Goal: Task Accomplishment & Management: Manage account settings

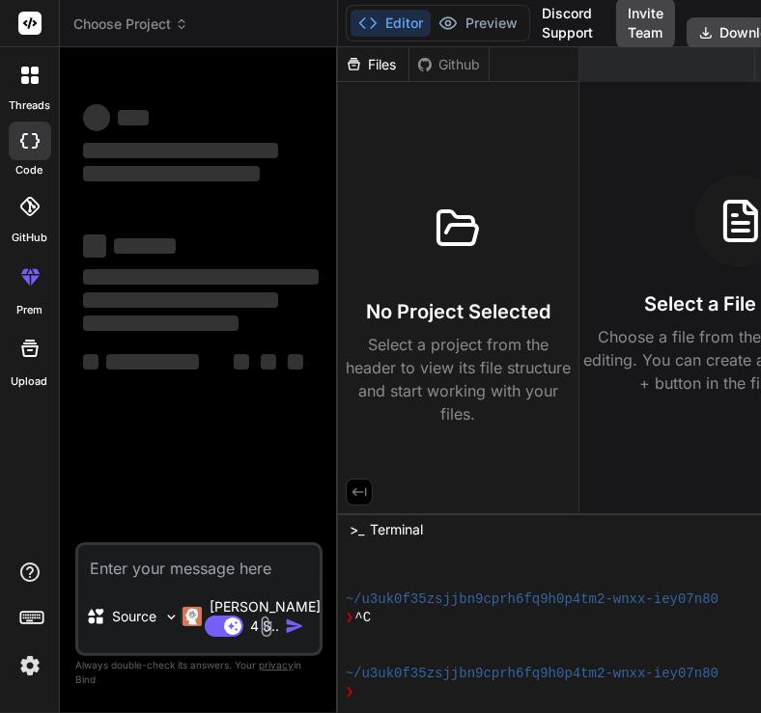
type textarea "x"
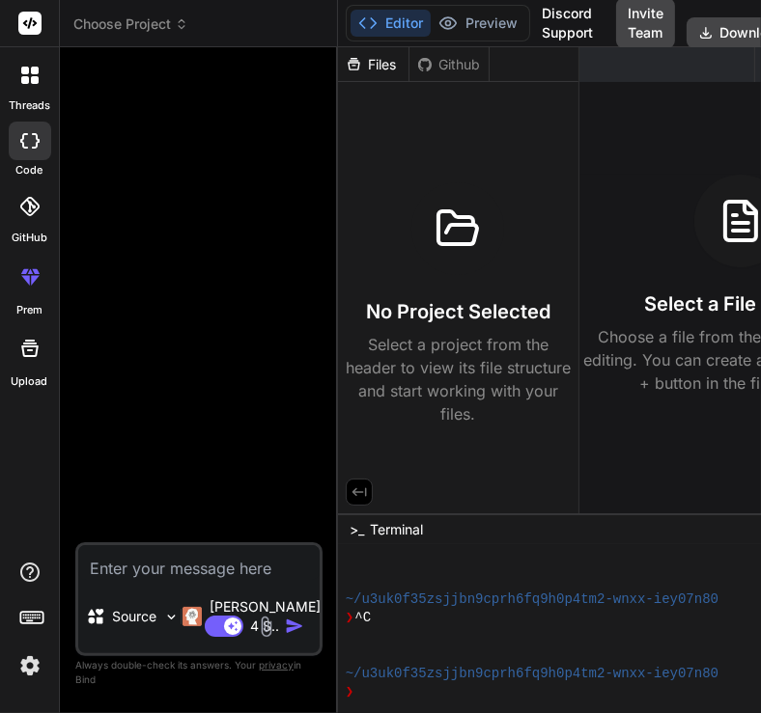
scroll to position [223, 0]
click at [631, 35] on button "Invite Team" at bounding box center [645, 23] width 59 height 50
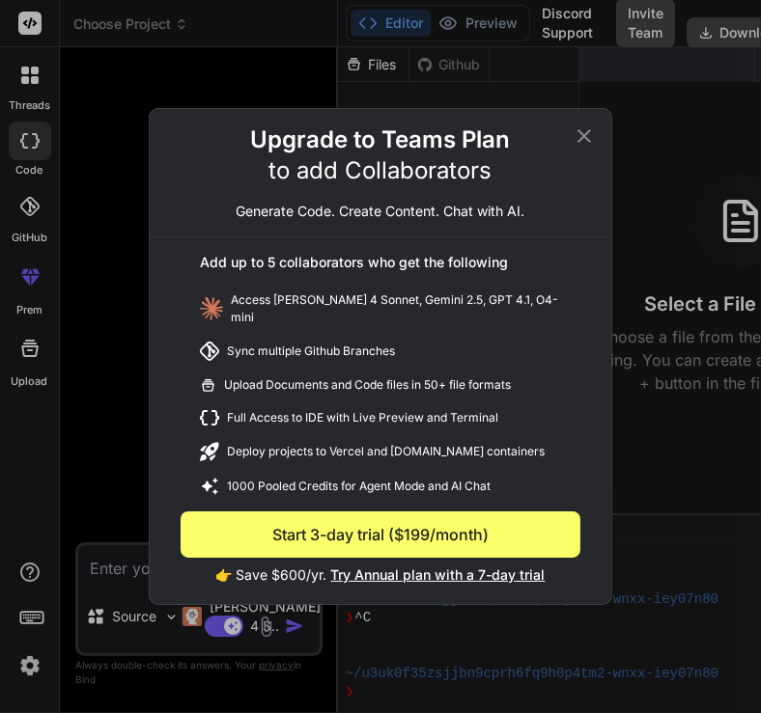
click at [538, 53] on div "Upgrade to Teams Plan to add Collaborators Generate Code. Create Content. Chat …" at bounding box center [380, 356] width 761 height 713
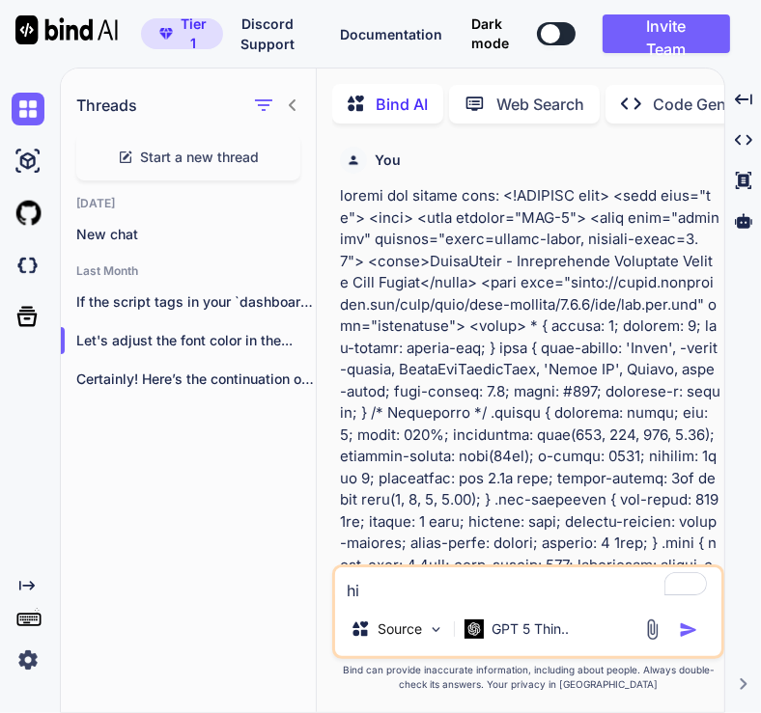
scroll to position [6, 0]
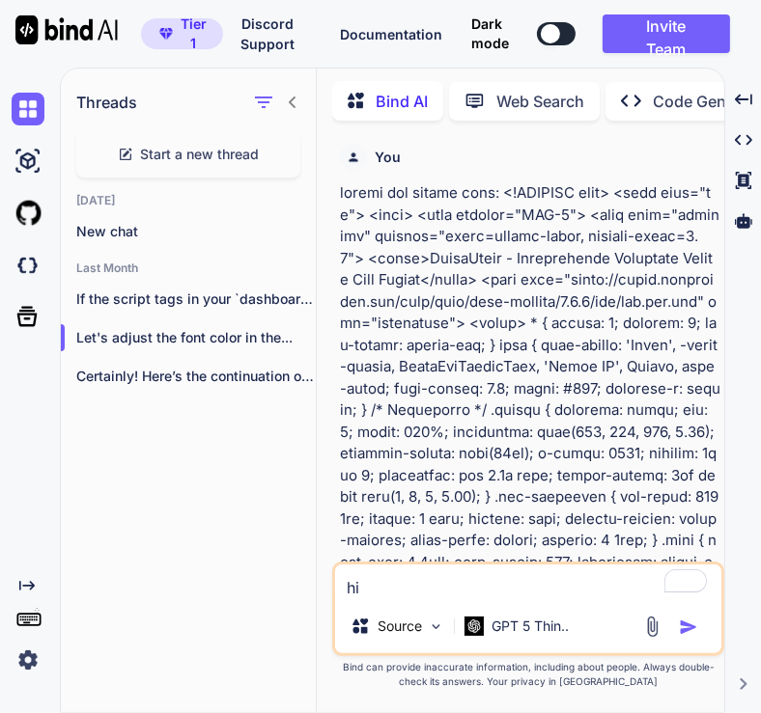
click at [27, 674] on img at bounding box center [28, 660] width 33 height 33
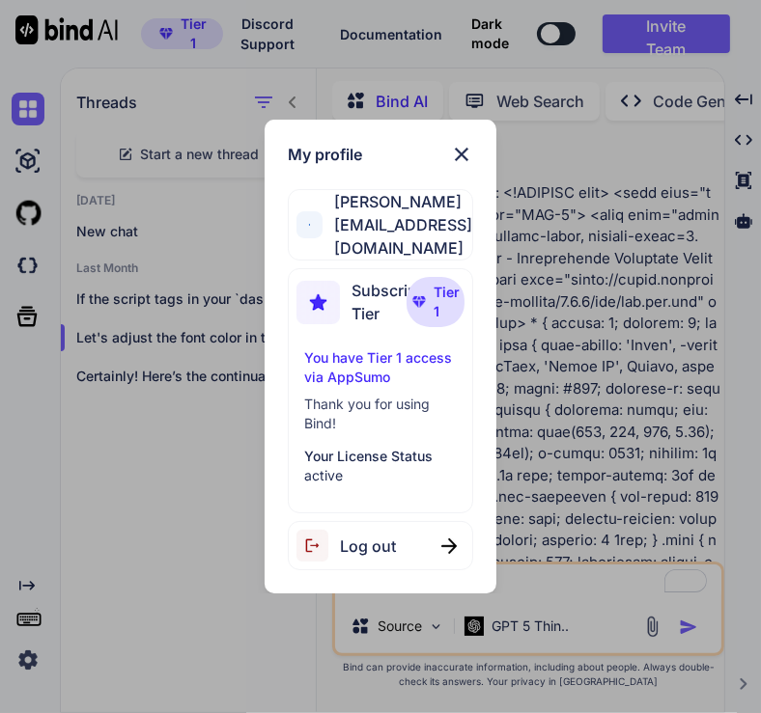
click at [373, 547] on span "Log out" at bounding box center [368, 546] width 56 height 23
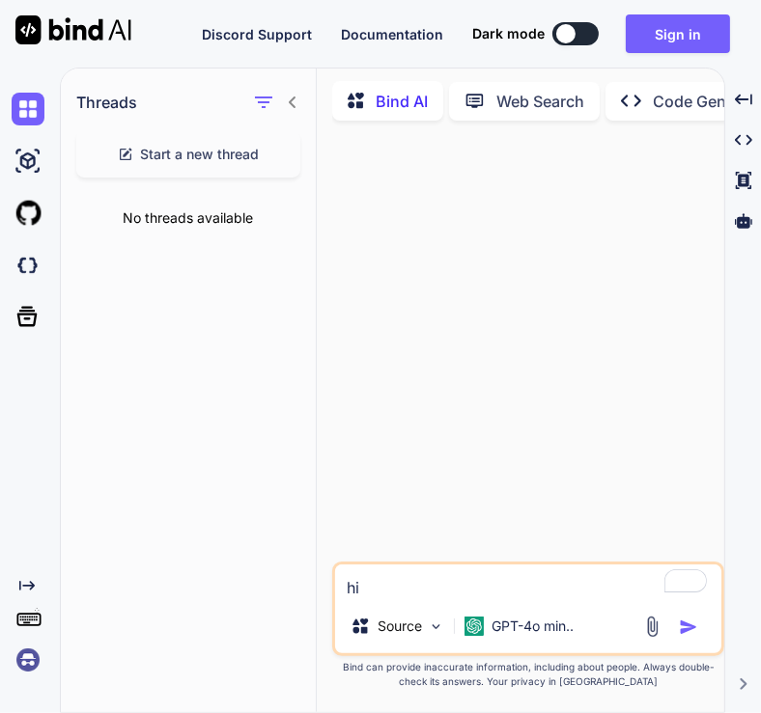
click at [26, 653] on img at bounding box center [28, 660] width 33 height 33
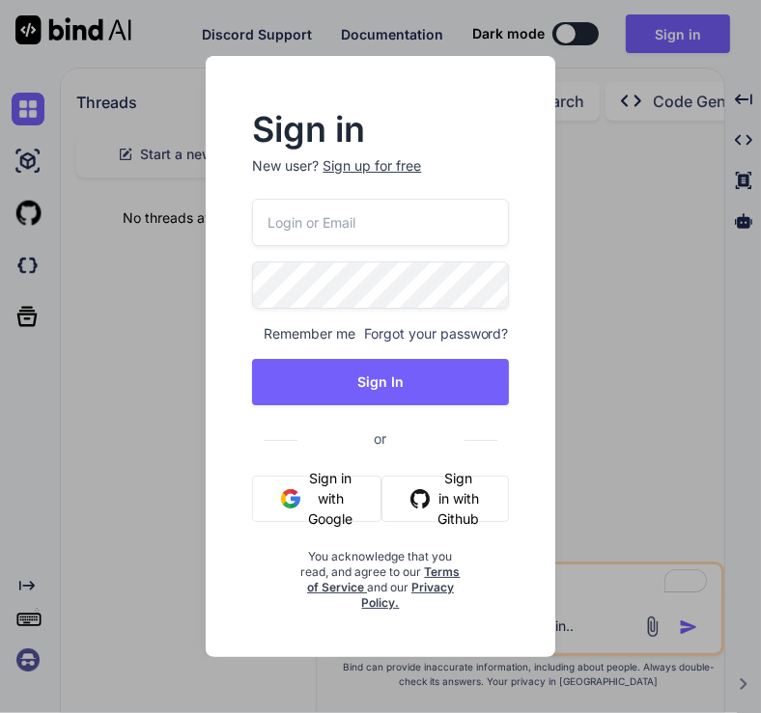
type input "tamir@efa.co.il"
drag, startPoint x: 375, startPoint y: 224, endPoint x: 151, endPoint y: 228, distance: 224.0
click at [151, 228] on div "Sign in New user? Sign up for free tamir@efa.co.il Remember me Forgot your pass…" at bounding box center [380, 356] width 761 height 713
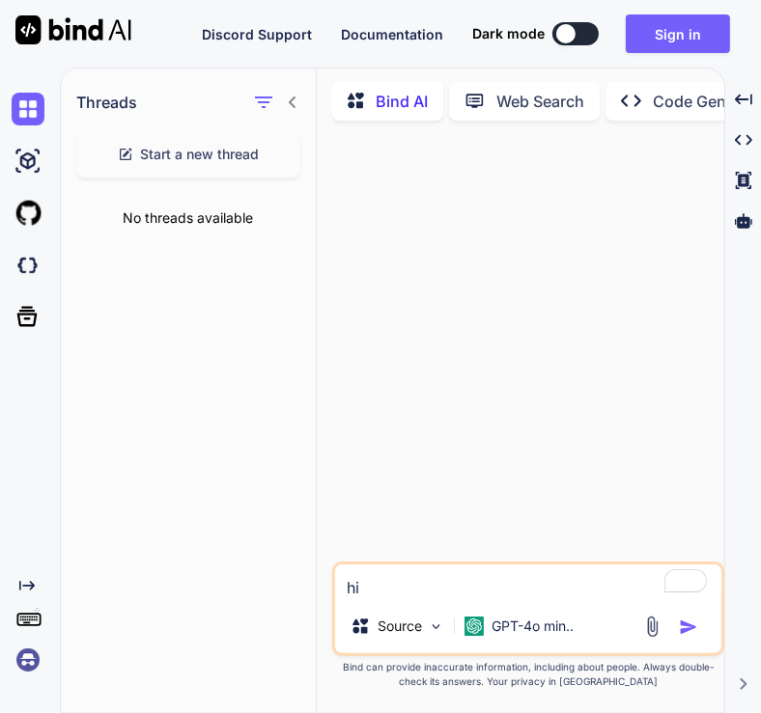
click at [24, 664] on img at bounding box center [28, 660] width 33 height 33
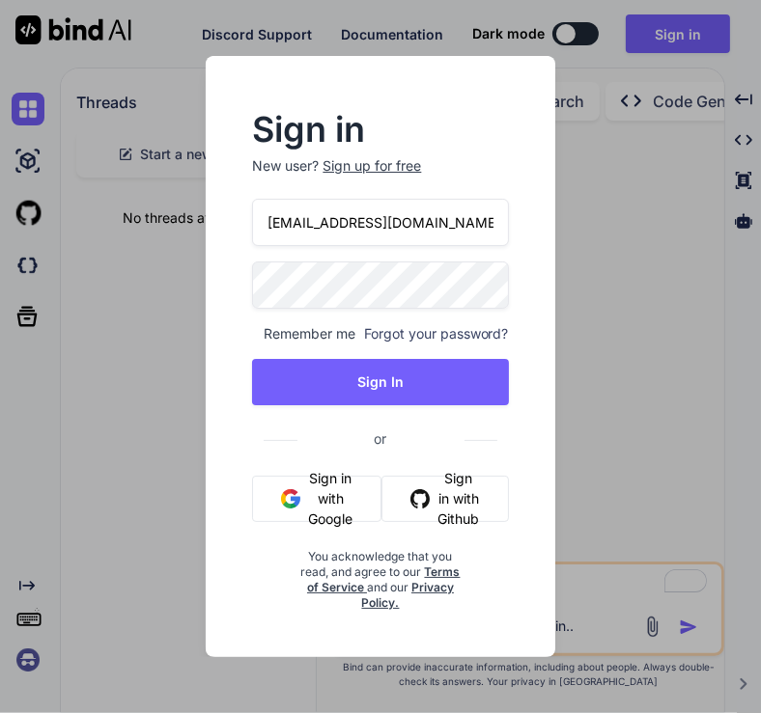
click at [386, 216] on input "tamir@efa.co.il" at bounding box center [380, 222] width 256 height 47
type input "t"
type input "[EMAIL_ADDRESS][DOMAIN_NAME]"
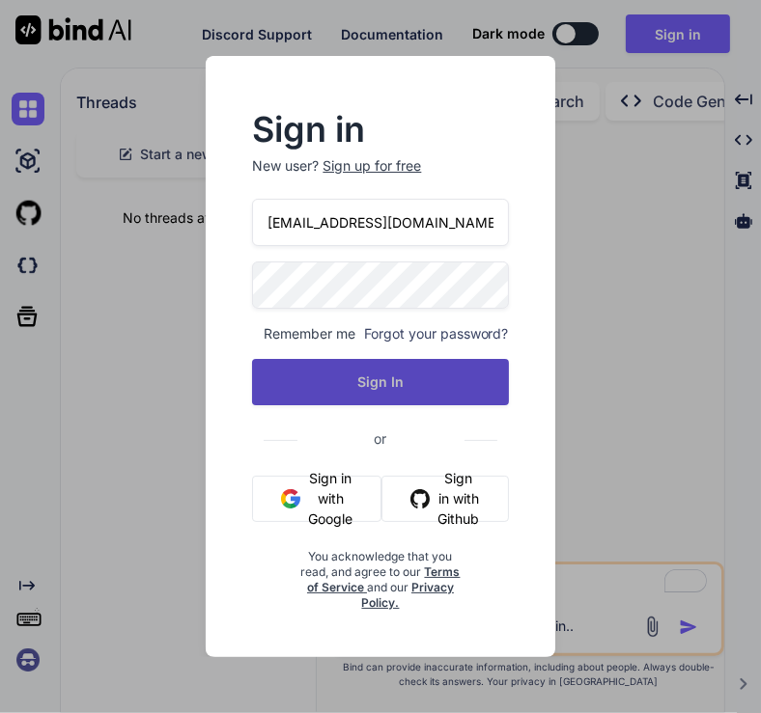
click at [383, 378] on button "Sign In" at bounding box center [380, 382] width 256 height 46
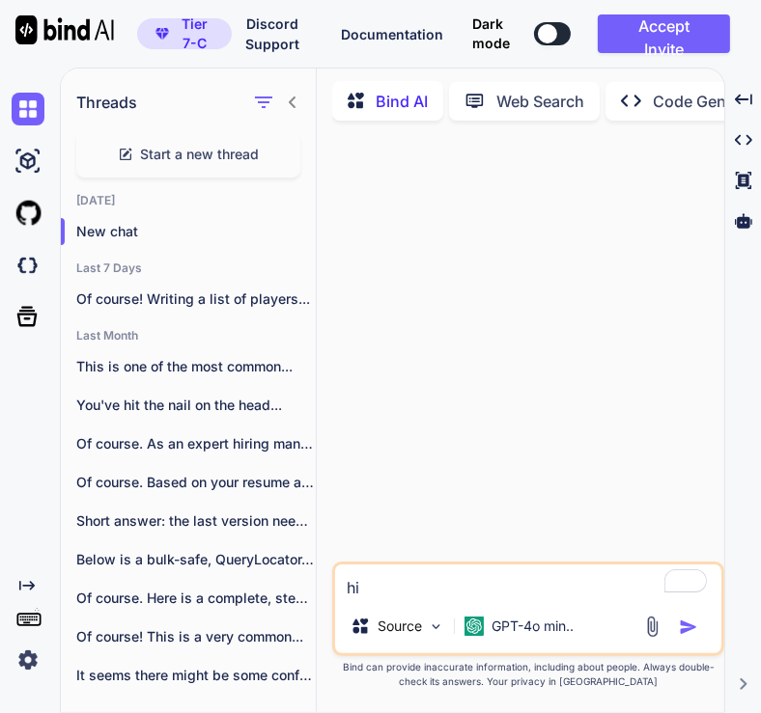
click at [24, 665] on img at bounding box center [28, 660] width 33 height 33
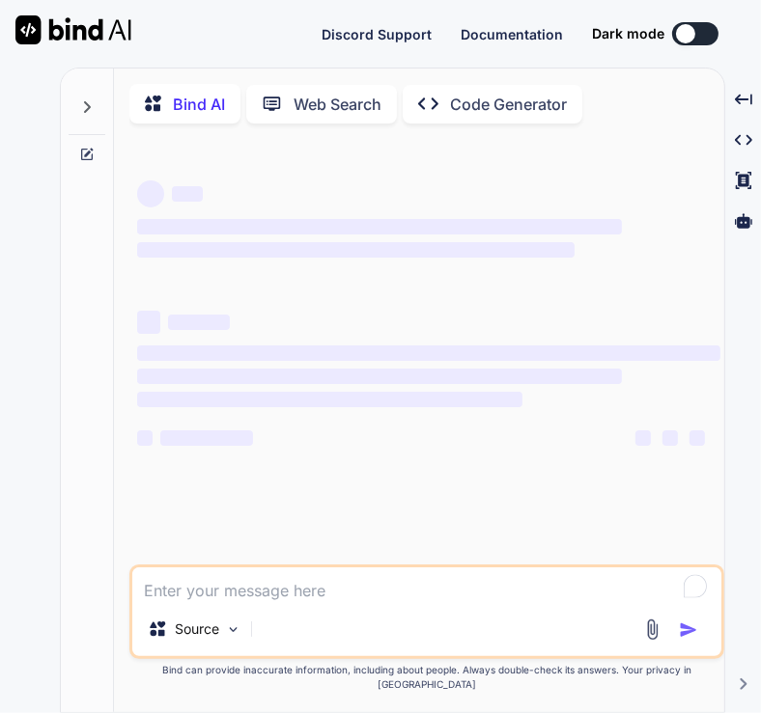
type textarea "x"
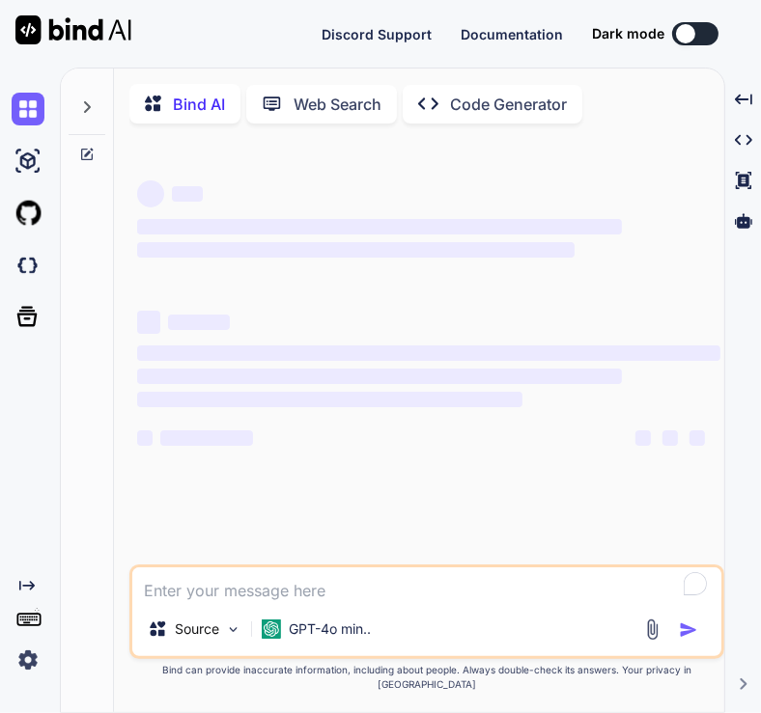
type textarea "hi"
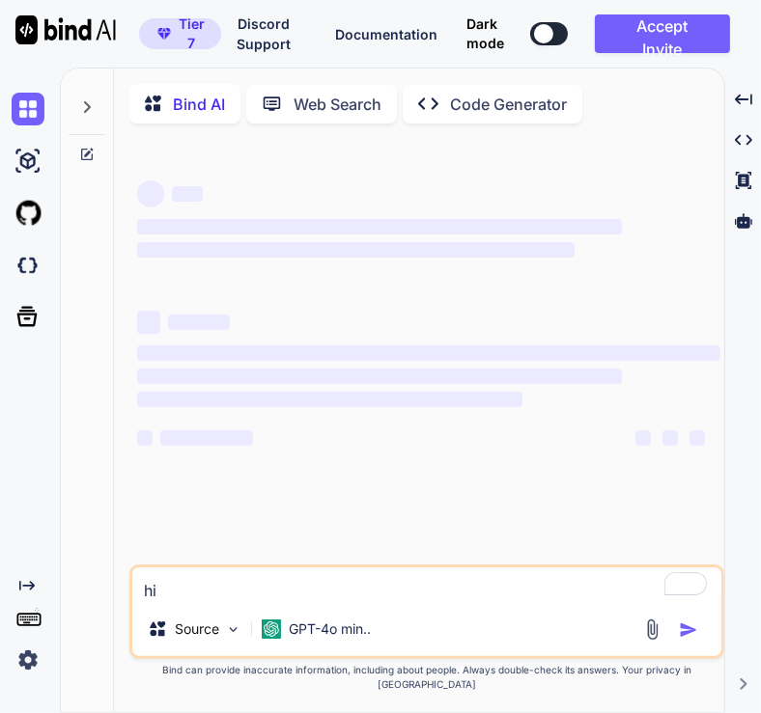
type textarea "x"
click at [36, 654] on img at bounding box center [28, 660] width 33 height 33
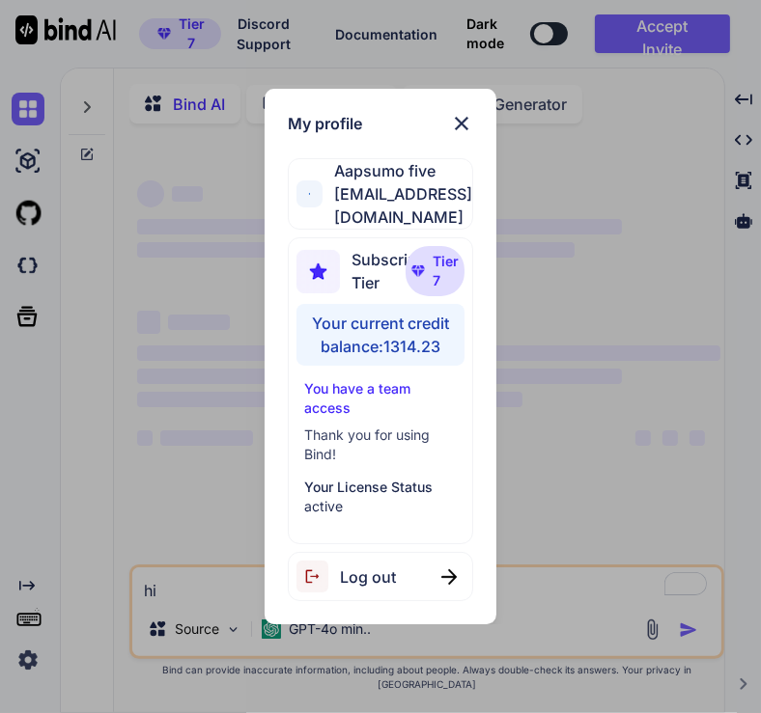
click at [204, 456] on div "My profile Aapsumo five [EMAIL_ADDRESS][DOMAIN_NAME] Subscription Tier Tier 7 Y…" at bounding box center [380, 356] width 761 height 713
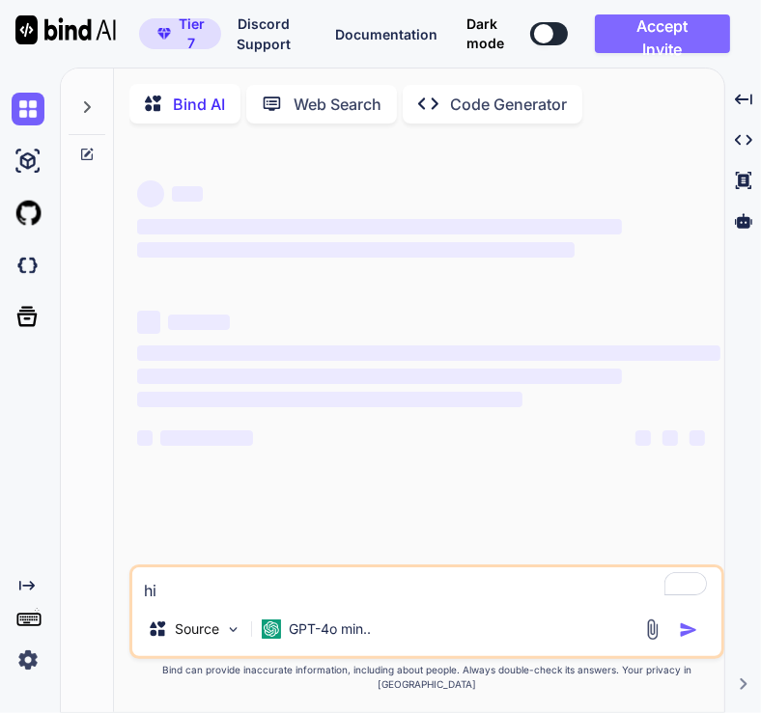
click at [656, 43] on button "Accept Invite" at bounding box center [662, 33] width 135 height 39
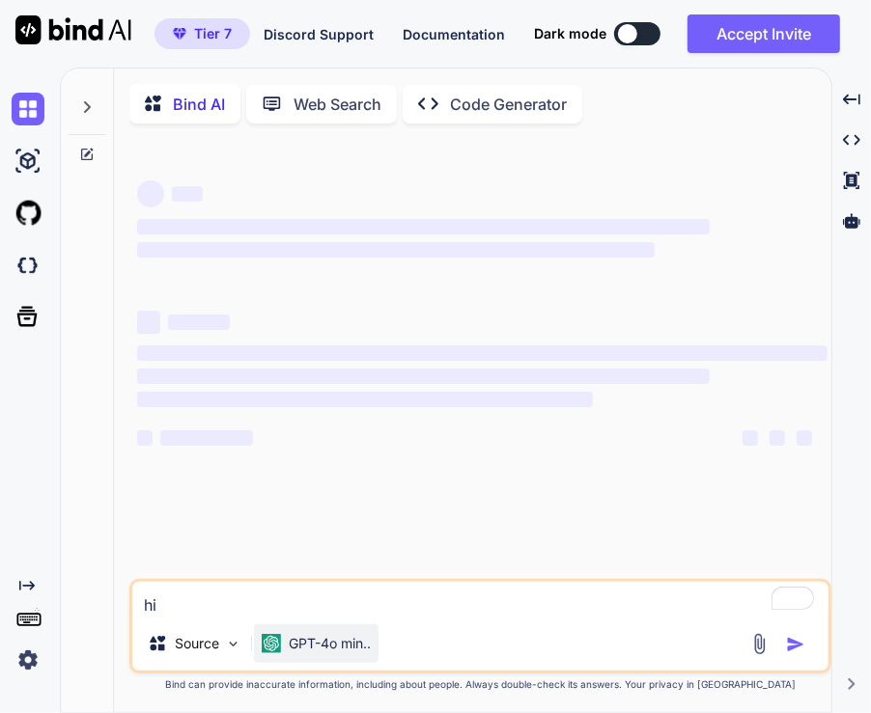
click at [332, 631] on div "GPT-4o min.." at bounding box center [316, 644] width 125 height 39
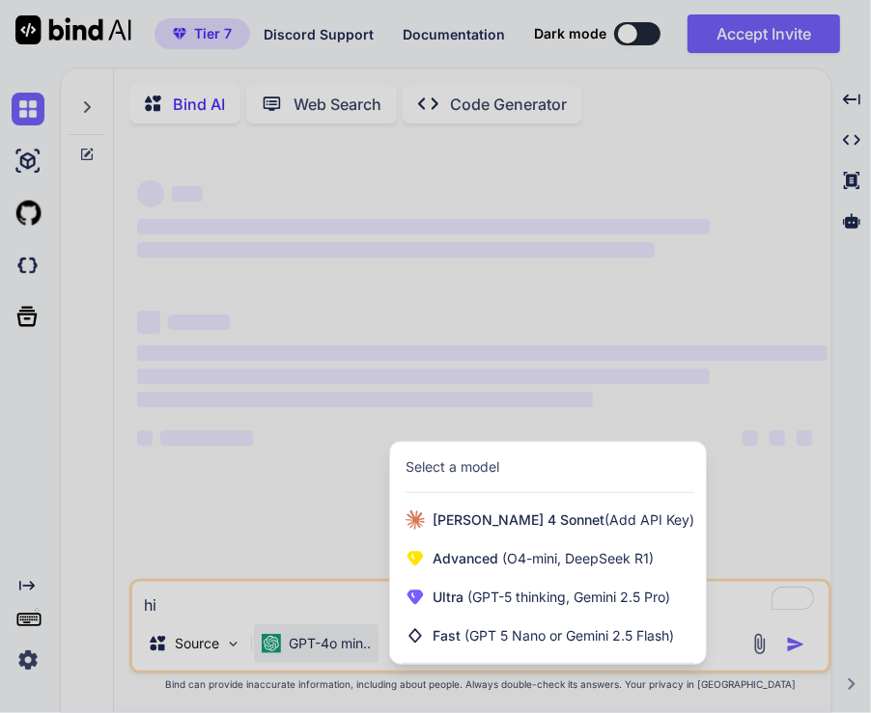
click at [190, 641] on div at bounding box center [435, 356] width 871 height 713
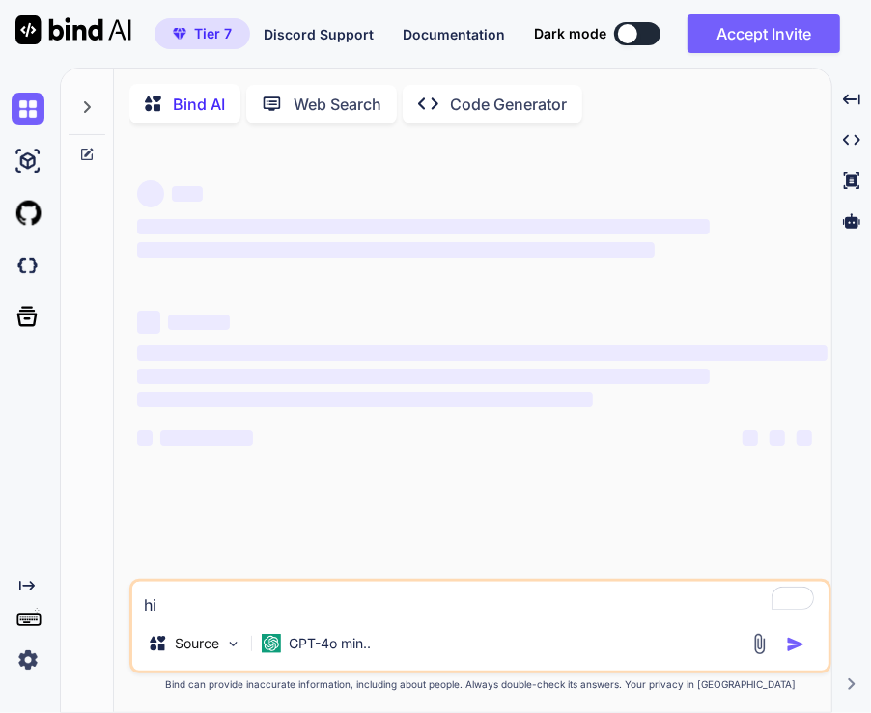
click at [190, 641] on p "Source" at bounding box center [197, 643] width 44 height 19
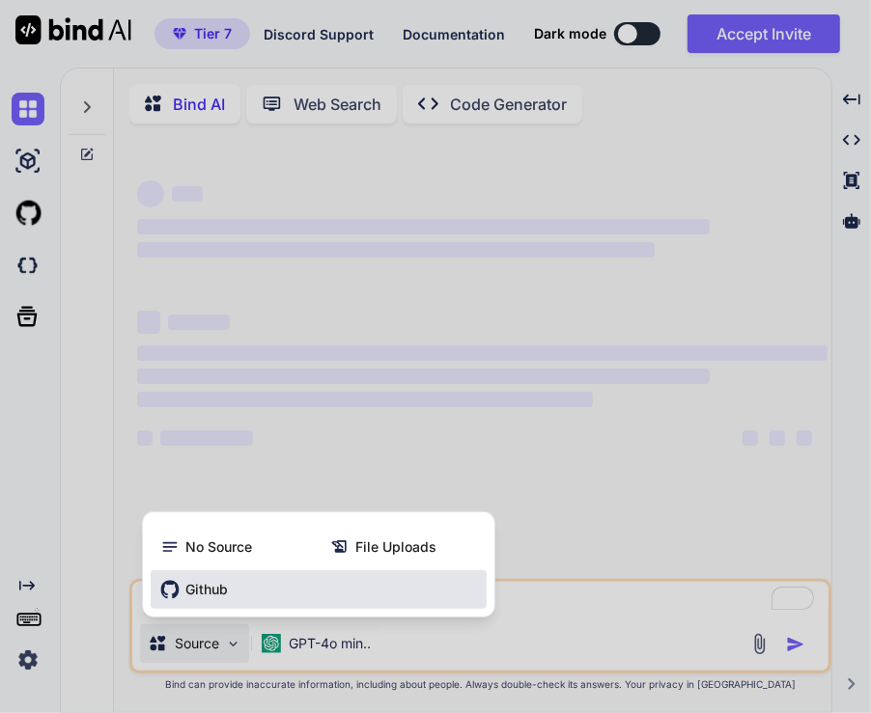
click at [185, 587] on span "Github" at bounding box center [206, 589] width 42 height 19
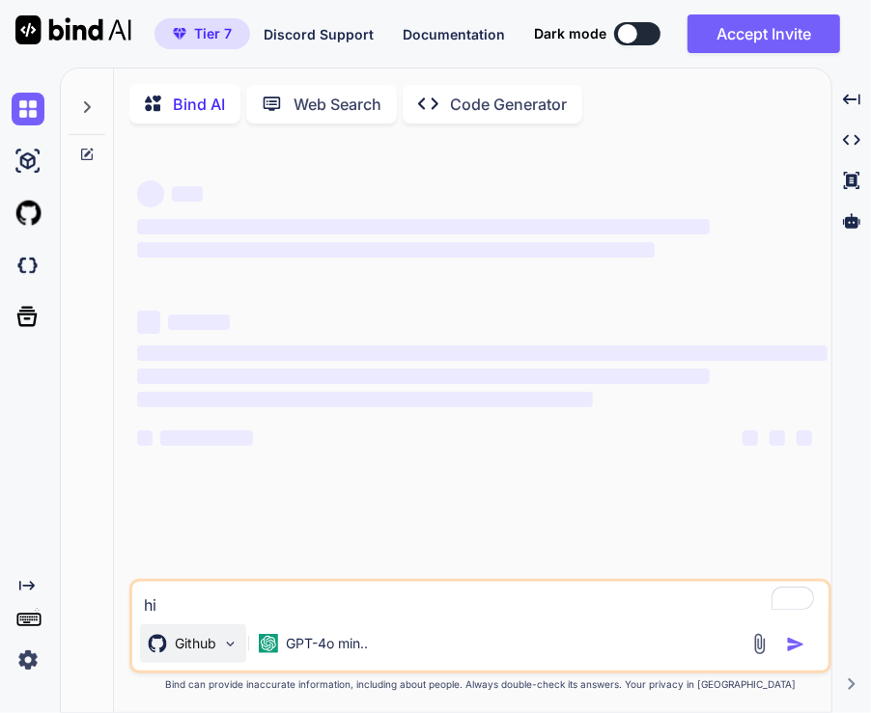
click at [203, 650] on p "Github" at bounding box center [196, 643] width 42 height 19
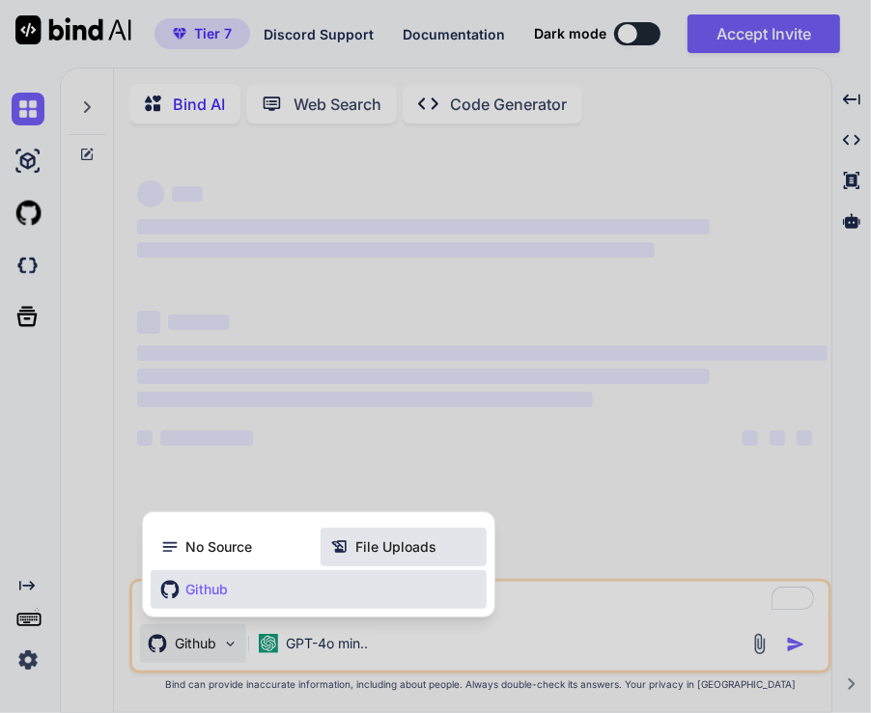
click at [403, 550] on span "File Uploads" at bounding box center [395, 547] width 81 height 19
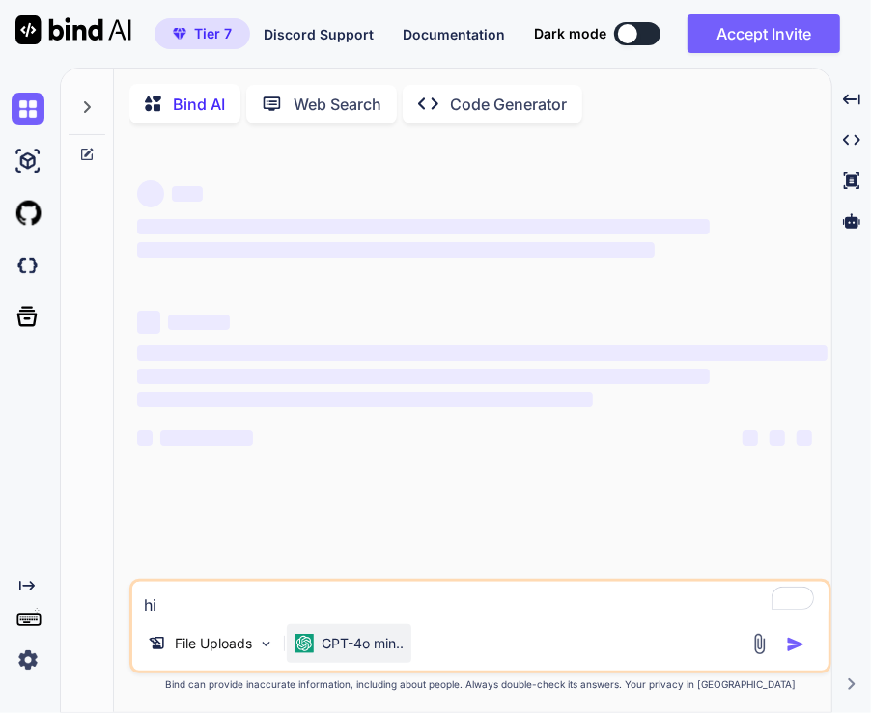
click at [348, 647] on p "GPT-4o min.." at bounding box center [362, 643] width 82 height 19
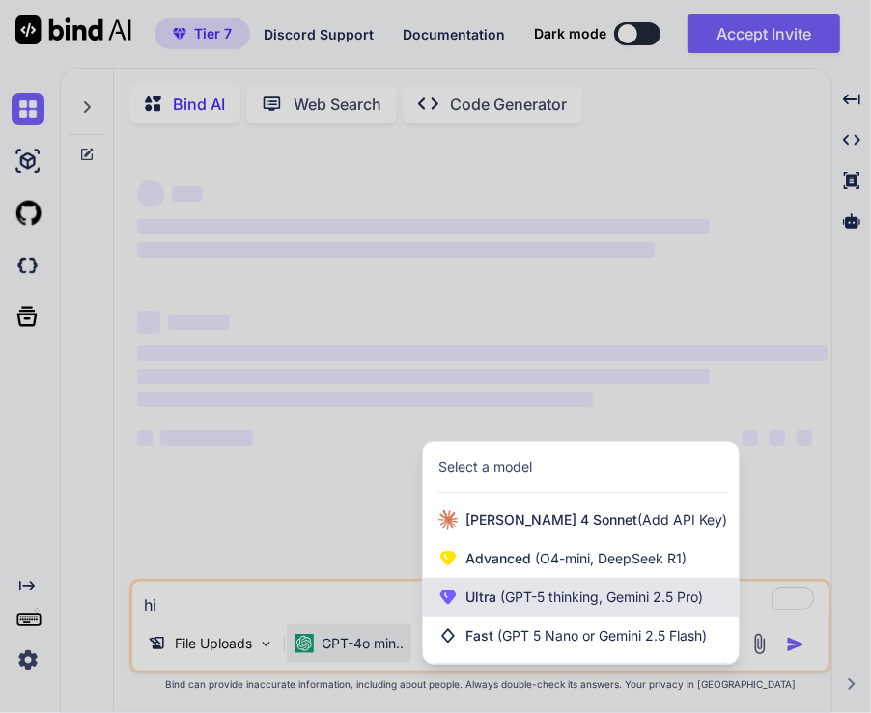
click at [485, 602] on span "Ultra (GPT-5 thinking, Gemini 2.5 Pro)" at bounding box center [583, 597] width 237 height 19
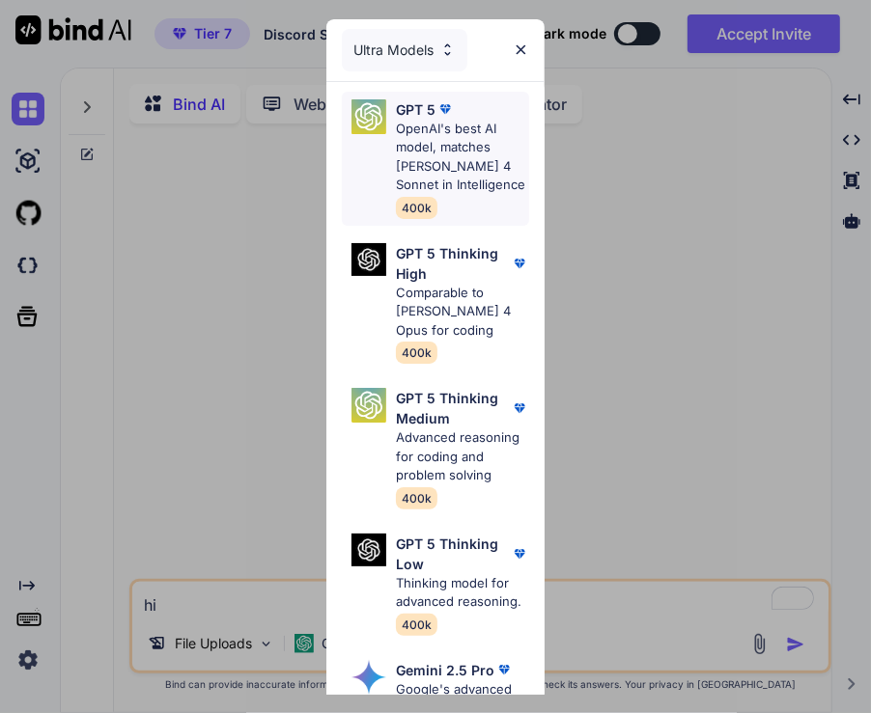
click at [463, 199] on div "GPT 5 OpenAI's best AI model, matches Claude 4 Sonnet in Intelligence 400k" at bounding box center [462, 158] width 133 height 119
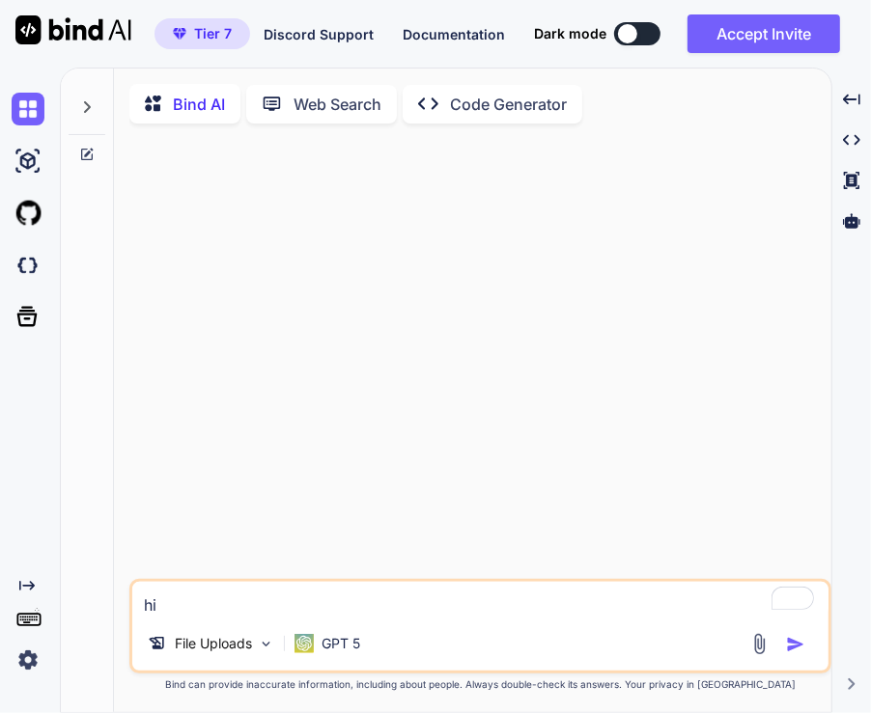
click at [363, 613] on textarea "hi" at bounding box center [480, 599] width 696 height 35
click at [21, 659] on img at bounding box center [28, 660] width 33 height 33
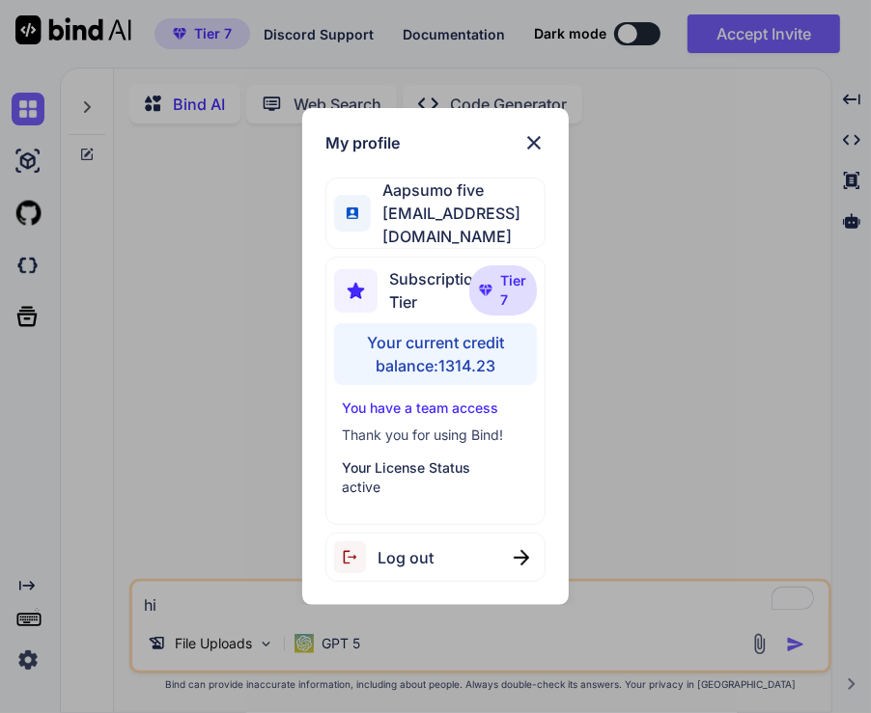
click at [209, 451] on div "My profile Aapsumo five appsumo_5@yopmail.com Subscription Tier Tier 7 Your cur…" at bounding box center [435, 356] width 871 height 713
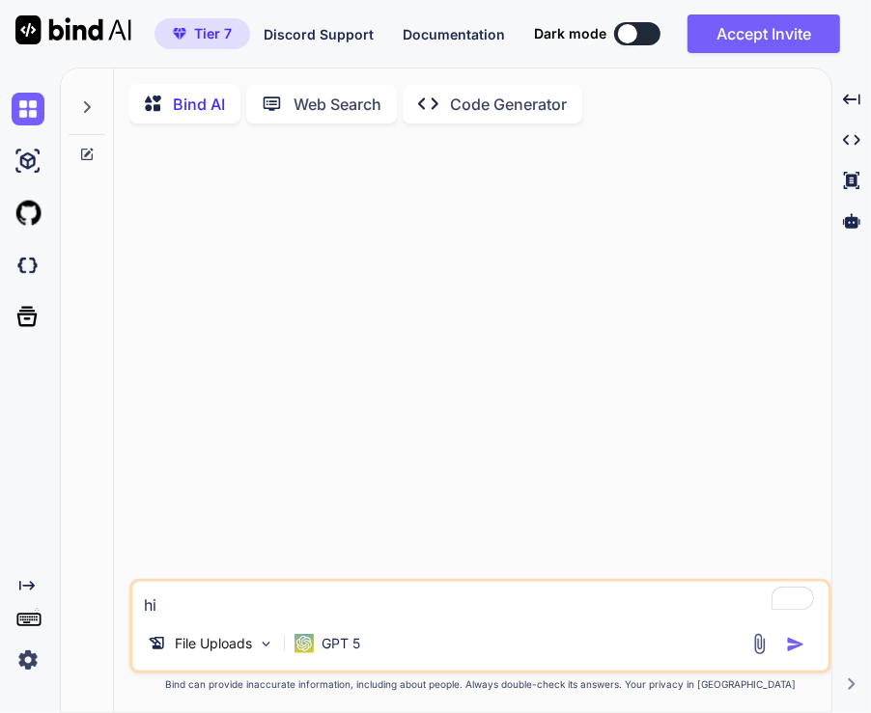
click at [41, 657] on img at bounding box center [28, 660] width 33 height 33
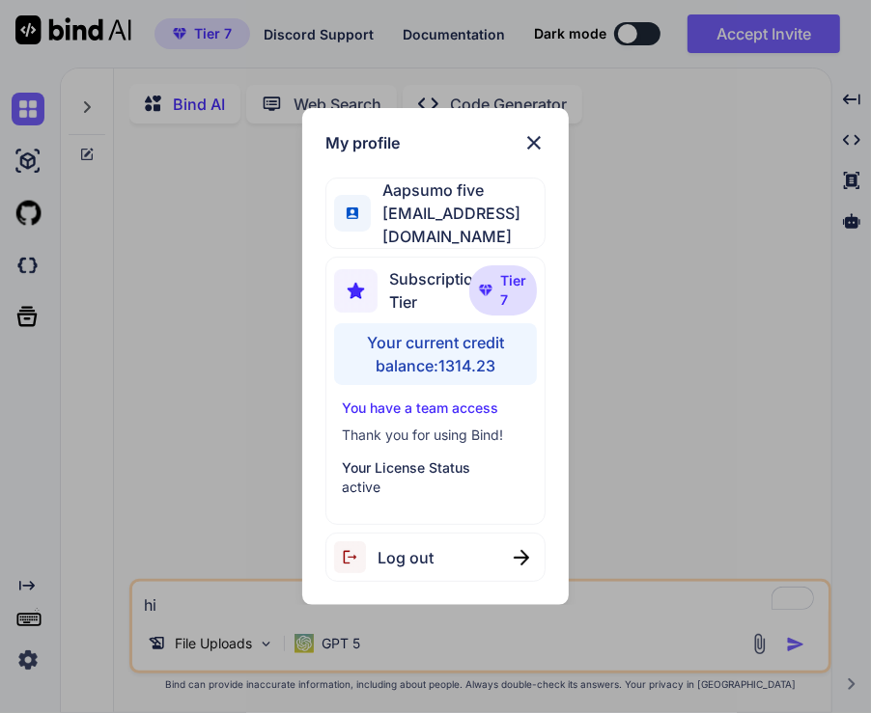
click at [423, 549] on span "Log out" at bounding box center [405, 557] width 56 height 23
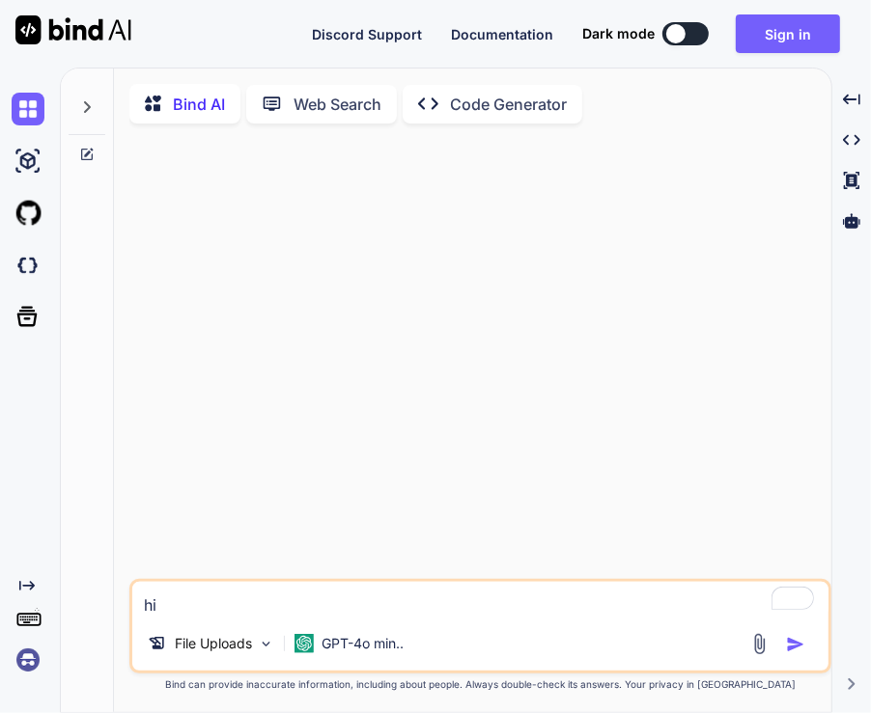
click at [31, 671] on img at bounding box center [28, 660] width 33 height 33
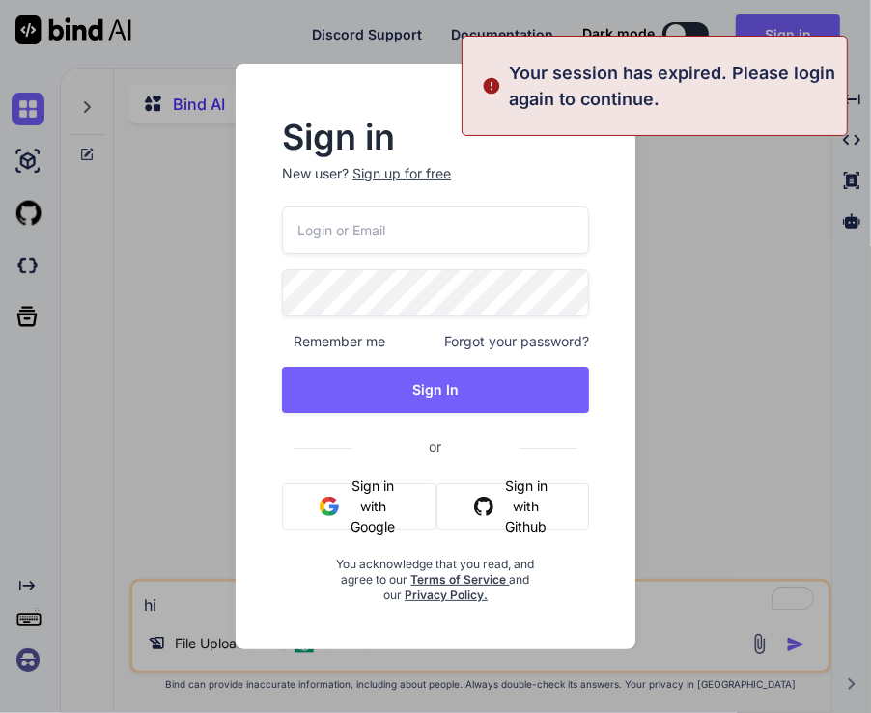
type input "appsumo_5@yopmail.com"
click at [412, 228] on input "appsumo_5@yopmail.com" at bounding box center [435, 230] width 307 height 47
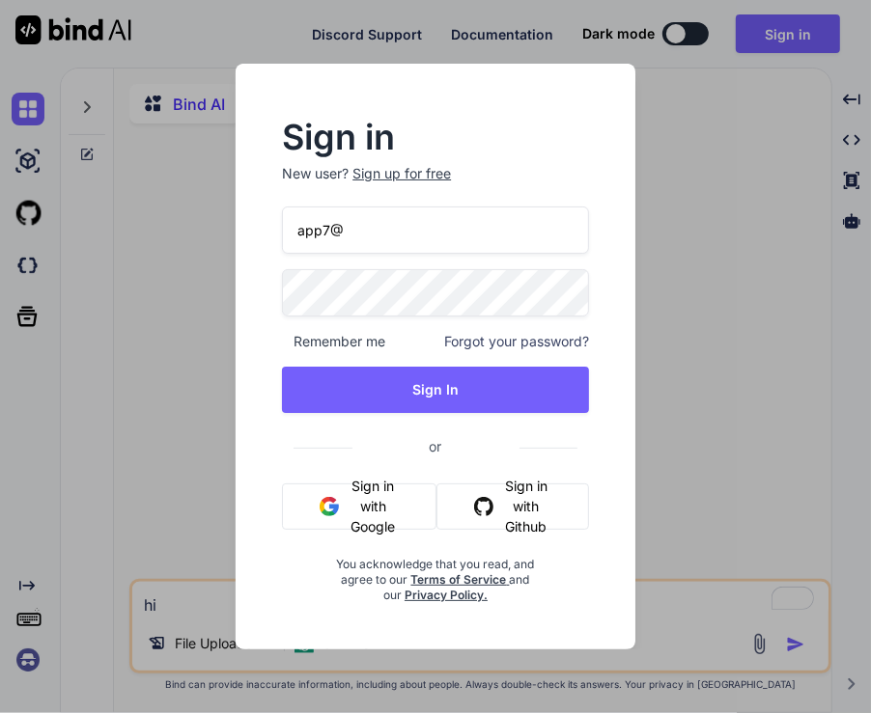
type input "app7@yopmail.com"
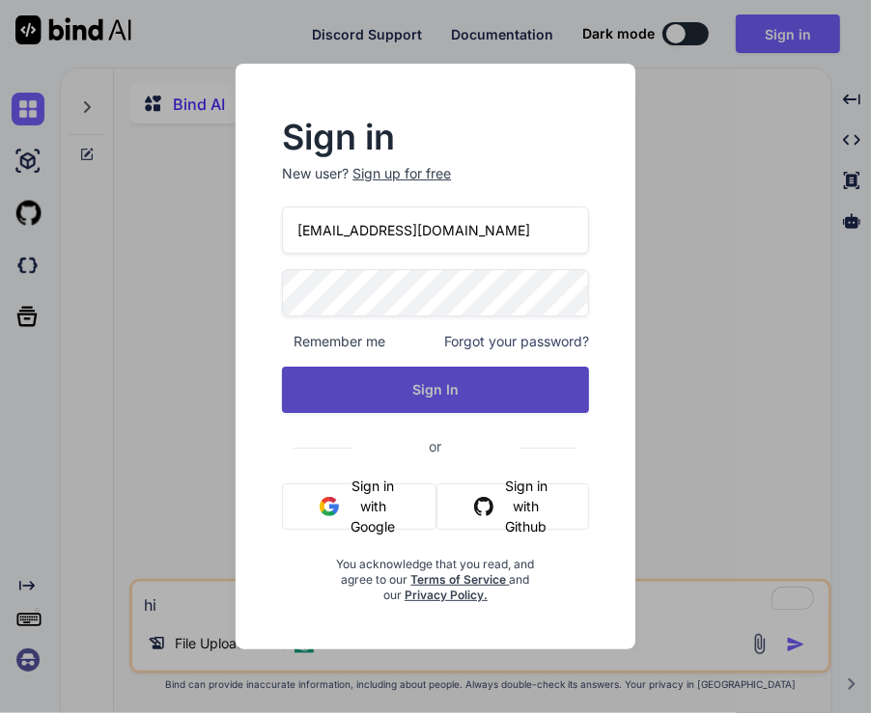
click at [420, 386] on button "Sign In" at bounding box center [435, 390] width 307 height 46
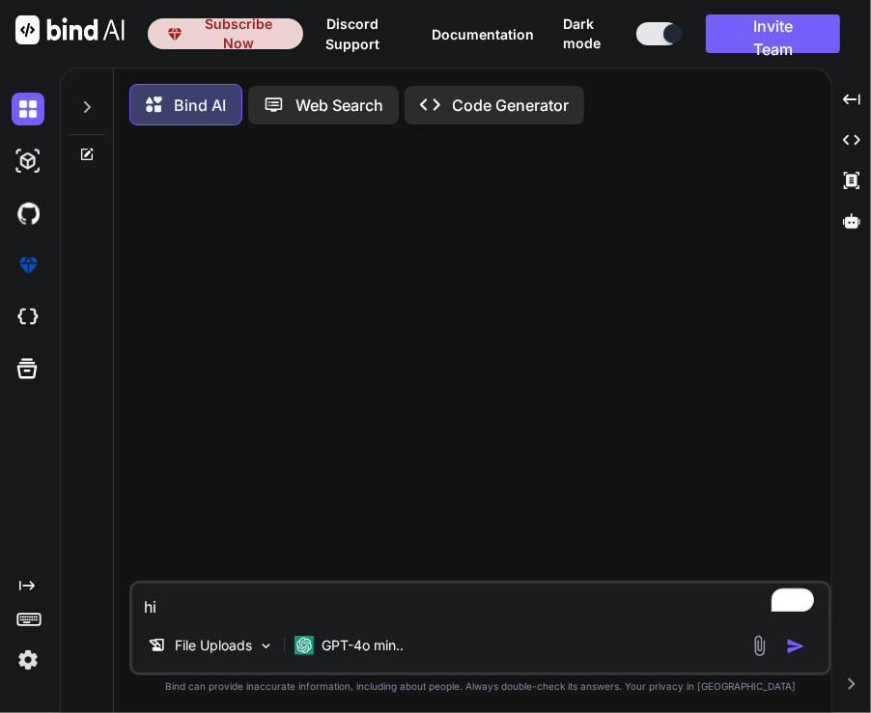
click at [30, 670] on img at bounding box center [28, 660] width 33 height 33
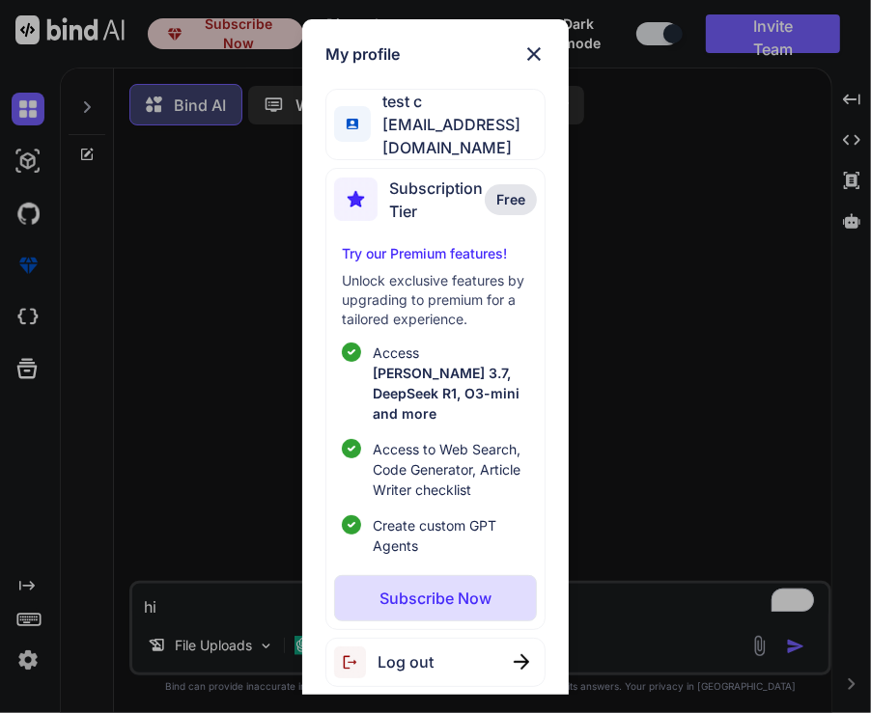
click at [209, 354] on div "My profile test c app7@yopmail.com Subscription Tier Free Try our Premium featu…" at bounding box center [435, 356] width 871 height 713
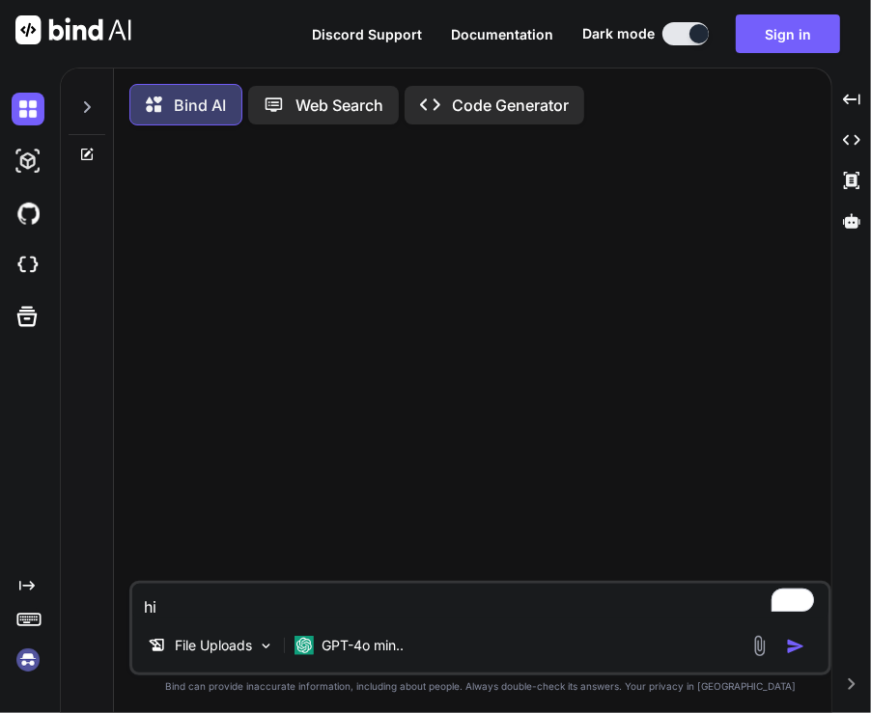
click at [27, 648] on img at bounding box center [28, 660] width 33 height 33
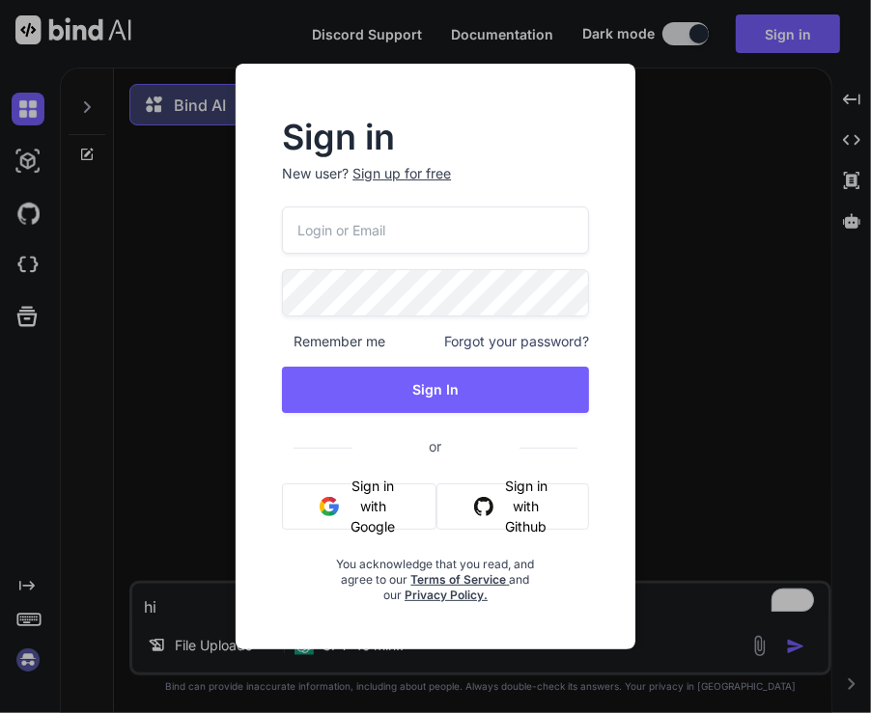
type input "app7@yopmail.com"
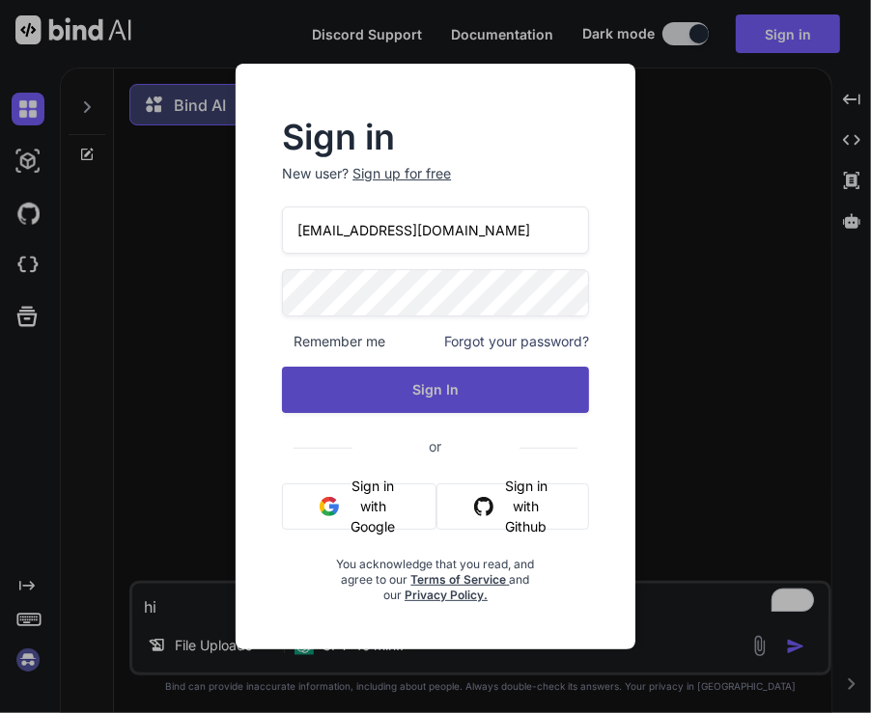
click at [405, 390] on button "Sign In" at bounding box center [435, 390] width 307 height 46
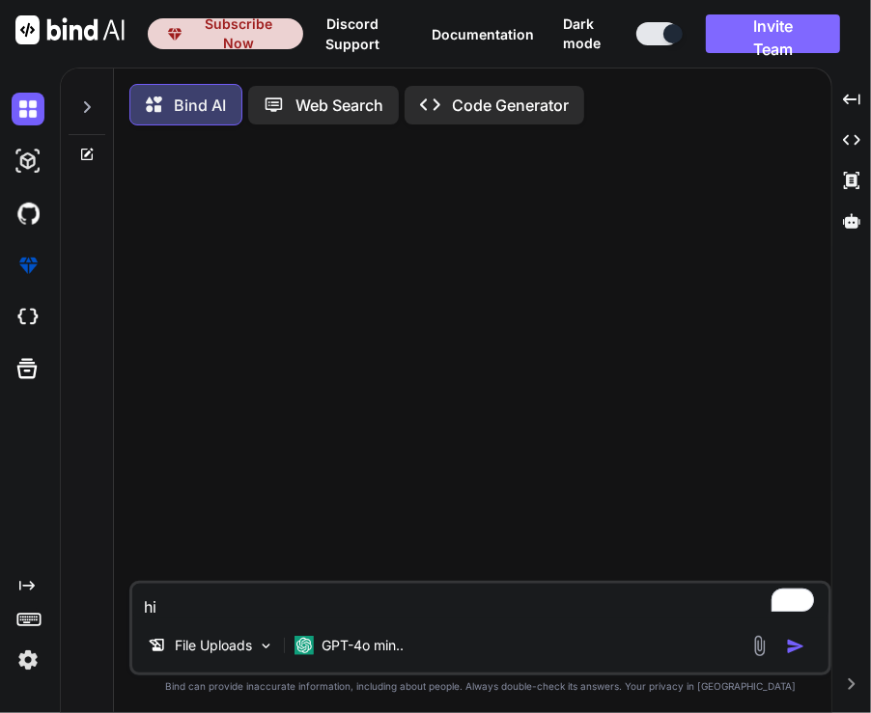
click at [750, 44] on button "Invite Team" at bounding box center [773, 33] width 134 height 39
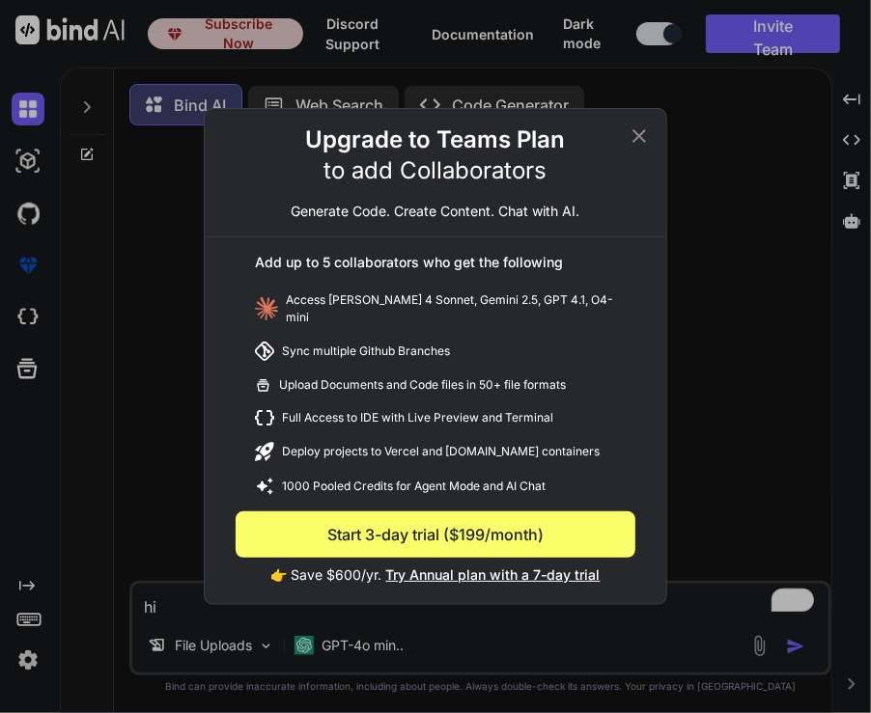
click at [645, 142] on icon at bounding box center [639, 136] width 23 height 23
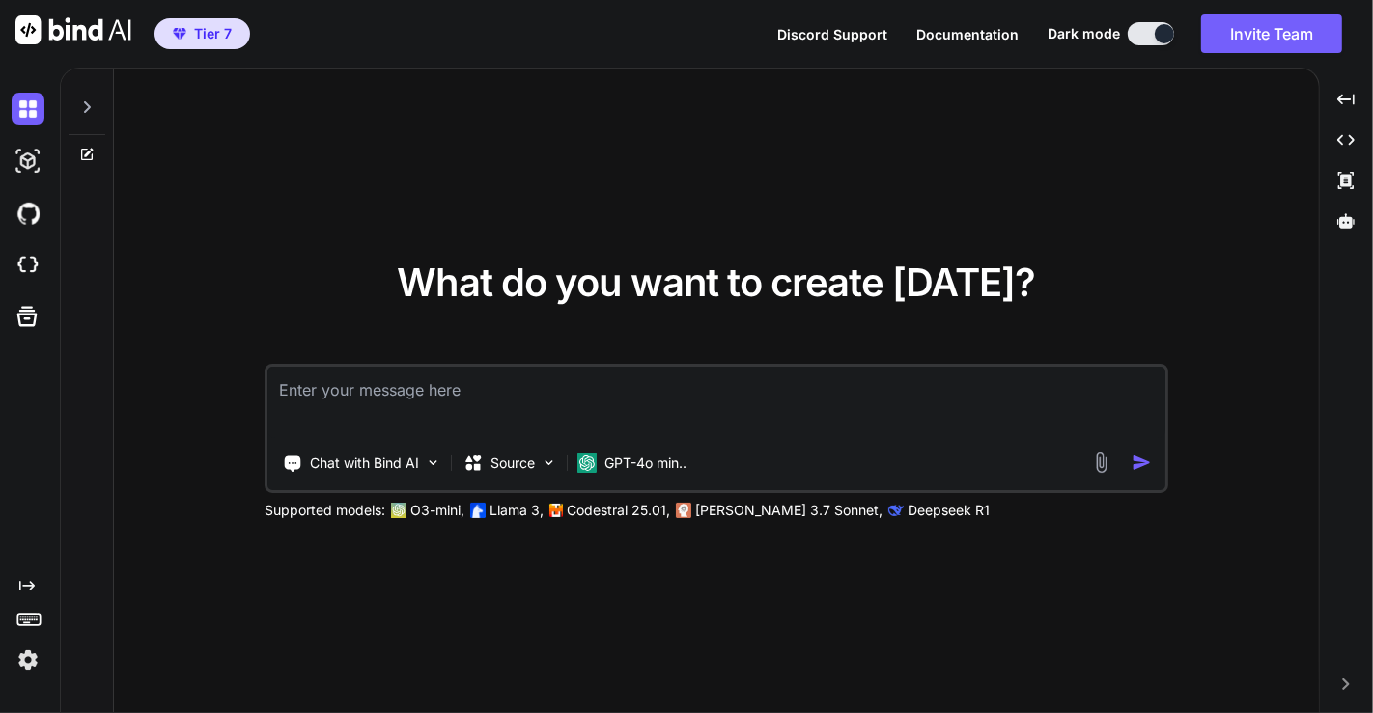
click at [25, 657] on img at bounding box center [28, 660] width 33 height 33
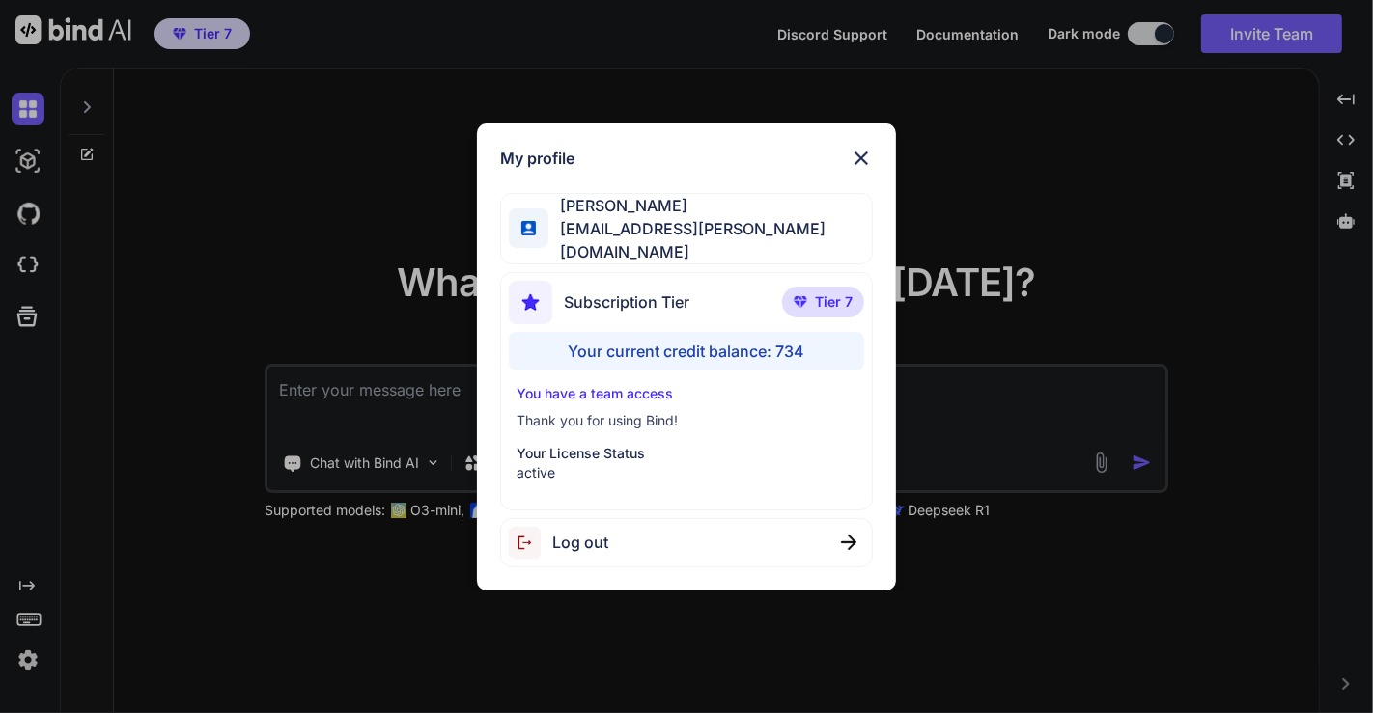
click at [697, 525] on div "Log out" at bounding box center [687, 542] width 374 height 49
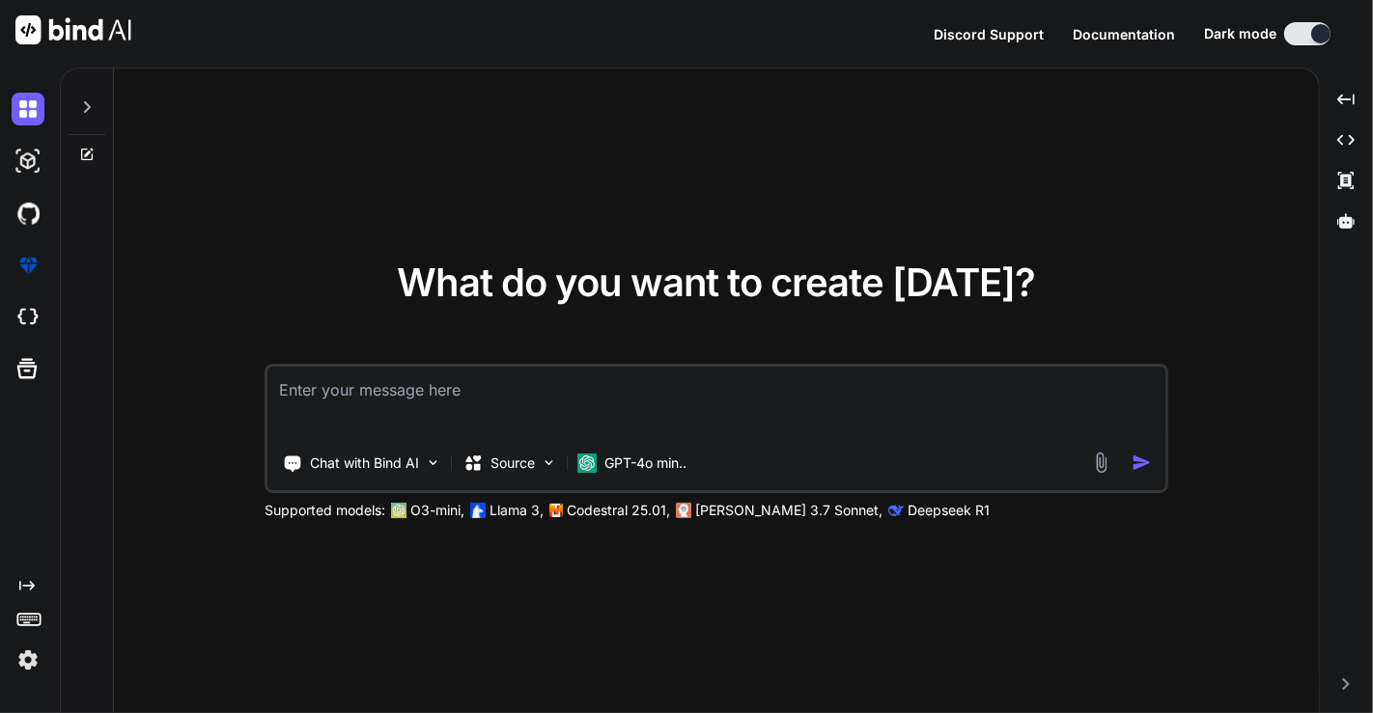
type textarea "x"
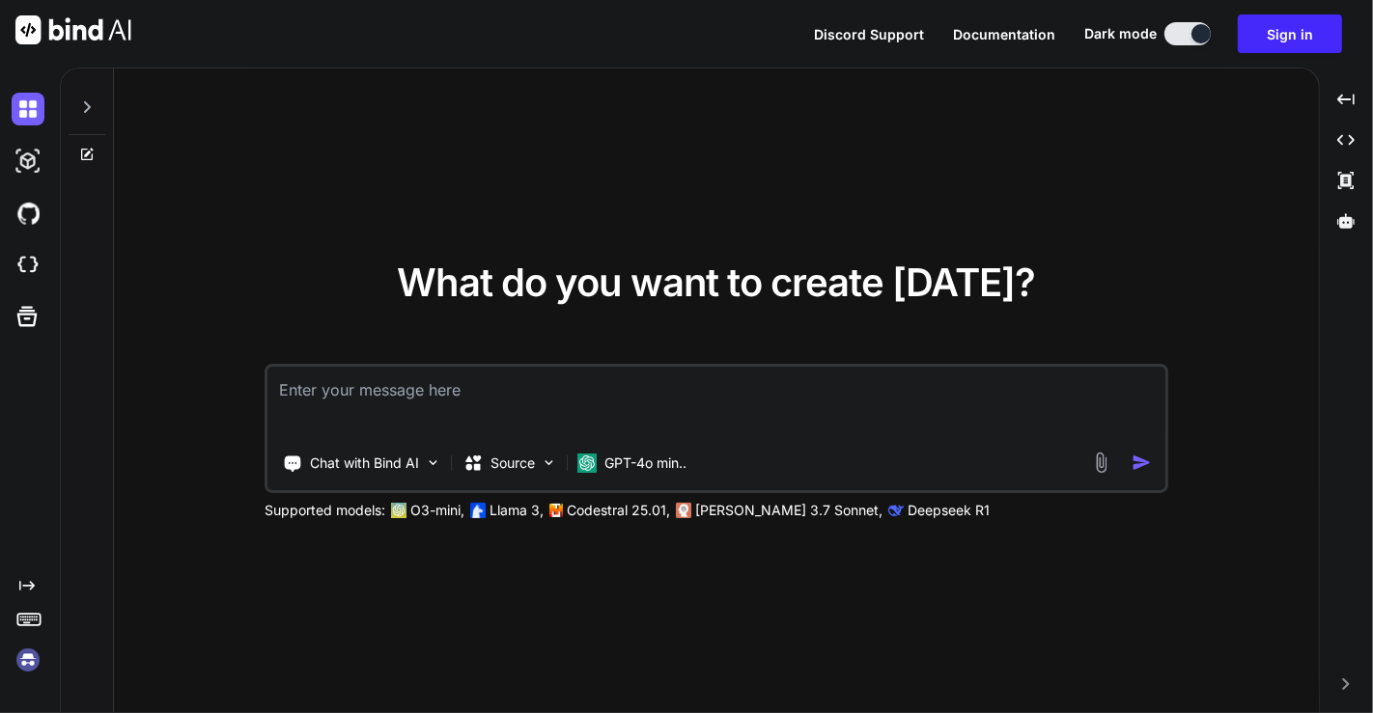
click at [24, 660] on img at bounding box center [28, 660] width 33 height 33
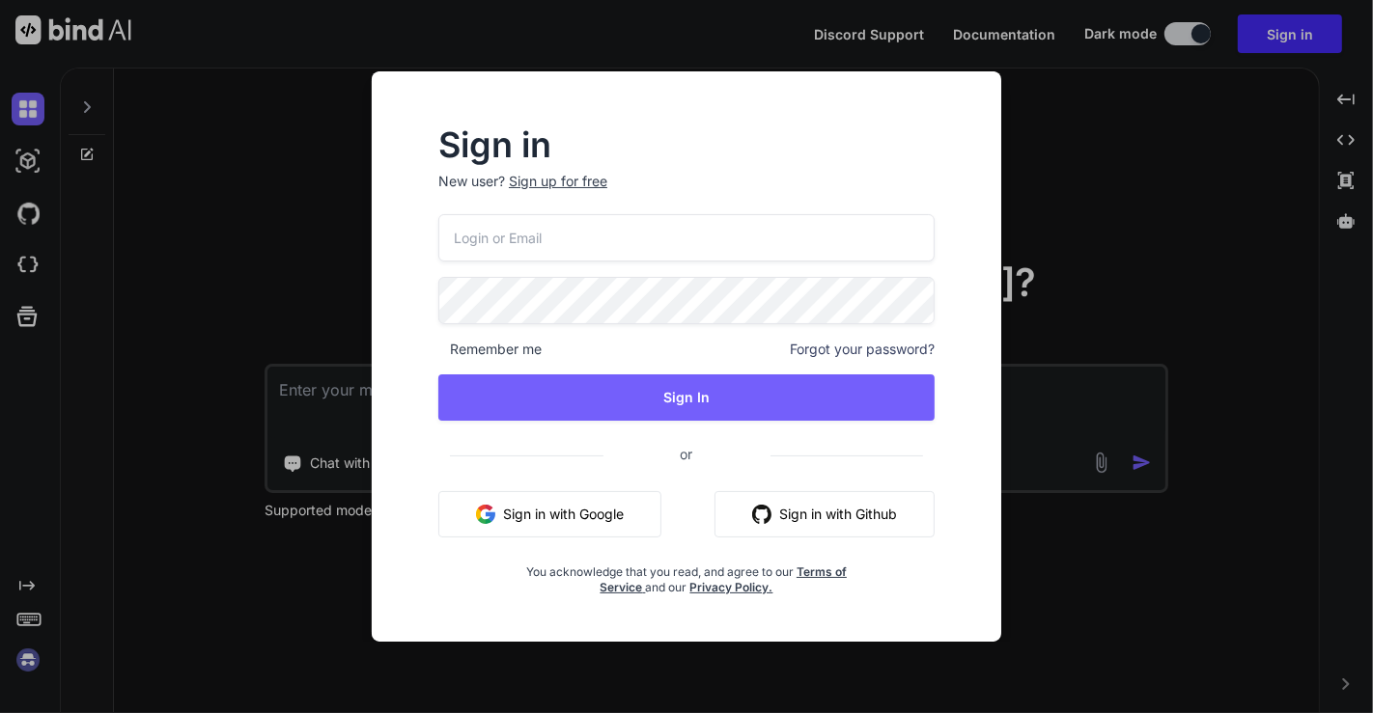
type input "moewes@gmx.org"
click at [581, 509] on button "Sign in with Google" at bounding box center [549, 514] width 223 height 46
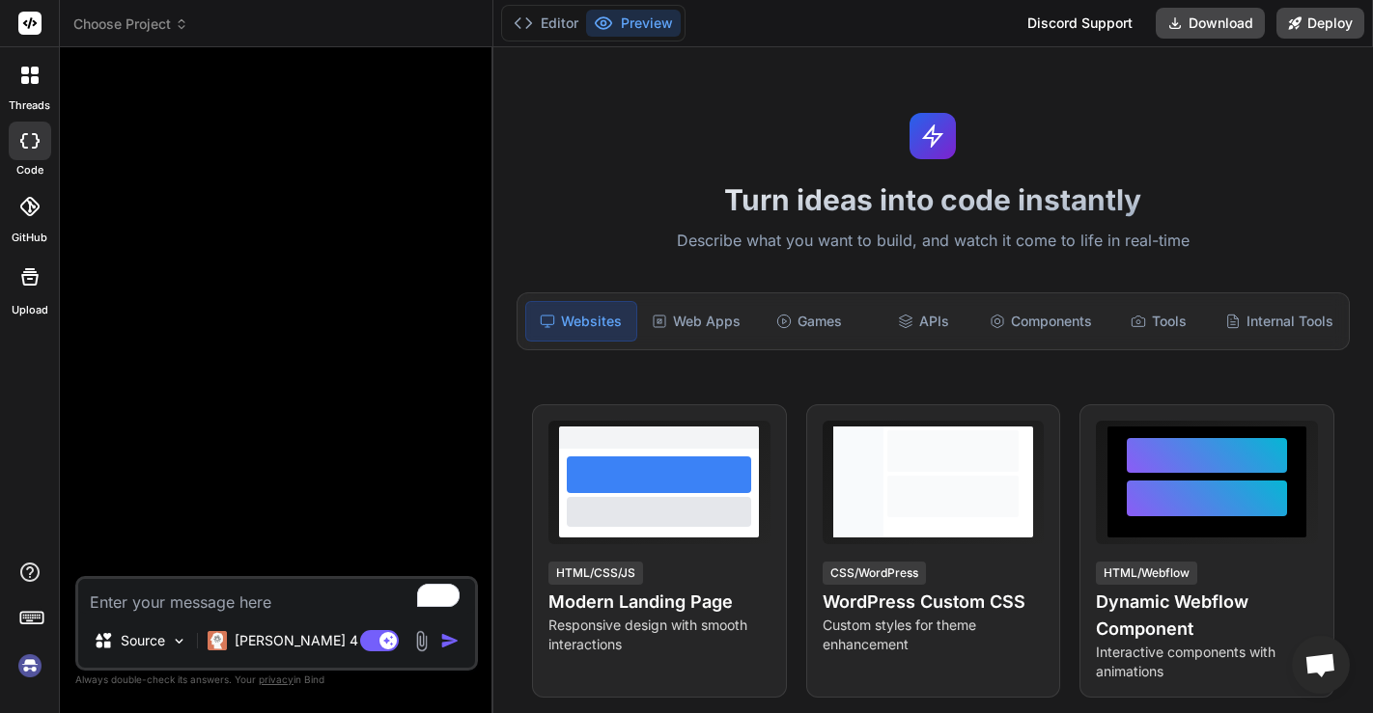
type textarea "x"
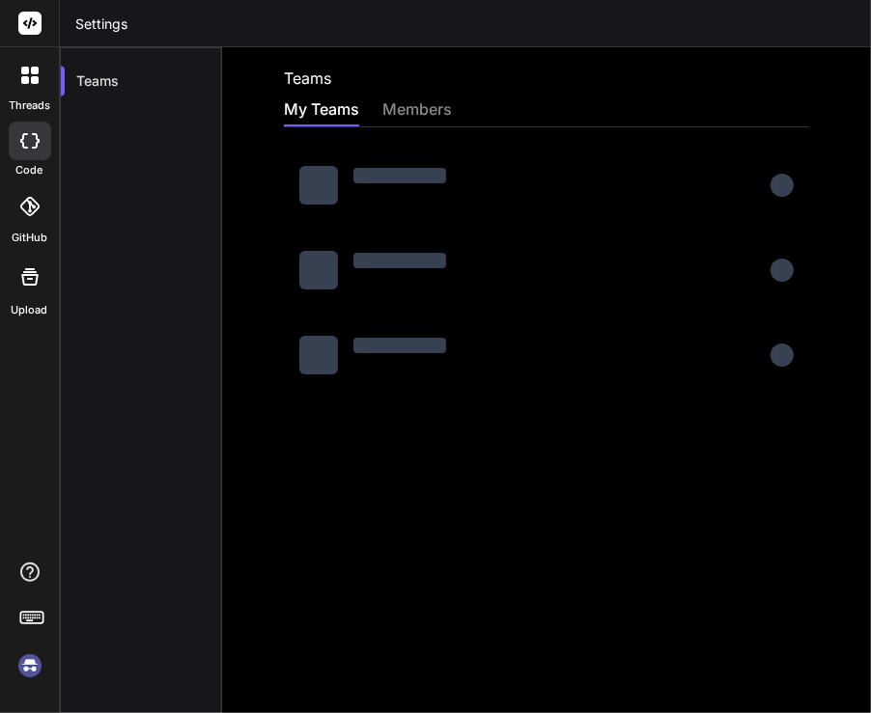
click at [32, 662] on img at bounding box center [30, 666] width 33 height 33
click at [27, 661] on img at bounding box center [30, 666] width 33 height 33
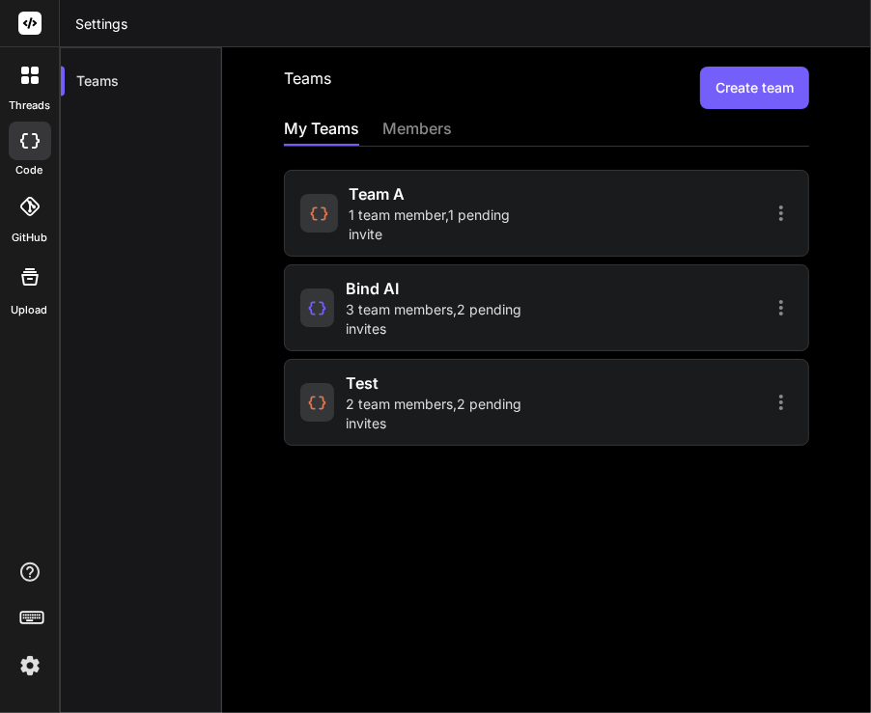
click at [427, 206] on span "1 team member , 1 pending invite" at bounding box center [444, 225] width 191 height 39
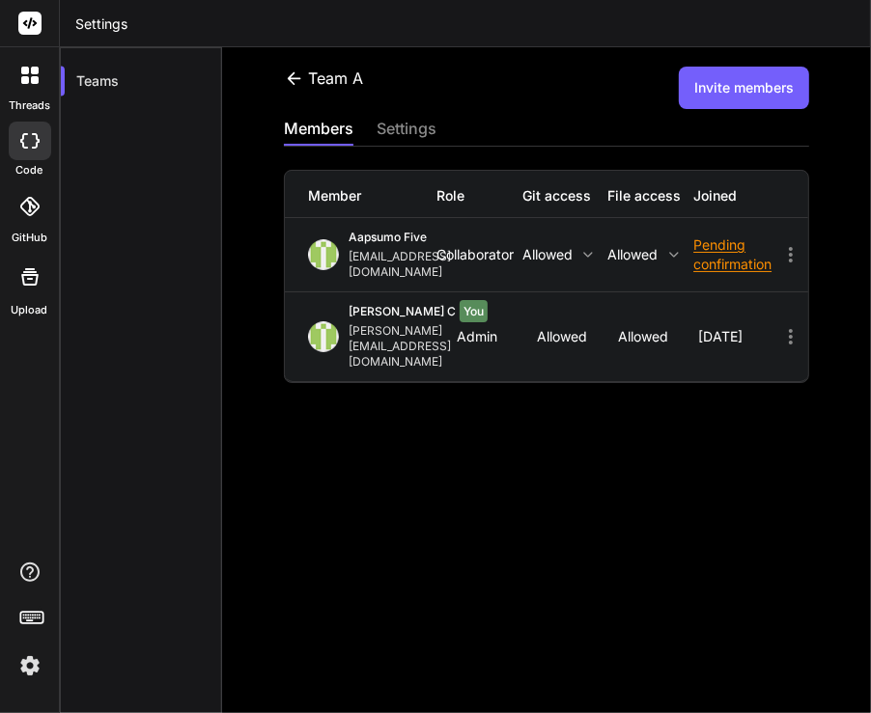
click at [719, 96] on button "Invite members" at bounding box center [744, 88] width 130 height 42
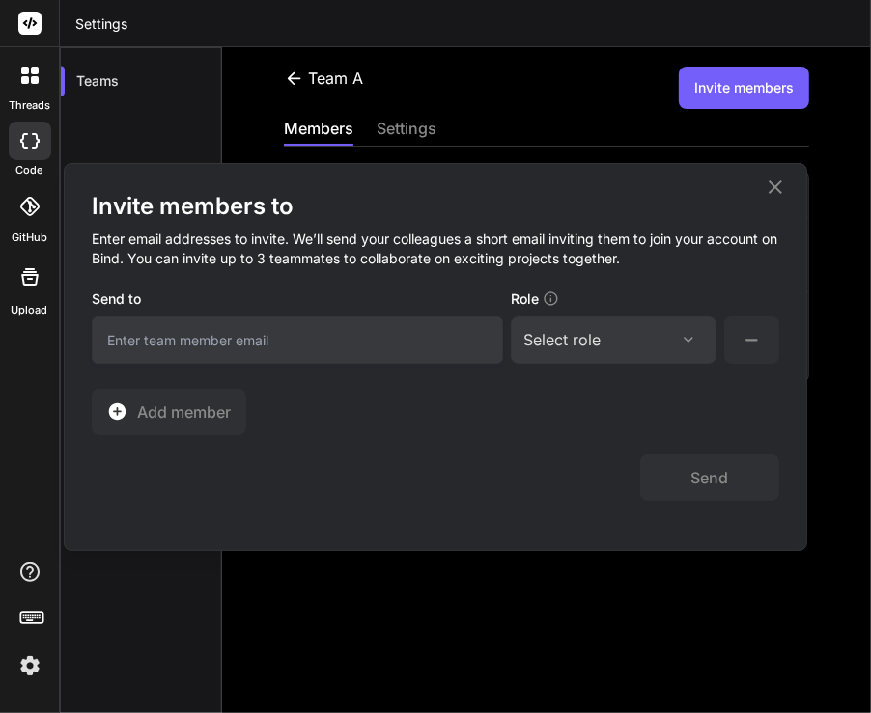
click at [334, 338] on input "email" at bounding box center [297, 340] width 411 height 47
type input "app7@yopmail.com"
click at [596, 333] on div "Select role" at bounding box center [561, 339] width 77 height 23
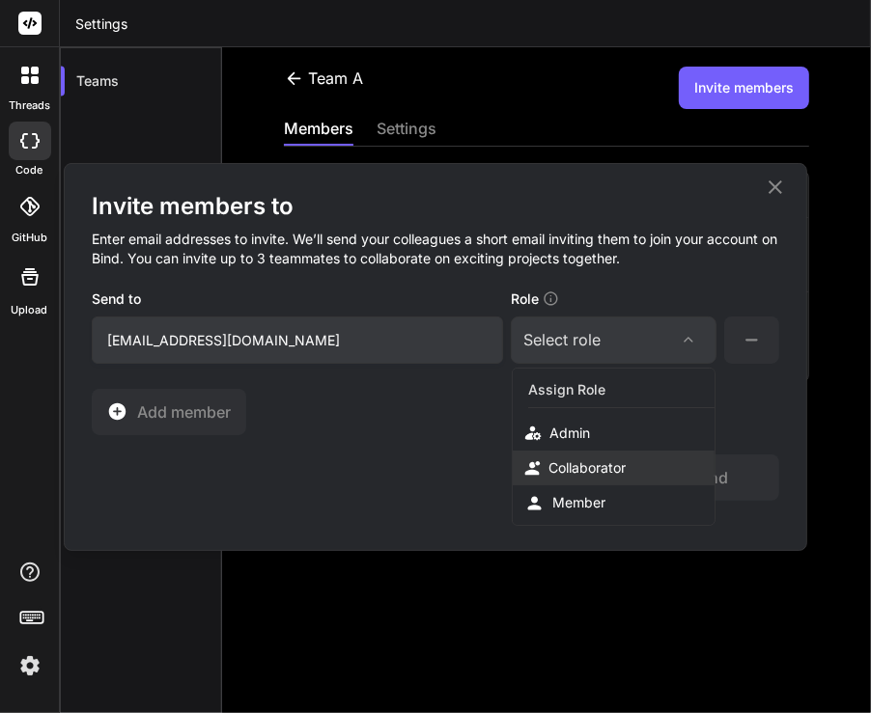
click at [591, 472] on div "Collaborator" at bounding box center [586, 468] width 77 height 19
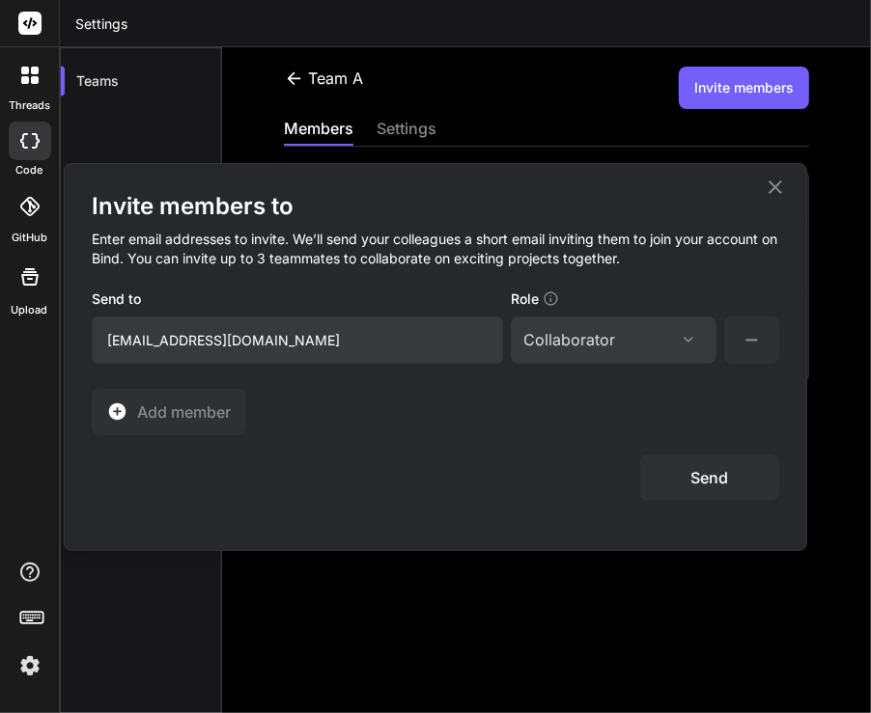
click at [702, 479] on button "Send" at bounding box center [709, 478] width 139 height 46
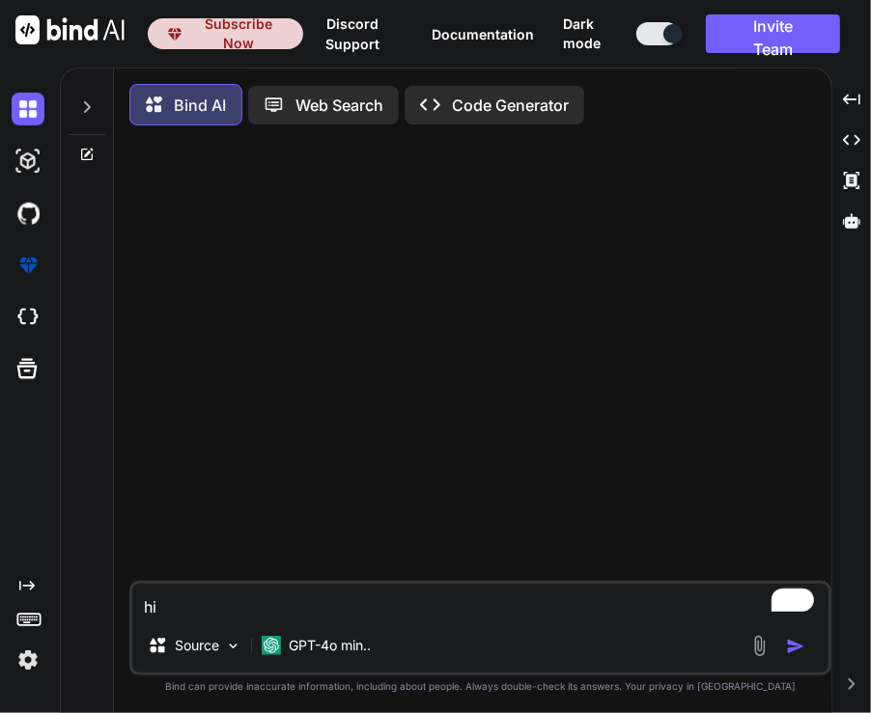
type textarea "x"
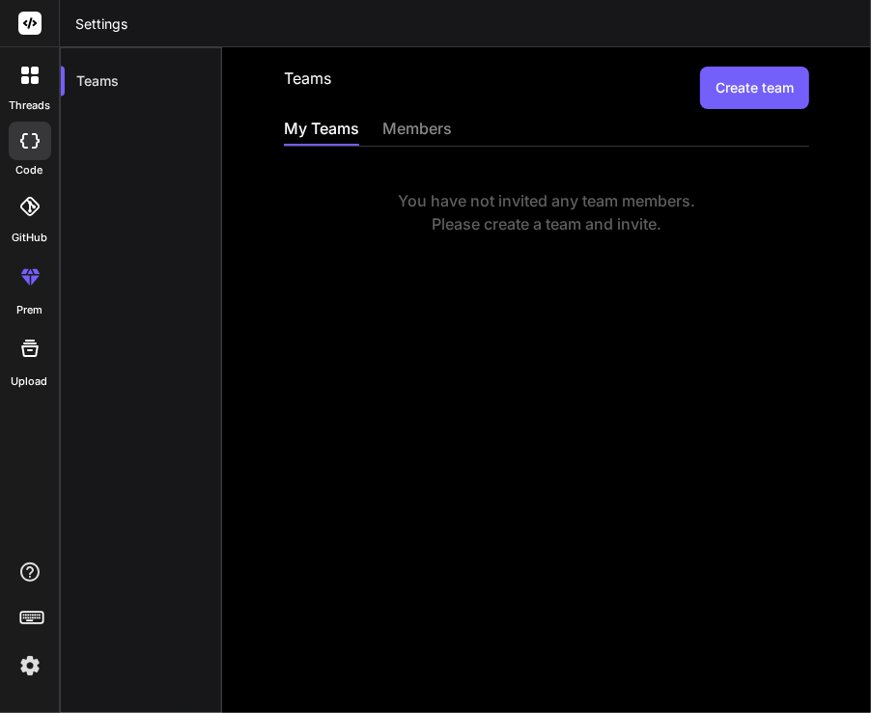
click at [755, 74] on button "Create team" at bounding box center [754, 88] width 109 height 42
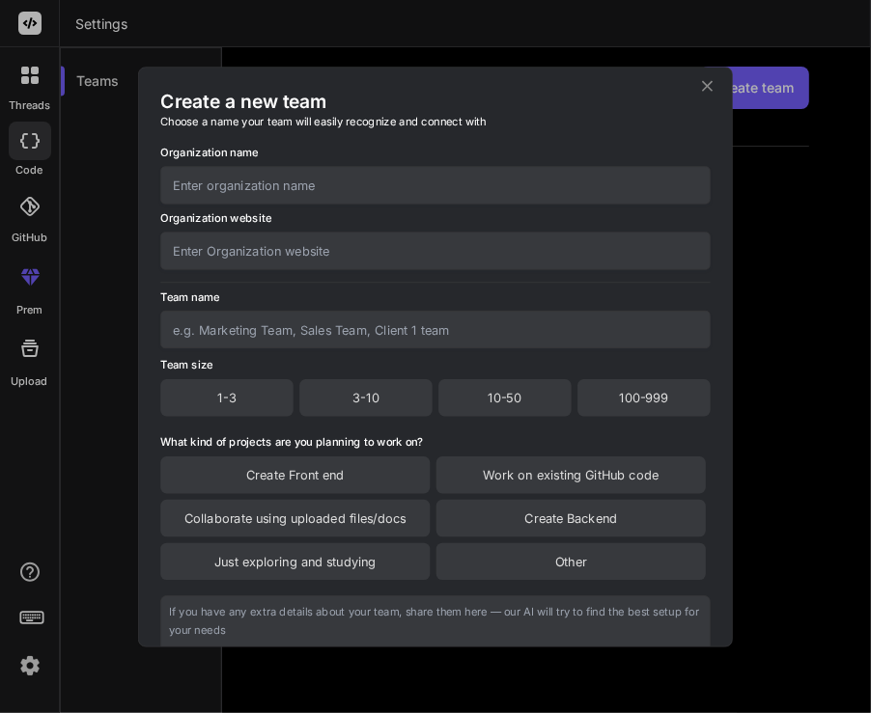
click at [706, 89] on icon at bounding box center [707, 85] width 18 height 18
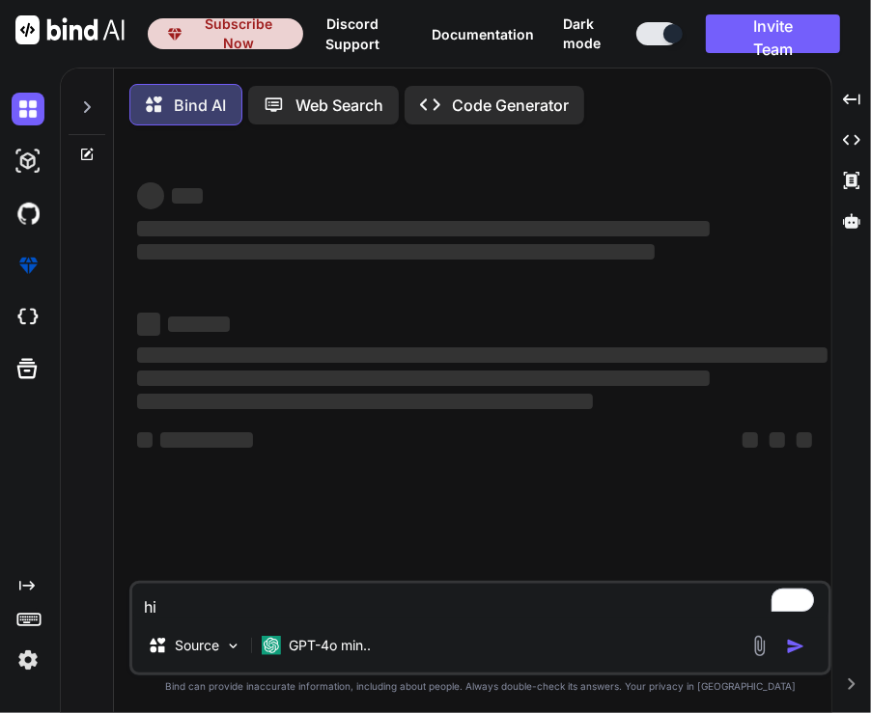
type textarea "x"
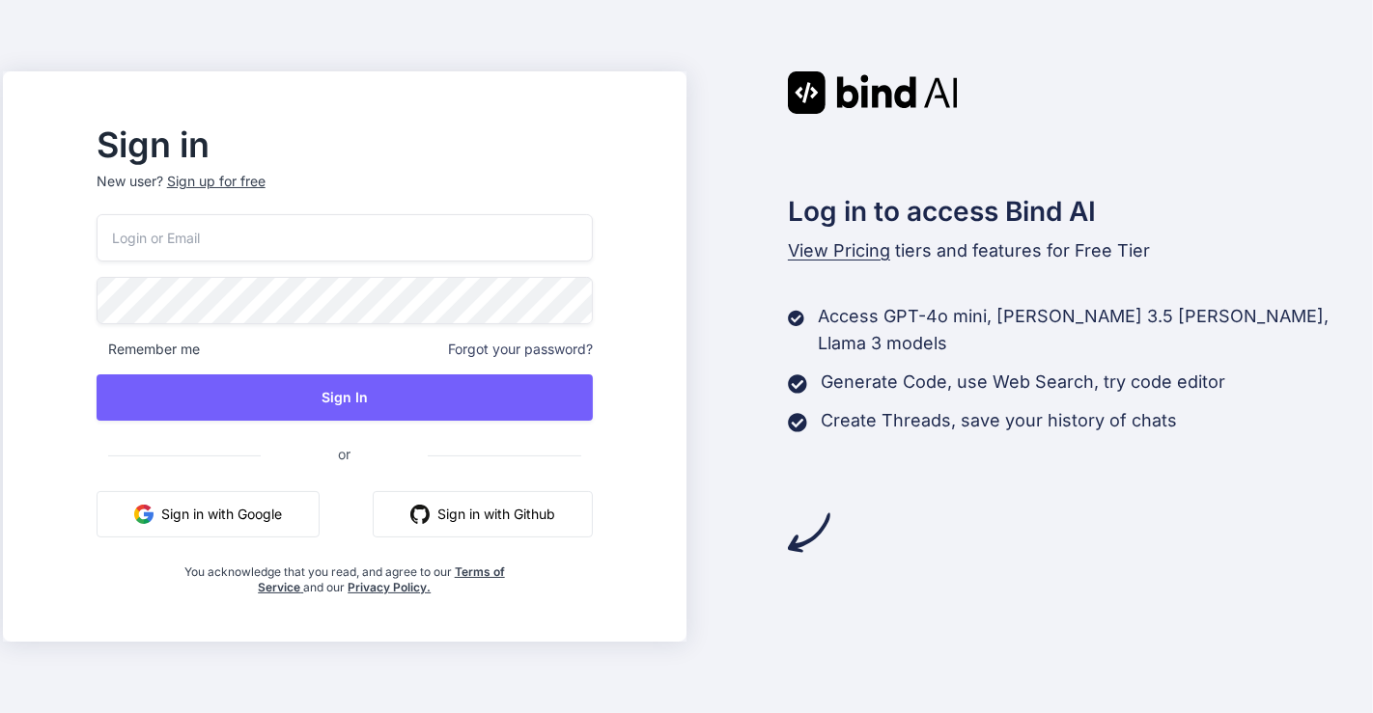
type input "[EMAIL_ADDRESS][DOMAIN_NAME]"
click at [286, 511] on button "Sign in with Google" at bounding box center [208, 514] width 223 height 46
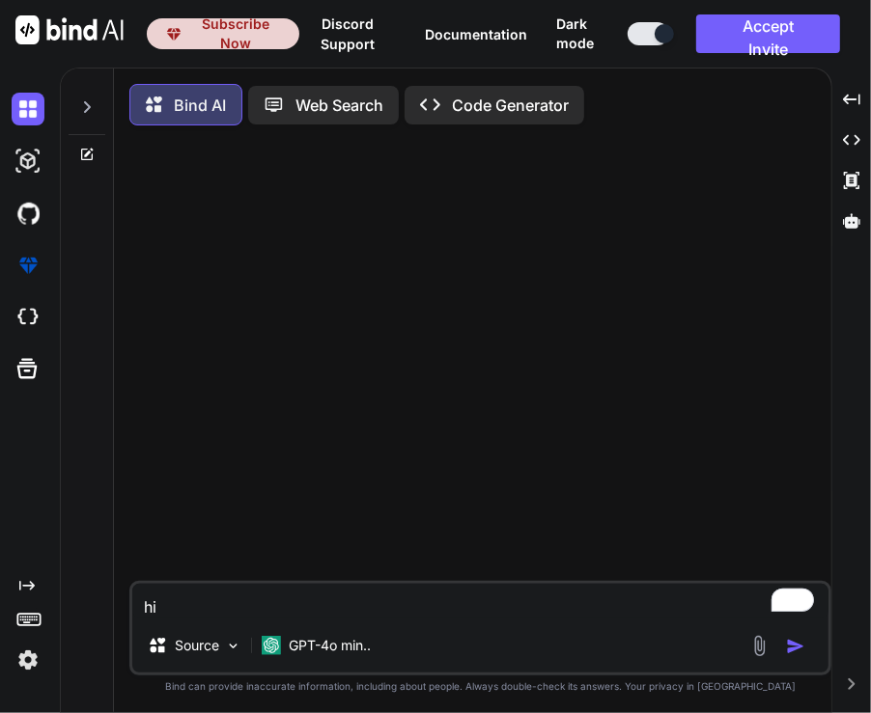
click at [20, 653] on img at bounding box center [28, 660] width 33 height 33
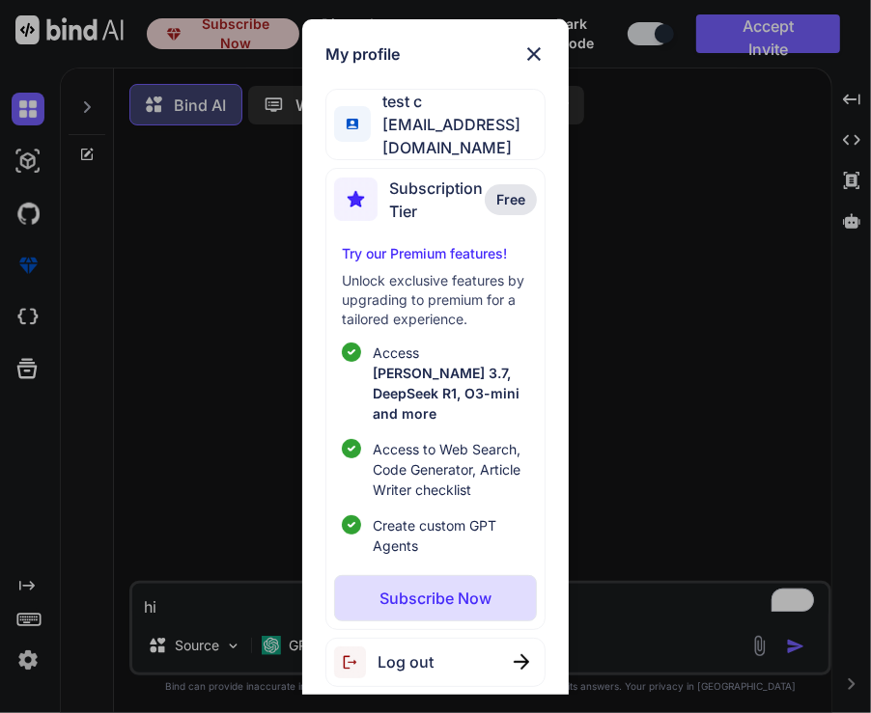
click at [718, 456] on div "My profile test c [EMAIL_ADDRESS][DOMAIN_NAME] Subscription Tier Free Try our P…" at bounding box center [435, 356] width 871 height 713
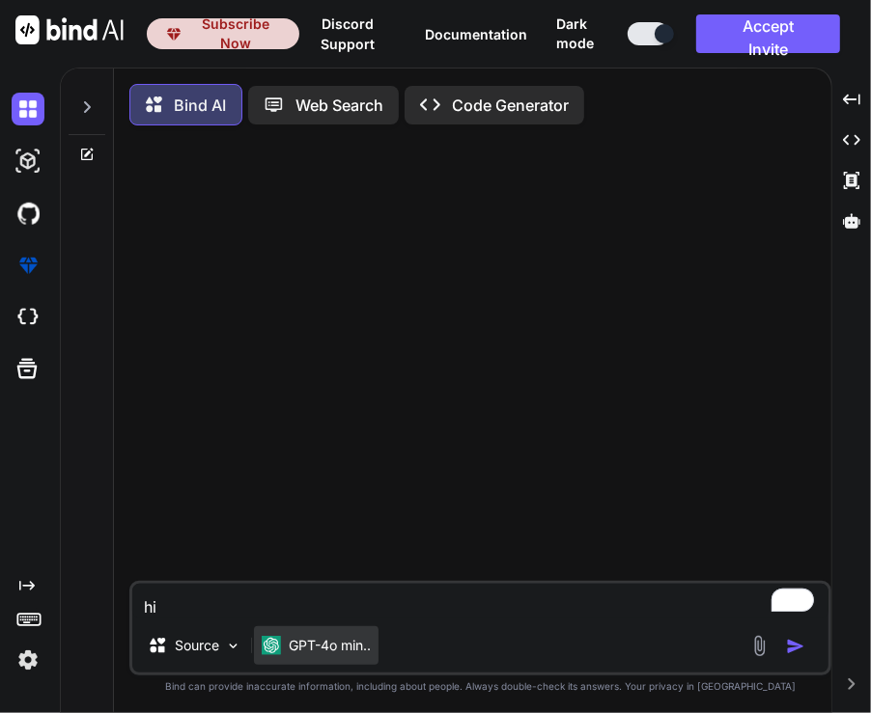
click at [314, 656] on p "GPT-4o min.." at bounding box center [330, 645] width 82 height 19
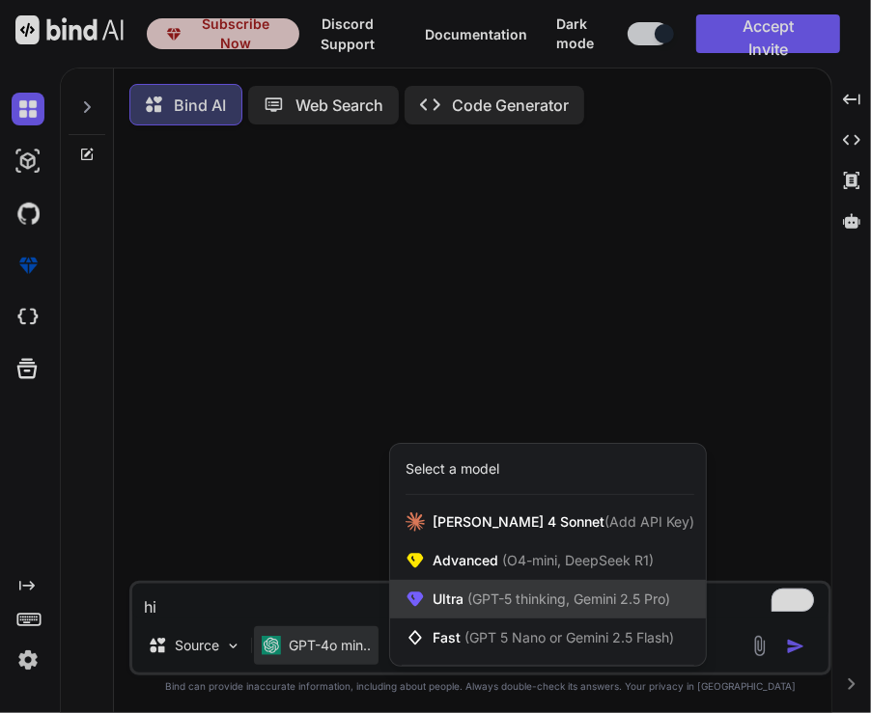
click at [471, 603] on span "(GPT-5 thinking, Gemini 2.5 Pro)" at bounding box center [566, 599] width 207 height 16
type textarea "x"
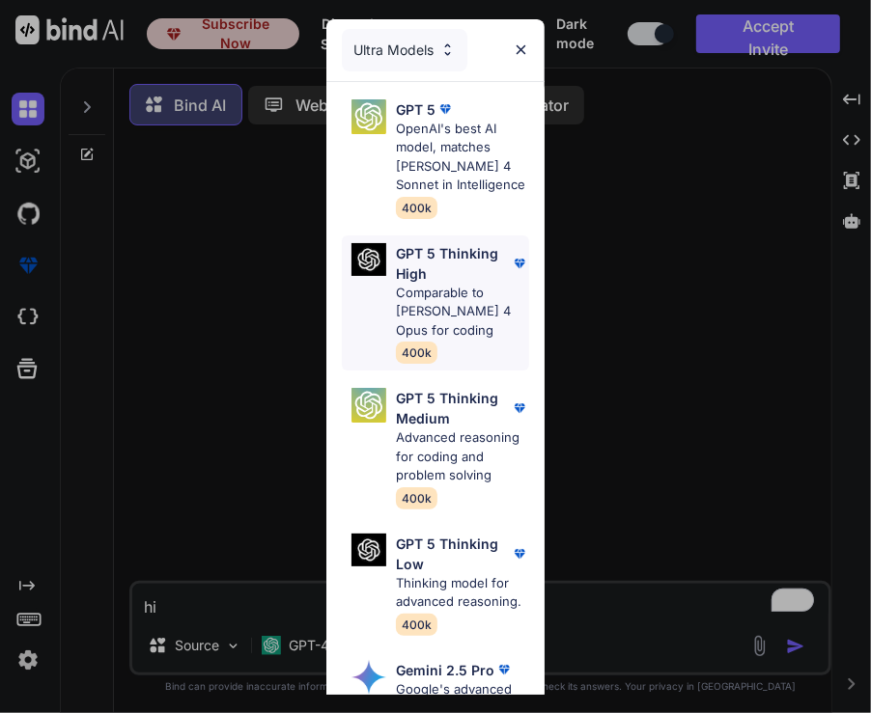
click at [442, 312] on p "Comparable to Claude 4 Opus for coding" at bounding box center [462, 312] width 133 height 57
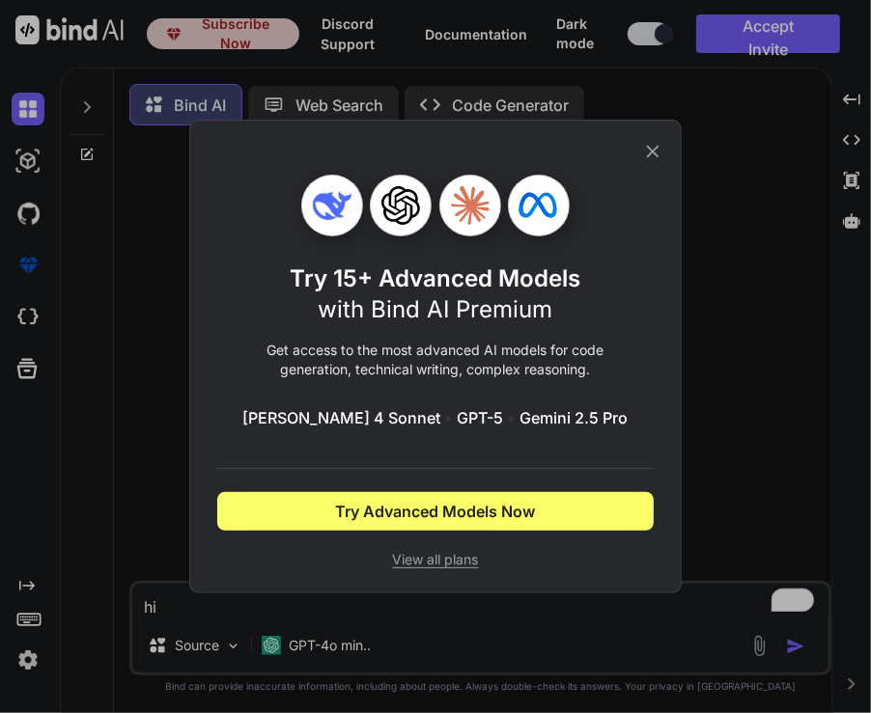
click at [656, 153] on icon at bounding box center [652, 151] width 21 height 21
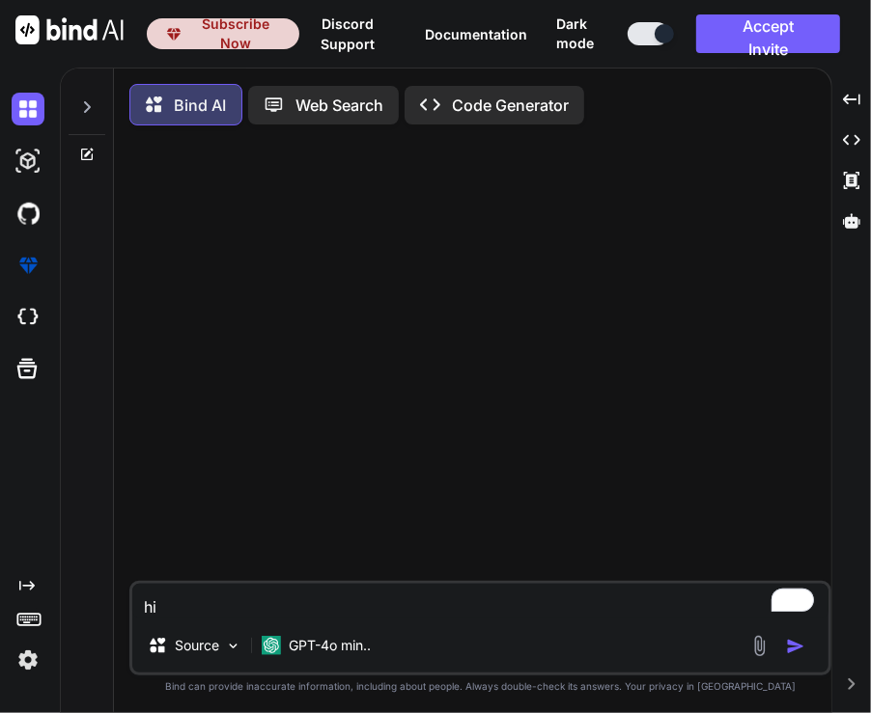
click at [38, 670] on img at bounding box center [28, 660] width 33 height 33
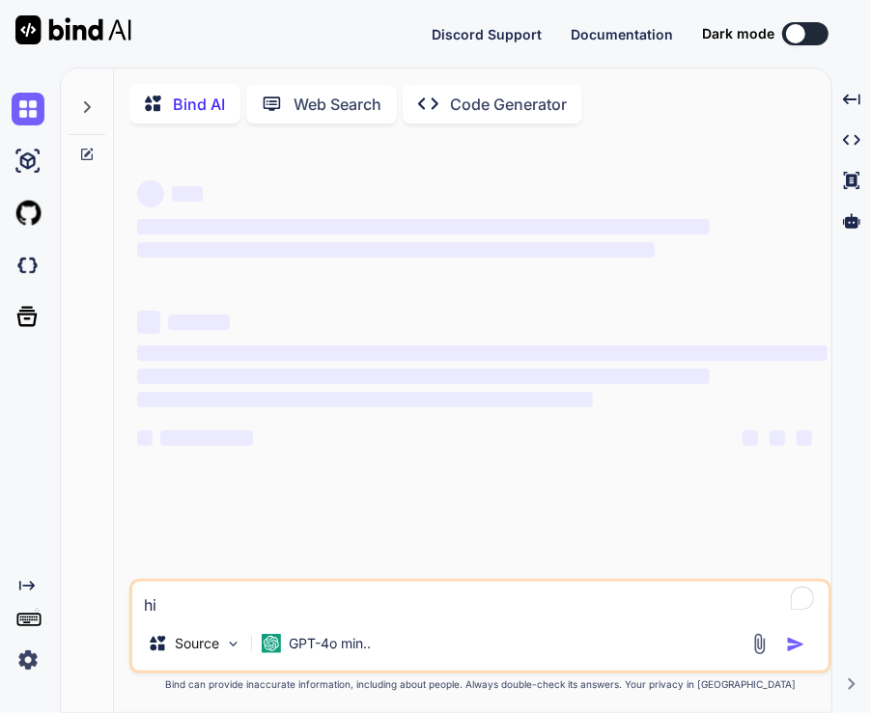
type textarea "x"
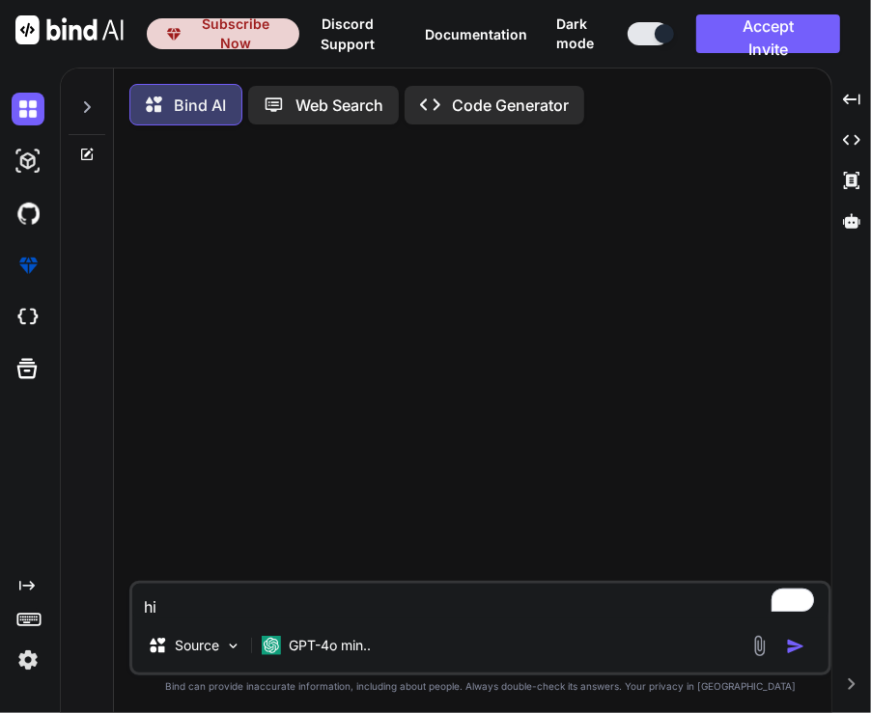
click at [24, 656] on img at bounding box center [28, 660] width 33 height 33
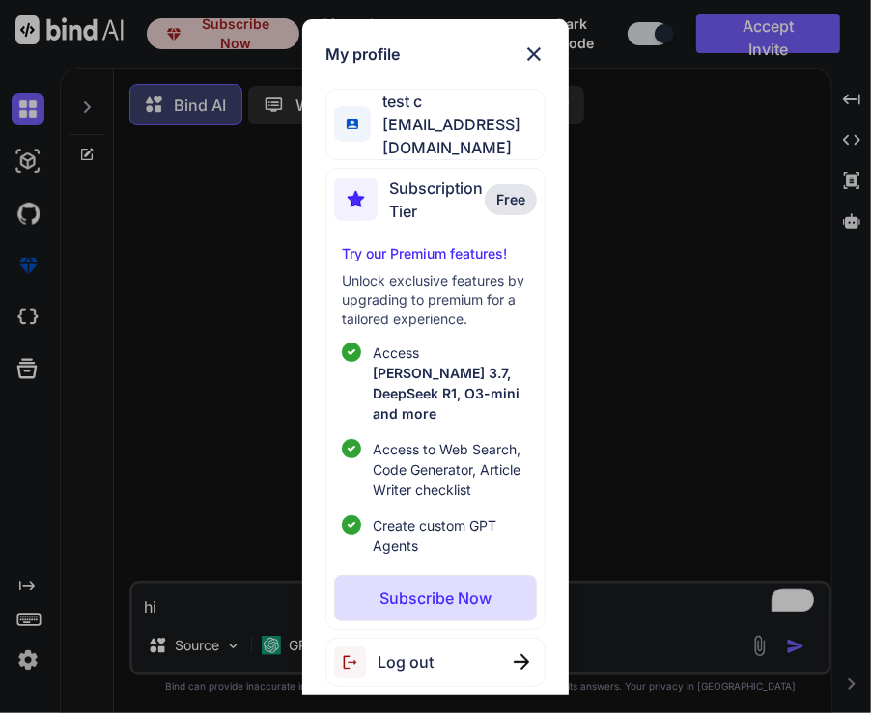
click at [649, 230] on div "My profile test c [EMAIL_ADDRESS][DOMAIN_NAME] Subscription Tier Free Try our P…" at bounding box center [435, 356] width 871 height 713
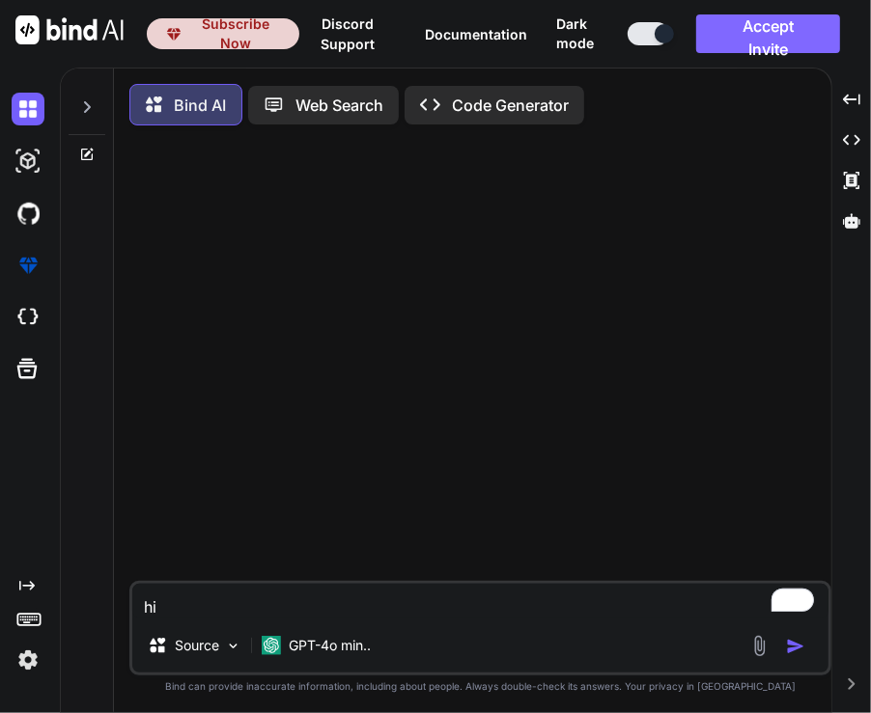
click at [756, 46] on button "Accept Invite" at bounding box center [768, 33] width 144 height 39
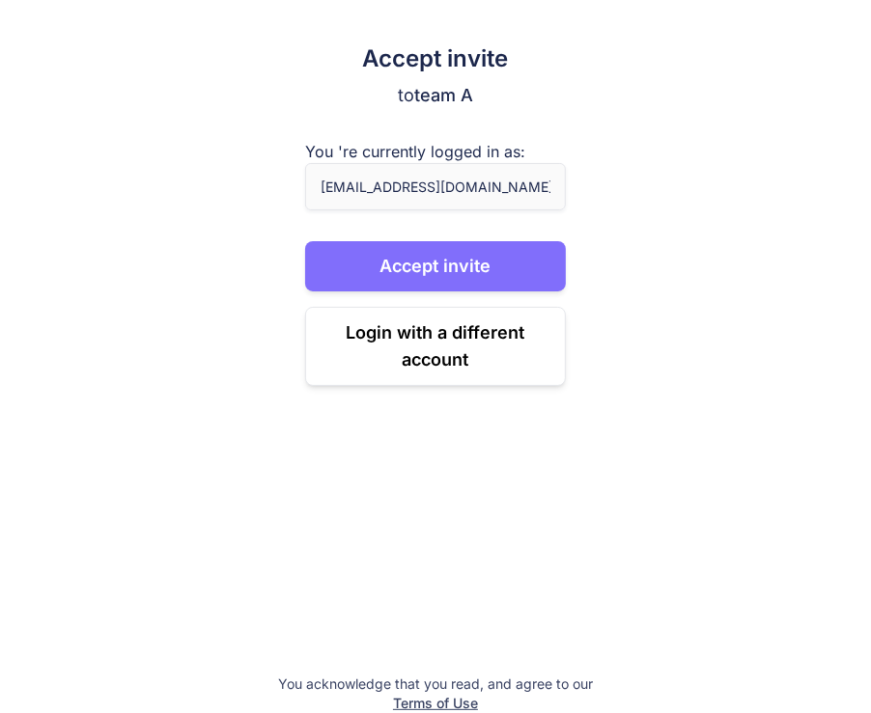
click at [447, 265] on button "Accept invite" at bounding box center [436, 266] width 262 height 50
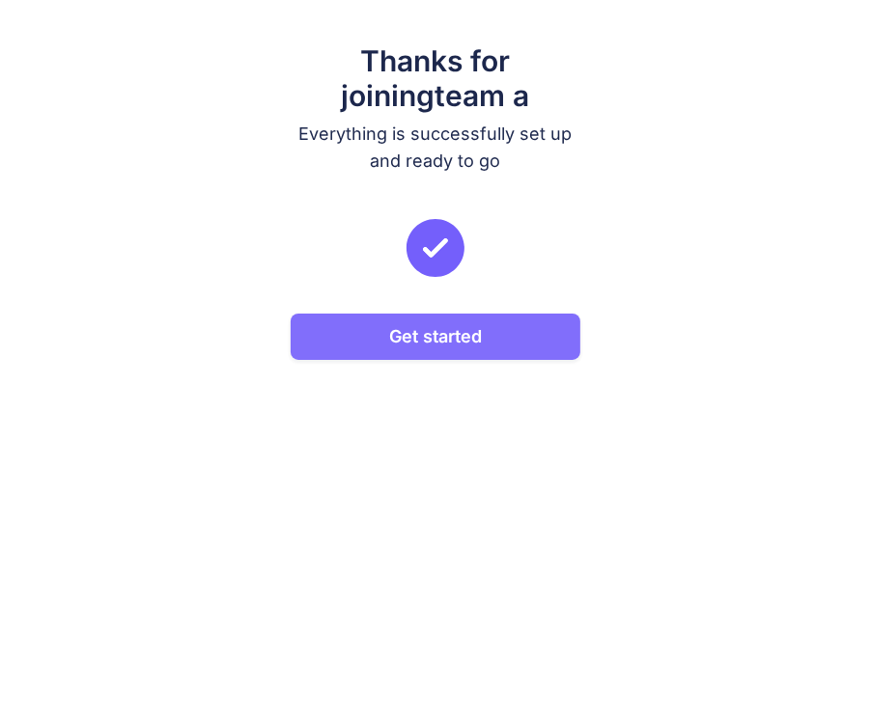
click at [461, 337] on button "Get started" at bounding box center [436, 337] width 291 height 46
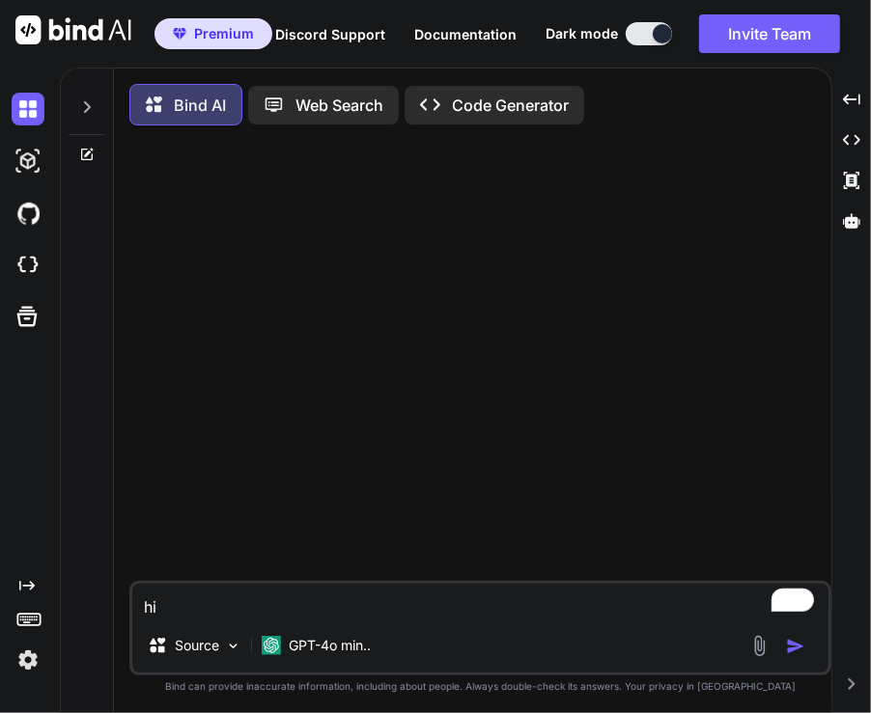
type textarea "x"
click at [34, 663] on img at bounding box center [28, 660] width 33 height 33
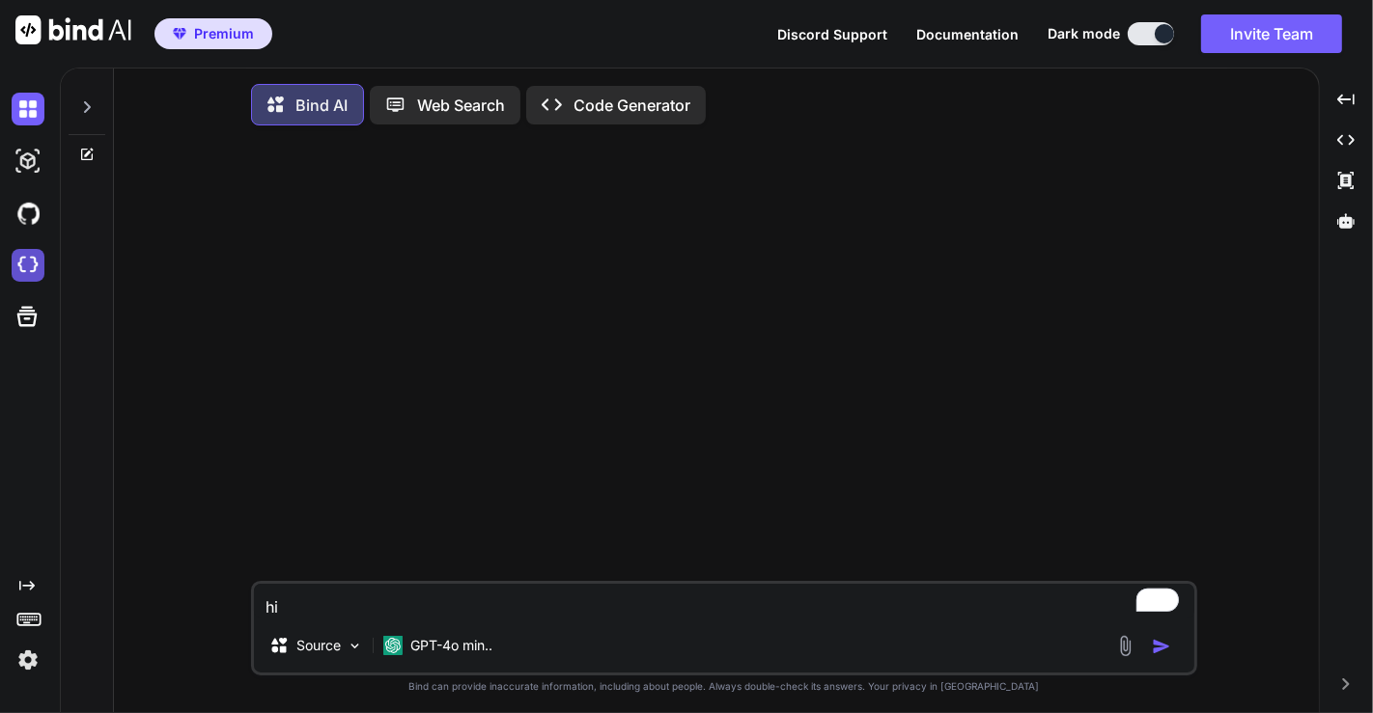
click at [22, 268] on img at bounding box center [28, 265] width 33 height 33
click at [451, 613] on textarea "hi" at bounding box center [724, 601] width 940 height 35
type textarea "x"
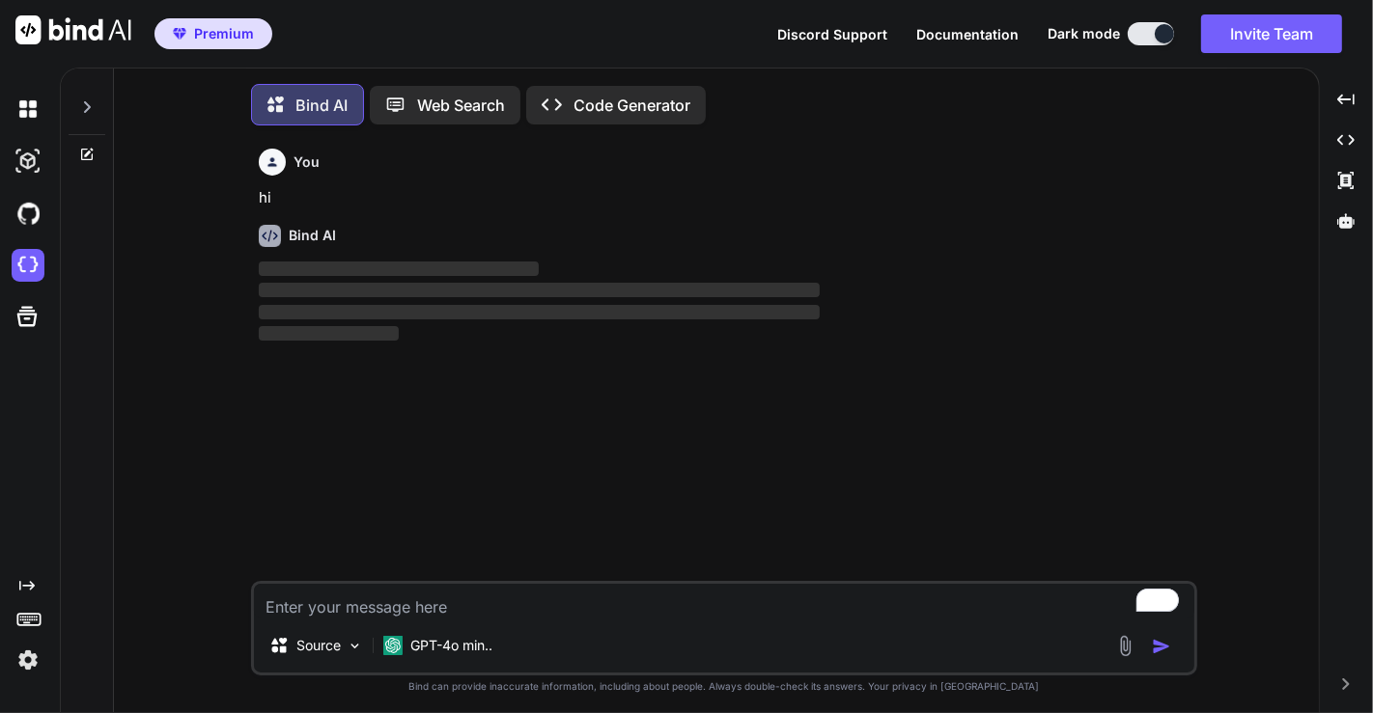
scroll to position [8, 0]
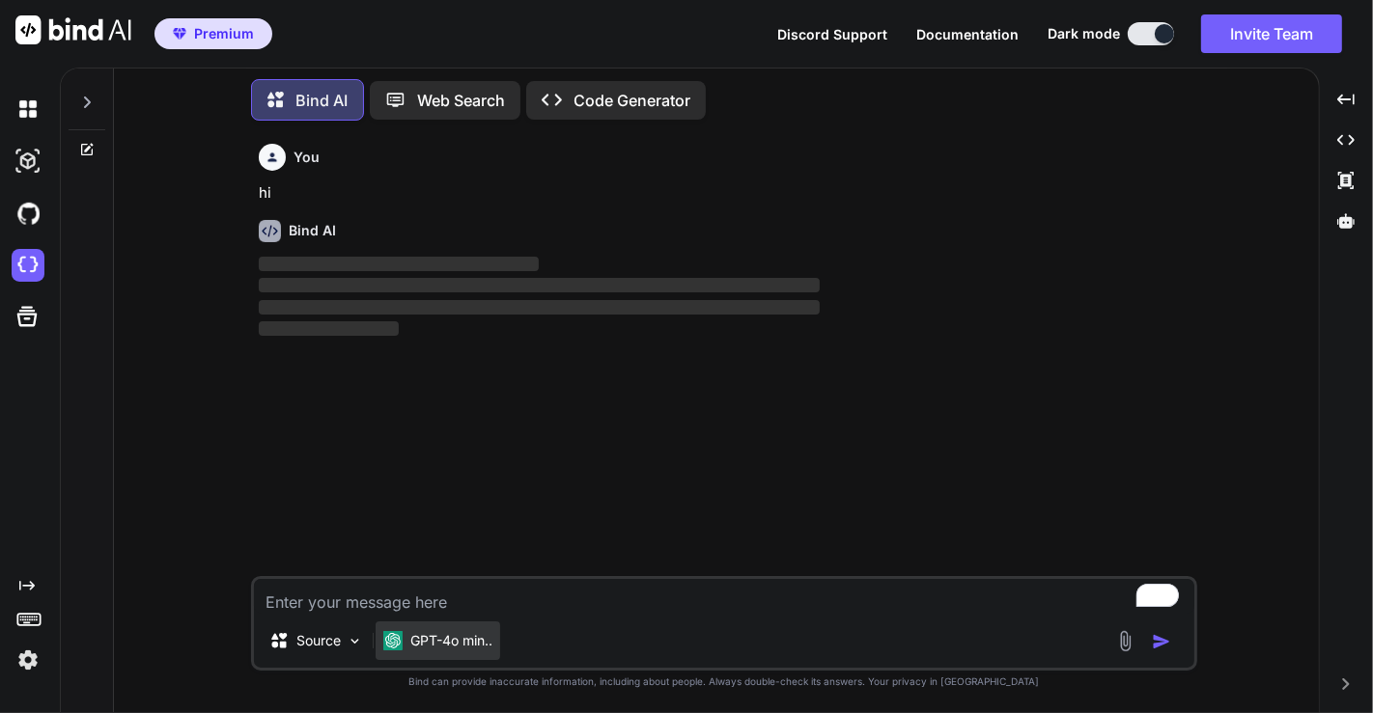
click at [445, 635] on p "GPT-4o min.." at bounding box center [451, 640] width 82 height 19
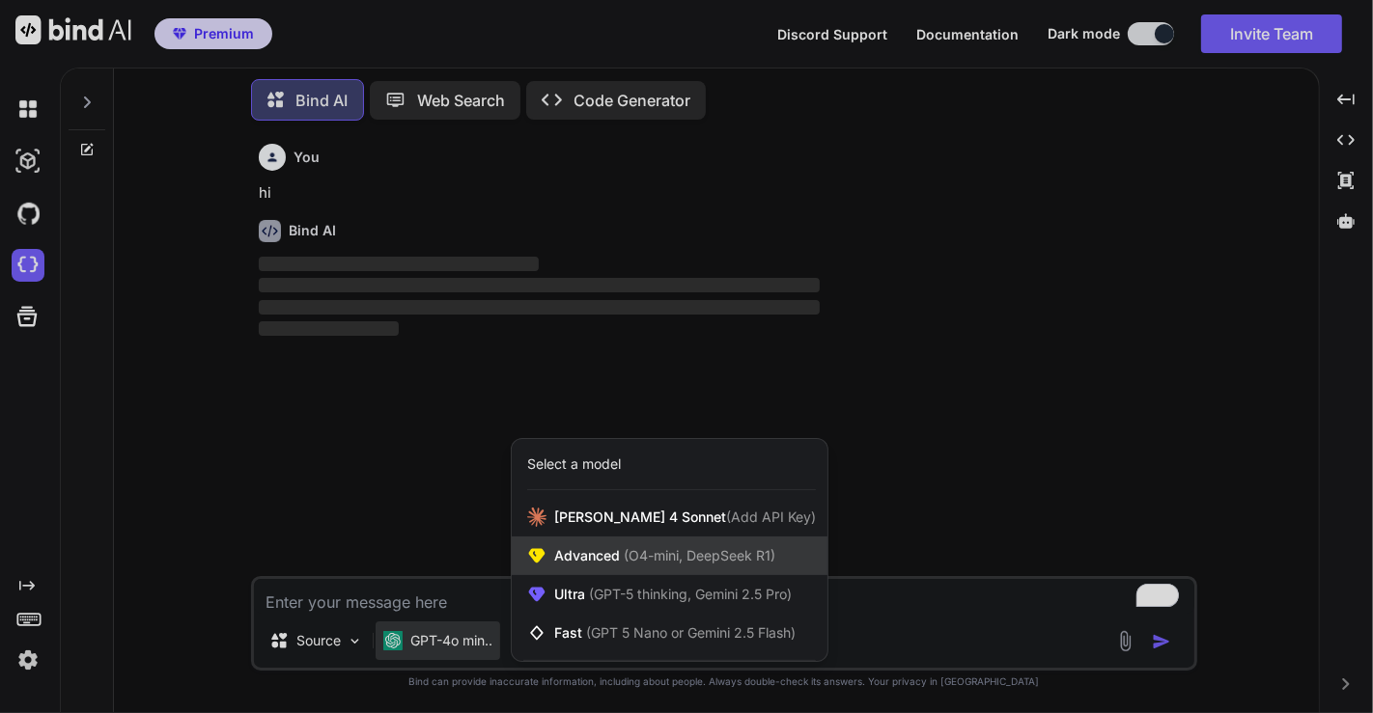
click at [570, 568] on div "Advanced (O4-mini, DeepSeek R1)" at bounding box center [670, 556] width 316 height 39
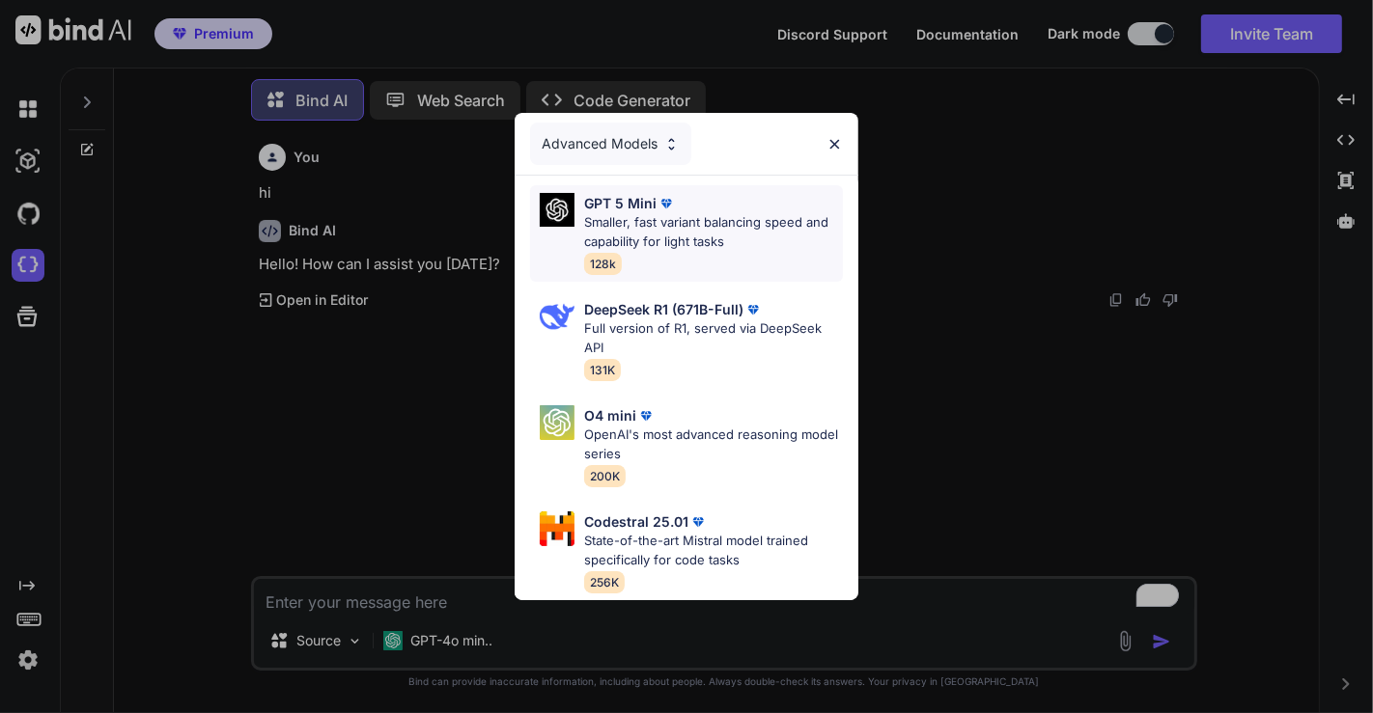
click at [652, 234] on p "Smaller, fast variant balancing speed and capability for light tasks" at bounding box center [713, 232] width 259 height 38
type textarea "x"
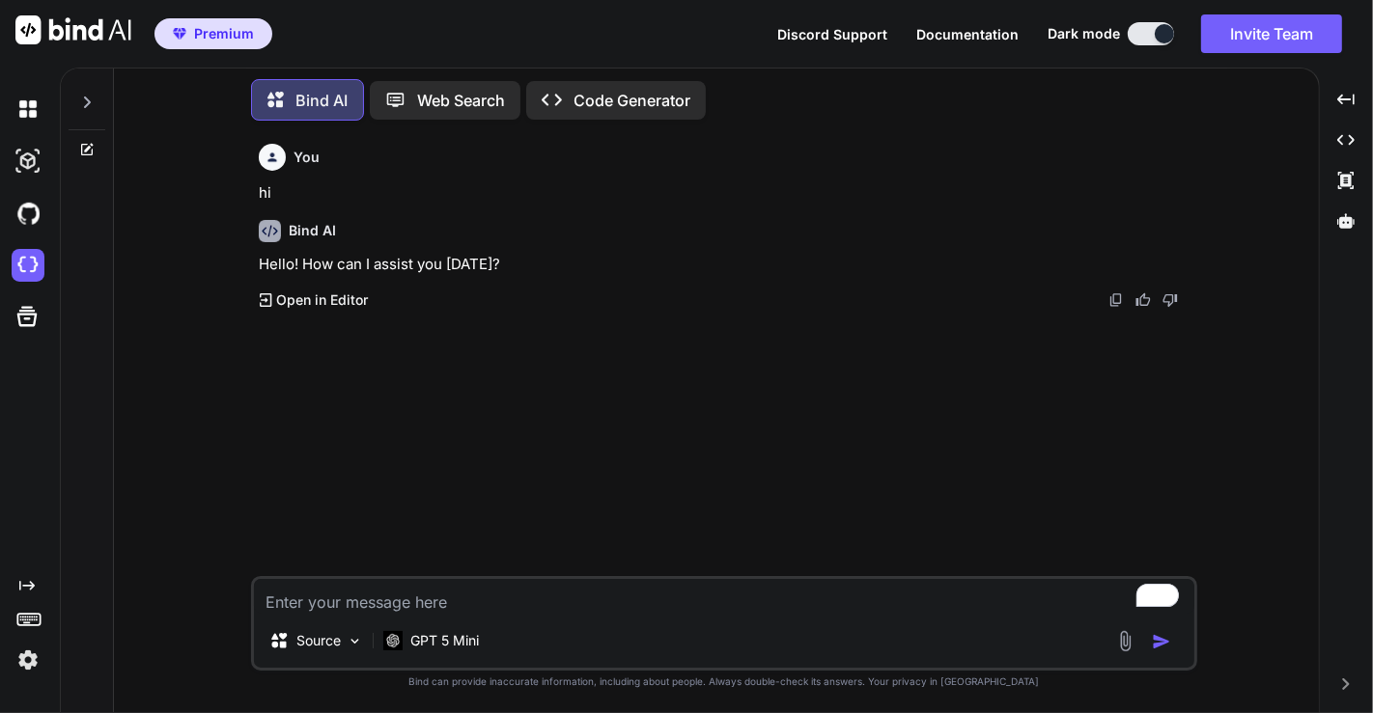
click at [424, 605] on textarea "To enrich screen reader interactions, please activate Accessibility in Grammarl…" at bounding box center [724, 596] width 940 height 35
type textarea "h"
type textarea "x"
type textarea "hi"
type textarea "x"
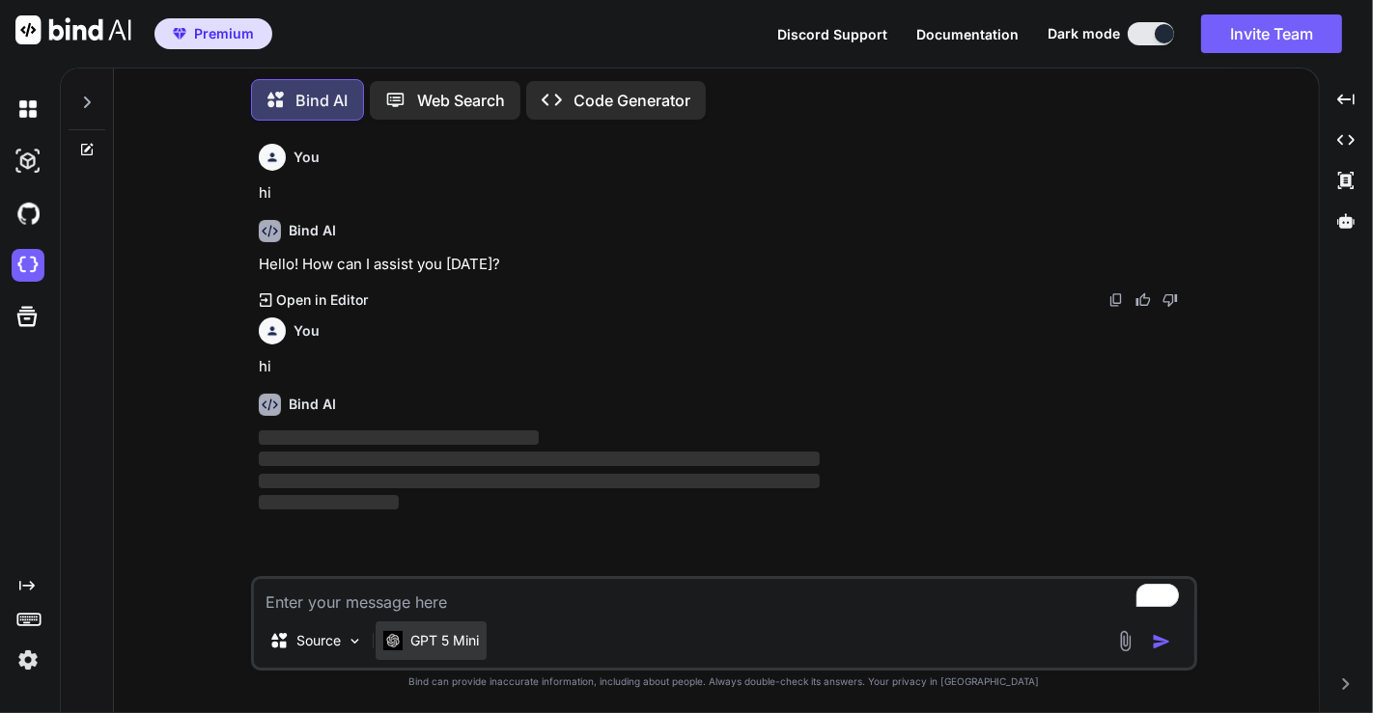
click at [456, 646] on p "GPT 5 Mini" at bounding box center [444, 640] width 69 height 19
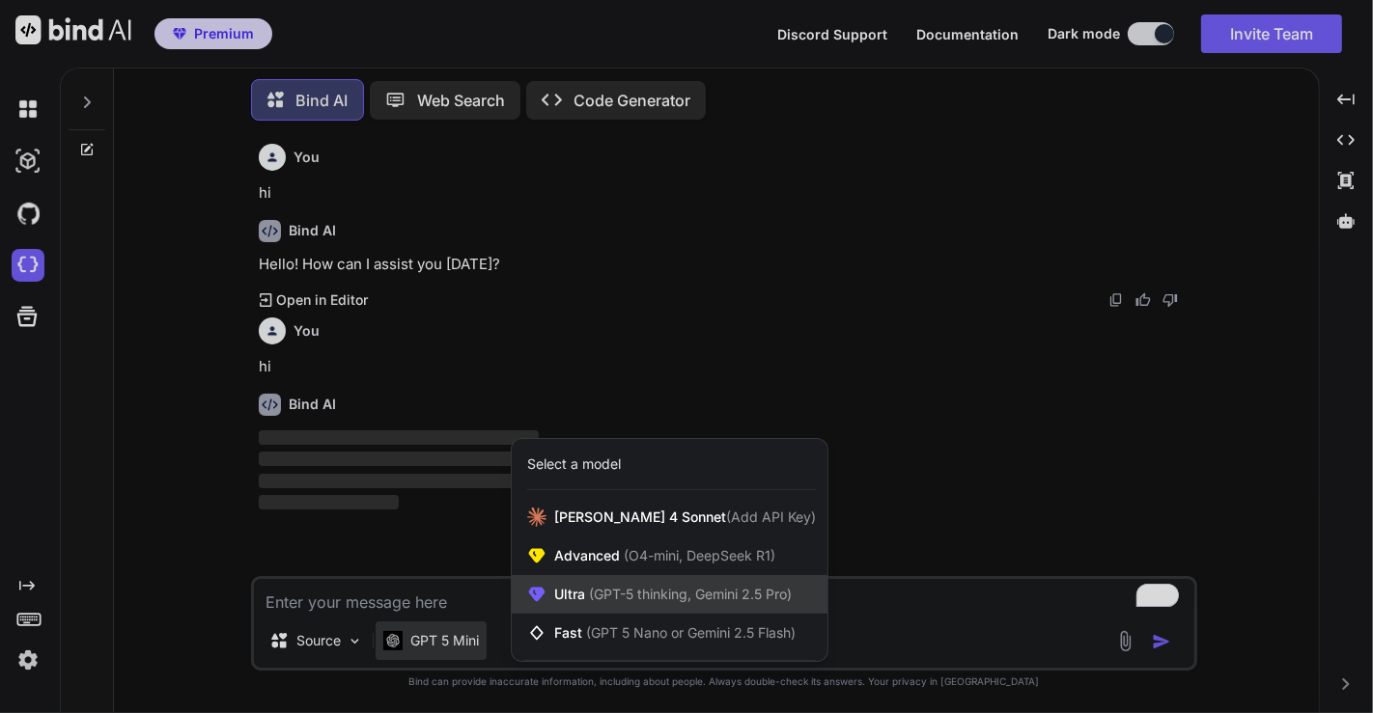
click at [565, 596] on span "Ultra (GPT-5 thinking, Gemini 2.5 Pro)" at bounding box center [672, 594] width 237 height 19
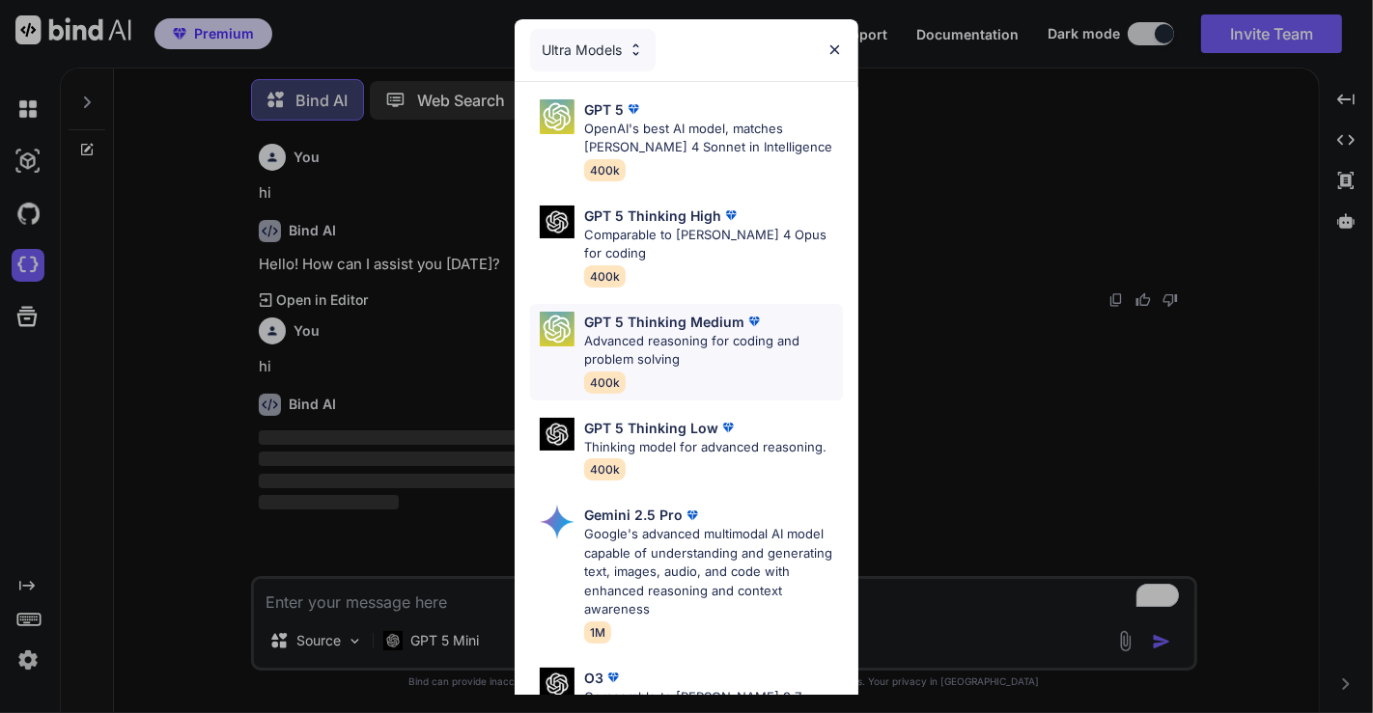
click at [692, 337] on p "Advanced reasoning for coding and problem solving" at bounding box center [713, 351] width 259 height 38
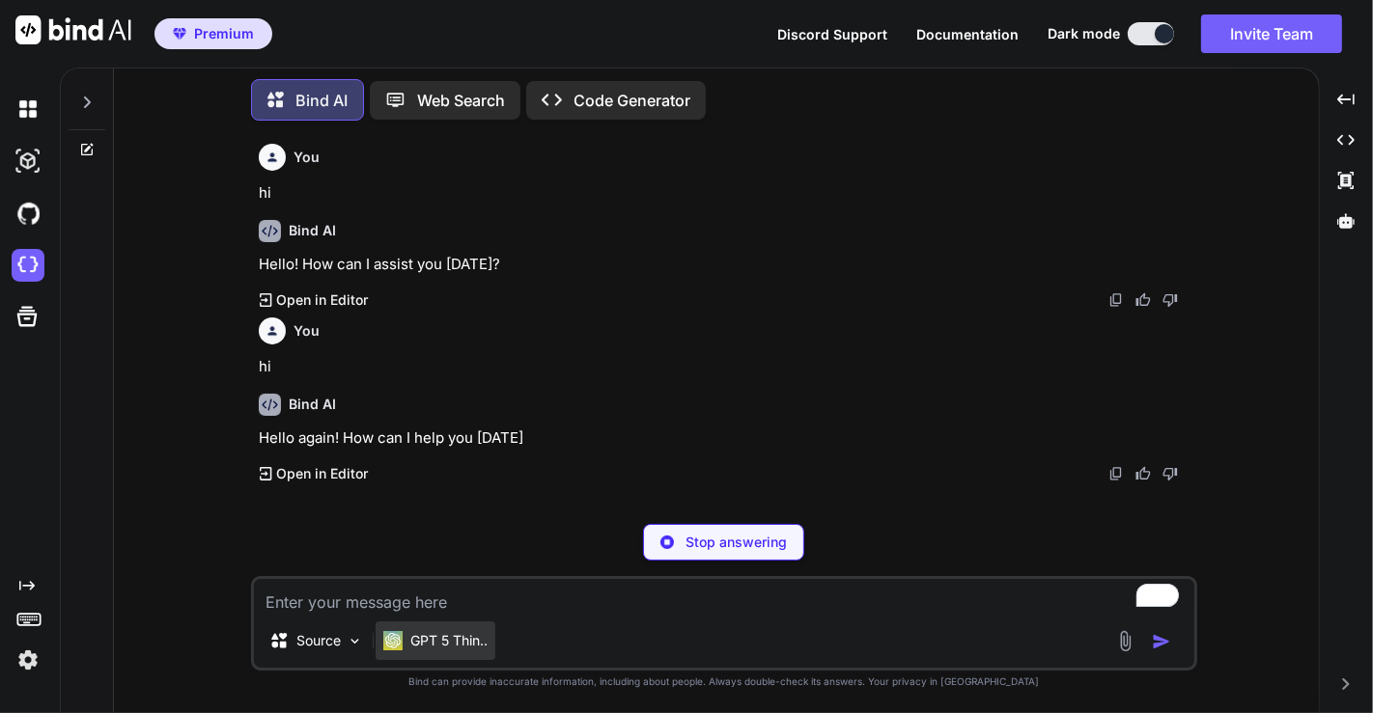
type textarea "x"
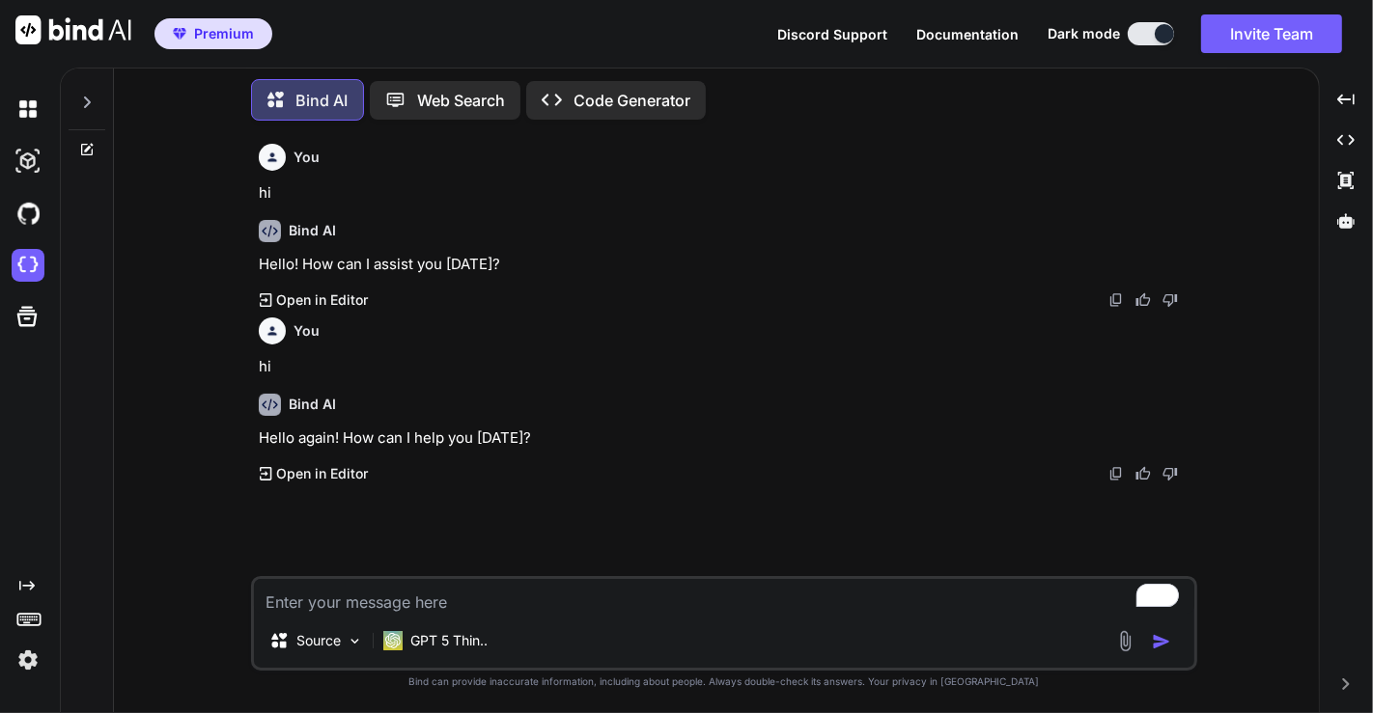
click at [406, 615] on div "Source GPT 5 Thin.." at bounding box center [724, 623] width 946 height 95
click at [356, 599] on textarea "To enrich screen reader interactions, please activate Accessibility in Grammarl…" at bounding box center [724, 596] width 940 height 35
type textarea "h"
type textarea "x"
type textarea "hi"
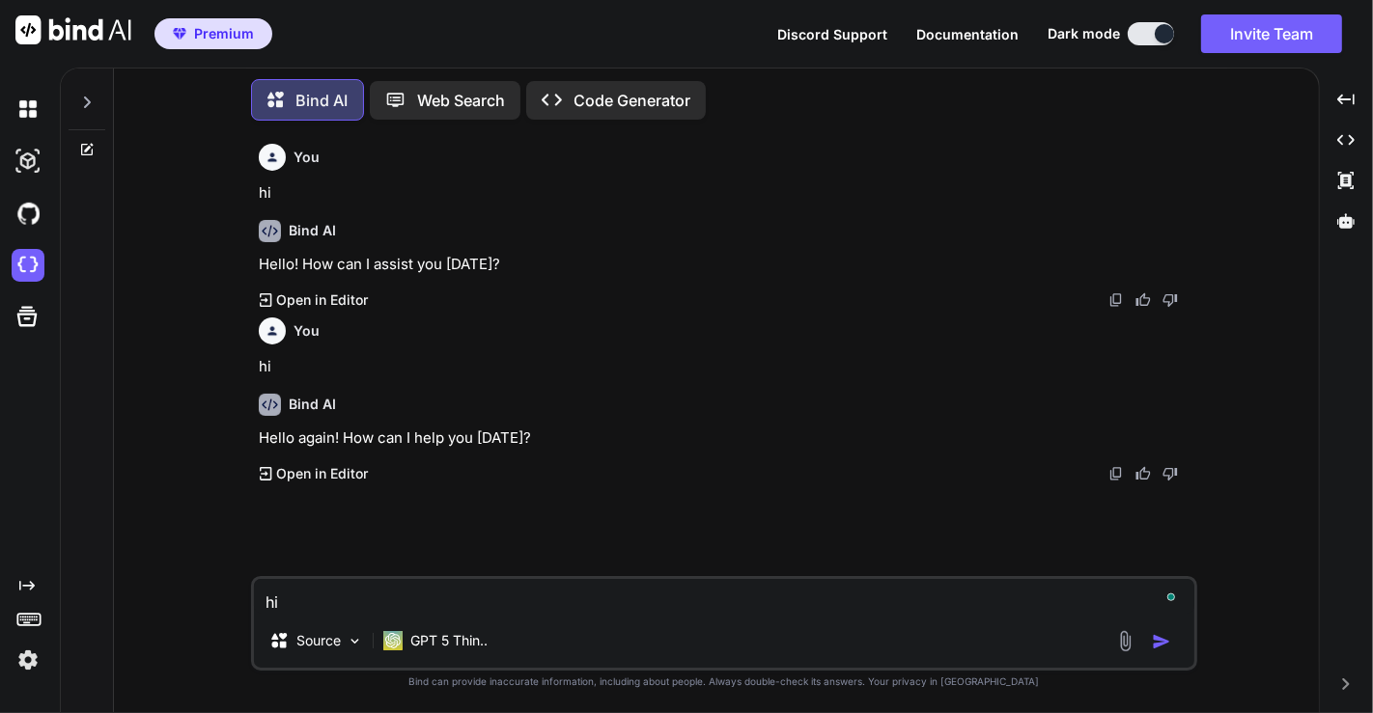
type textarea "x"
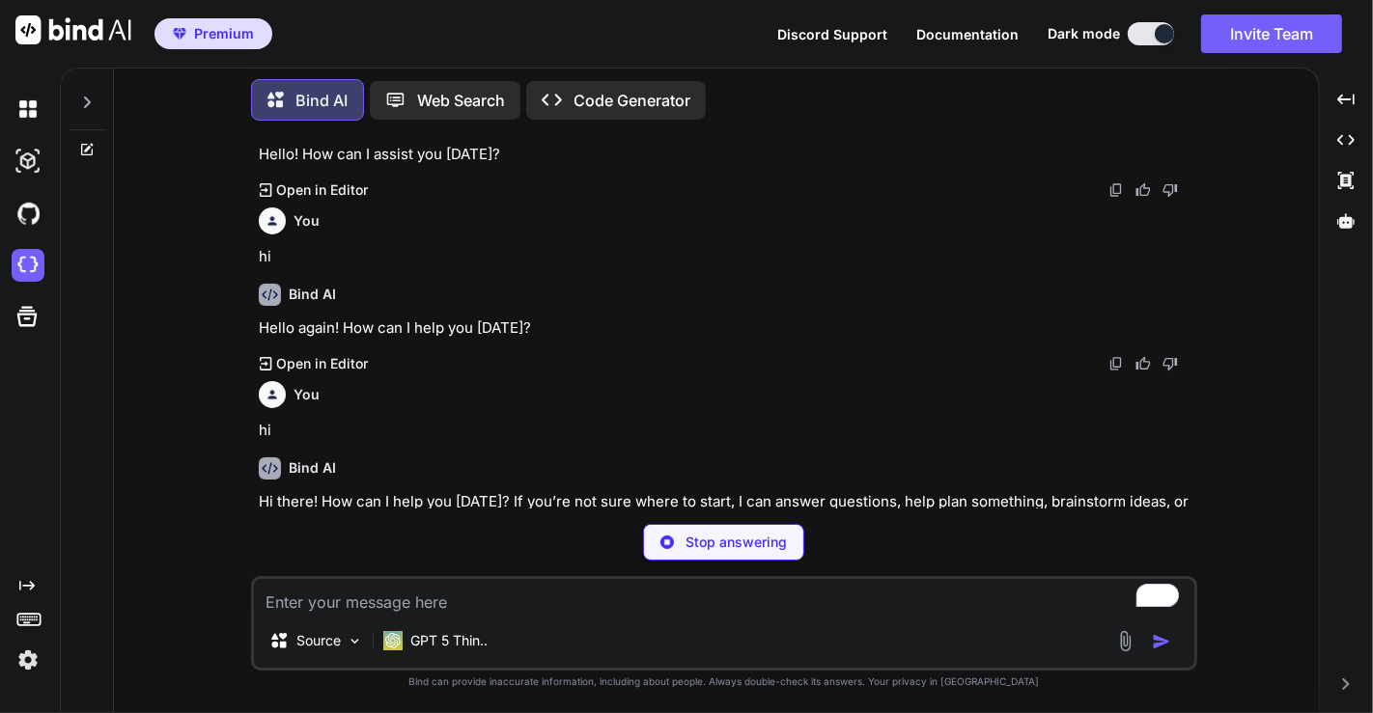
scroll to position [101, 0]
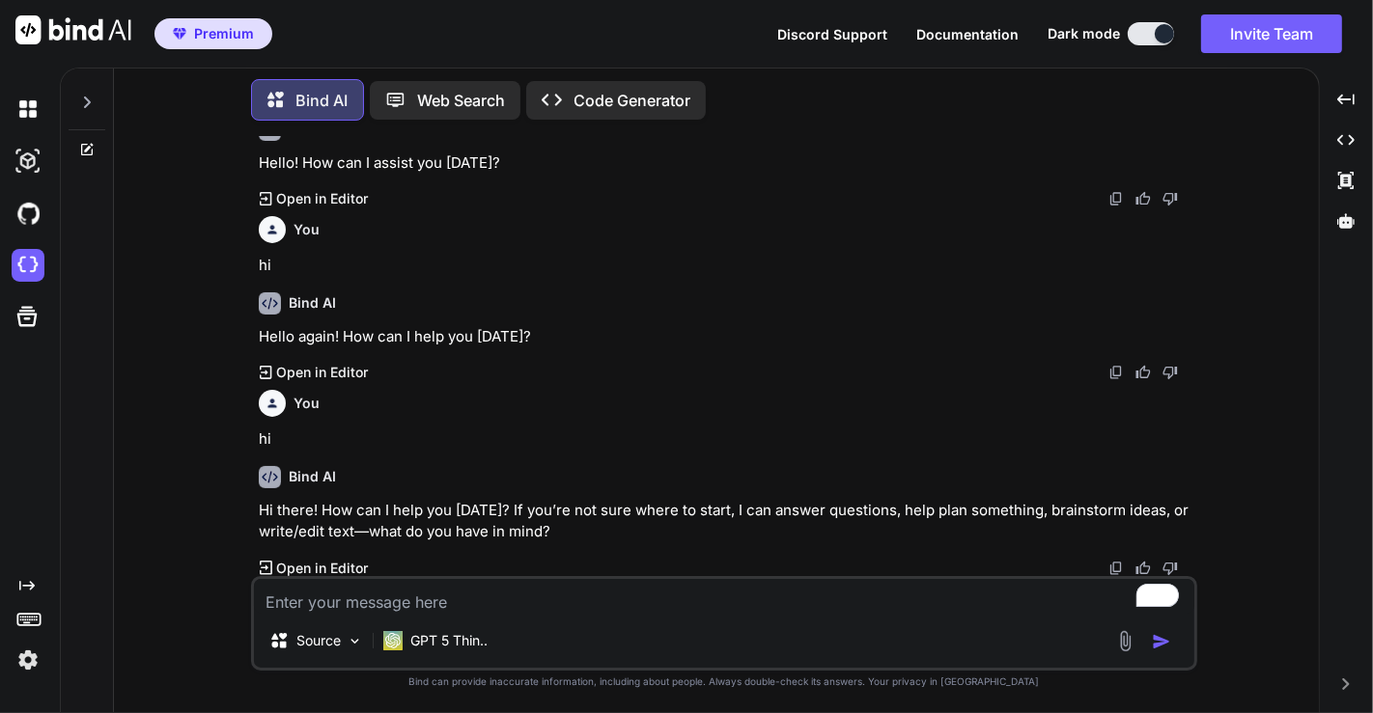
click at [31, 660] on img at bounding box center [28, 660] width 33 height 33
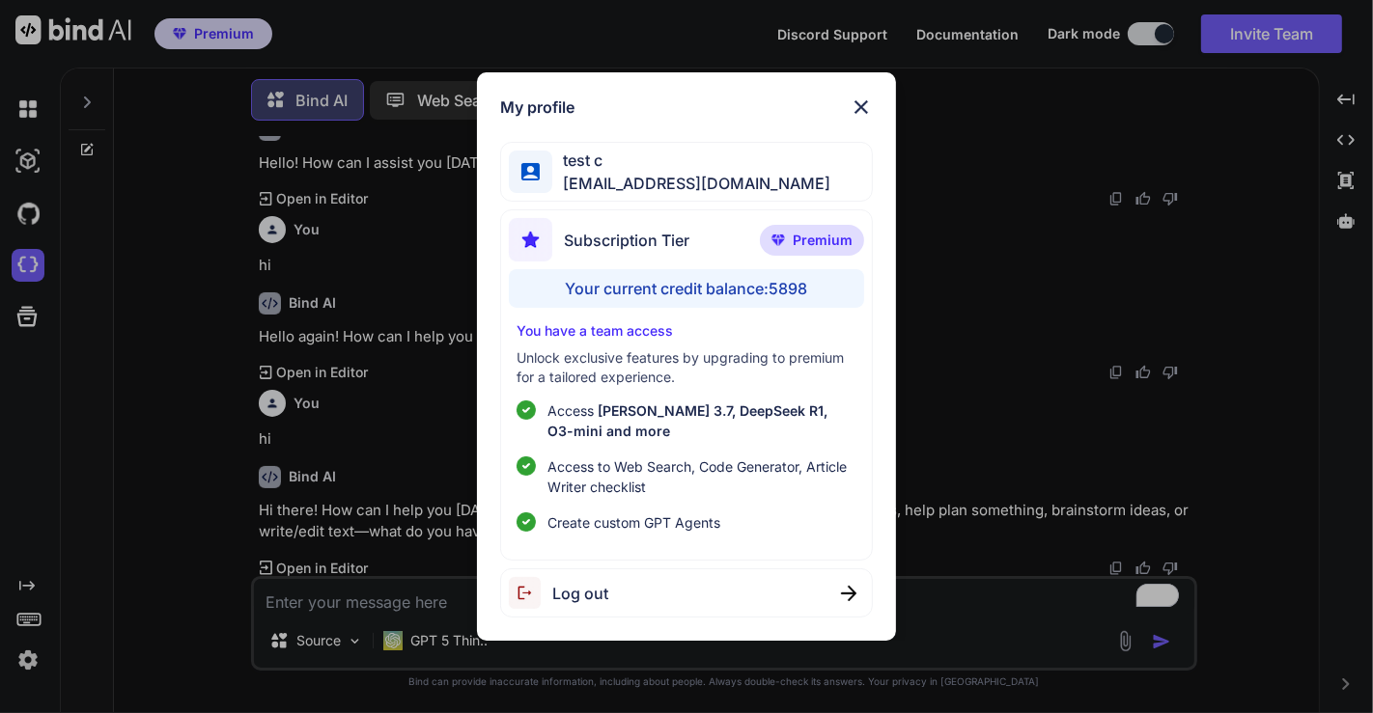
click at [412, 370] on div "My profile test c app7@yopmail.com Subscription Tier Premium Your current credi…" at bounding box center [686, 356] width 1373 height 713
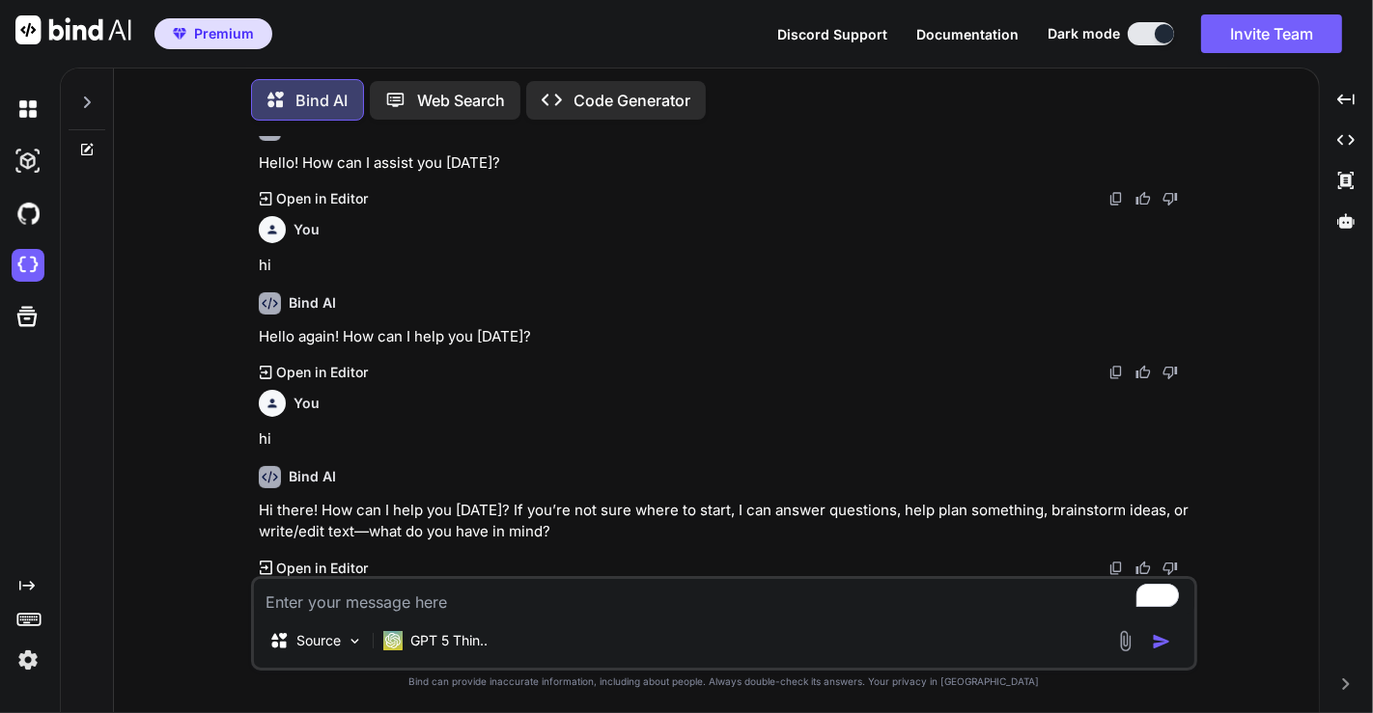
click at [22, 657] on img at bounding box center [28, 660] width 33 height 33
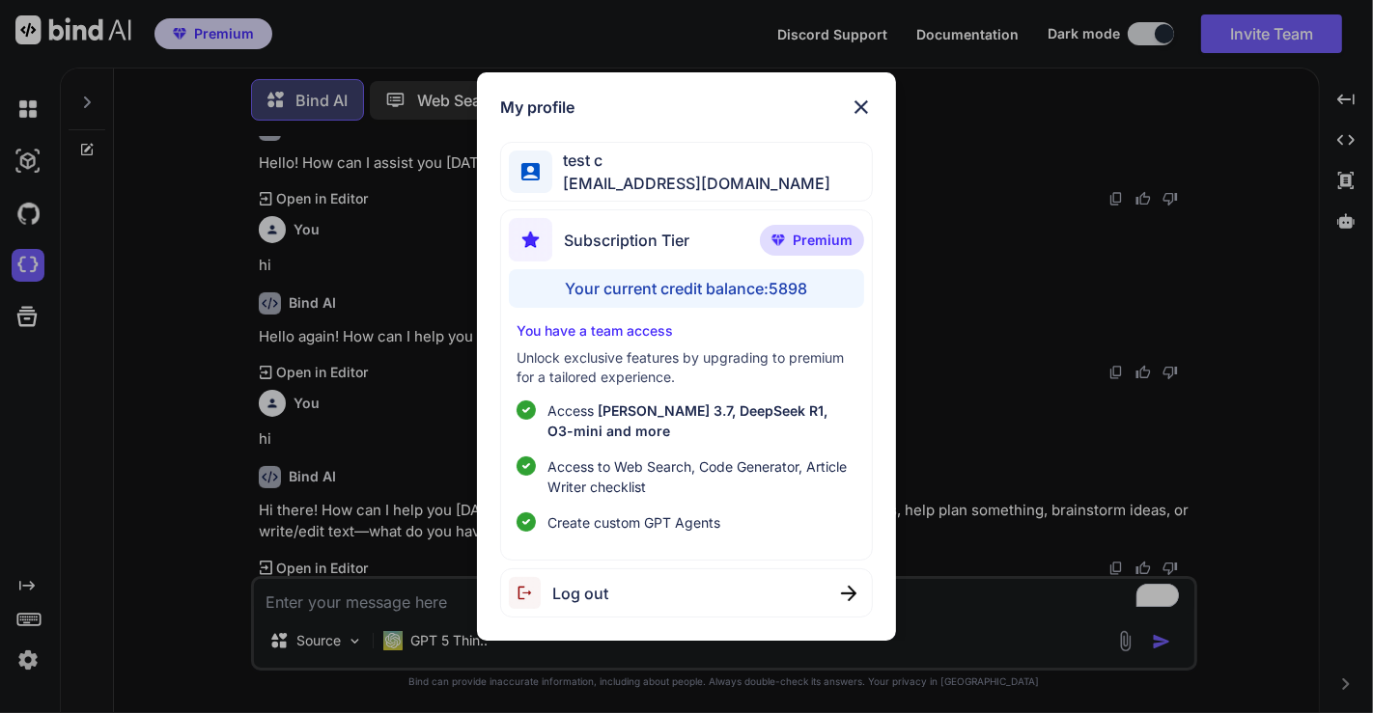
click at [639, 594] on div "Log out" at bounding box center [687, 593] width 374 height 49
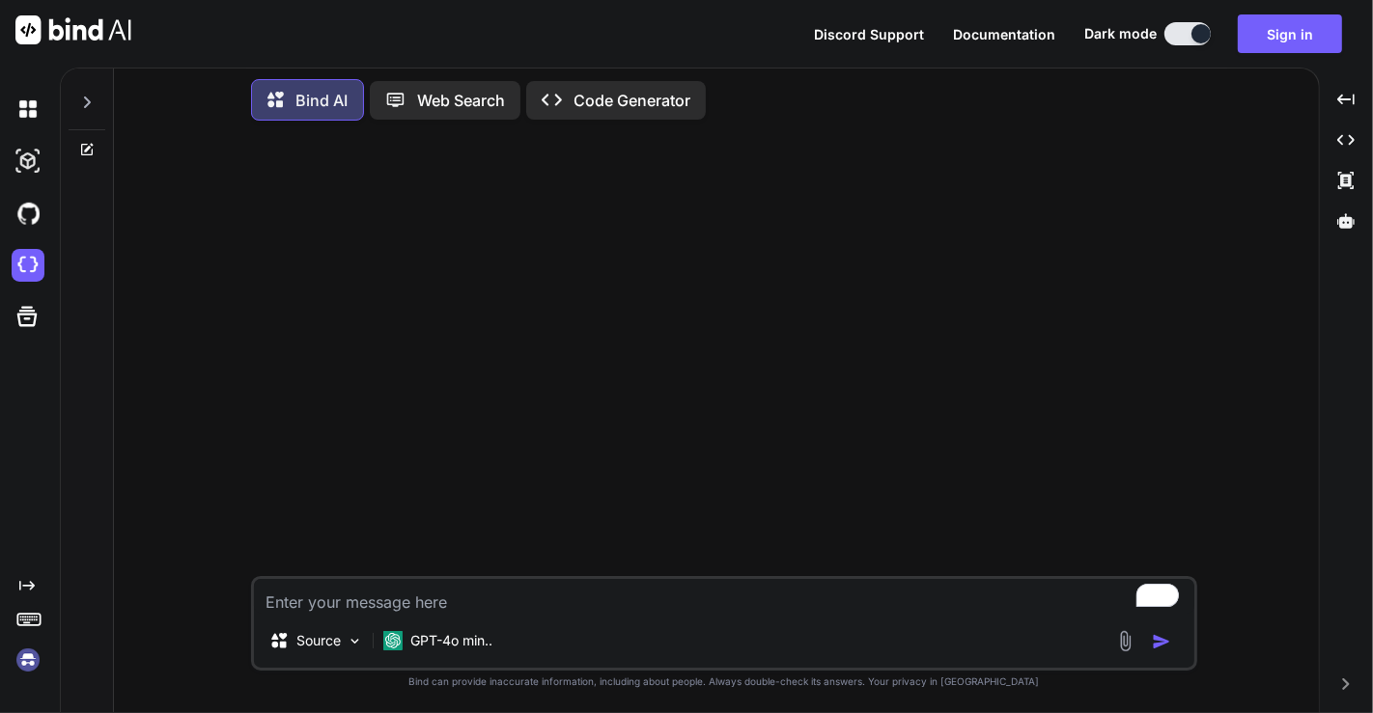
scroll to position [0, 0]
type textarea "x"
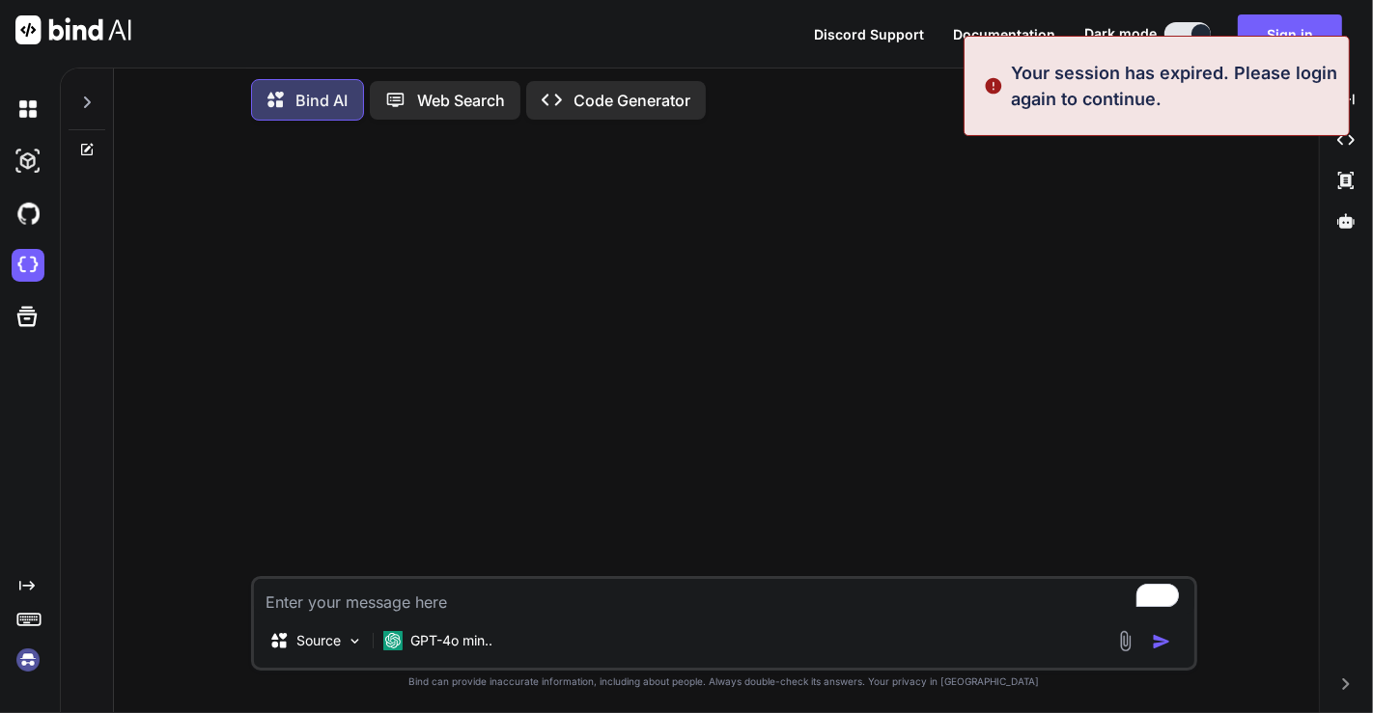
click at [13, 664] on img at bounding box center [28, 660] width 33 height 33
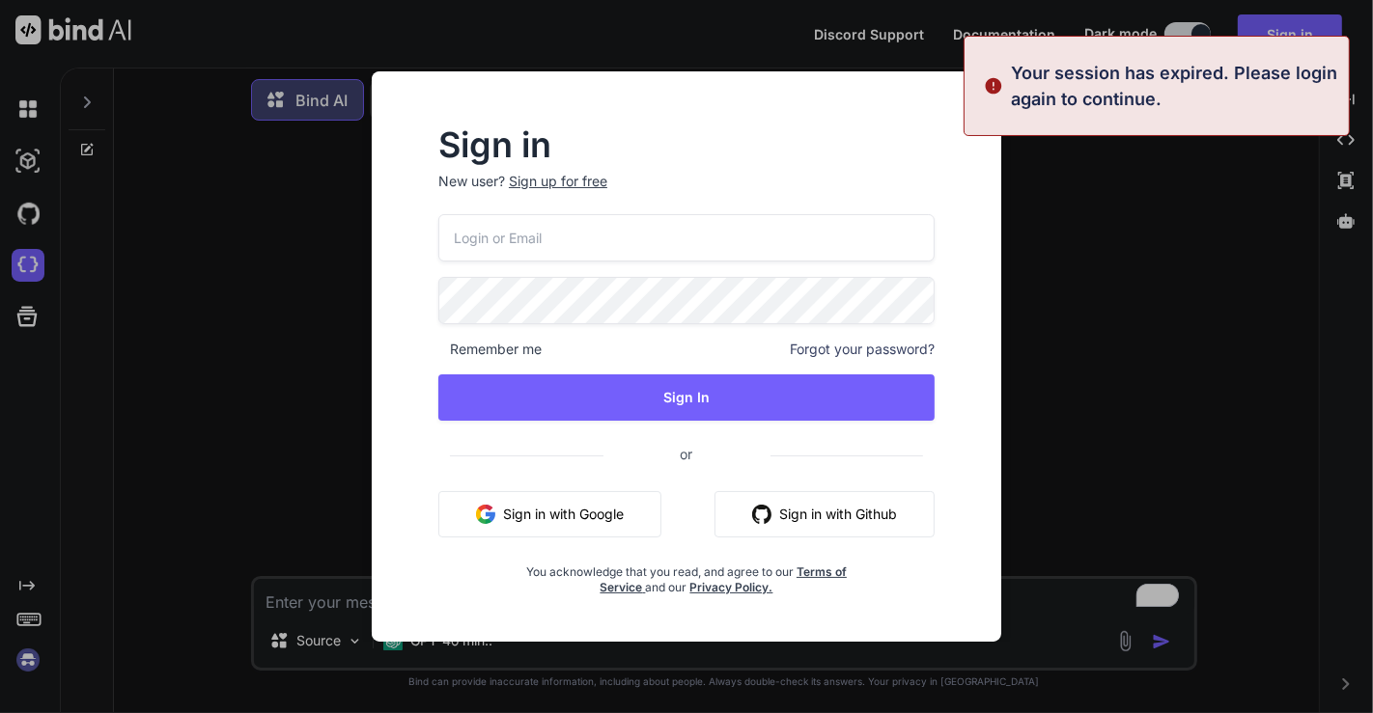
type input "app7@yopmail.com"
drag, startPoint x: 632, startPoint y: 230, endPoint x: 306, endPoint y: 280, distance: 330.1
click at [306, 280] on div "Sign in New user? Sign up for free app7@yopmail.com Remember me Forgot your pas…" at bounding box center [686, 356] width 1373 height 713
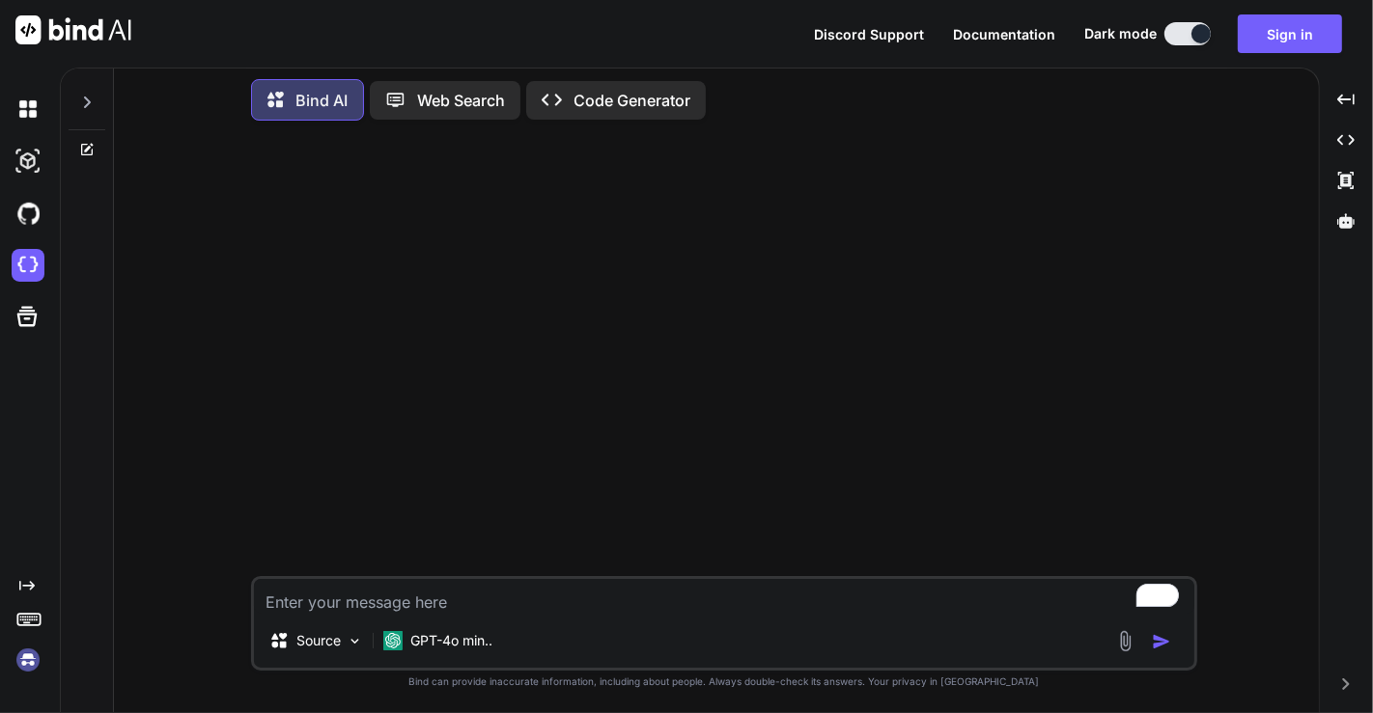
click at [43, 655] on img at bounding box center [28, 660] width 33 height 33
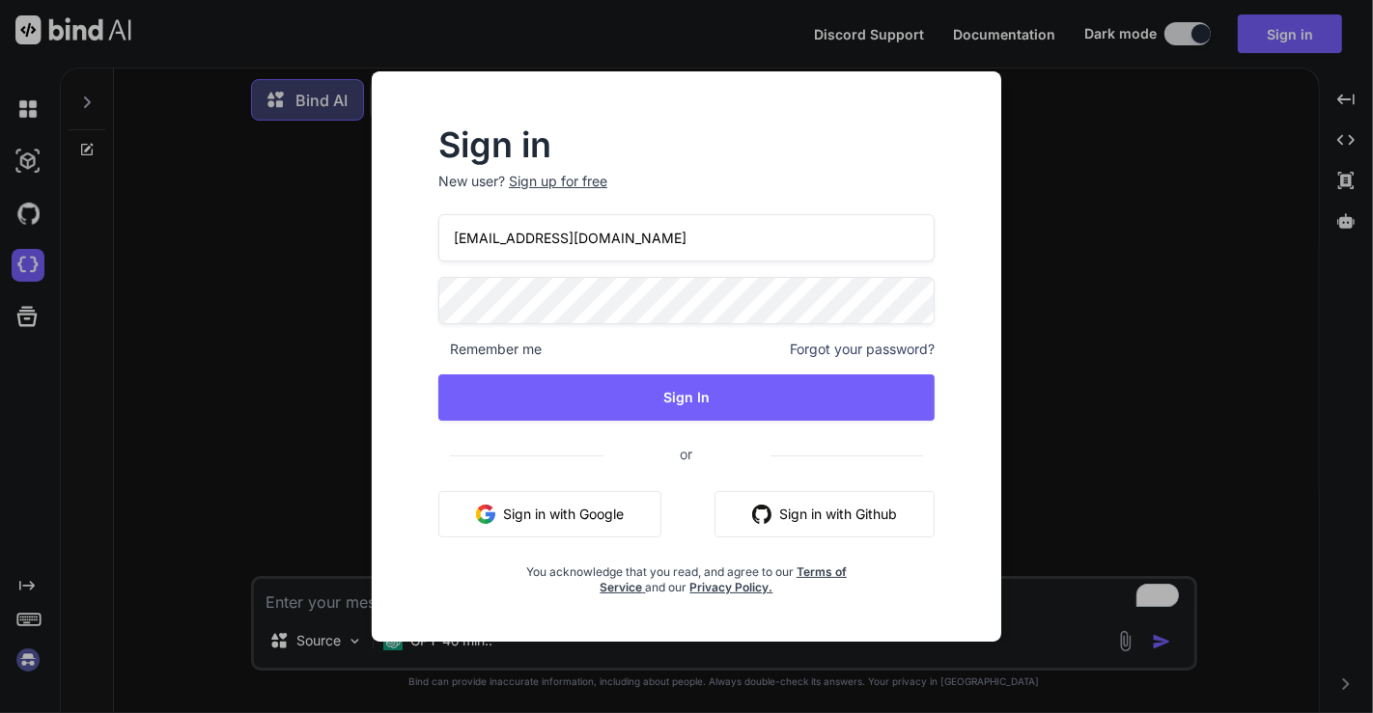
click at [595, 238] on input "app7@yopmail.com" at bounding box center [686, 237] width 496 height 47
click at [575, 245] on input "appsumo" at bounding box center [686, 237] width 496 height 47
type input "a"
type input "appsumo_5@yopmail.com"
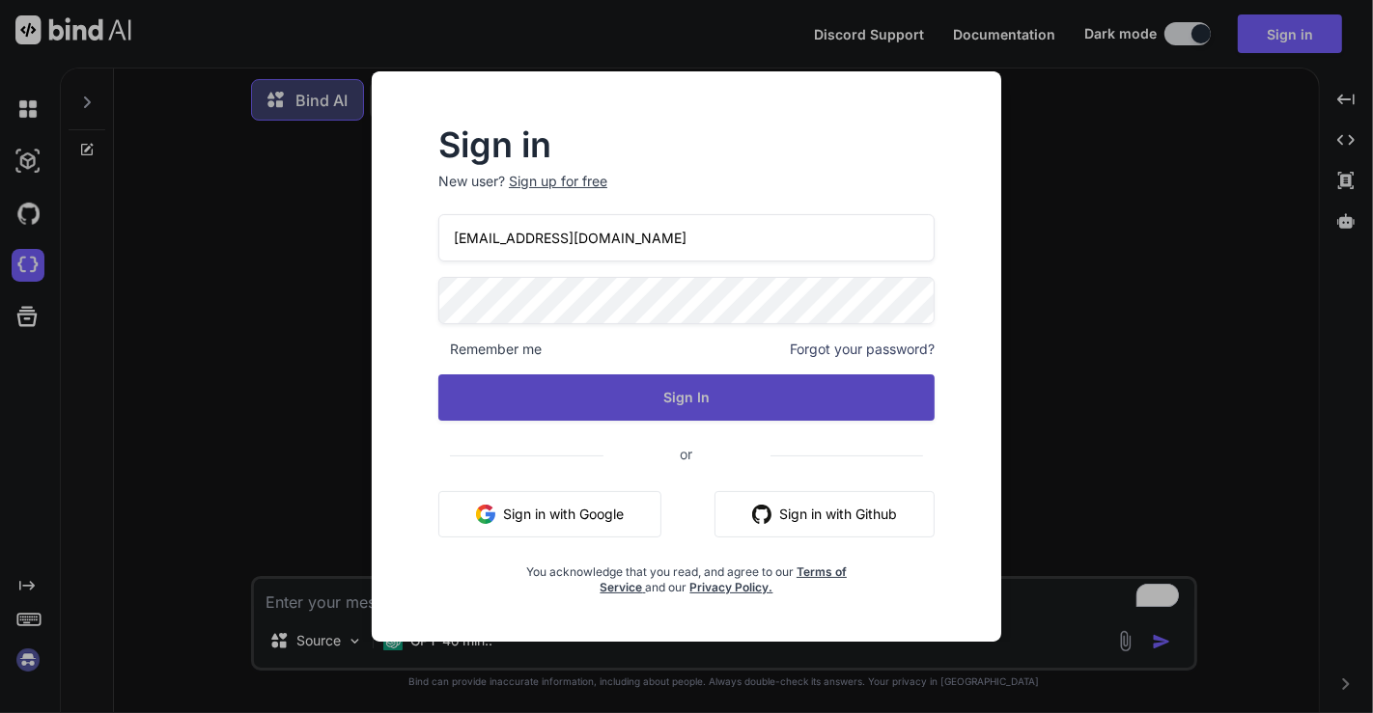
click at [700, 378] on button "Sign In" at bounding box center [686, 398] width 496 height 46
click at [687, 405] on button "Sign In" at bounding box center [686, 398] width 496 height 46
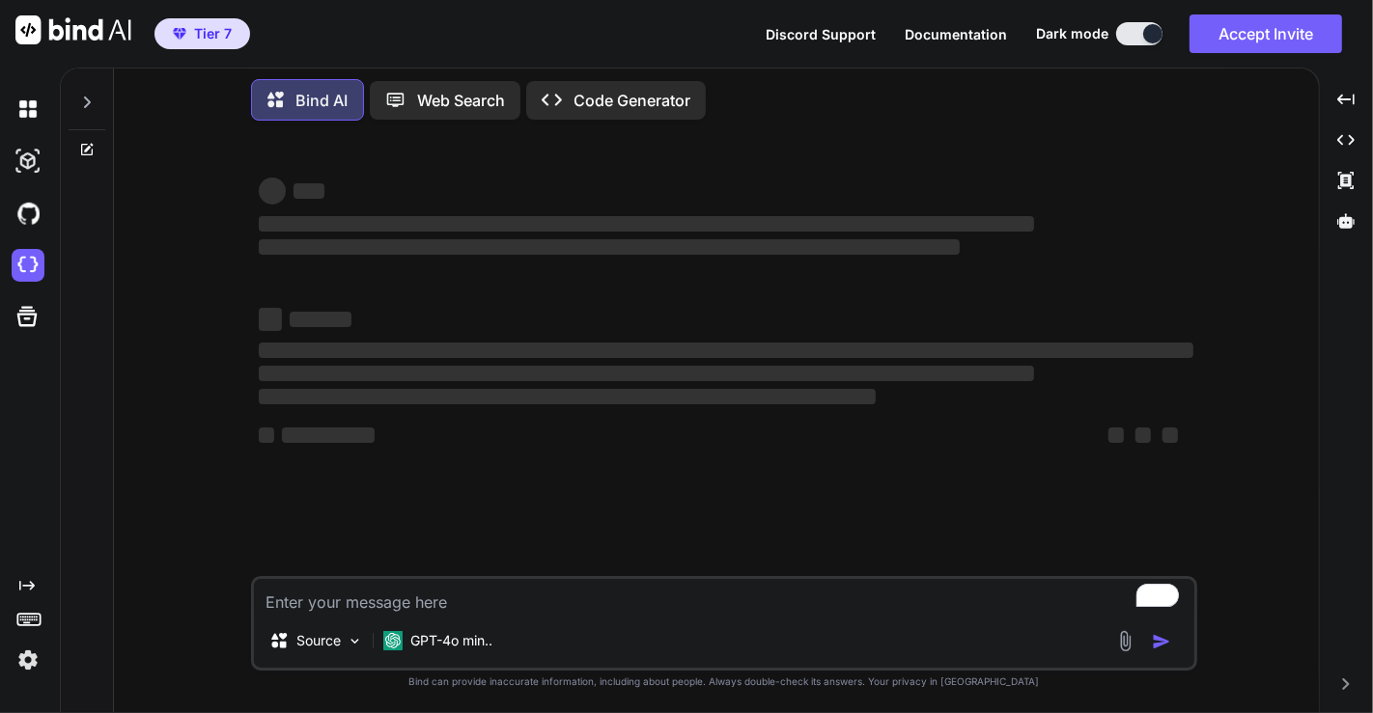
type textarea "x"
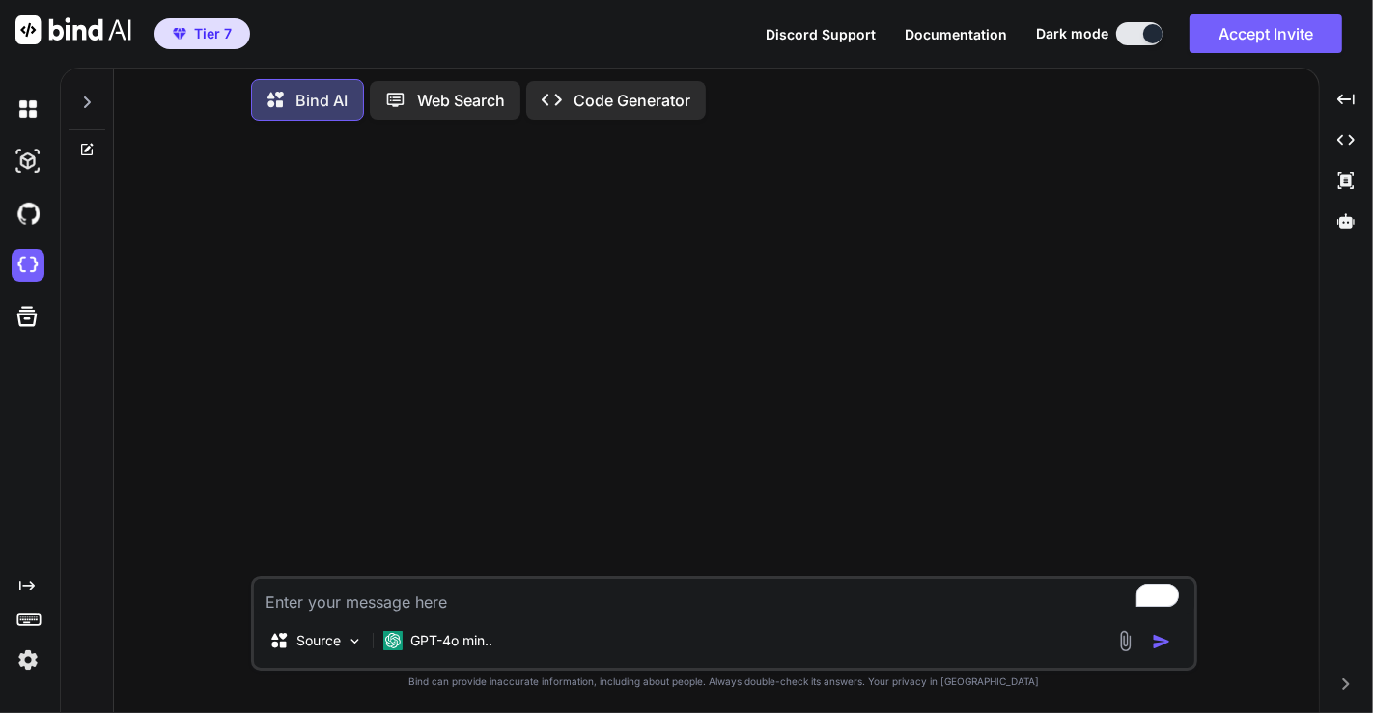
click at [24, 662] on img at bounding box center [28, 660] width 33 height 33
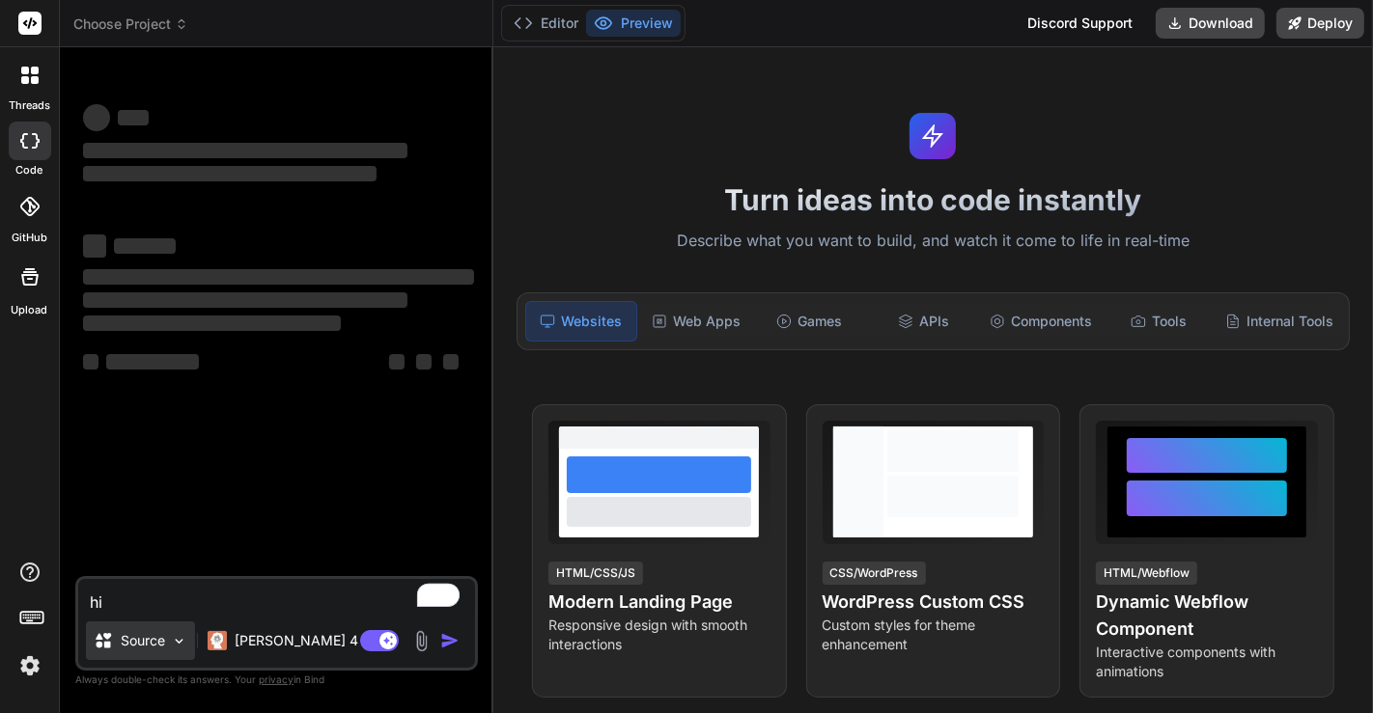
click at [129, 638] on p "Source" at bounding box center [143, 640] width 44 height 19
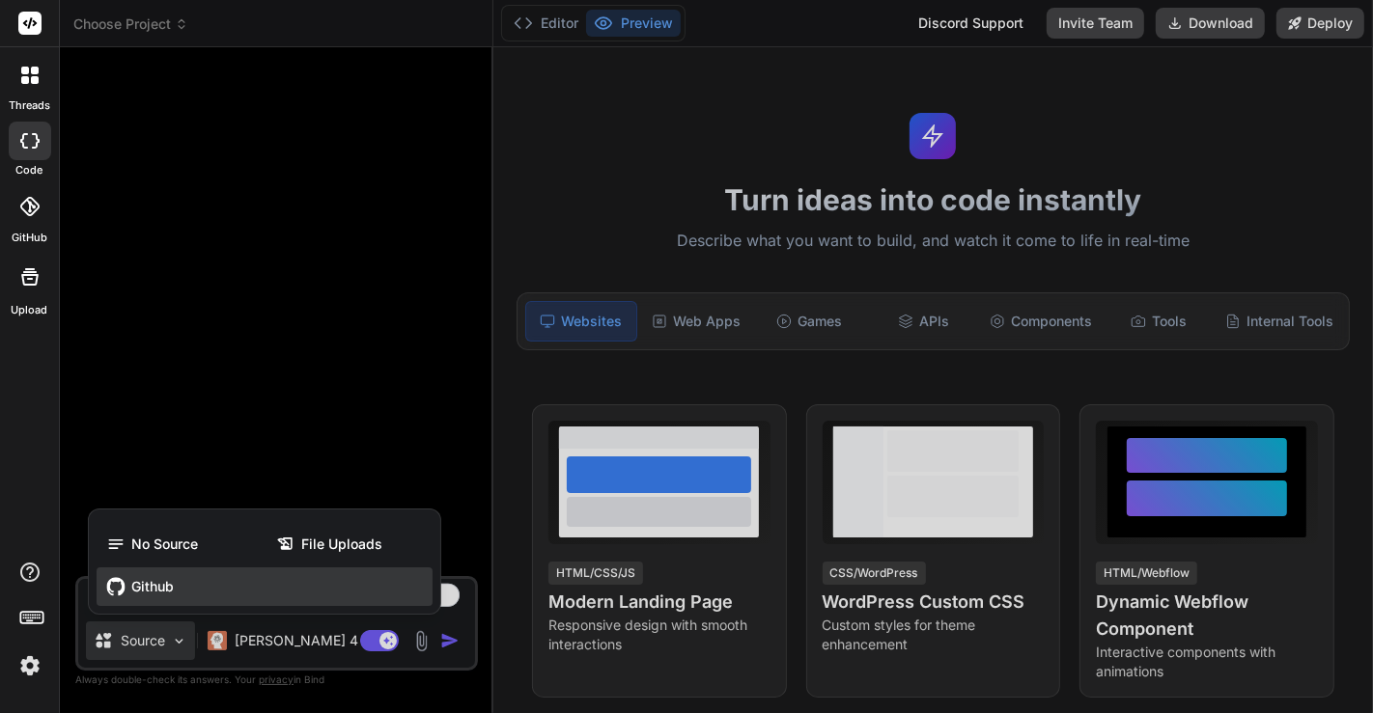
click at [168, 591] on span "Github" at bounding box center [152, 586] width 42 height 19
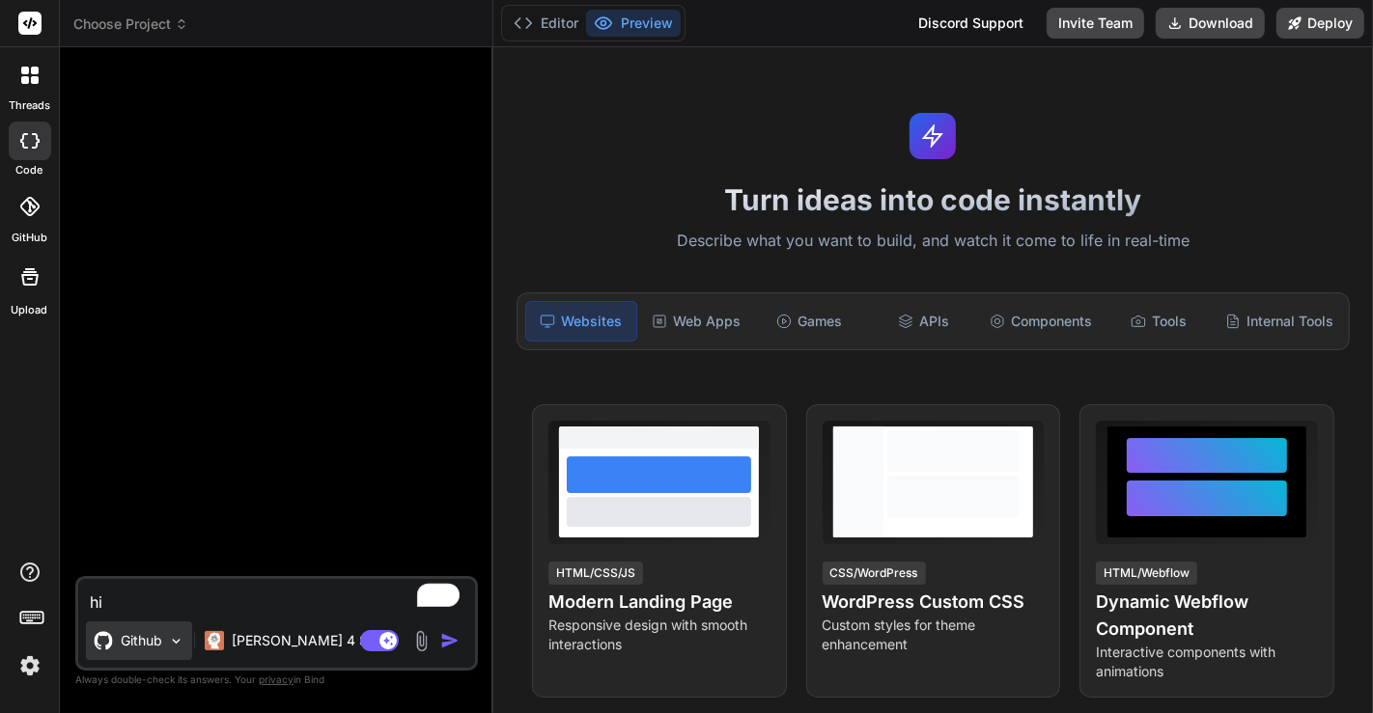
click at [149, 653] on div "Github" at bounding box center [139, 641] width 106 height 39
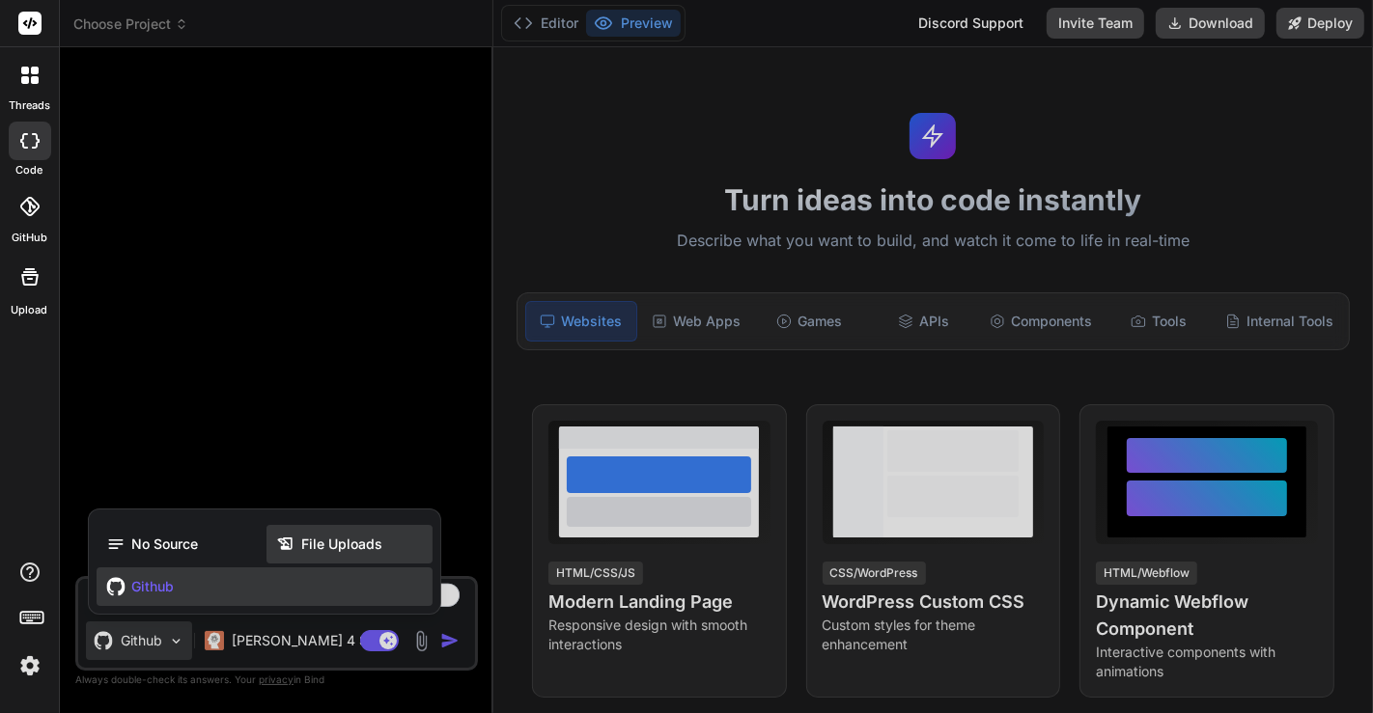
click at [339, 535] on span "File Uploads" at bounding box center [341, 544] width 81 height 19
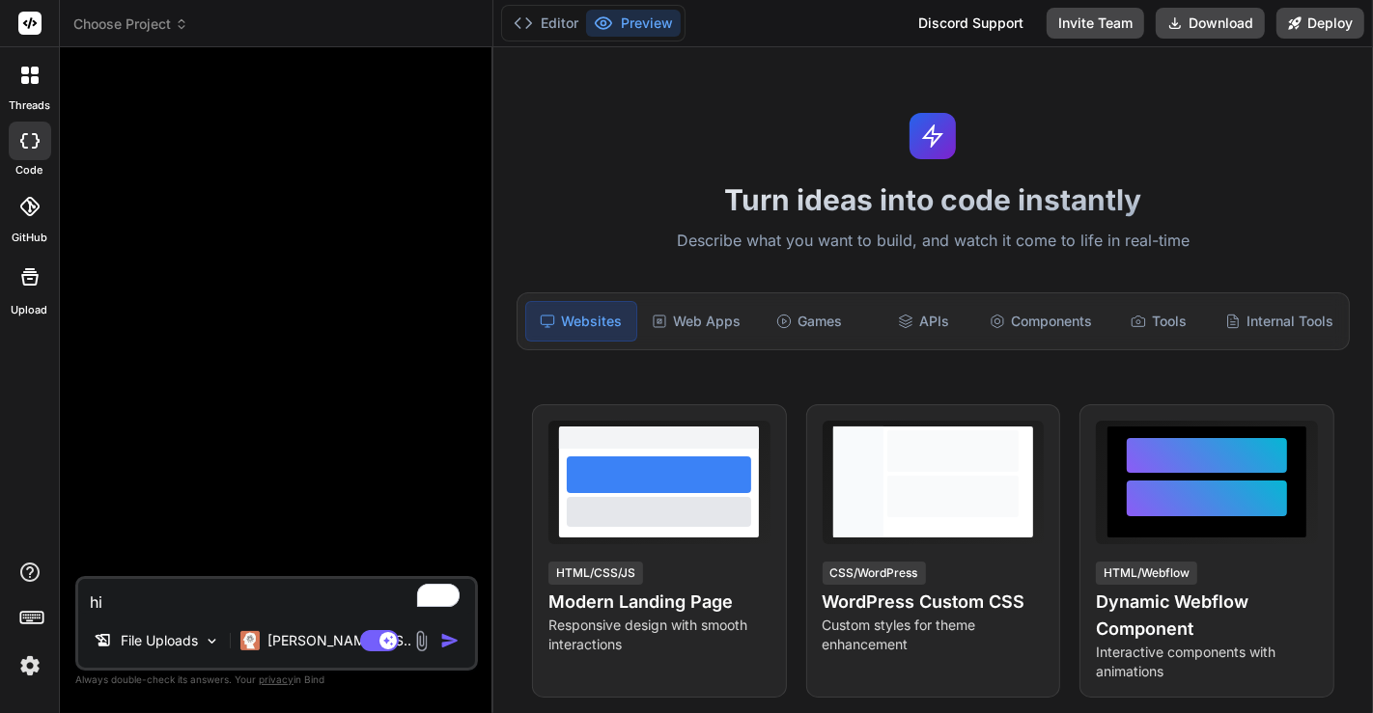
click at [28, 282] on icon at bounding box center [29, 276] width 23 height 23
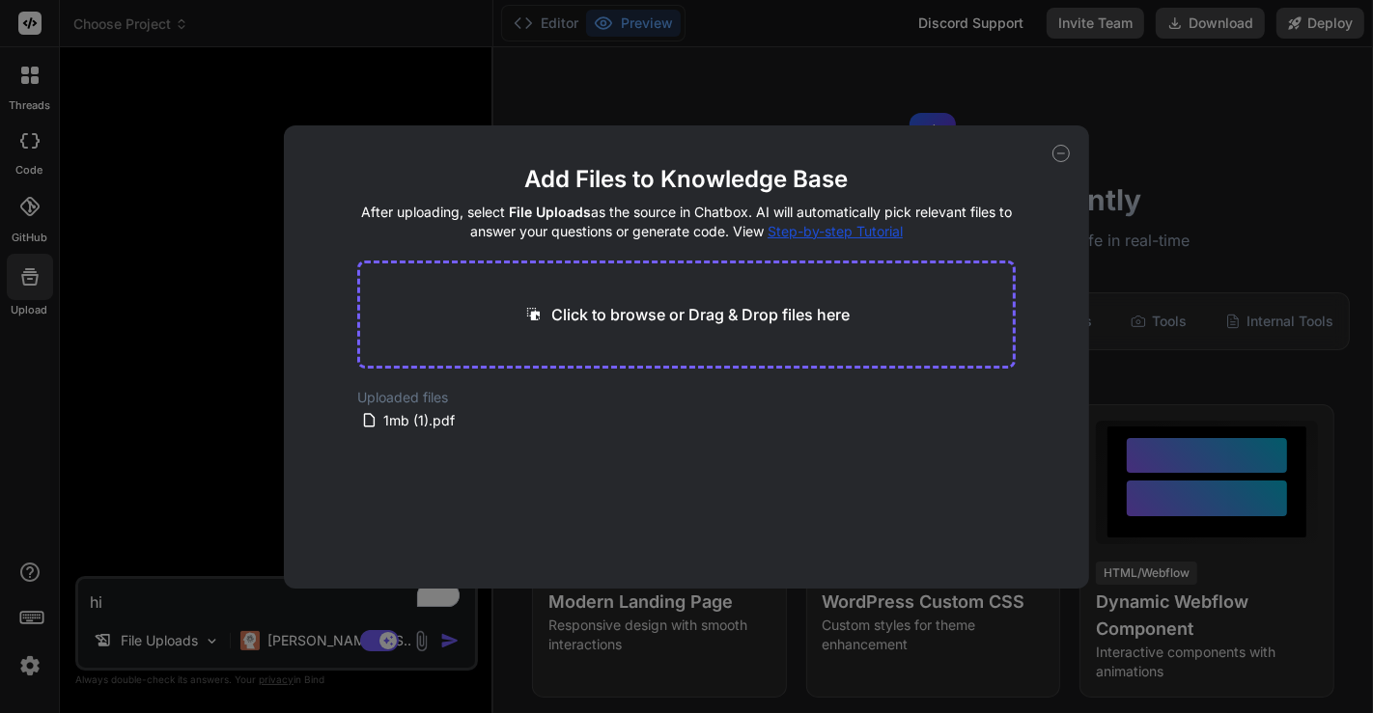
click at [158, 330] on div "Add Files to Knowledge Base After uploading, select File Uploads as the source …" at bounding box center [686, 356] width 1373 height 713
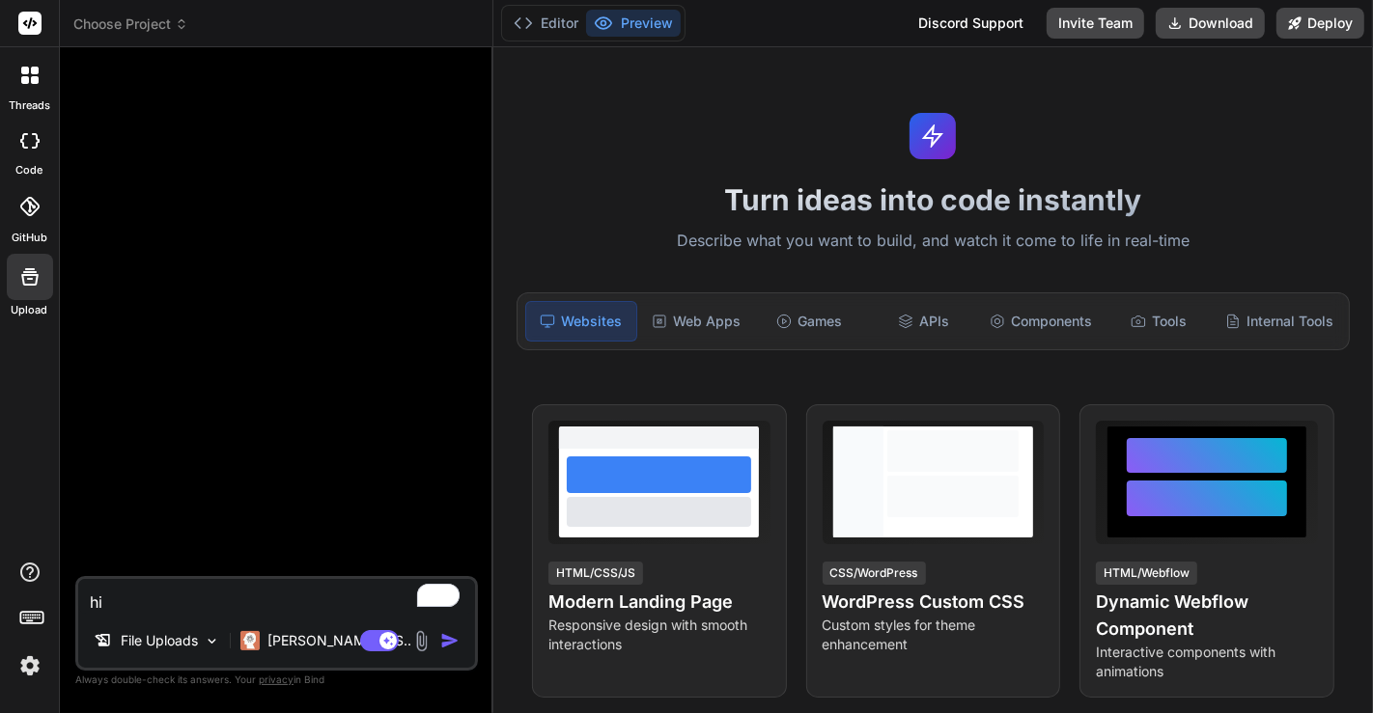
click at [207, 605] on textarea "hi" at bounding box center [276, 596] width 397 height 35
type textarea "x"
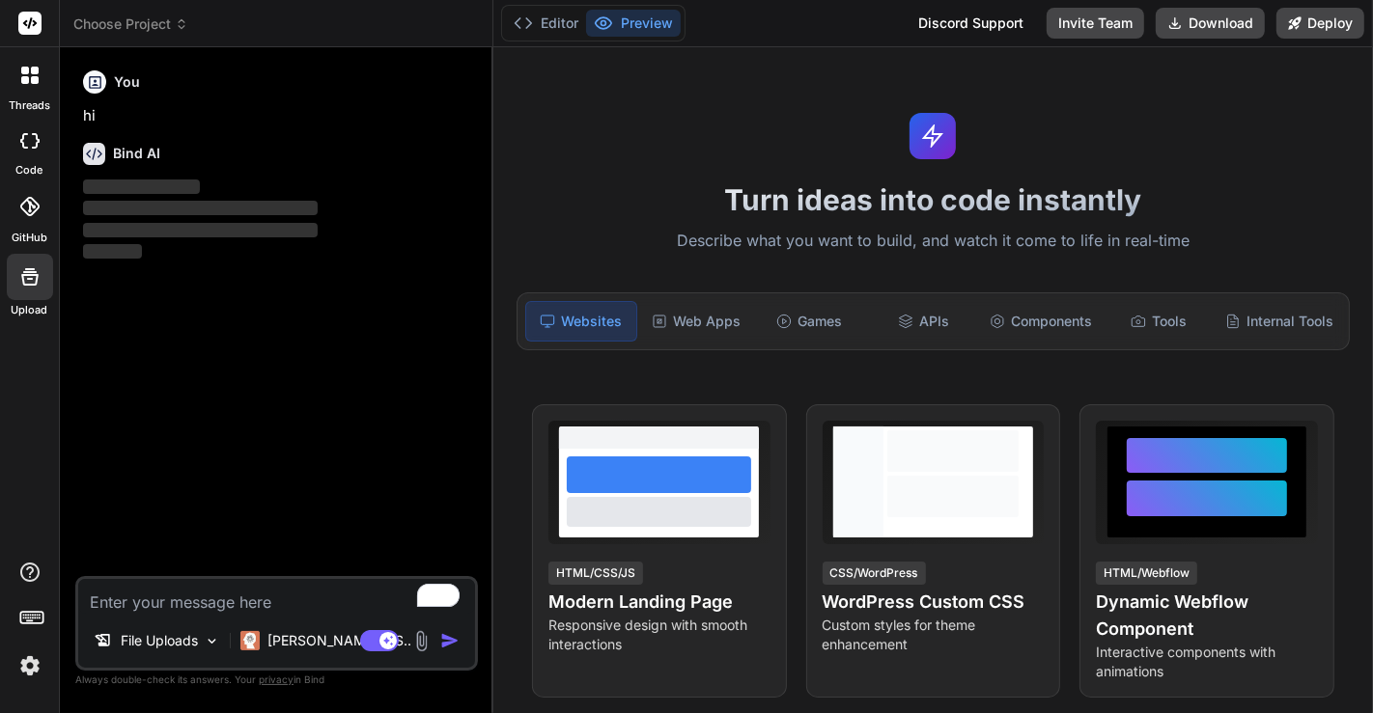
click at [30, 656] on img at bounding box center [30, 666] width 33 height 33
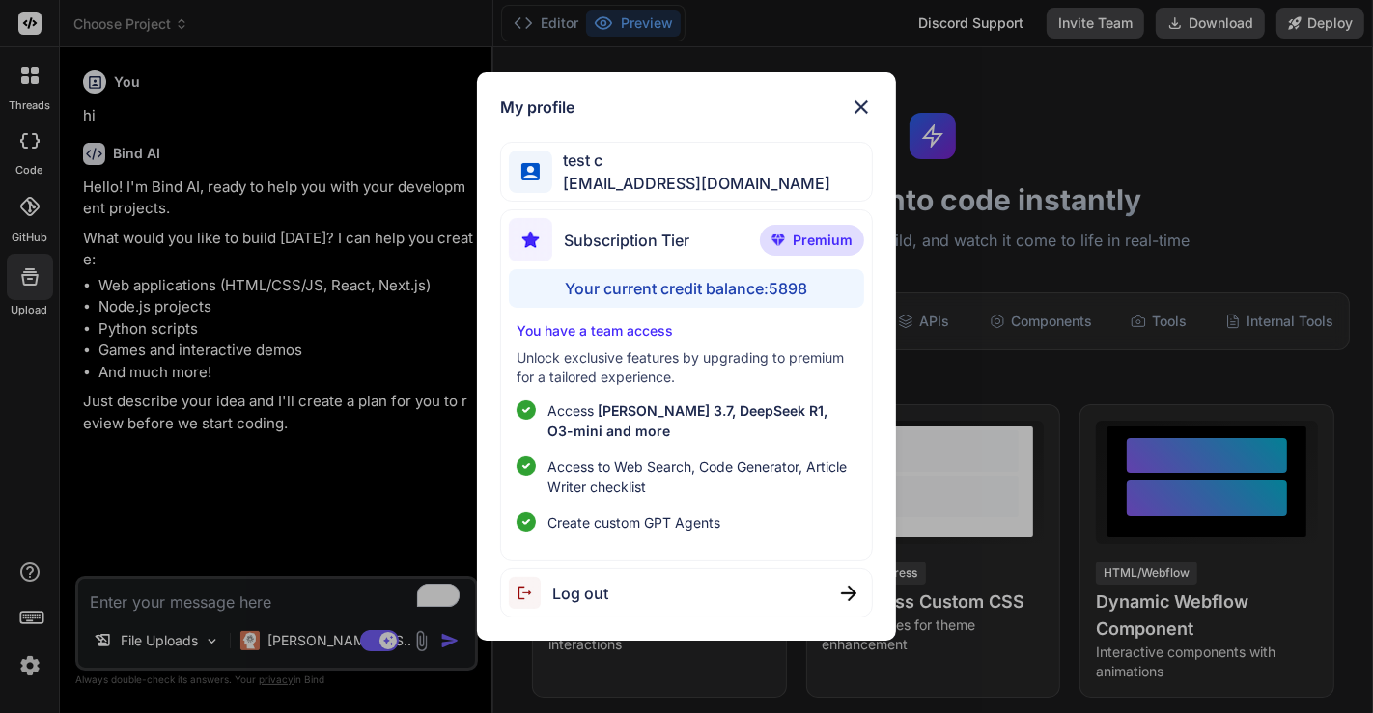
type textarea "x"
click at [248, 303] on div "My profile test c app7@yopmail.com Subscription Tier Premium Your current credi…" at bounding box center [686, 356] width 1373 height 713
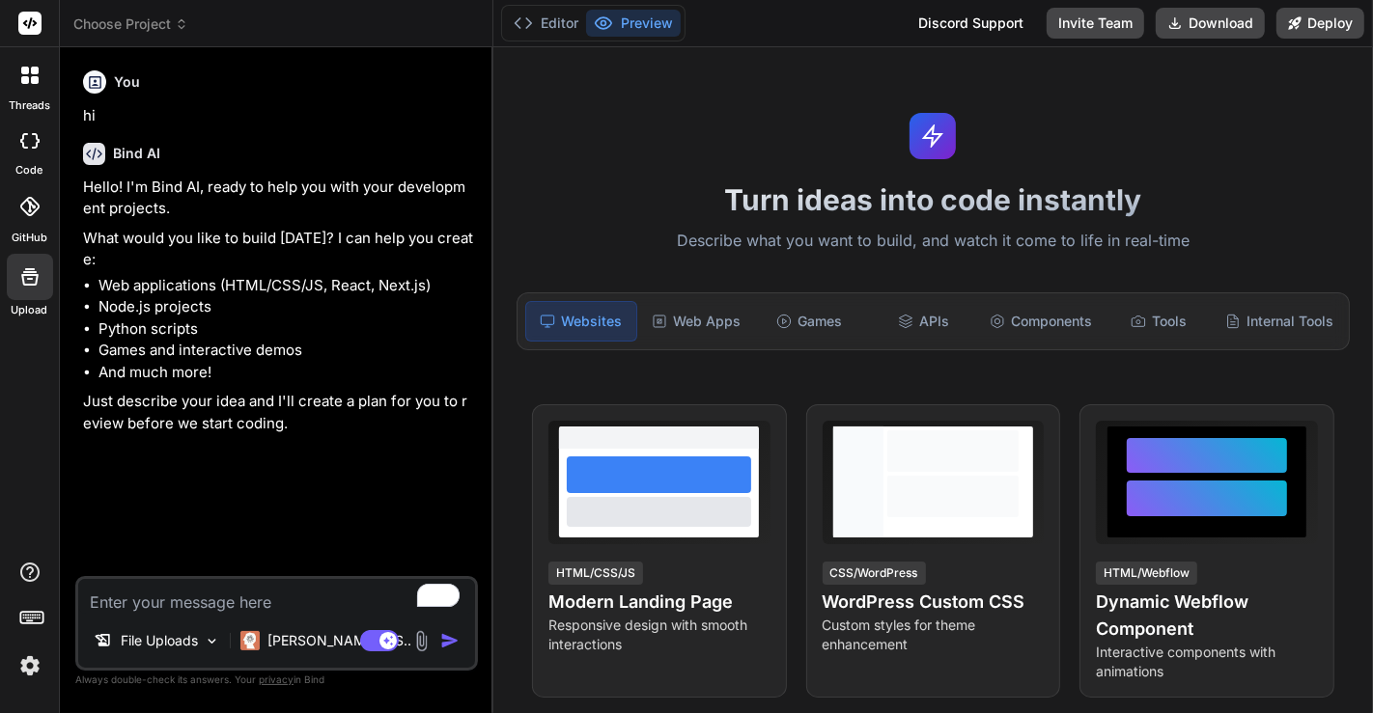
click at [190, 598] on textarea "To enrich screen reader interactions, please activate Accessibility in Grammarl…" at bounding box center [276, 596] width 397 height 35
type textarea "h"
type textarea "x"
type textarea "hi"
type textarea "x"
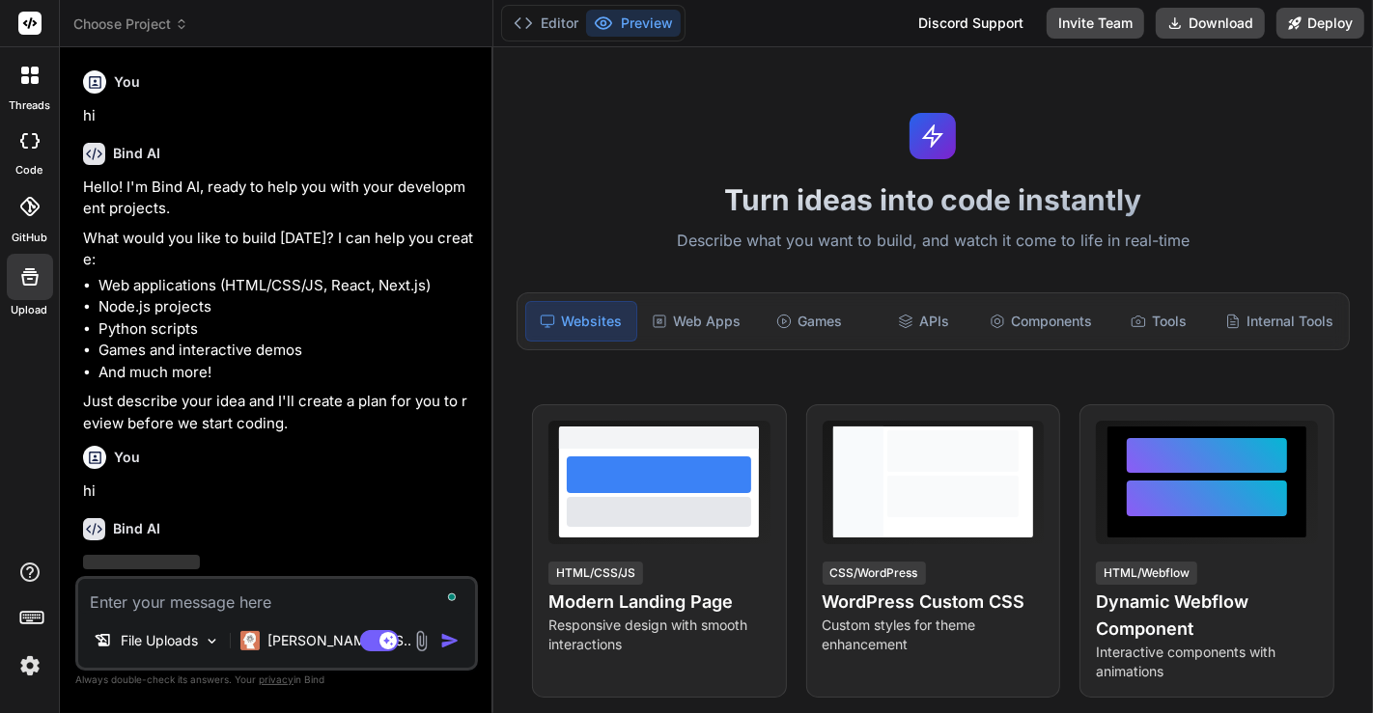
scroll to position [61, 0]
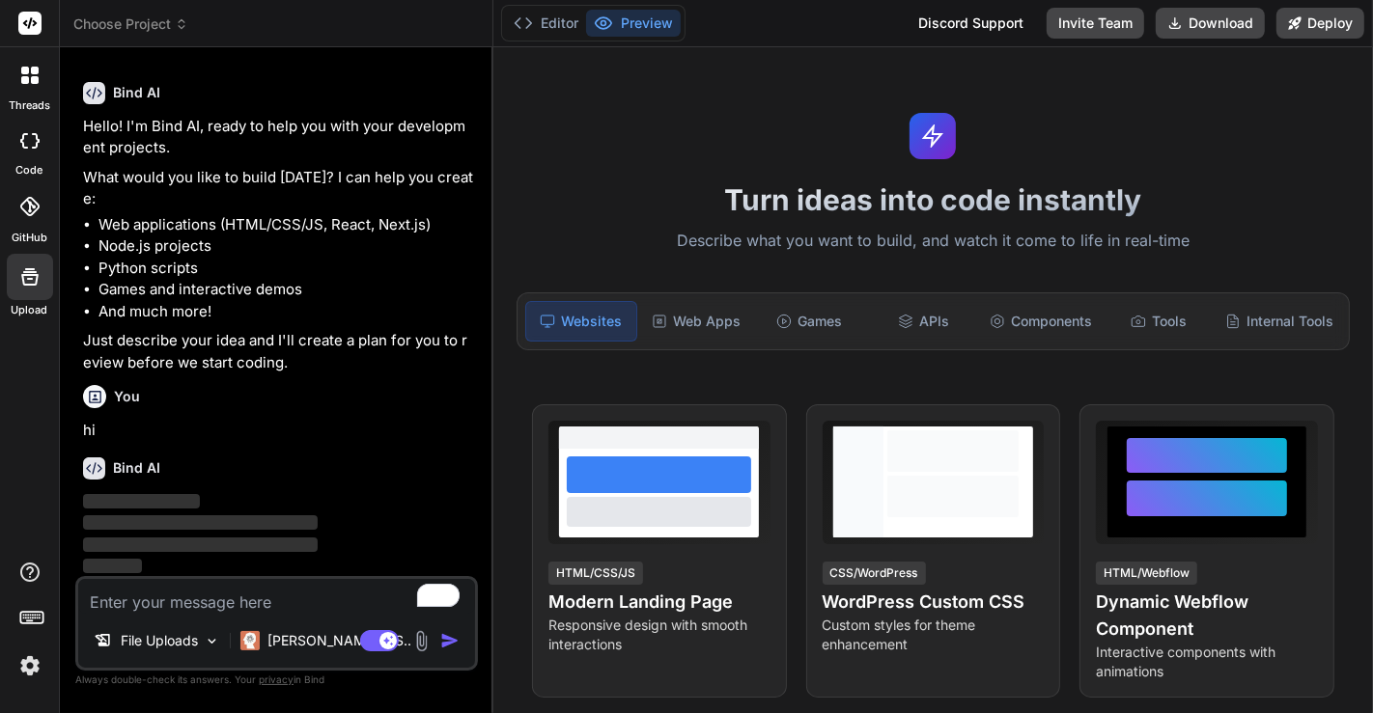
click at [30, 668] on img at bounding box center [30, 666] width 33 height 33
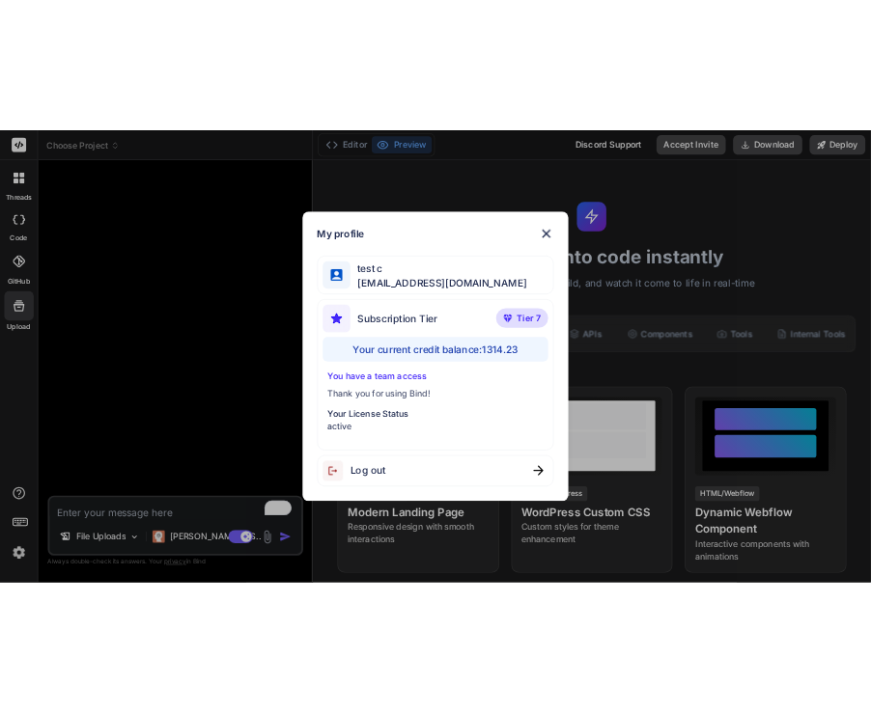
scroll to position [0, 0]
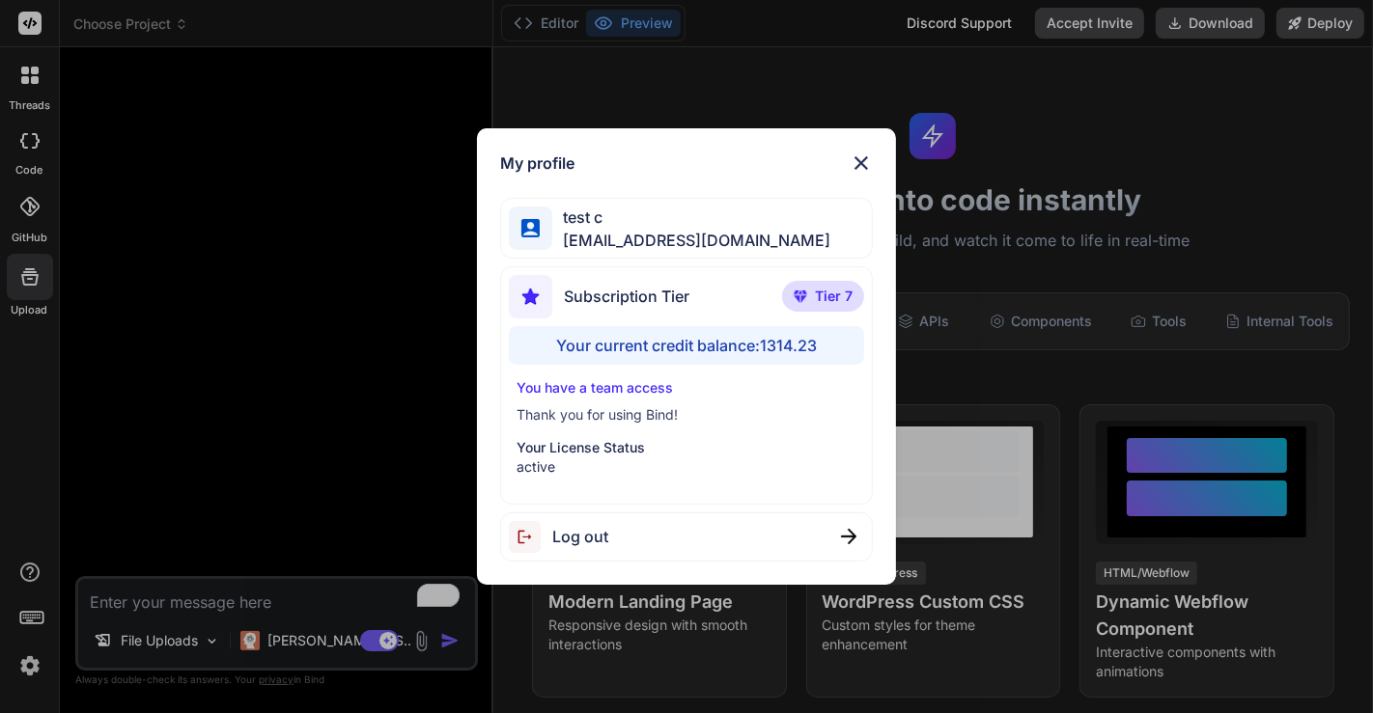
type textarea "x"
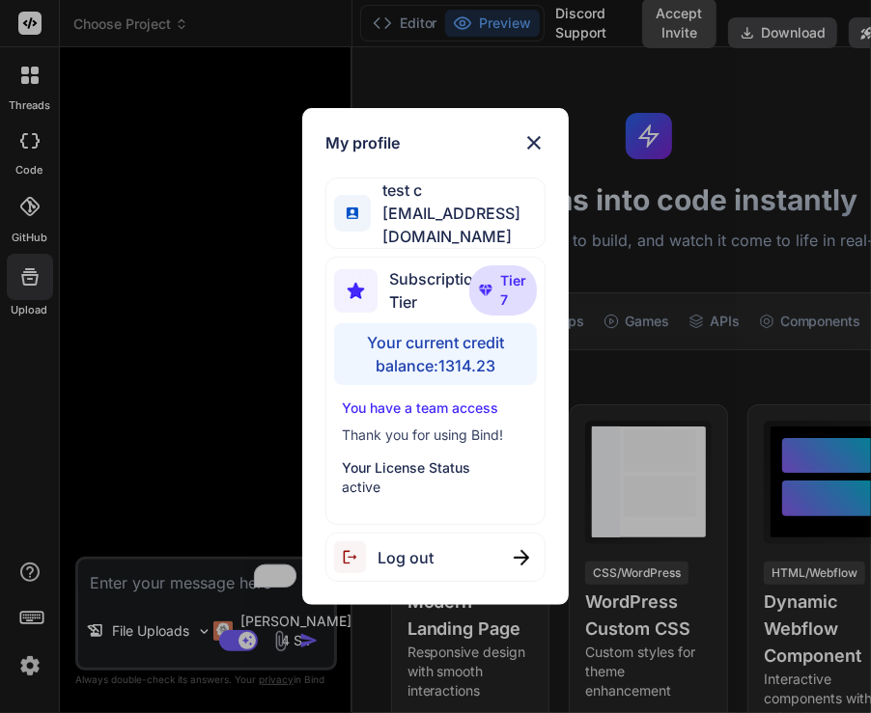
click at [238, 241] on div "My profile test c appsumo_5@yopmail.com Subscription Tier Tier 7 Your current c…" at bounding box center [435, 356] width 871 height 713
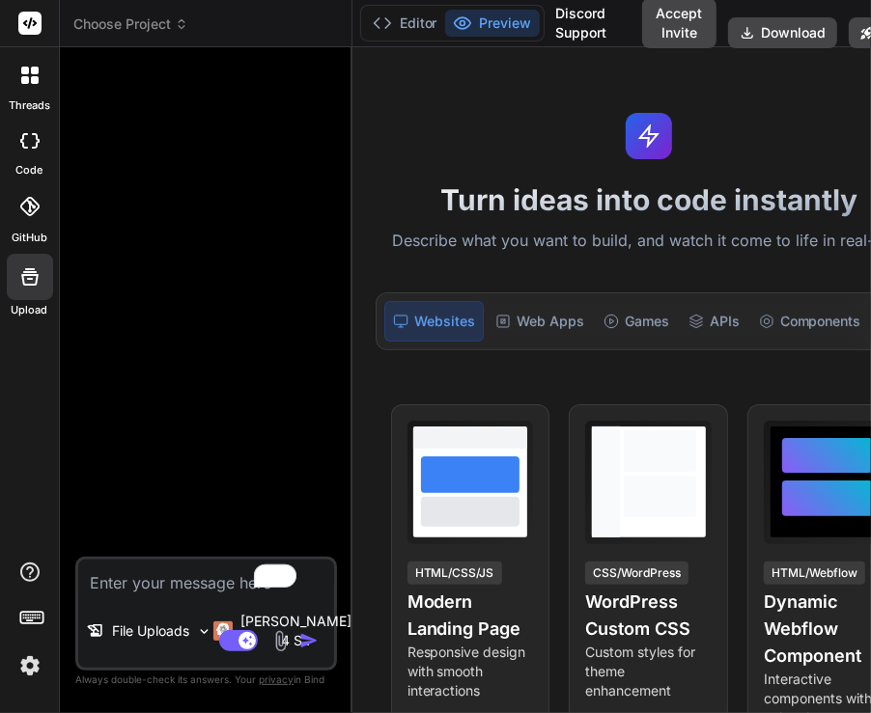
click at [164, 568] on textarea "To enrich screen reader interactions, please activate Accessibility in Grammarl…" at bounding box center [206, 577] width 256 height 35
type textarea "h"
type textarea "x"
type textarea "hi"
type textarea "x"
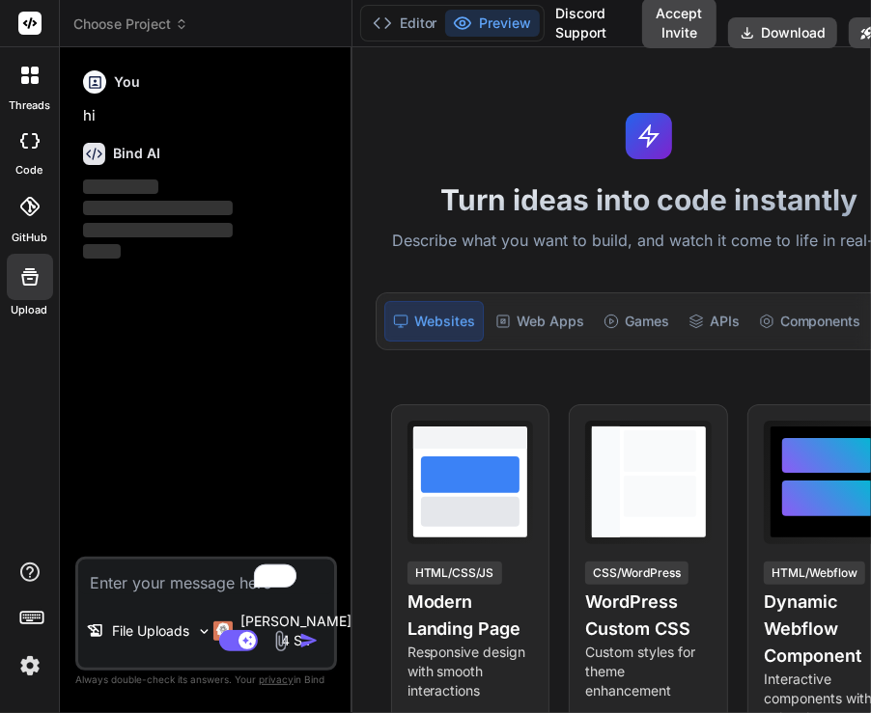
click at [25, 665] on img at bounding box center [30, 666] width 33 height 33
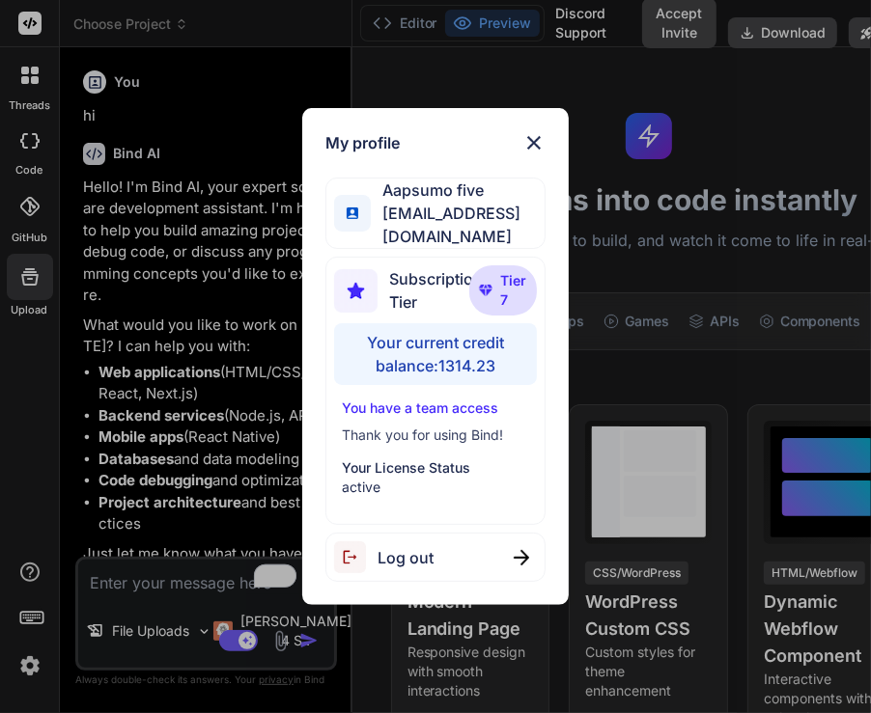
type textarea "x"
click at [769, 246] on div "My profile Aapsumo five [EMAIL_ADDRESS][DOMAIN_NAME] Subscription Tier Tier 7 Y…" at bounding box center [435, 356] width 871 height 713
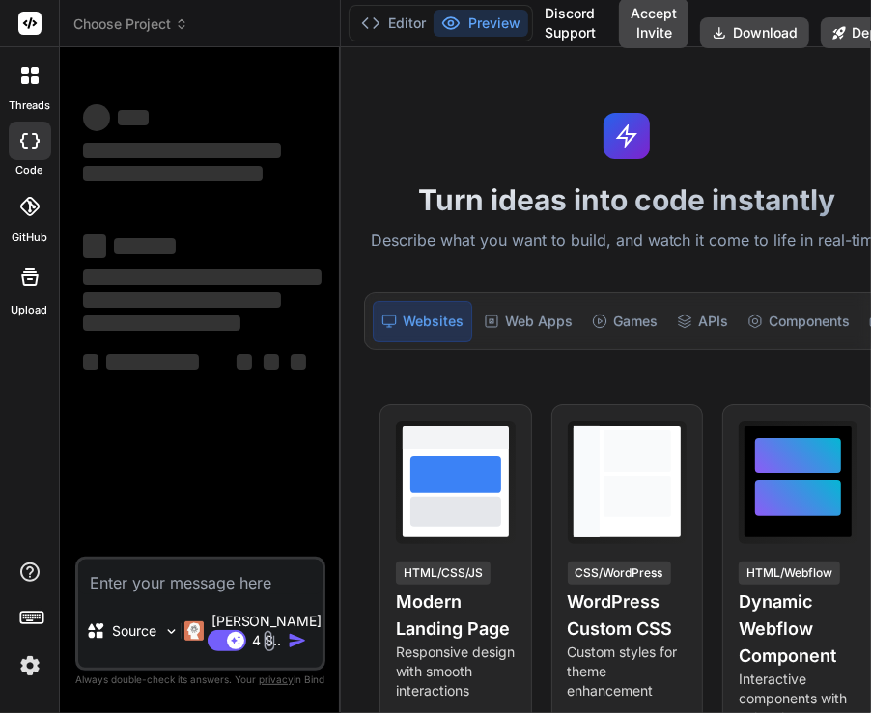
click at [21, 663] on img at bounding box center [30, 666] width 33 height 33
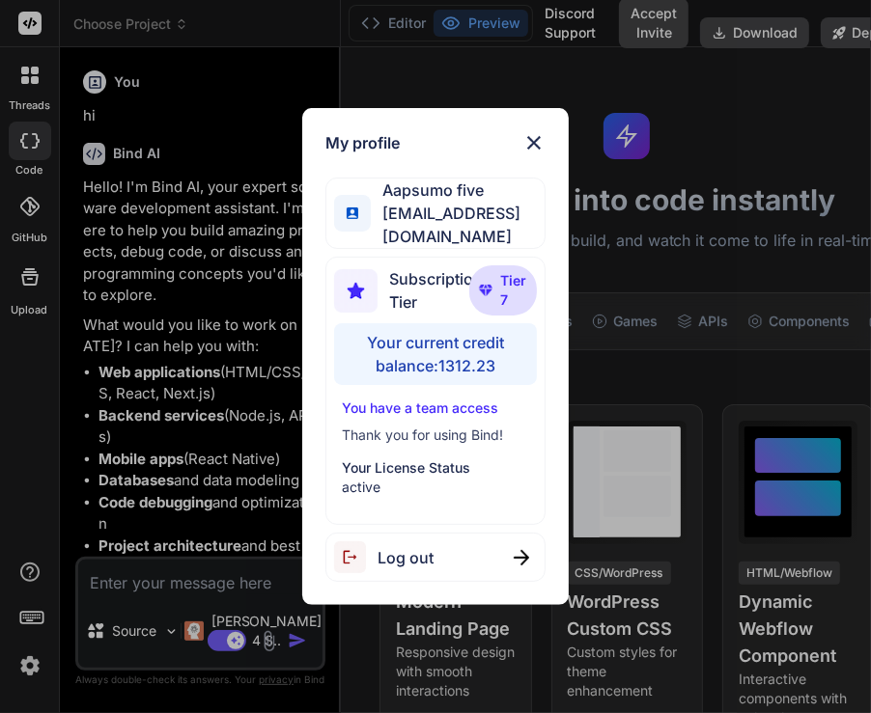
click at [253, 349] on div "My profile Aapsumo five [EMAIL_ADDRESS][DOMAIN_NAME] Subscription Tier Tier 7 Y…" at bounding box center [435, 356] width 871 height 713
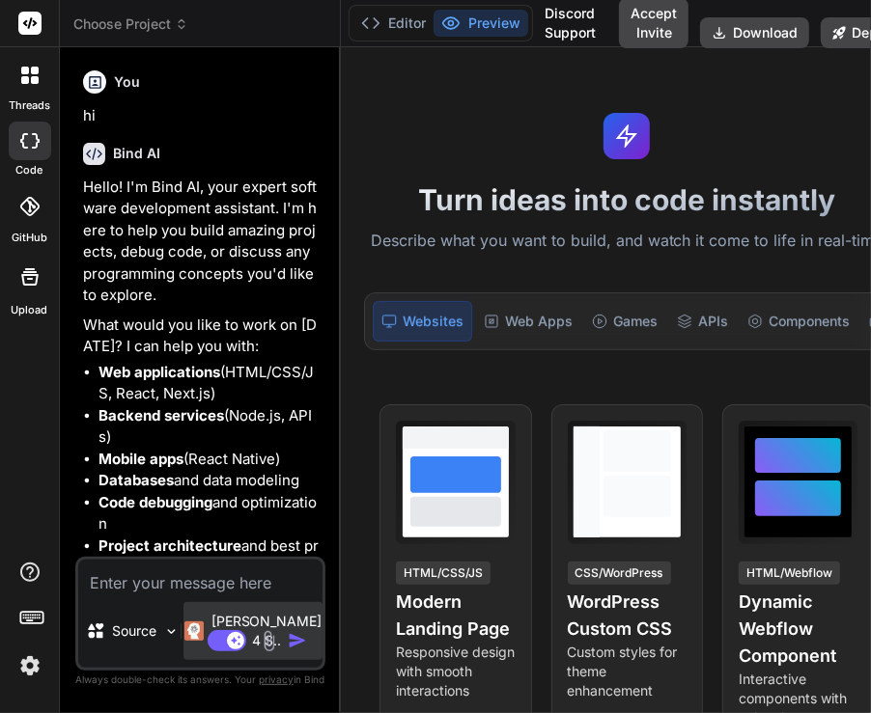
click at [235, 612] on p "[PERSON_NAME] 4 S.." at bounding box center [266, 631] width 111 height 39
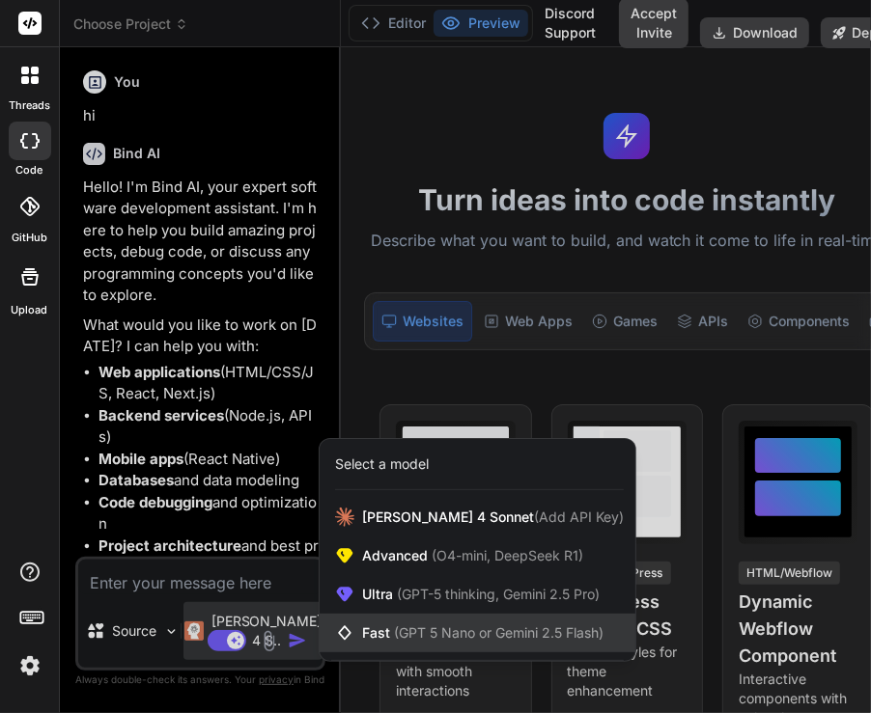
click at [403, 614] on div "Fast (GPT 5 Nano or Gemini 2.5 Flash)" at bounding box center [478, 633] width 316 height 39
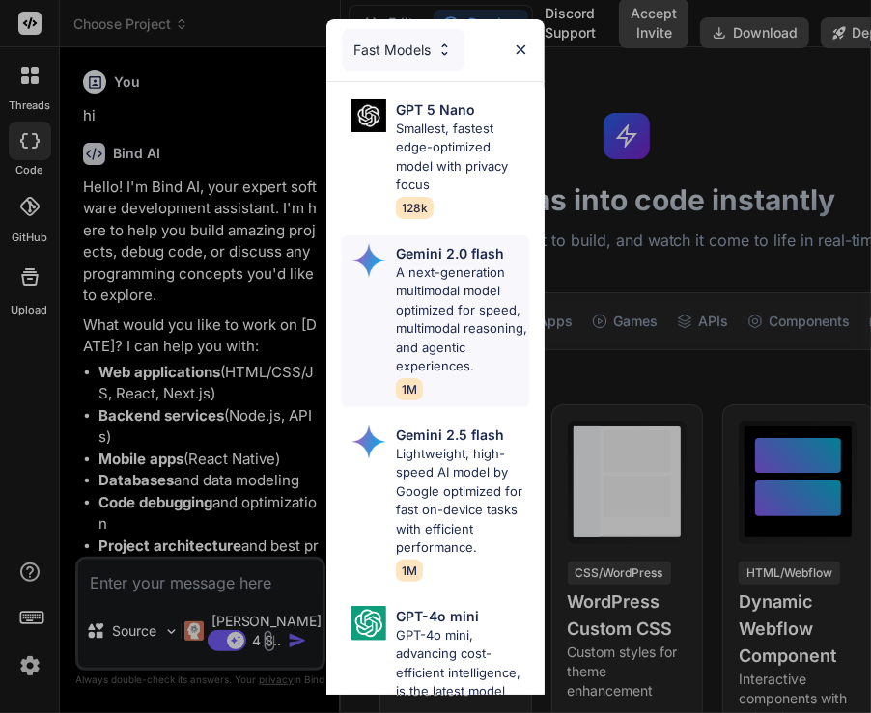
scroll to position [113, 0]
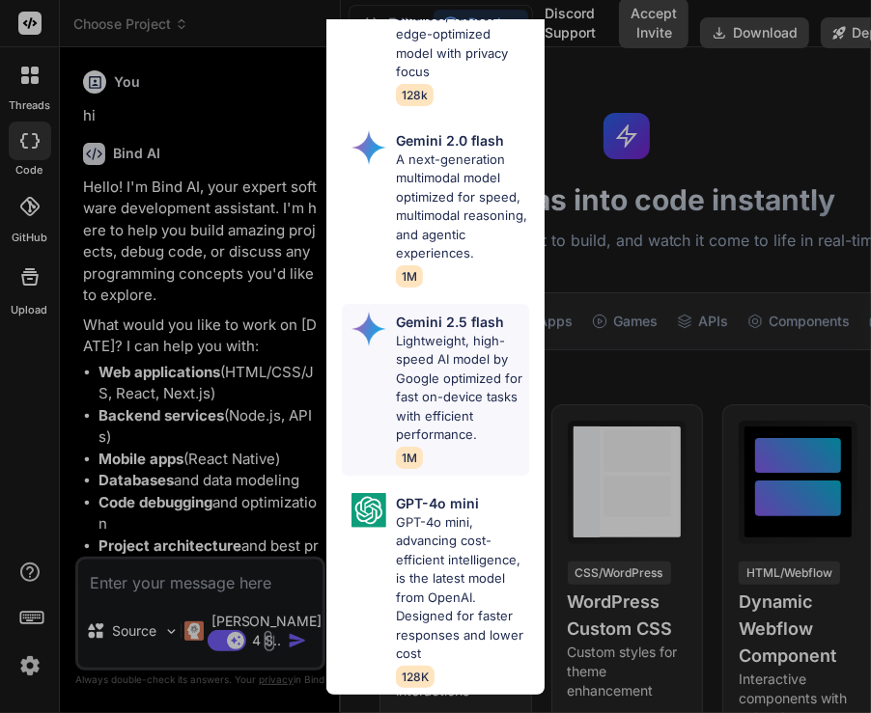
click at [422, 362] on p "Lightweight, high-speed AI model by Google optimized for fast on-device tasks w…" at bounding box center [462, 388] width 133 height 113
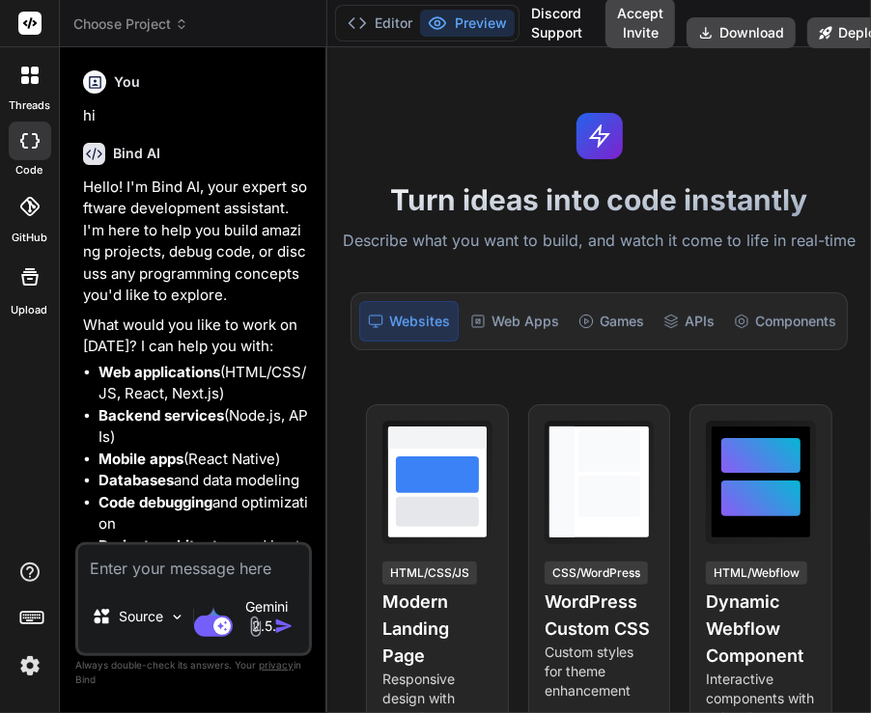
click at [181, 574] on textarea at bounding box center [193, 562] width 231 height 35
type textarea "x"
type textarea "h"
type textarea "x"
type textarea "hi"
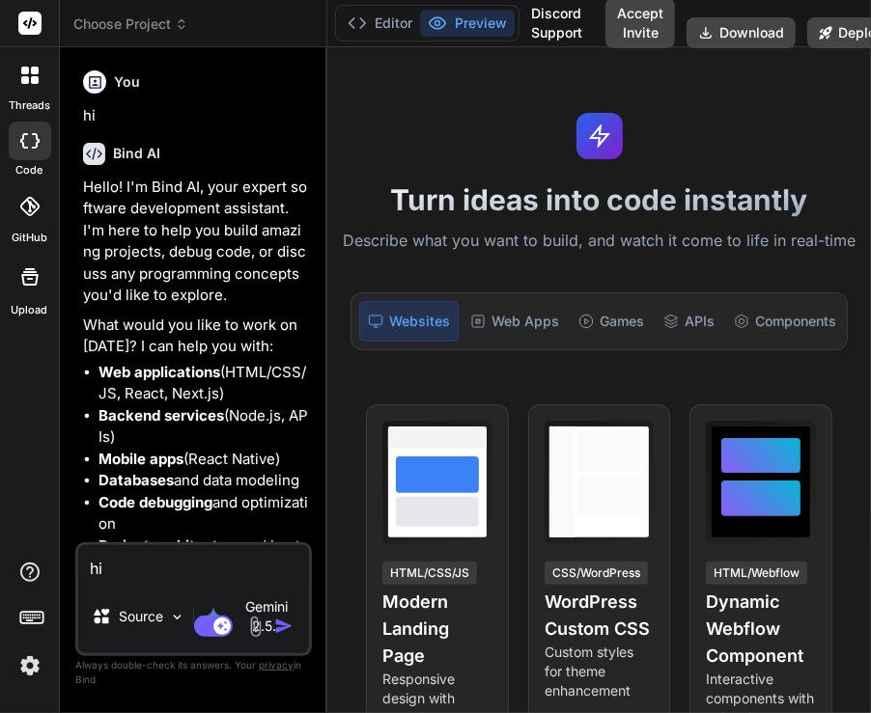
type textarea "x"
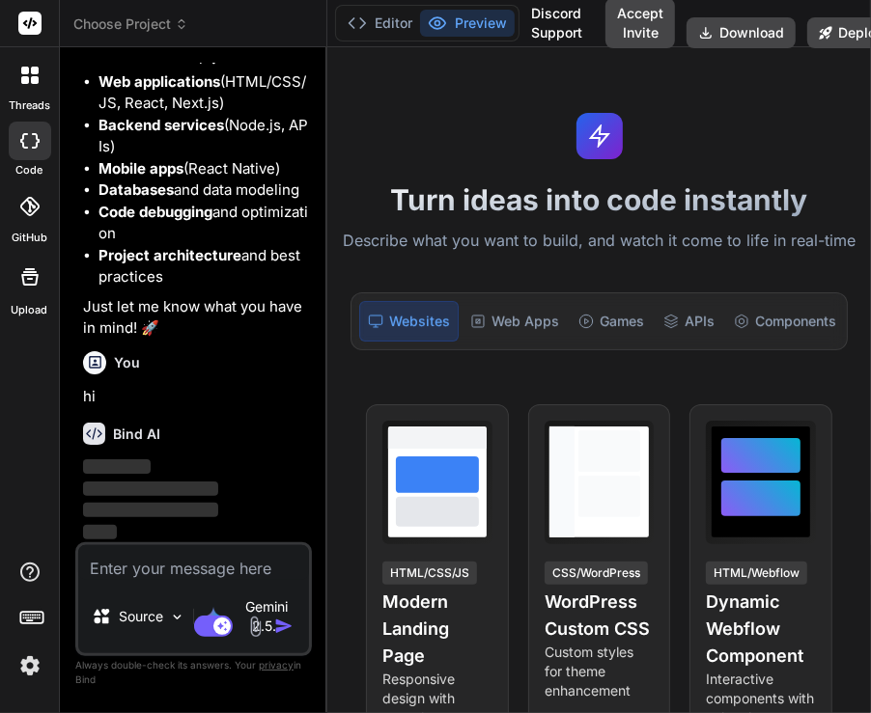
click at [42, 656] on img at bounding box center [30, 666] width 33 height 33
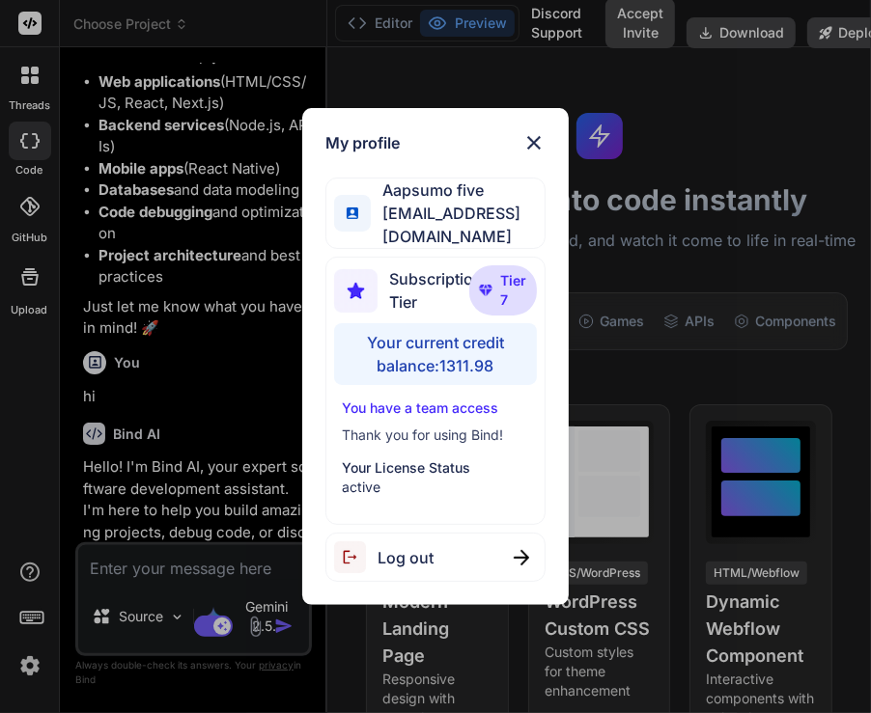
click at [202, 357] on div "My profile Aapsumo five [EMAIL_ADDRESS][DOMAIN_NAME] Subscription Tier Tier 7 Y…" at bounding box center [435, 356] width 871 height 713
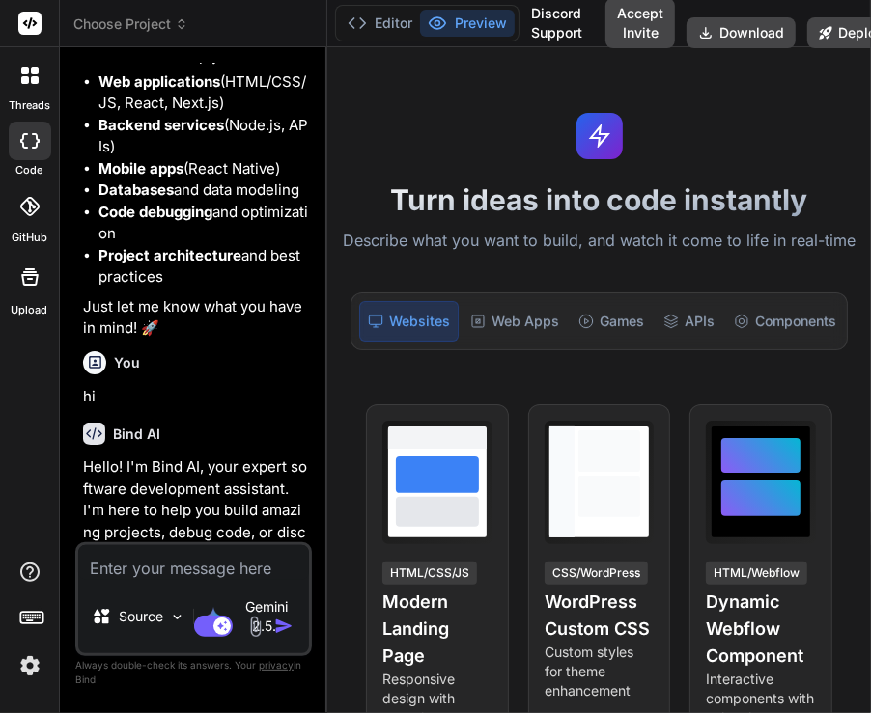
click at [27, 668] on img at bounding box center [30, 666] width 33 height 33
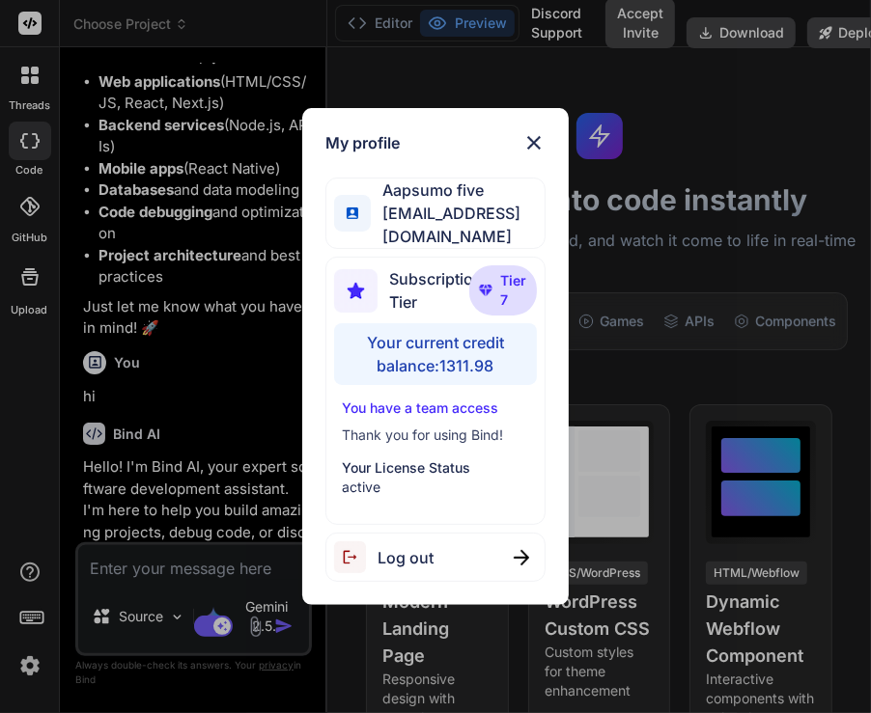
click at [265, 183] on div "My profile Aapsumo five [EMAIL_ADDRESS][DOMAIN_NAME] Subscription Tier Tier 7 Y…" at bounding box center [435, 356] width 871 height 713
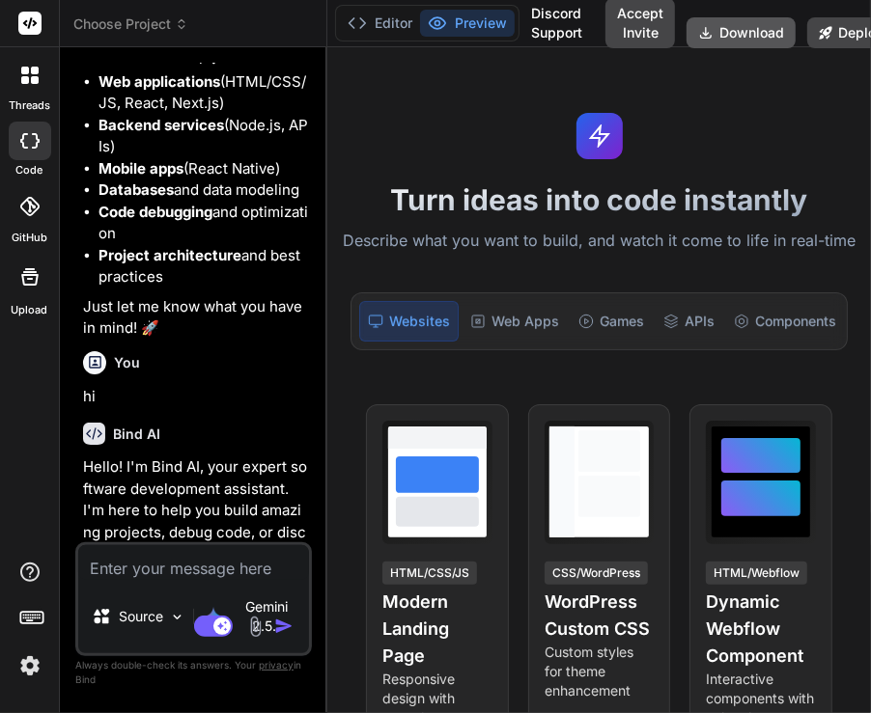
click at [714, 21] on button "Download" at bounding box center [740, 32] width 109 height 31
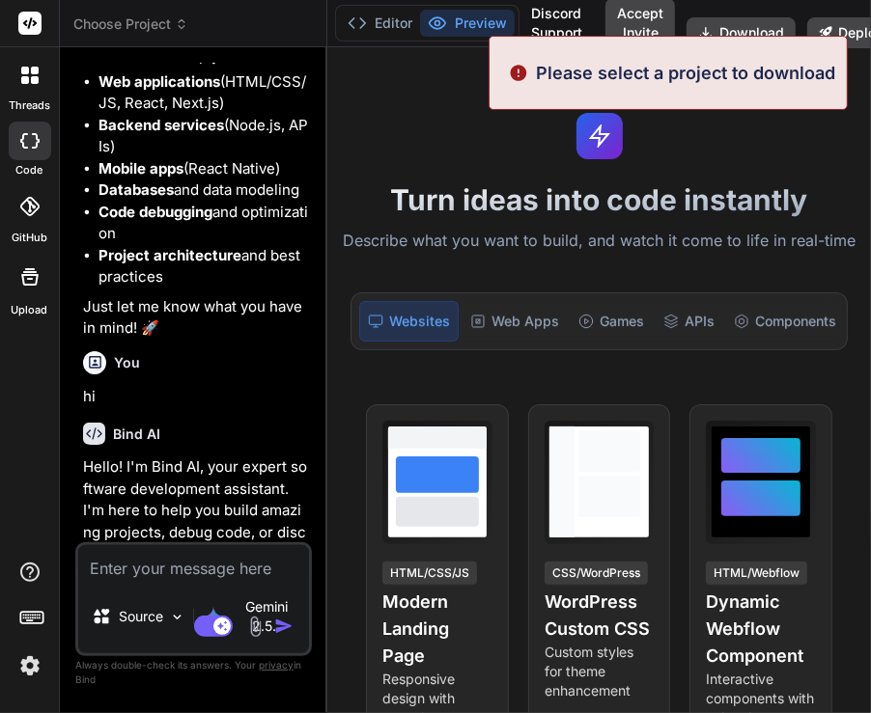
click at [114, 40] on header "Choose Project Created with Pixso." at bounding box center [193, 23] width 267 height 47
click at [125, 25] on span "Choose Project" at bounding box center [130, 23] width 115 height 19
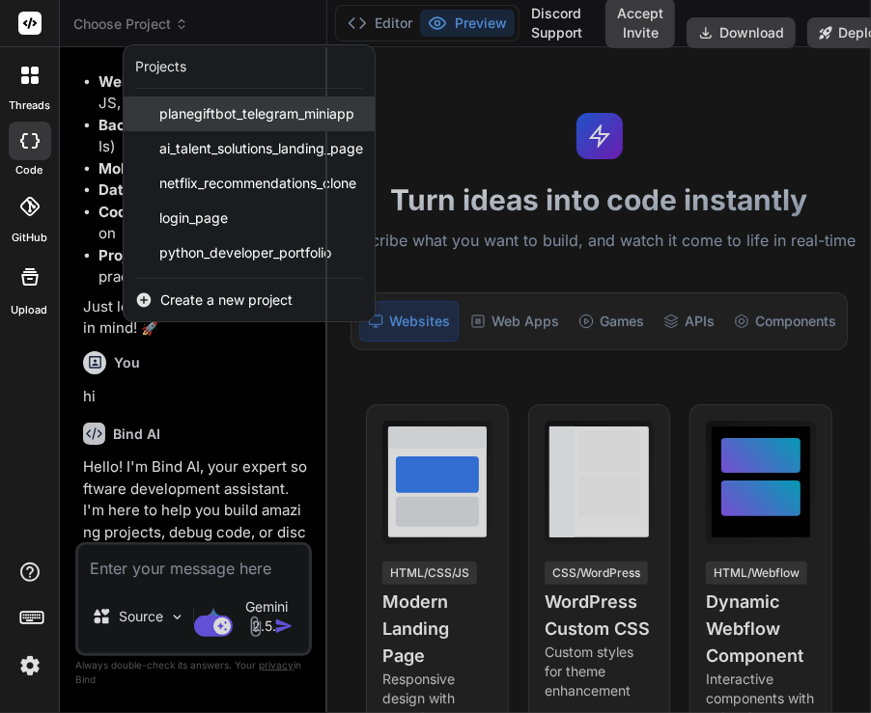
click at [186, 111] on span "planegiftbot_telegram_miniapp" at bounding box center [256, 113] width 195 height 19
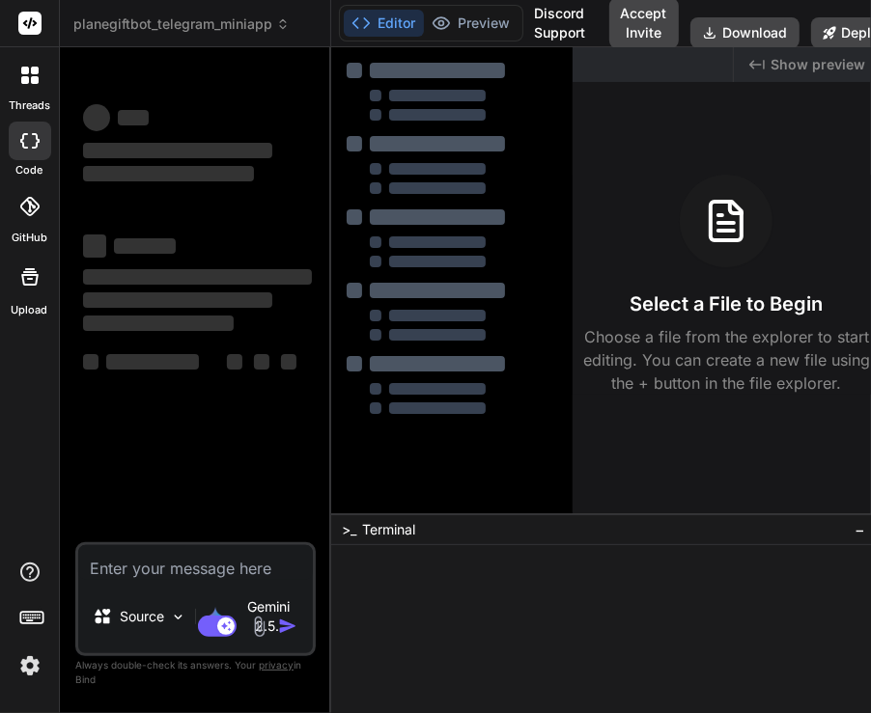
scroll to position [0, 0]
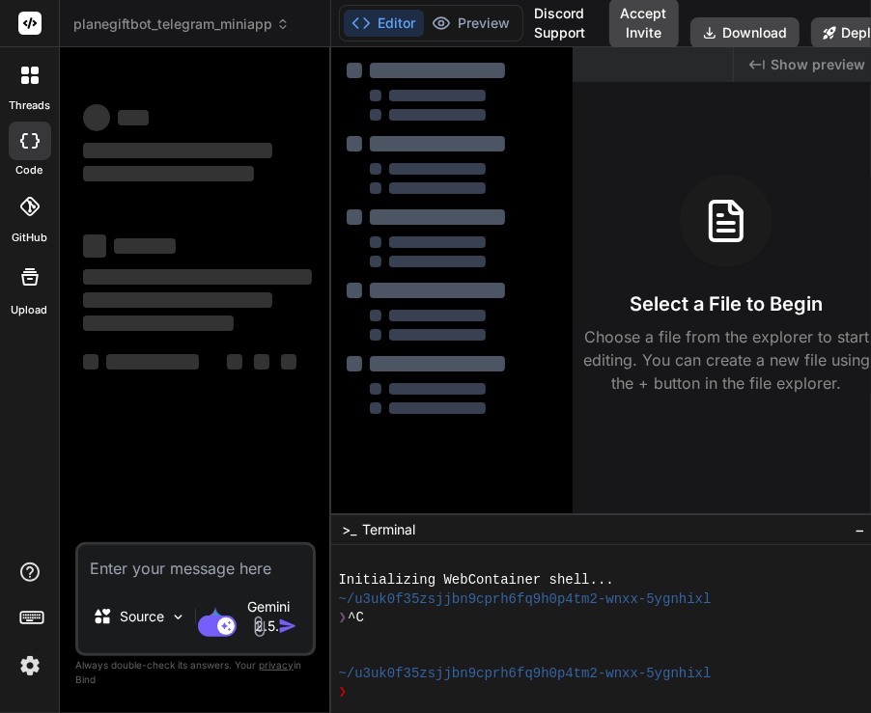
click at [22, 677] on img at bounding box center [30, 666] width 33 height 33
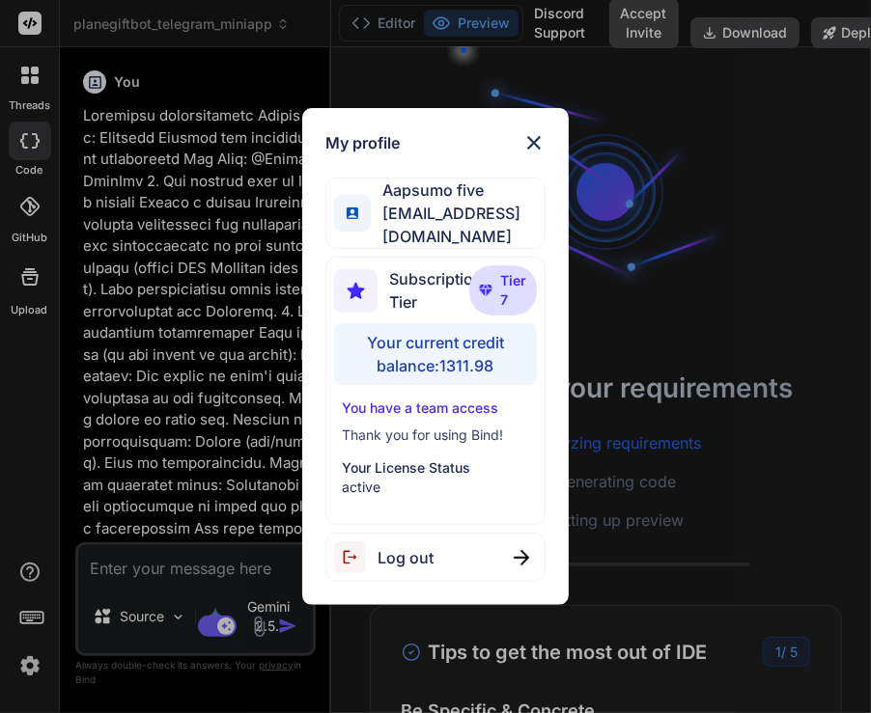
scroll to position [92, 0]
click at [183, 265] on div "My profile Aapsumo five [EMAIL_ADDRESS][DOMAIN_NAME] Subscription Tier Tier 7 Y…" at bounding box center [435, 356] width 871 height 713
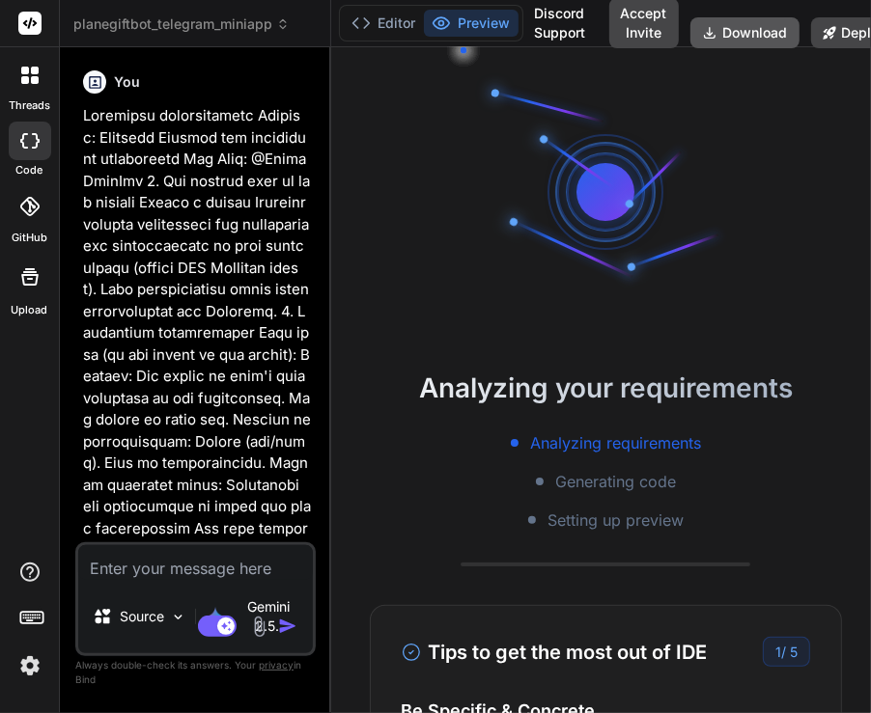
click at [735, 31] on button "Download" at bounding box center [744, 32] width 109 height 31
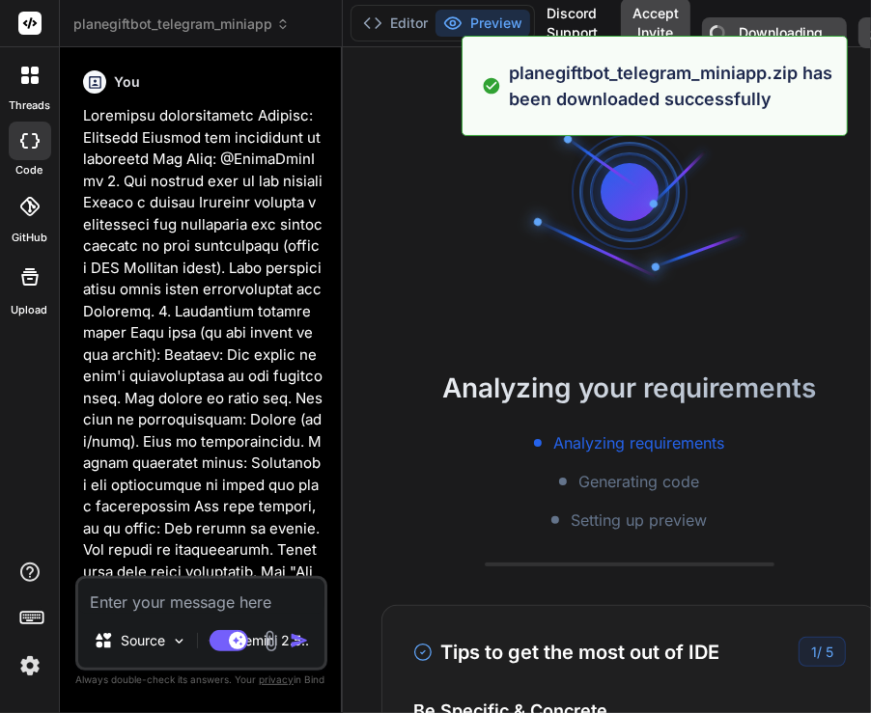
click at [37, 657] on img at bounding box center [30, 666] width 33 height 33
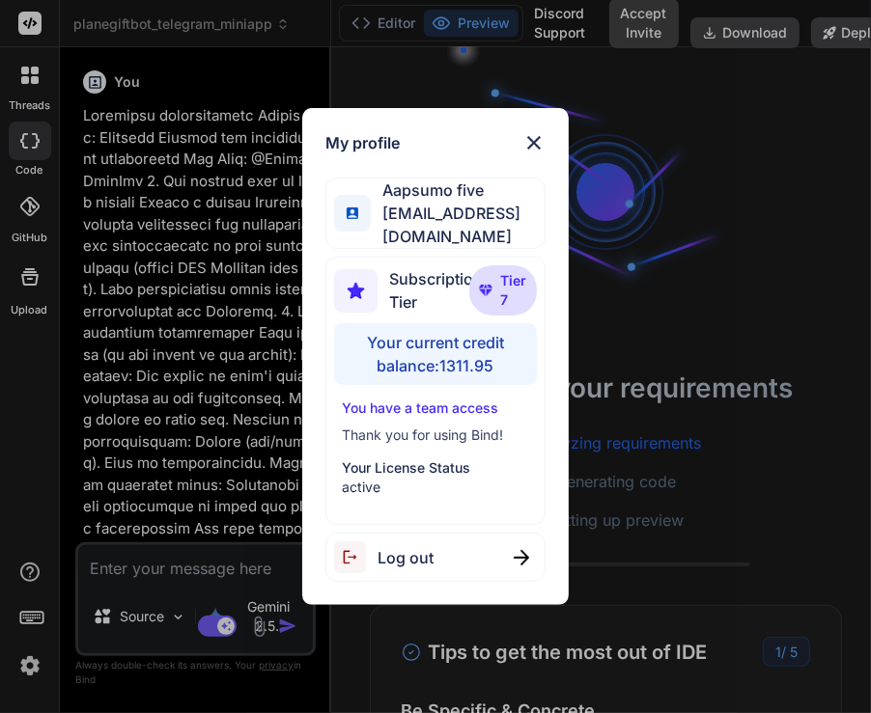
type textarea "x"
click at [232, 351] on div "My profile Aapsumo five [EMAIL_ADDRESS][DOMAIN_NAME] Subscription Tier Tier 7 Y…" at bounding box center [435, 356] width 871 height 713
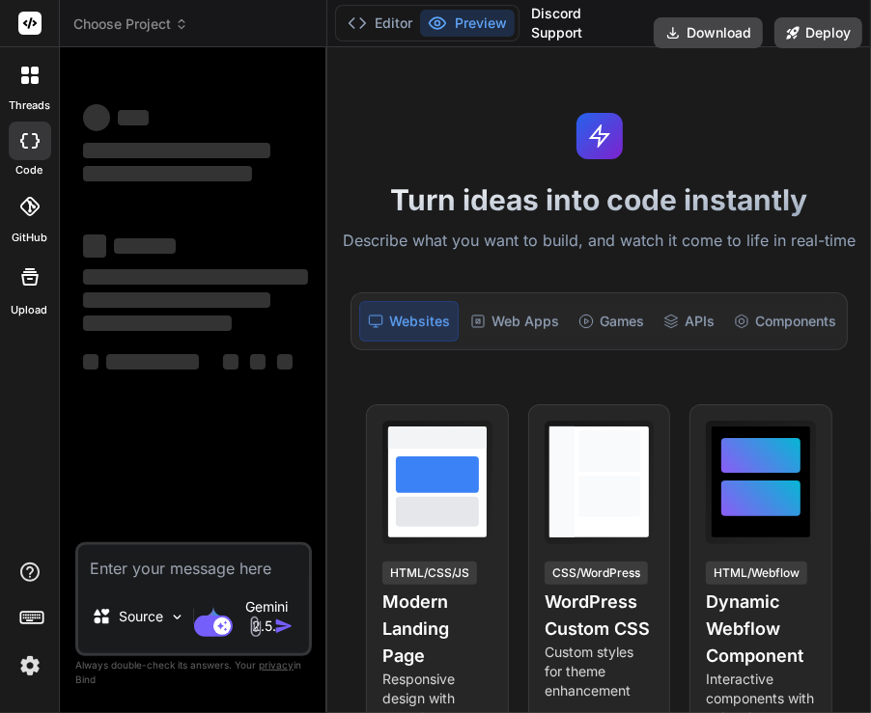
click at [32, 657] on img at bounding box center [30, 666] width 33 height 33
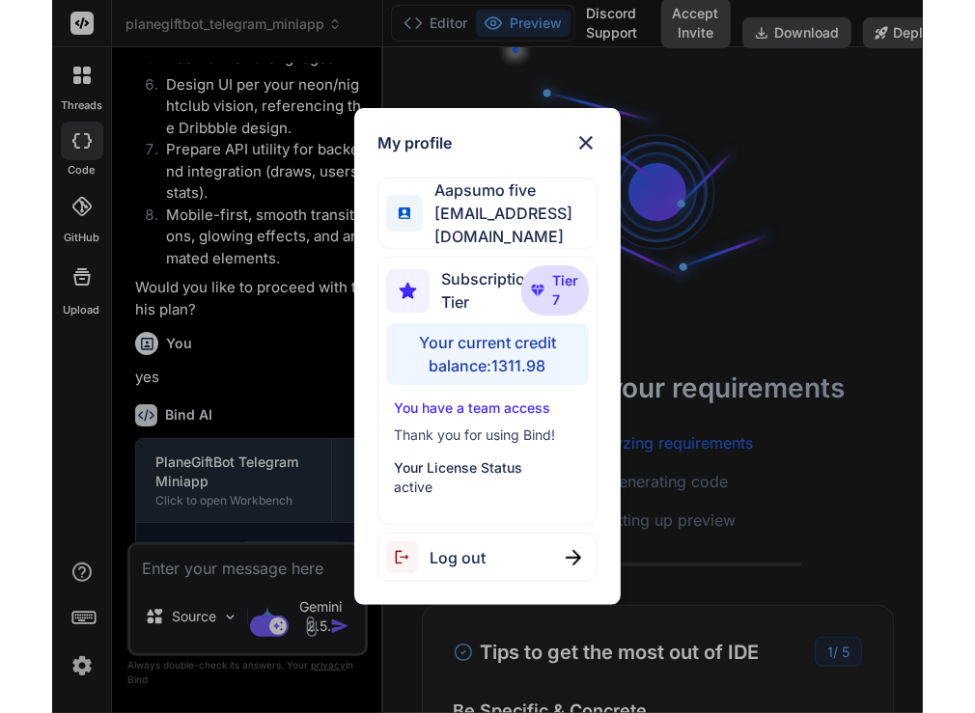
scroll to position [4056, 0]
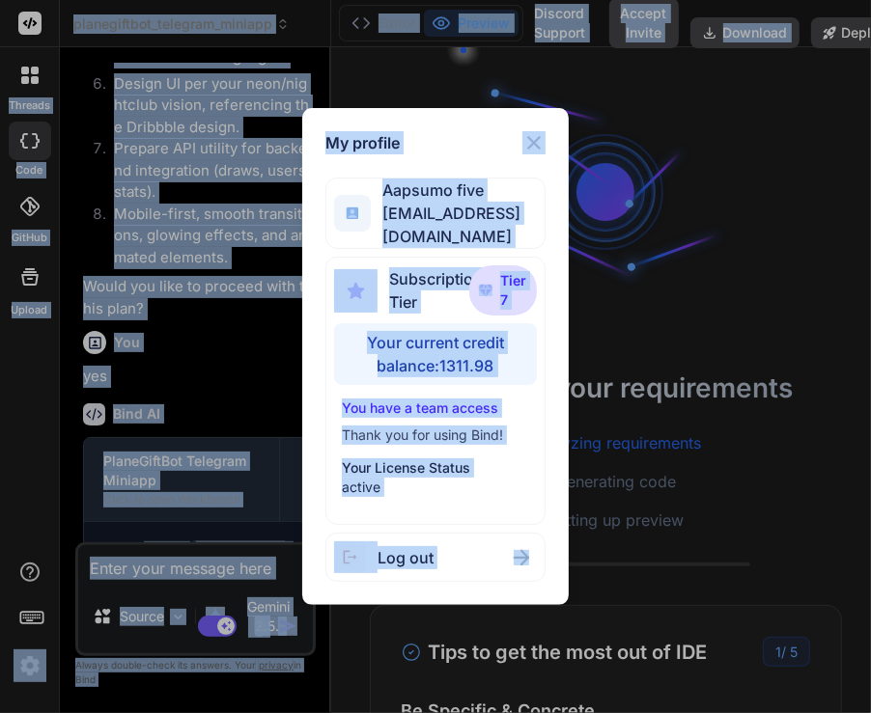
drag, startPoint x: 868, startPoint y: 26, endPoint x: 876, endPoint y: 9, distance: 19.0
click at [870, 9] on html "My profile Aapsumo five appsumo_5@yopmail.com Subscription Tier Tier 7 Your cur…" at bounding box center [435, 356] width 871 height 713
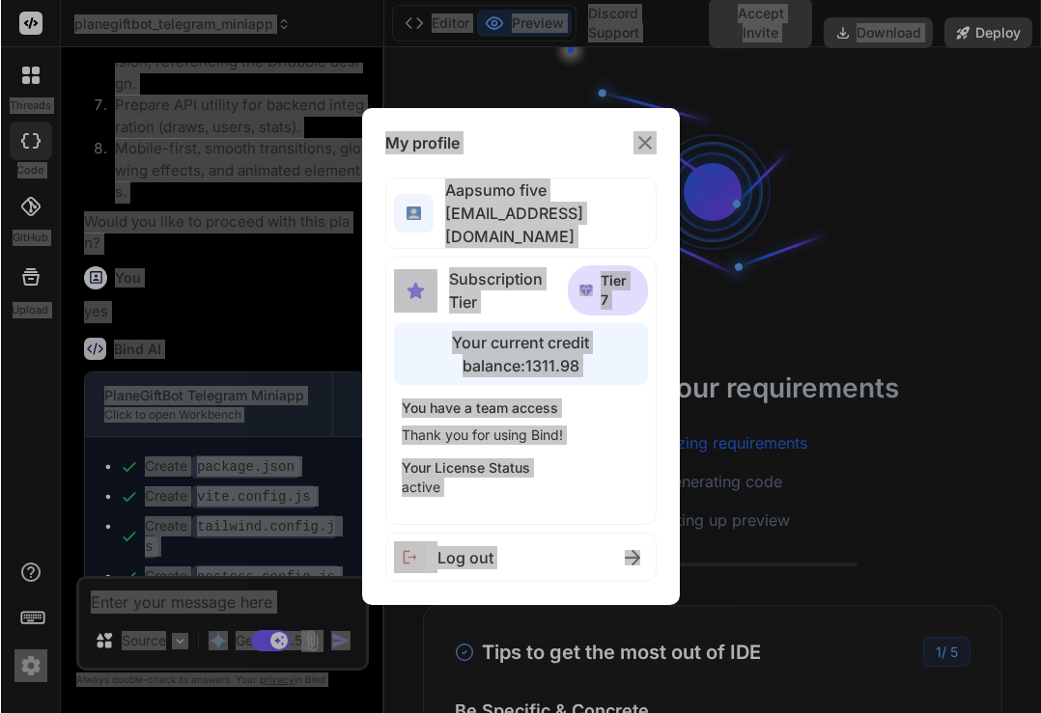
scroll to position [3425, 0]
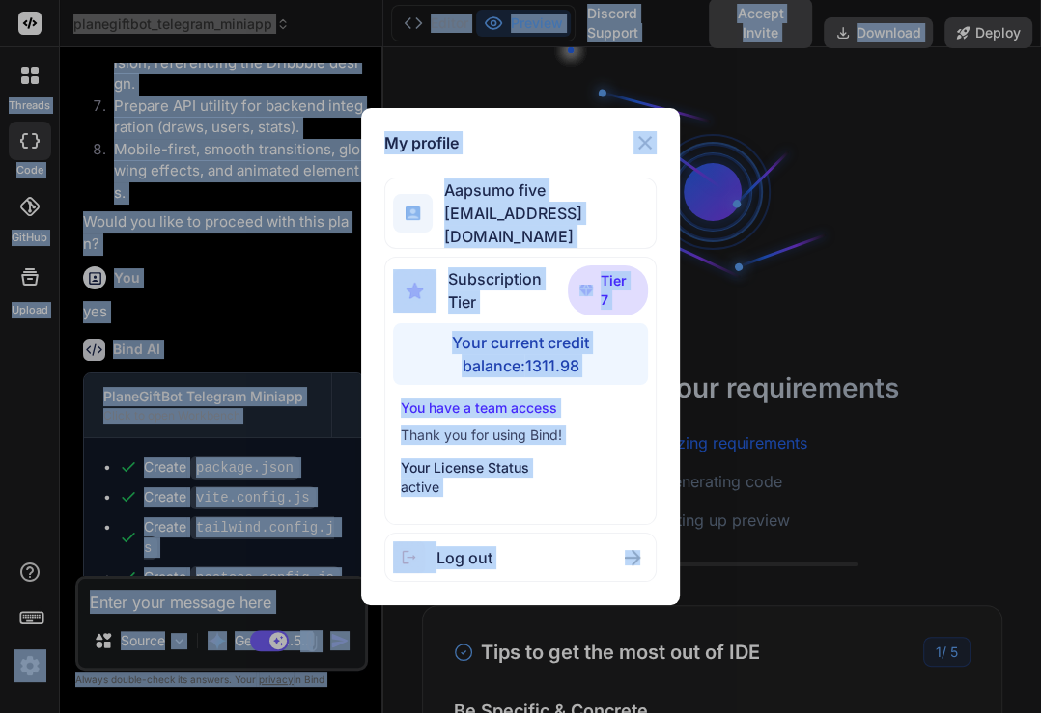
click at [841, 155] on div "My profile Aapsumo five appsumo_5@yopmail.com Subscription Tier Tier 7 Your cur…" at bounding box center [520, 356] width 1041 height 713
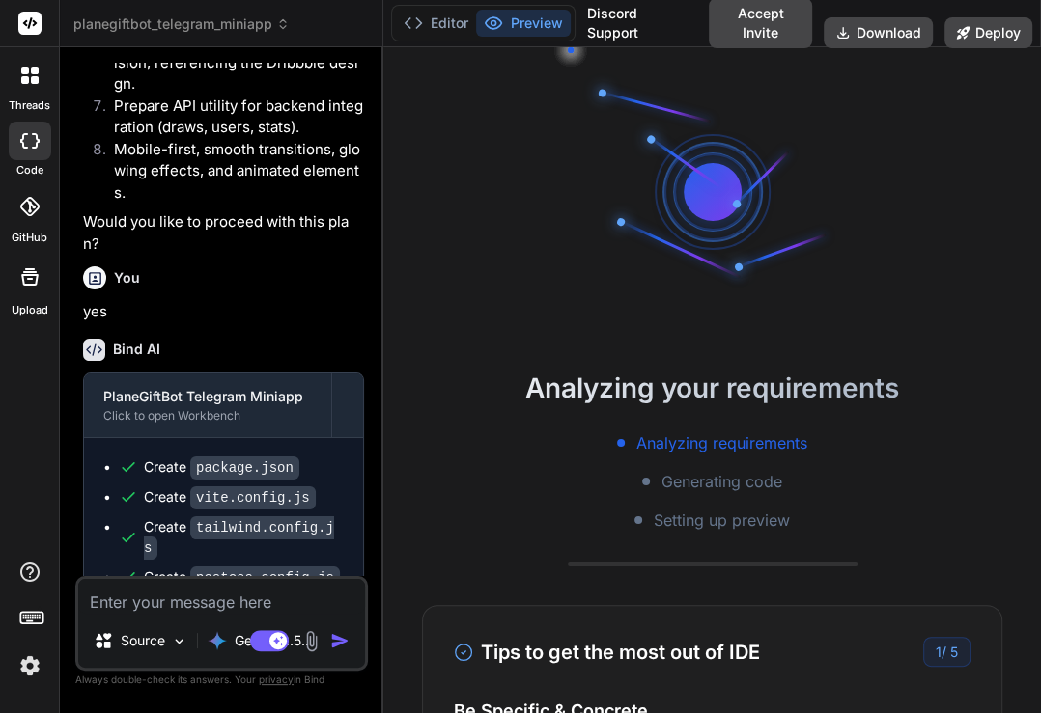
click at [27, 668] on img at bounding box center [30, 666] width 33 height 33
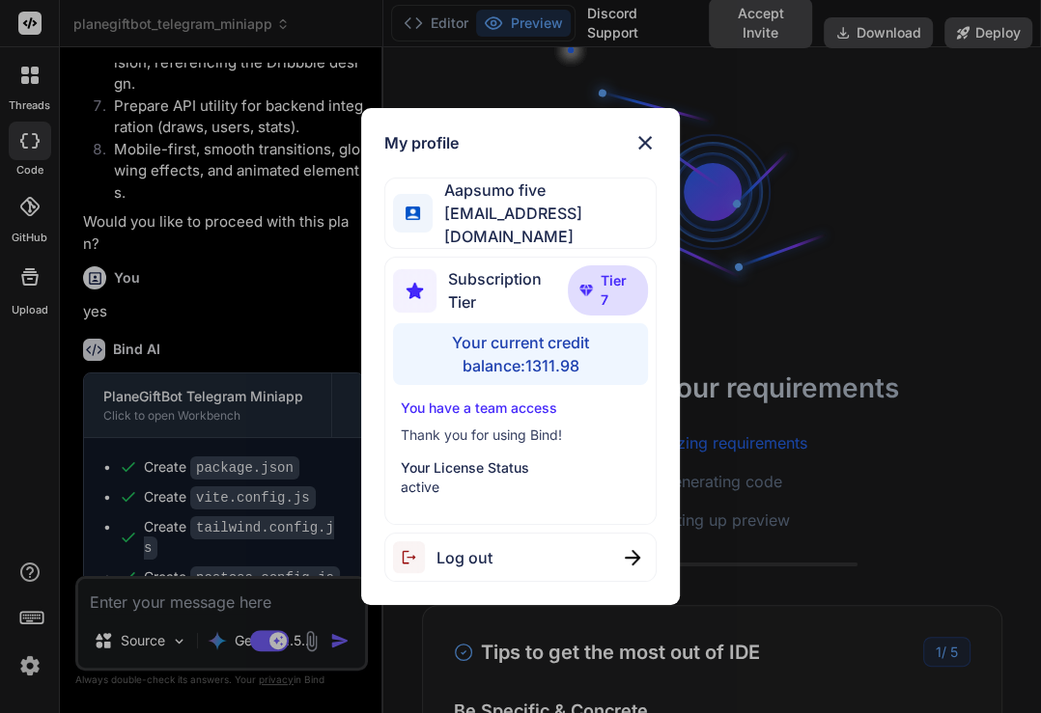
click at [870, 86] on div "My profile Aapsumo five appsumo_5@yopmail.com Subscription Tier Tier 7 Your cur…" at bounding box center [520, 356] width 1041 height 713
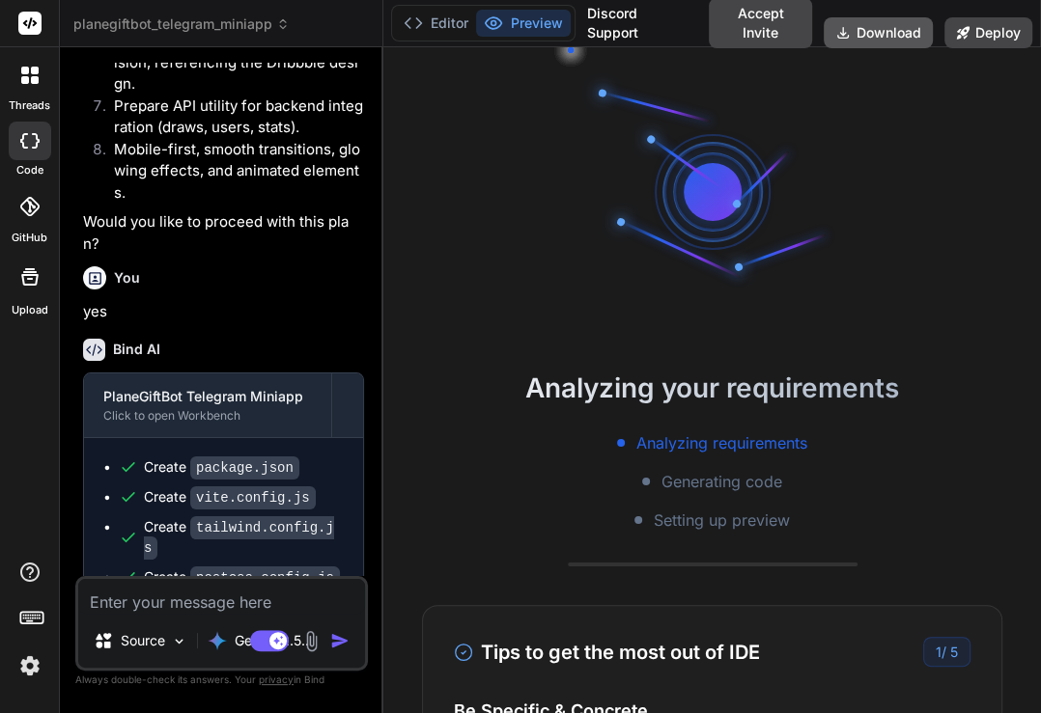
click at [870, 20] on button "Download" at bounding box center [877, 32] width 109 height 31
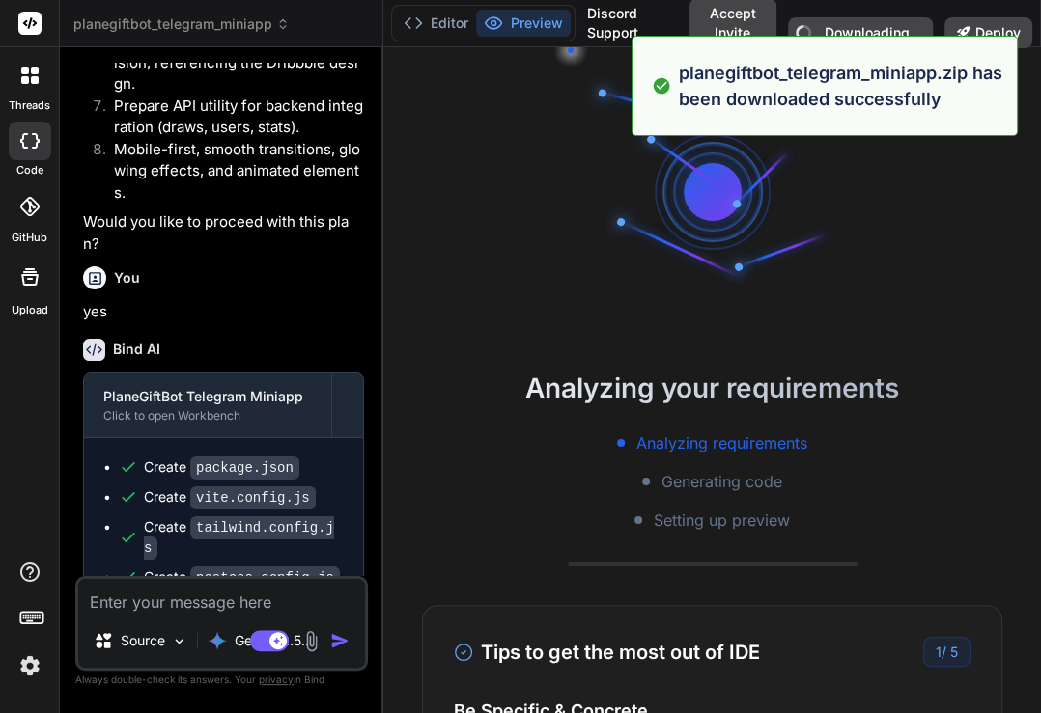
click at [27, 662] on img at bounding box center [30, 666] width 33 height 33
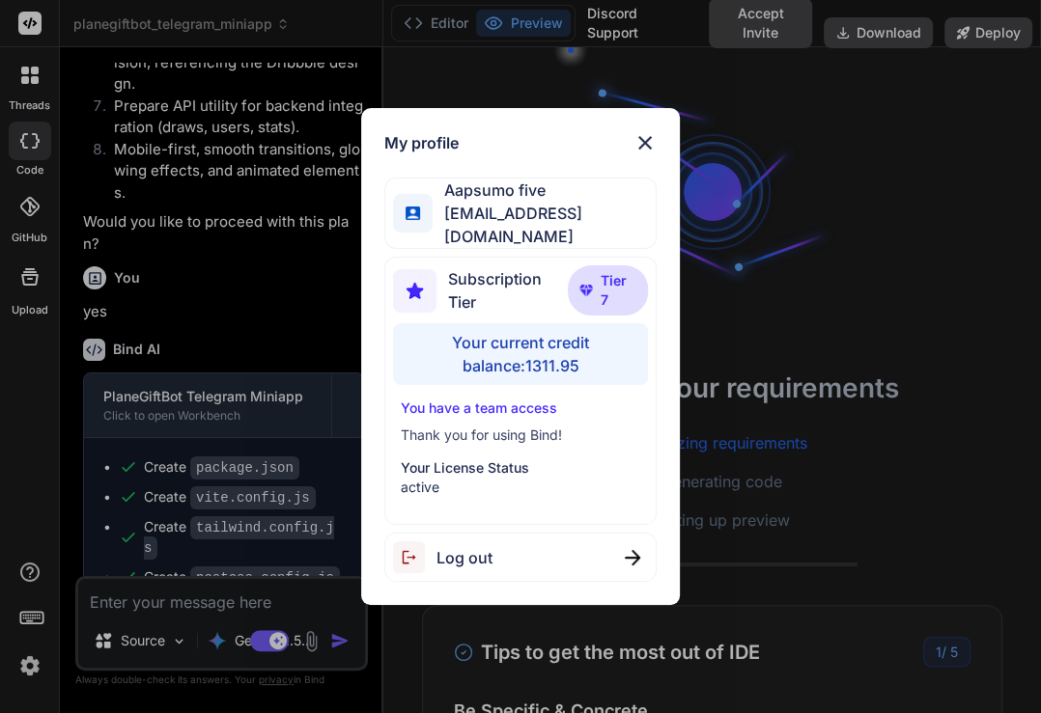
type textarea "x"
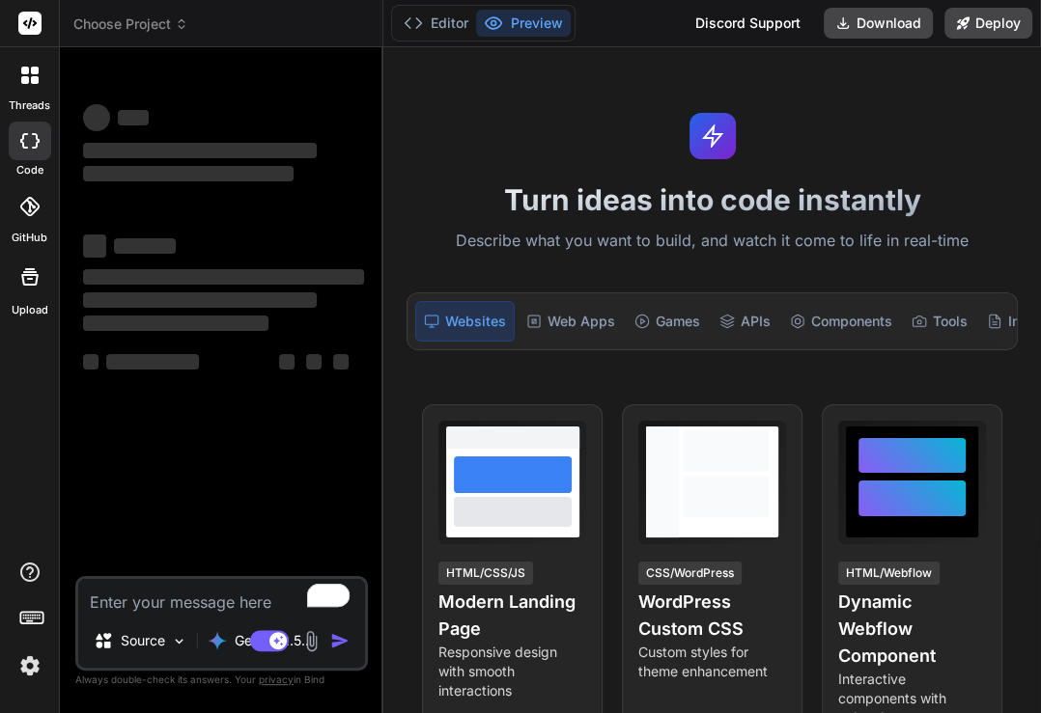
click at [24, 663] on img at bounding box center [30, 666] width 33 height 33
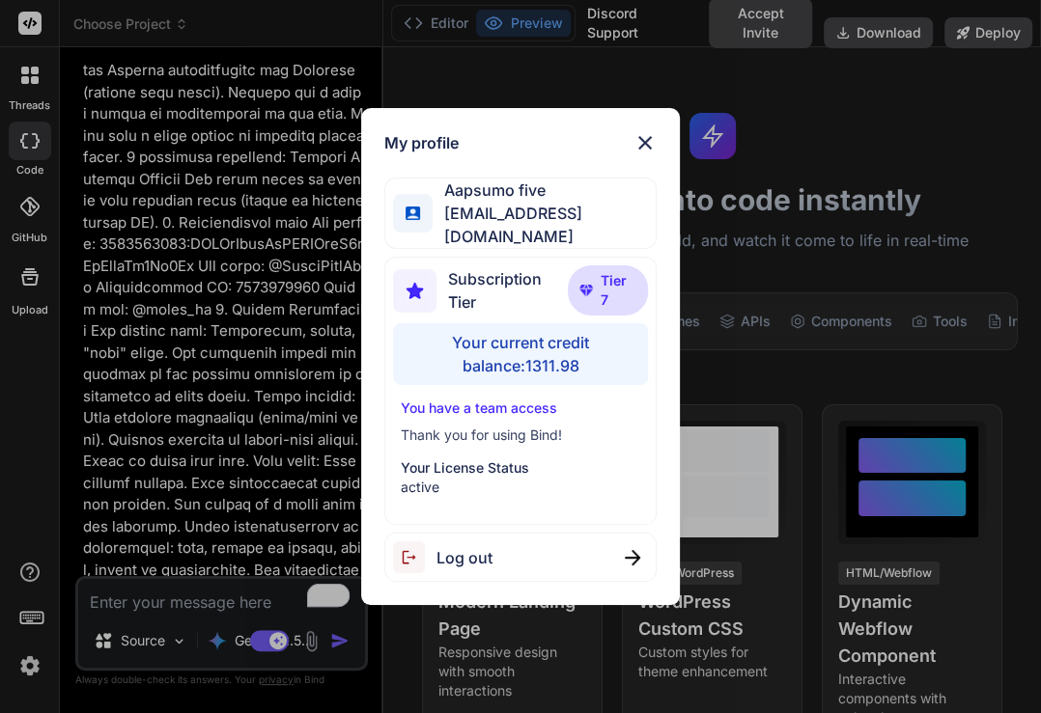
type textarea "x"
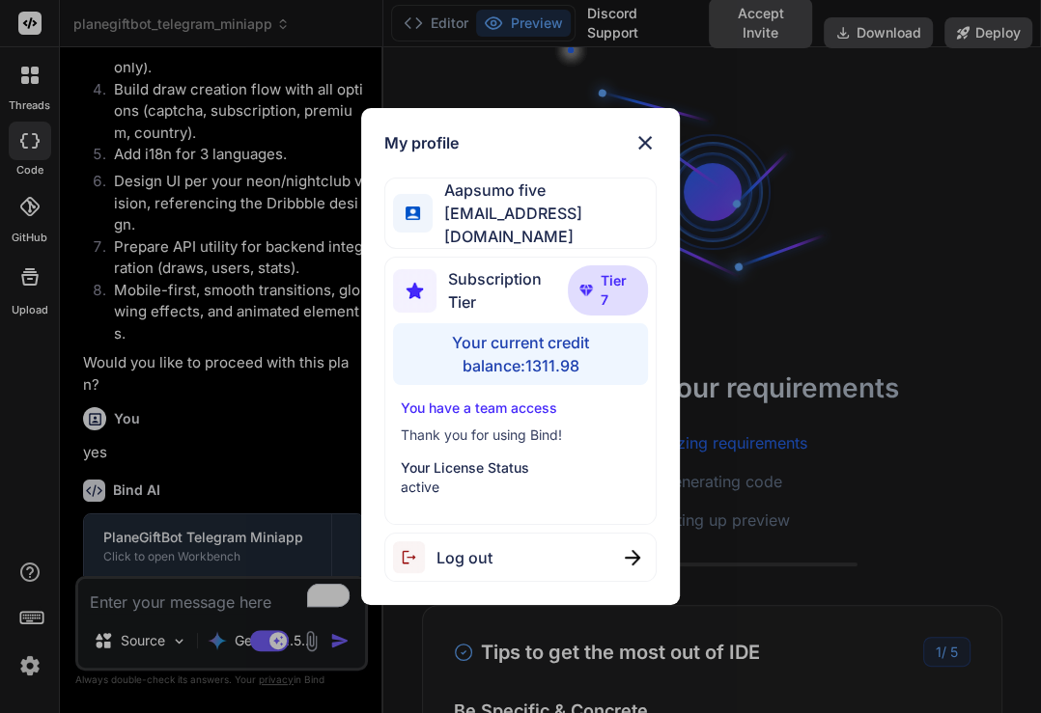
scroll to position [3284, 0]
click at [853, 172] on div "My profile Aapsumo five [EMAIL_ADDRESS][DOMAIN_NAME] Subscription Tier Tier 7 Y…" at bounding box center [520, 356] width 1041 height 713
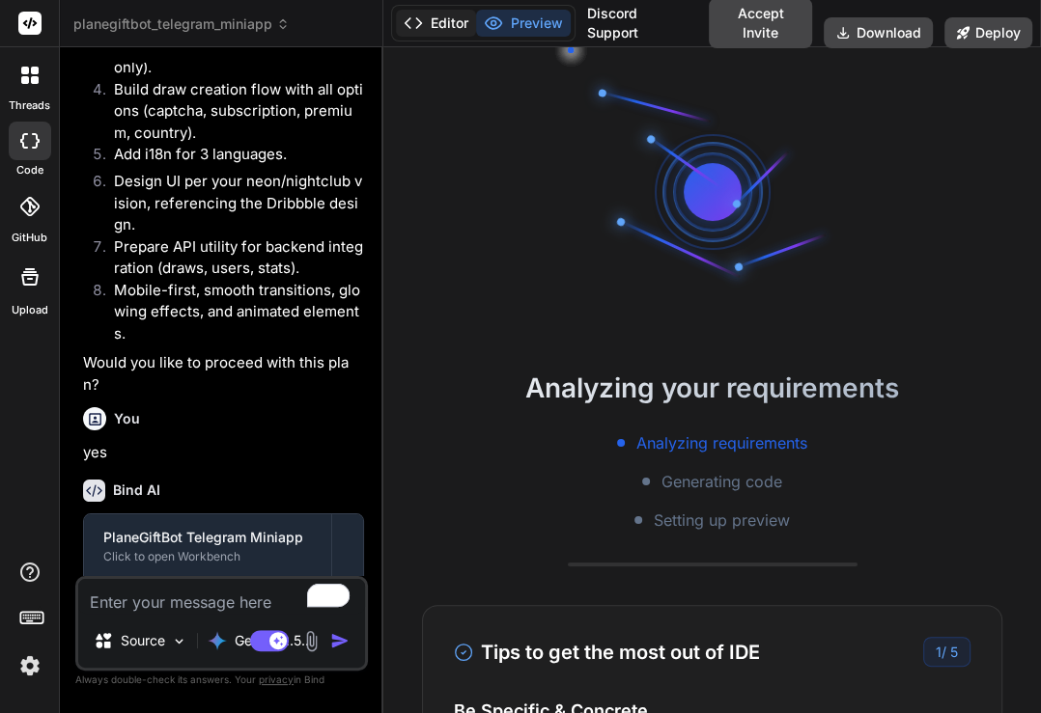
click at [440, 23] on button "Editor" at bounding box center [436, 23] width 80 height 27
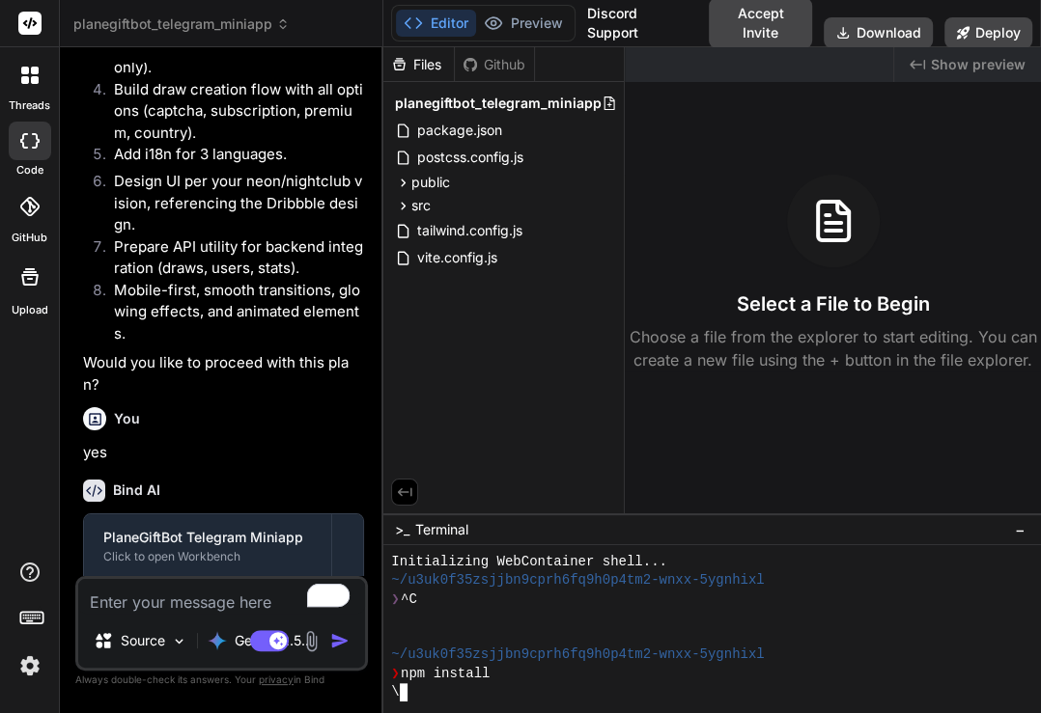
click at [724, 665] on div "❯ npm install" at bounding box center [703, 674] width 625 height 18
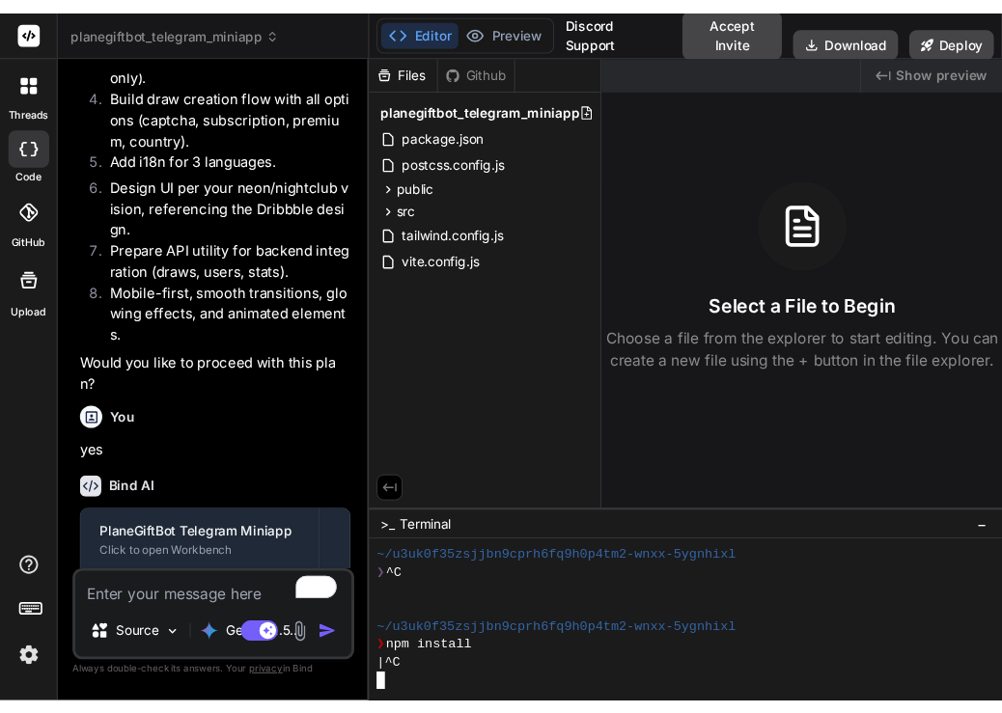
scroll to position [74, 0]
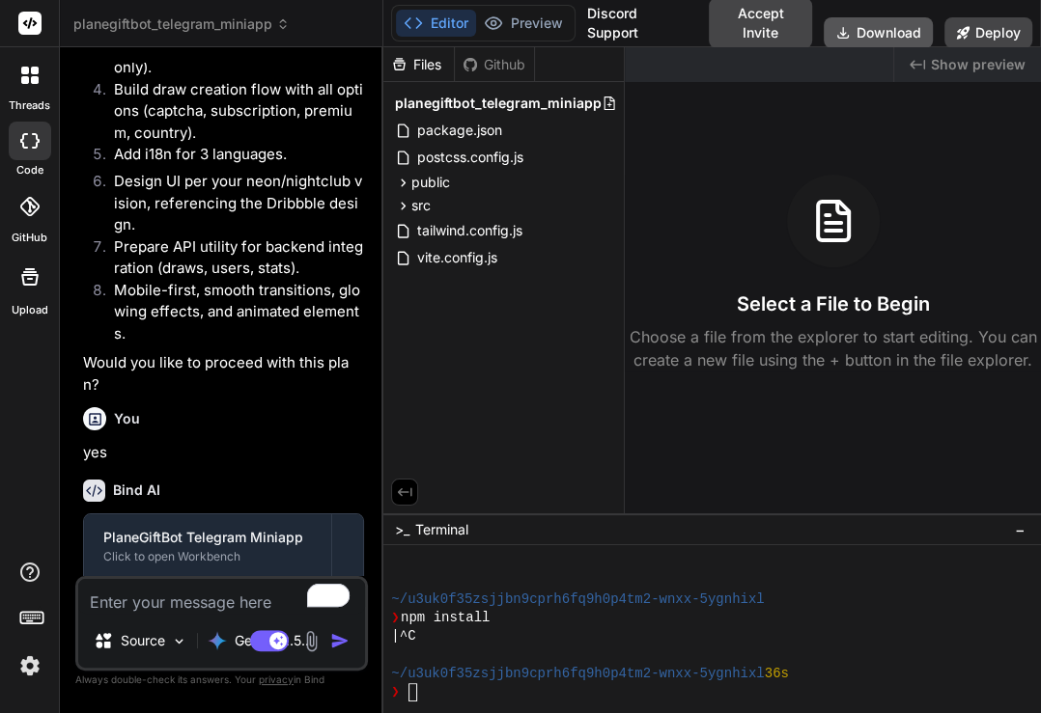
click at [897, 32] on button "Download" at bounding box center [877, 32] width 109 height 31
click at [906, 26] on button "Download" at bounding box center [877, 32] width 109 height 31
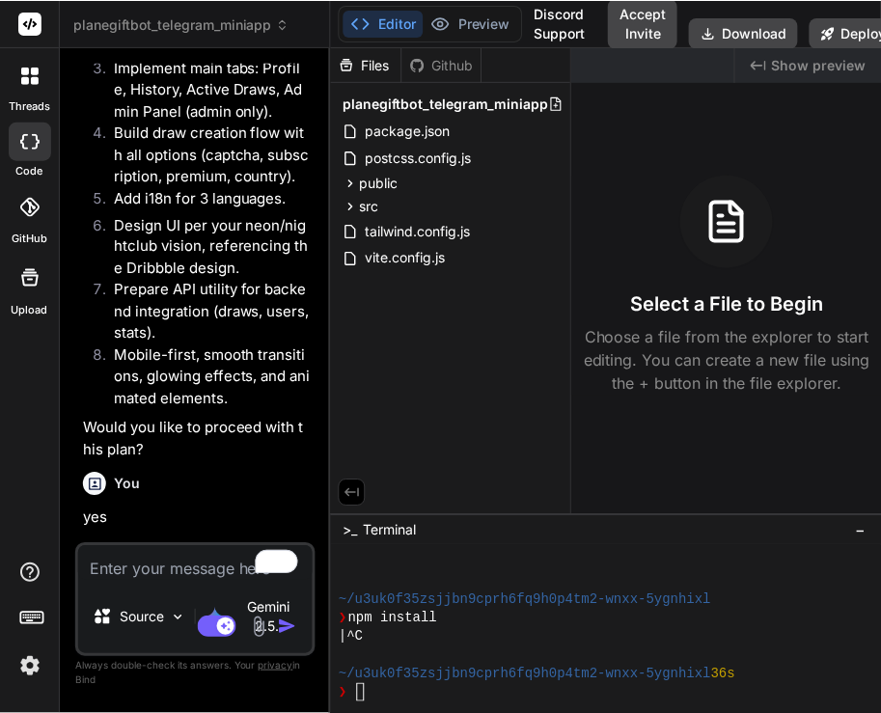
scroll to position [3893, 0]
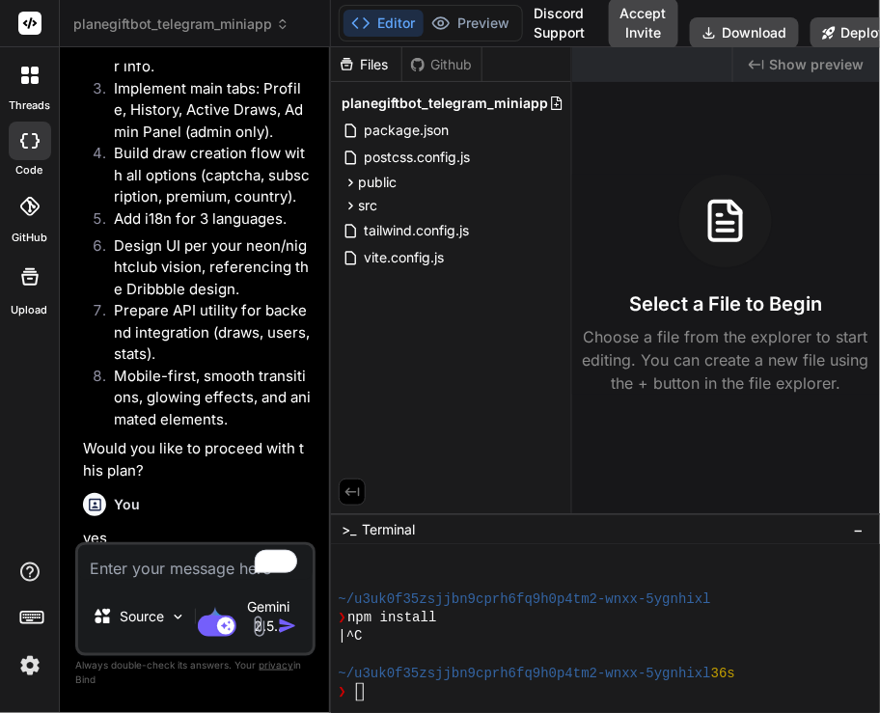
type textarea "x"
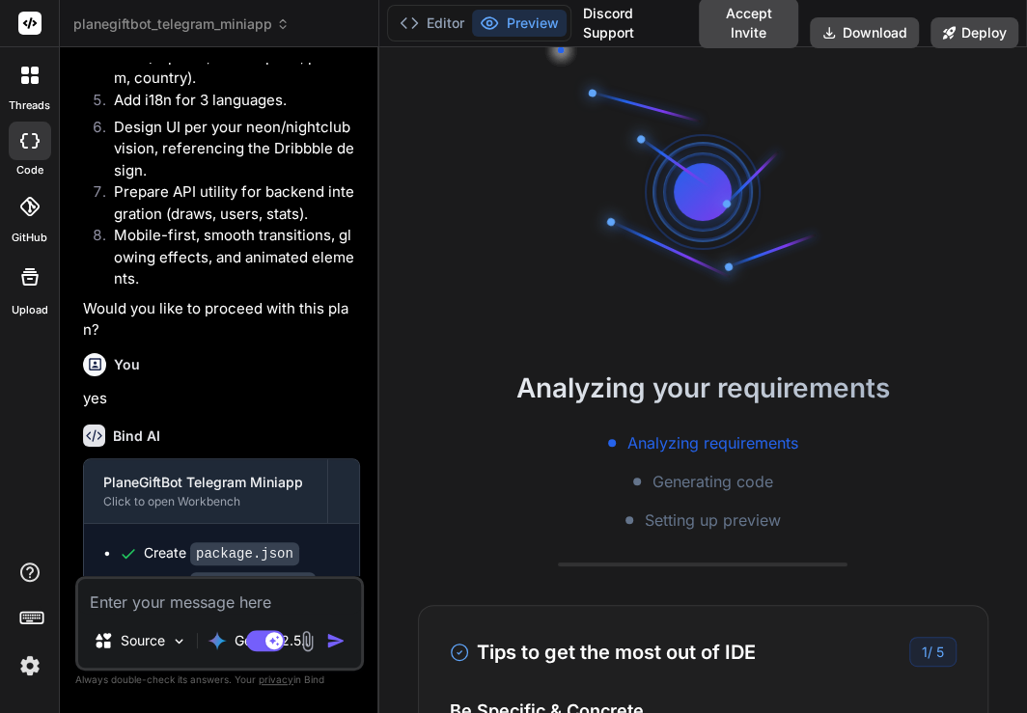
scroll to position [3404, 0]
click at [433, 20] on button "Editor" at bounding box center [432, 23] width 80 height 27
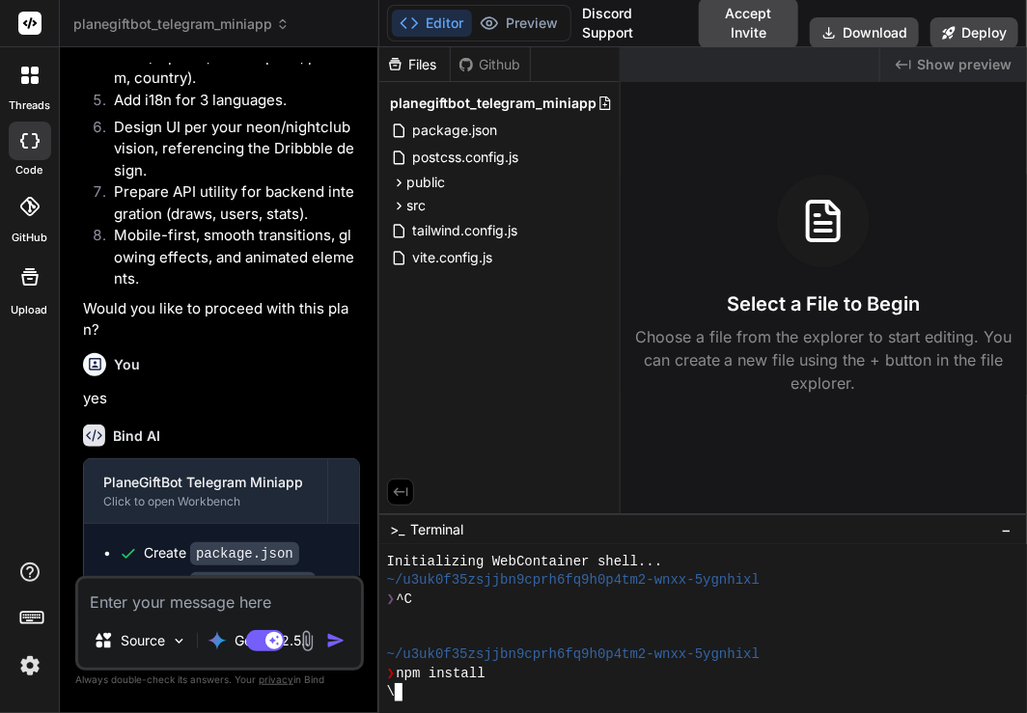
click at [838, 638] on div at bounding box center [695, 637] width 617 height 18
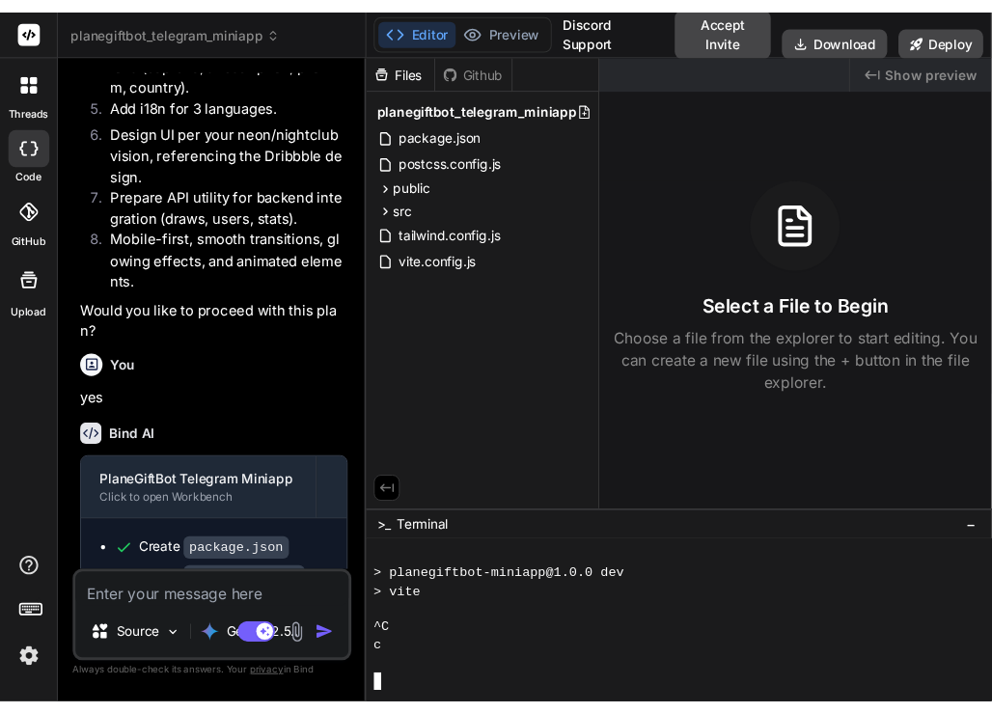
scroll to position [315, 0]
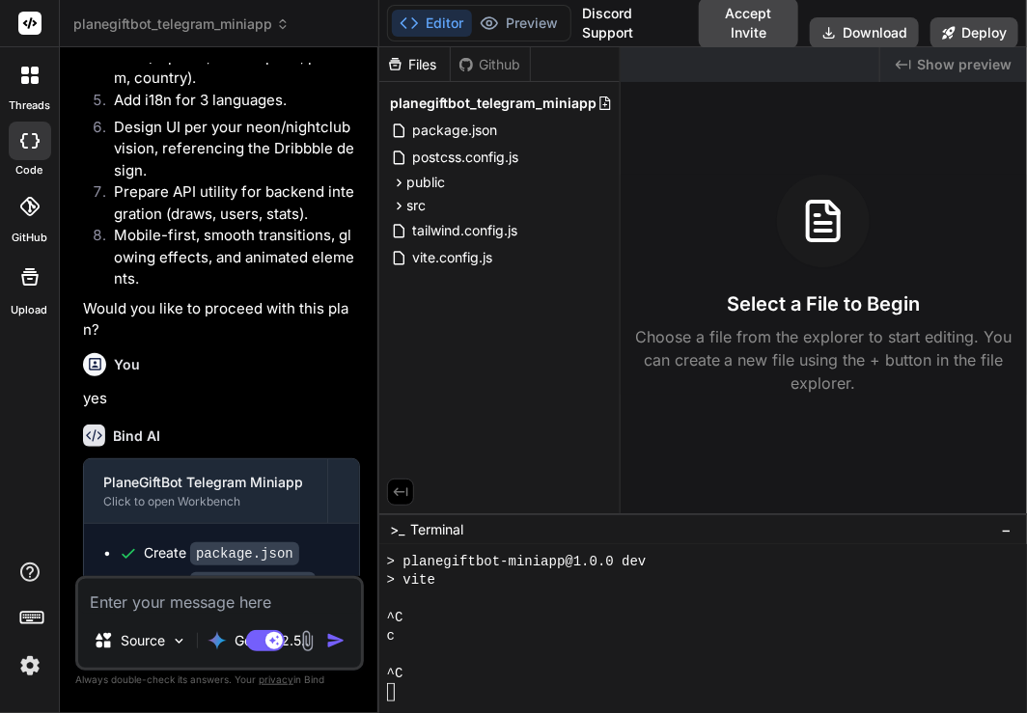
click at [36, 666] on img at bounding box center [30, 666] width 33 height 33
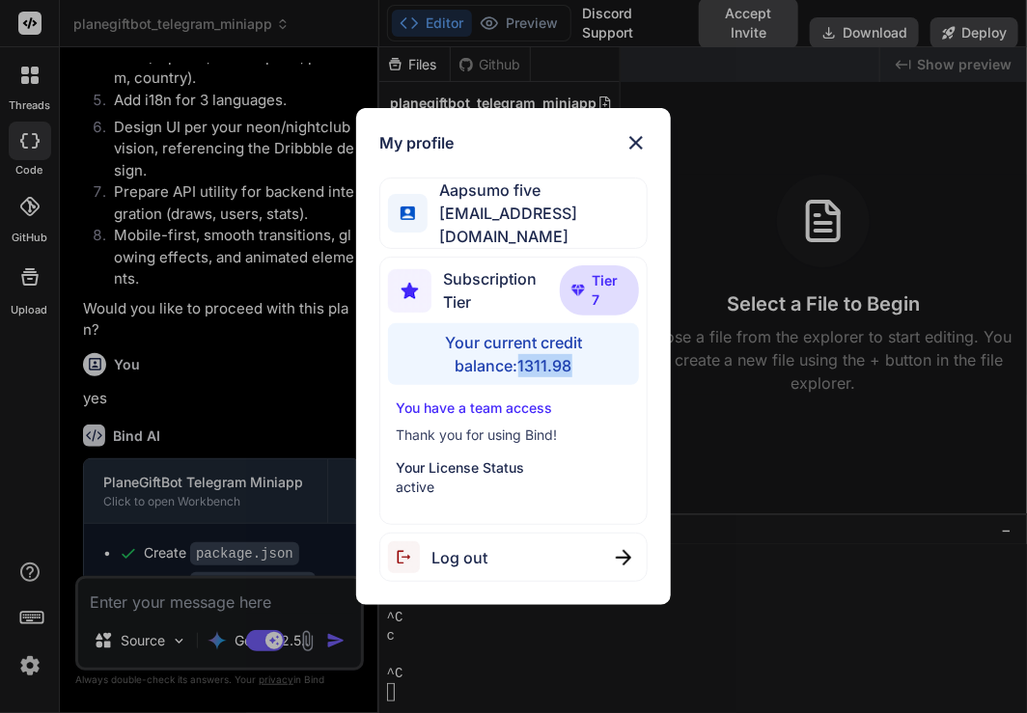
drag, startPoint x: 479, startPoint y: 361, endPoint x: 548, endPoint y: 358, distance: 69.6
click at [548, 358] on div "Your current credit balance: 1311.98" at bounding box center [513, 354] width 250 height 62
click at [850, 135] on div "My profile Aapsumo five [EMAIL_ADDRESS][DOMAIN_NAME] Subscription Tier Tier 7 Y…" at bounding box center [513, 356] width 1027 height 713
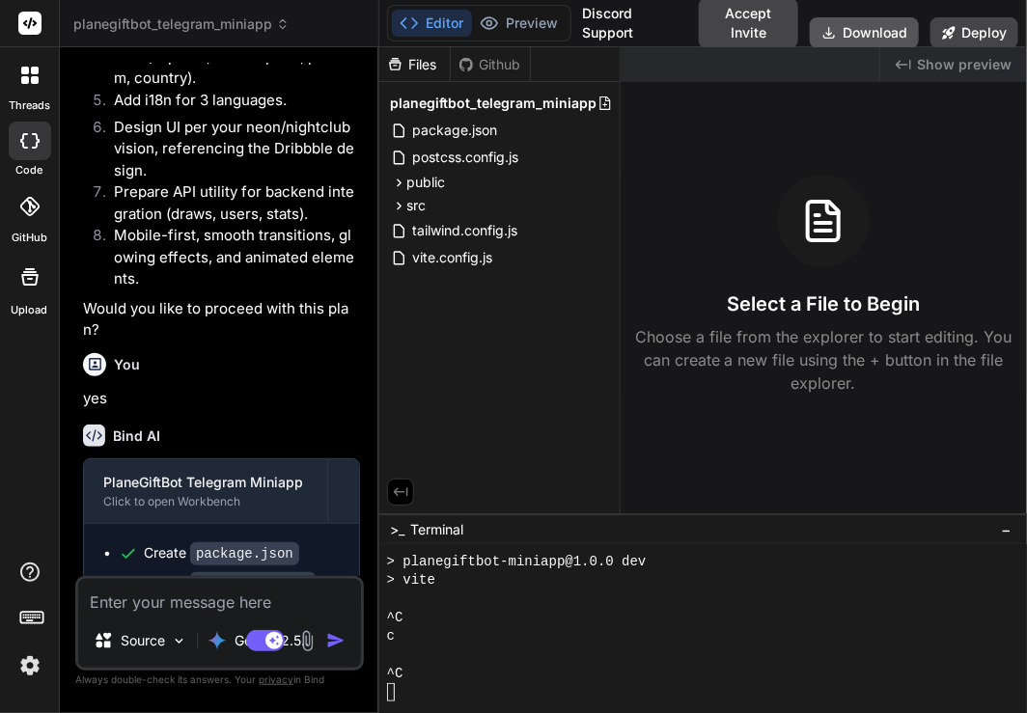
click at [875, 35] on button "Download" at bounding box center [864, 32] width 109 height 31
click at [29, 667] on img at bounding box center [30, 666] width 33 height 33
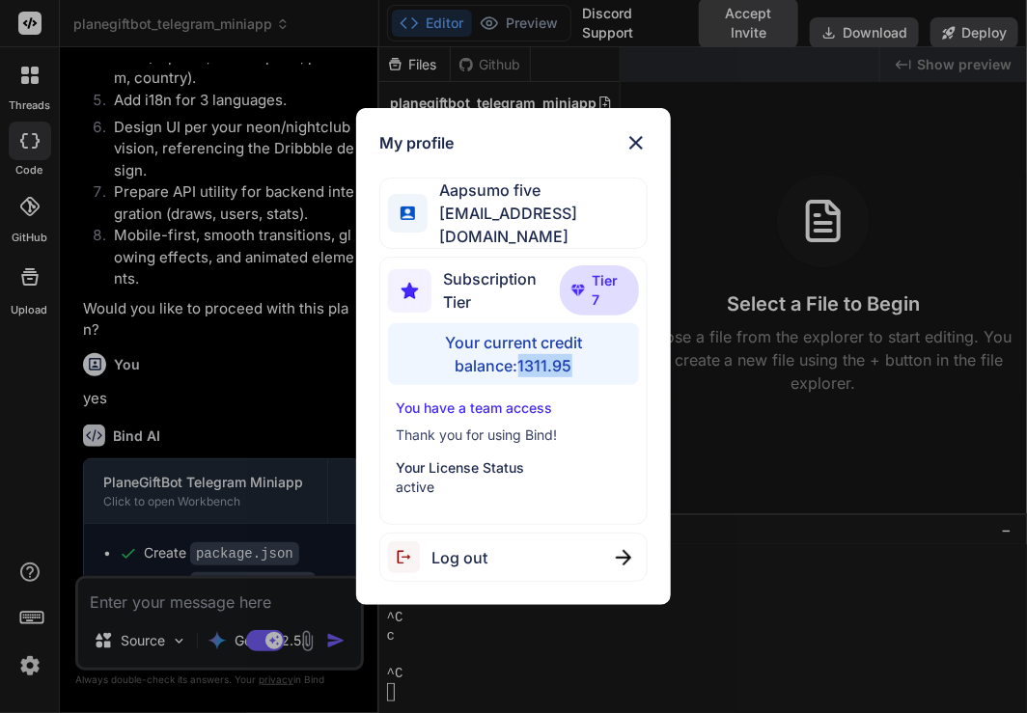
drag, startPoint x: 489, startPoint y: 366, endPoint x: 552, endPoint y: 365, distance: 62.8
click at [552, 365] on div "Your current credit balance: 1311.95" at bounding box center [513, 354] width 250 height 62
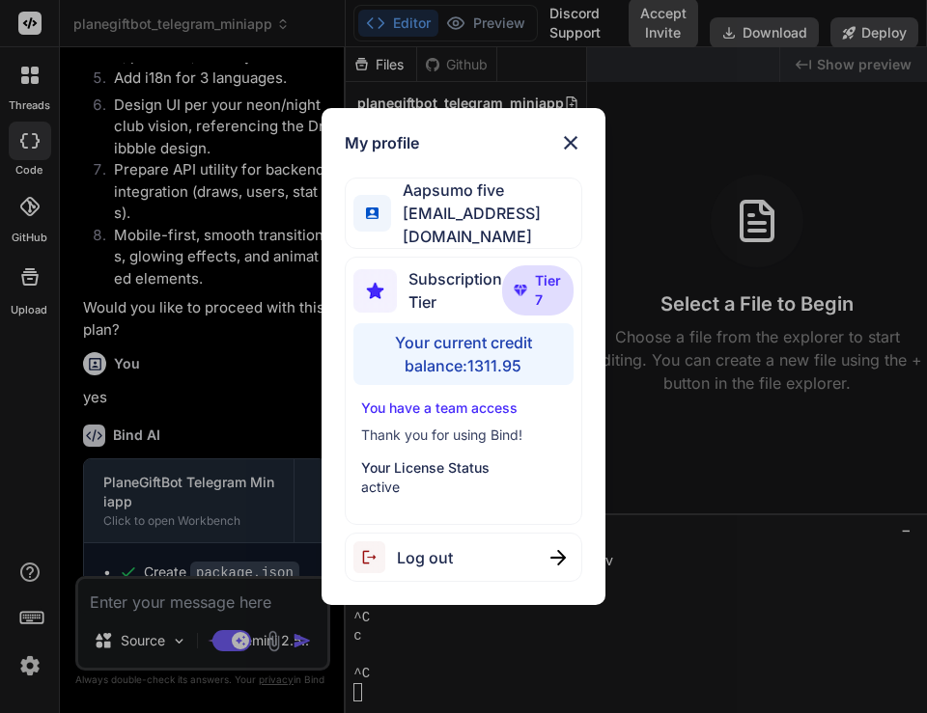
scroll to position [3817, 0]
click at [832, 290] on div "My profile Aapsumo five appsumo_5@yopmail.com Subscription Tier Tier 7 Your cur…" at bounding box center [463, 356] width 927 height 713
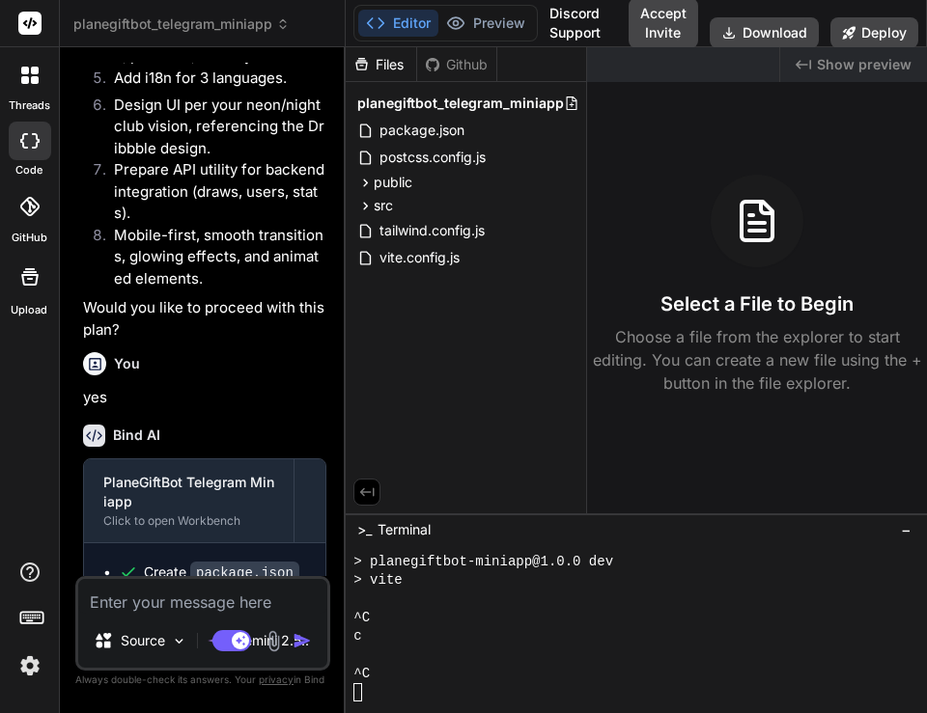
click at [30, 655] on img at bounding box center [30, 666] width 33 height 33
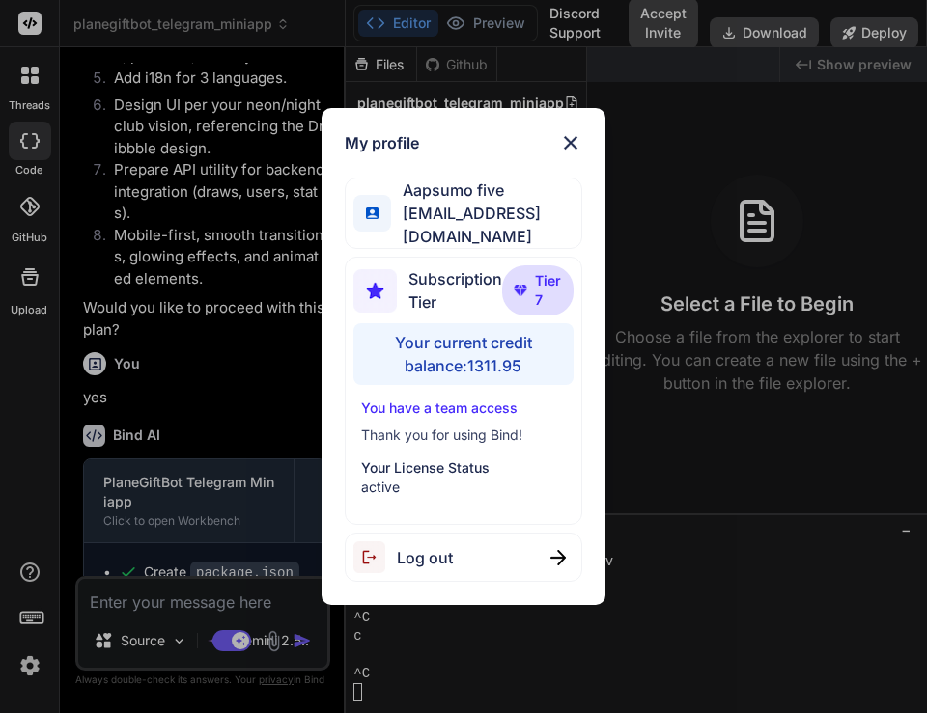
click at [783, 293] on div "My profile Aapsumo five appsumo_5@yopmail.com Subscription Tier Tier 7 Your cur…" at bounding box center [463, 356] width 927 height 713
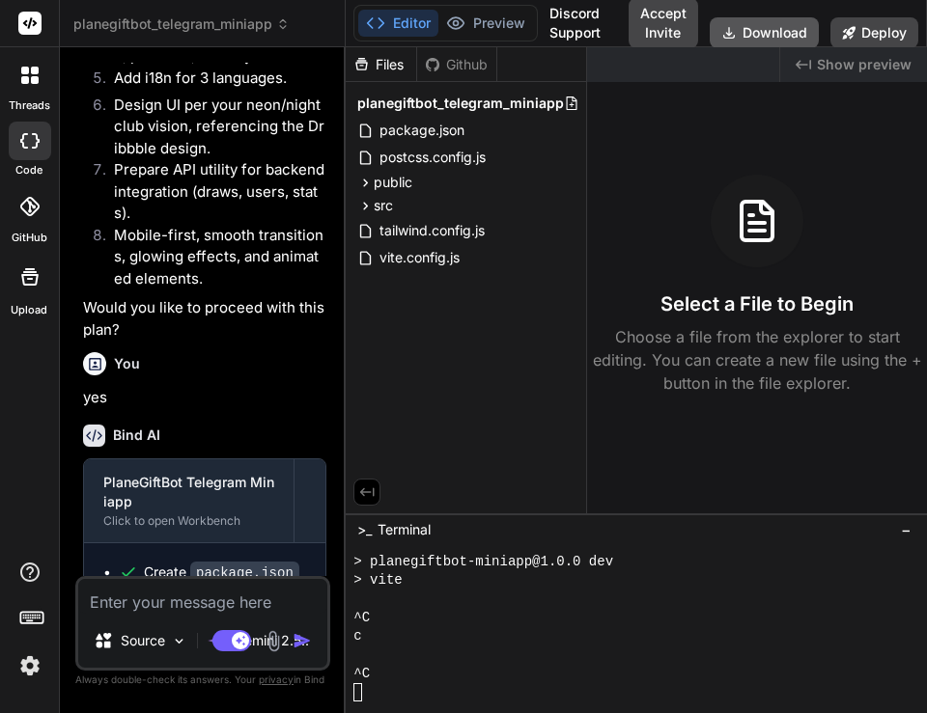
click at [765, 32] on button "Download" at bounding box center [764, 32] width 109 height 31
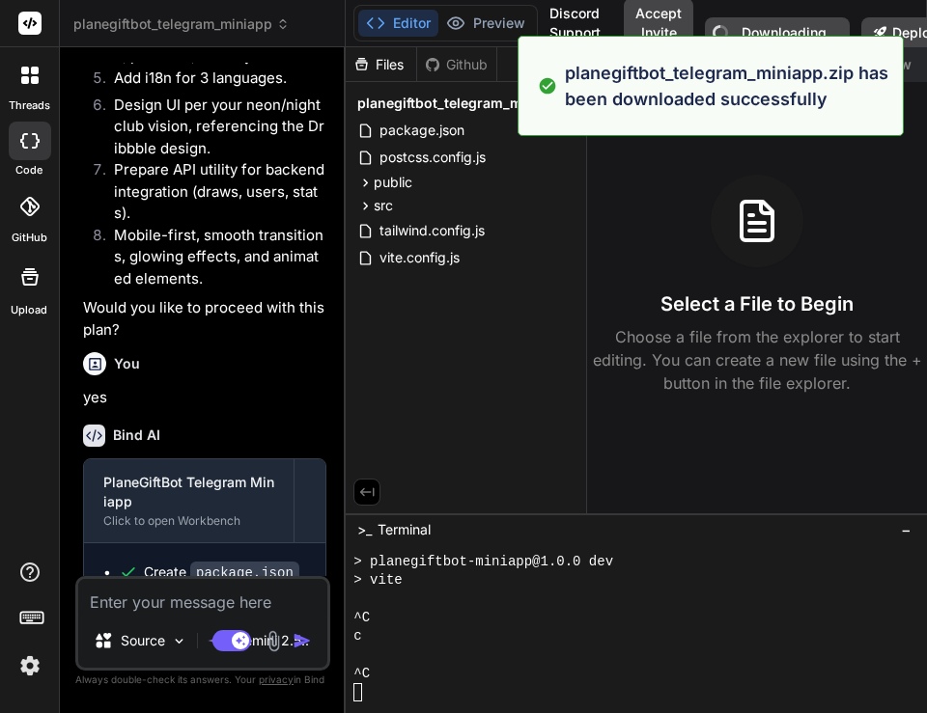
type textarea "x"
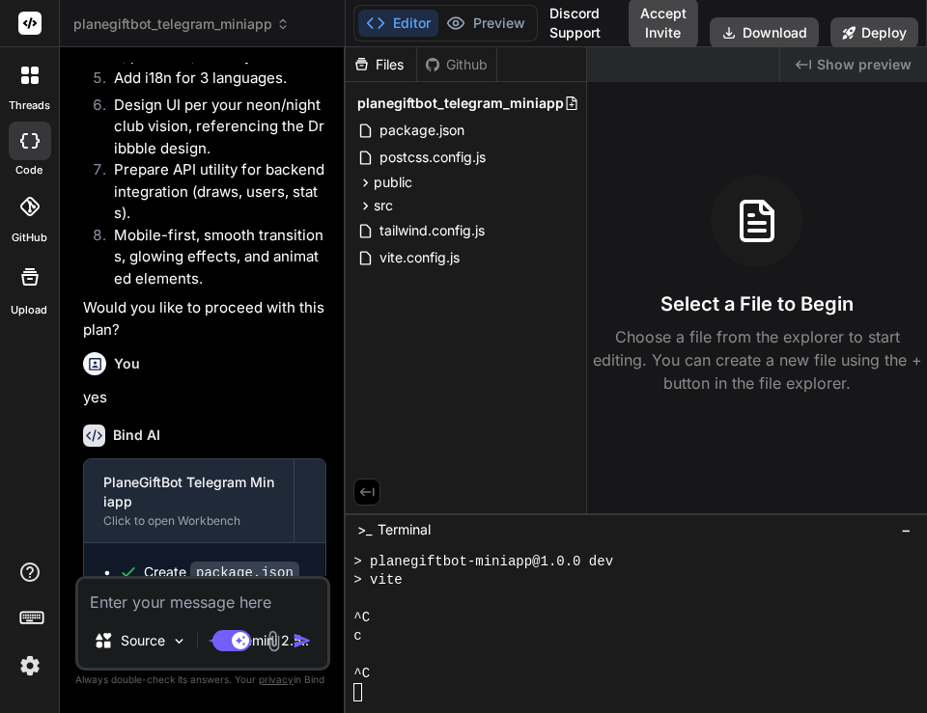
click at [30, 668] on img at bounding box center [30, 666] width 33 height 33
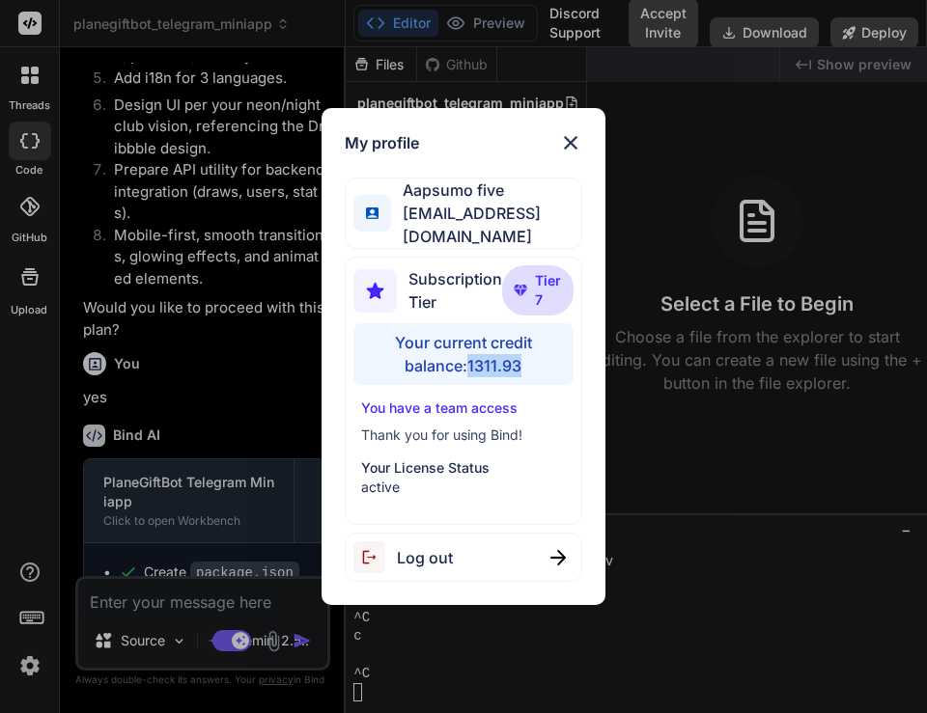
drag, startPoint x: 422, startPoint y: 357, endPoint x: 493, endPoint y: 351, distance: 71.7
click at [493, 351] on div "Your current credit balance: 1311.93" at bounding box center [462, 354] width 219 height 62
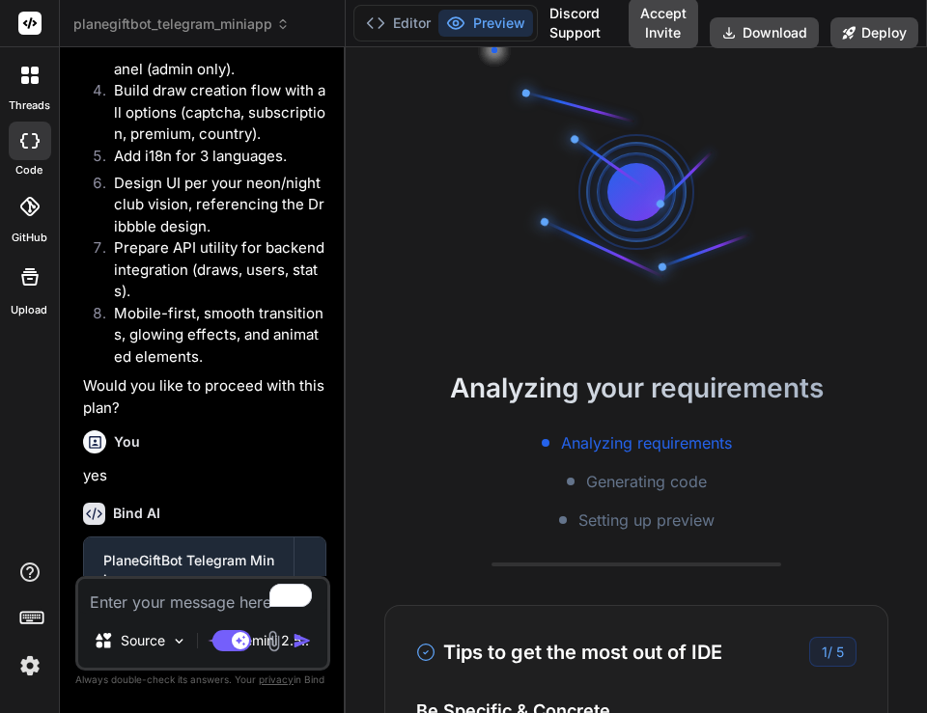
scroll to position [3763, 0]
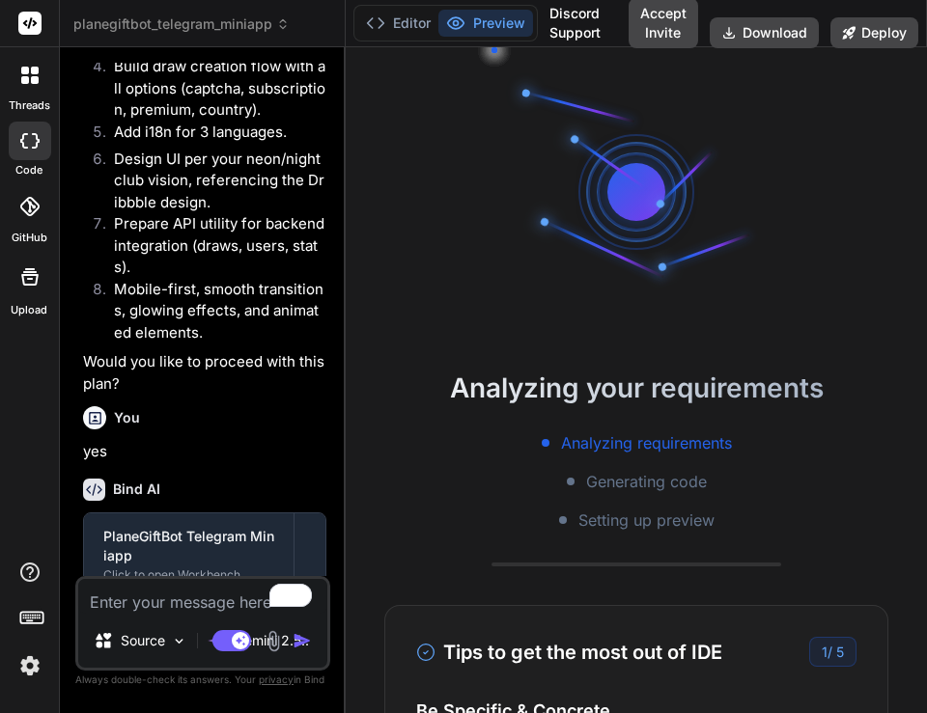
click at [21, 675] on img at bounding box center [30, 666] width 33 height 33
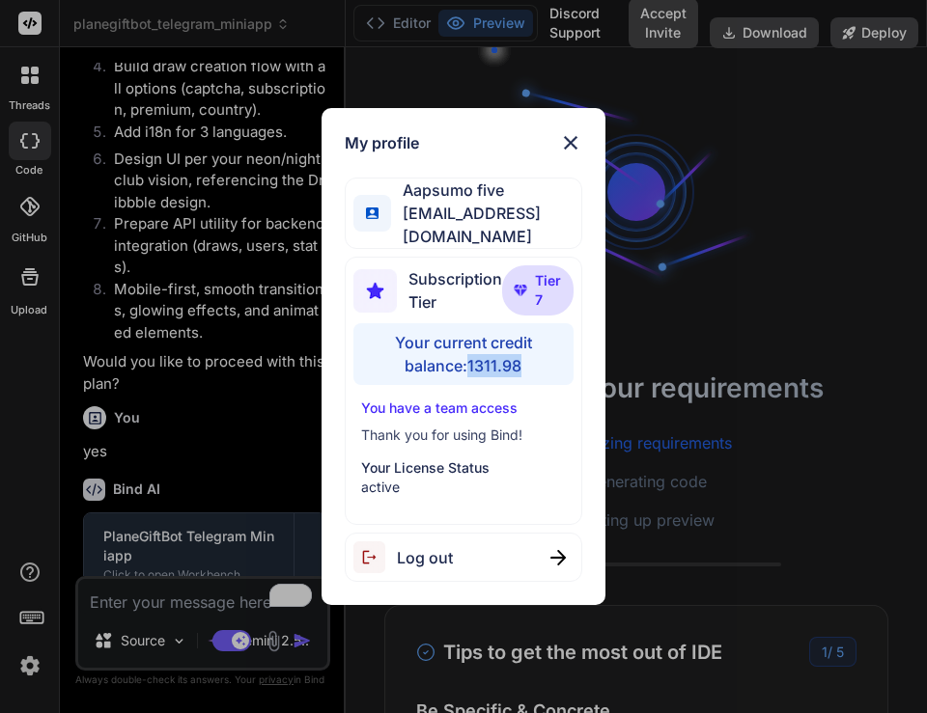
drag, startPoint x: 435, startPoint y: 362, endPoint x: 495, endPoint y: 352, distance: 60.6
click at [495, 352] on div "Your current credit balance: 1311.98" at bounding box center [462, 354] width 219 height 62
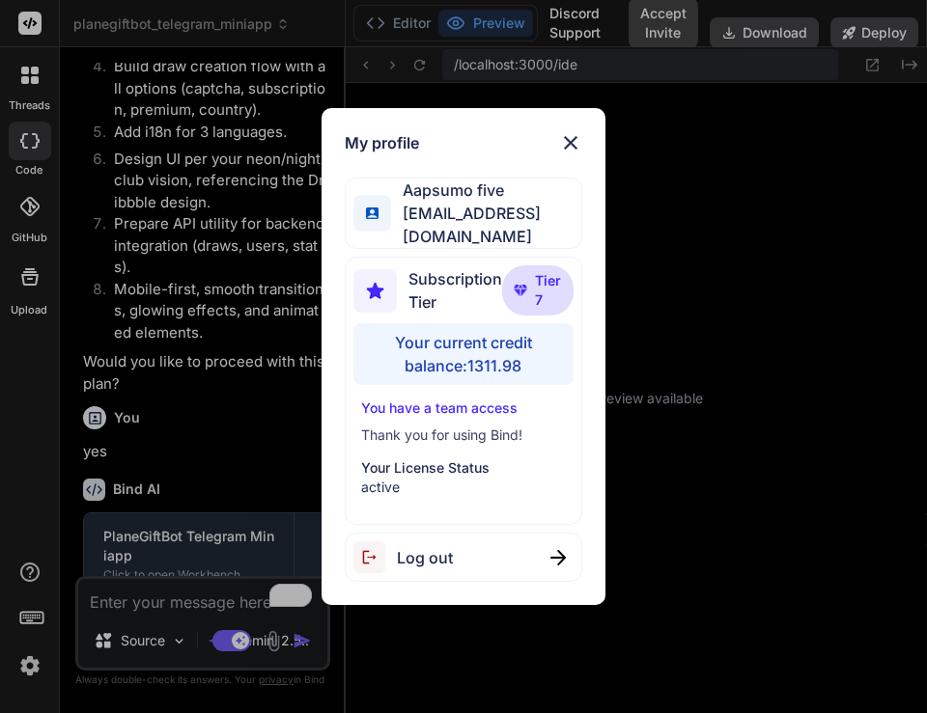
type textarea "x"
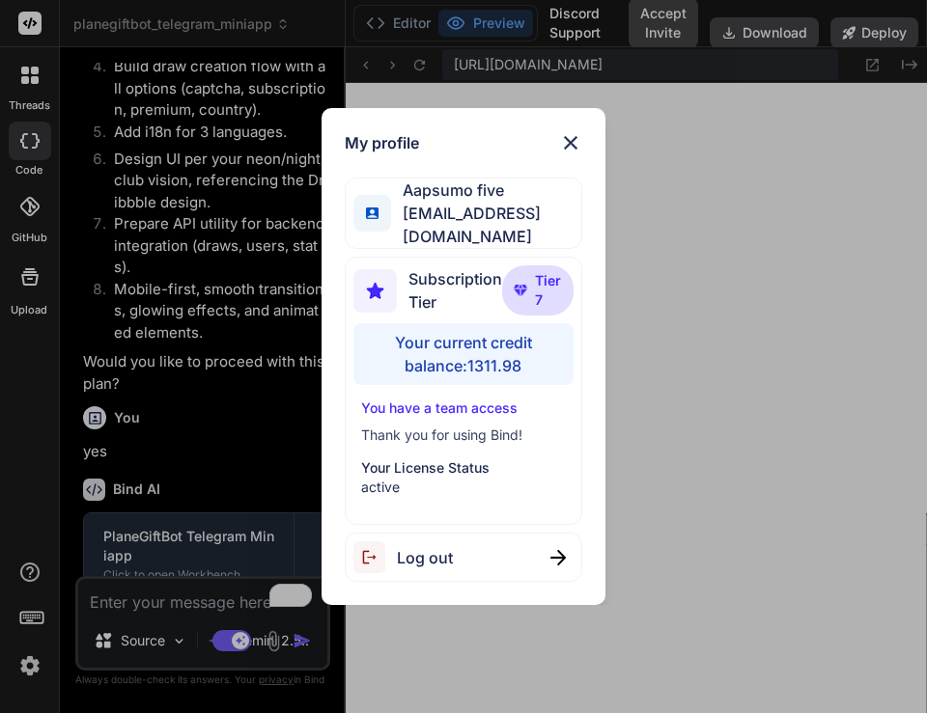
scroll to position [372, 0]
click at [571, 148] on img at bounding box center [570, 142] width 23 height 23
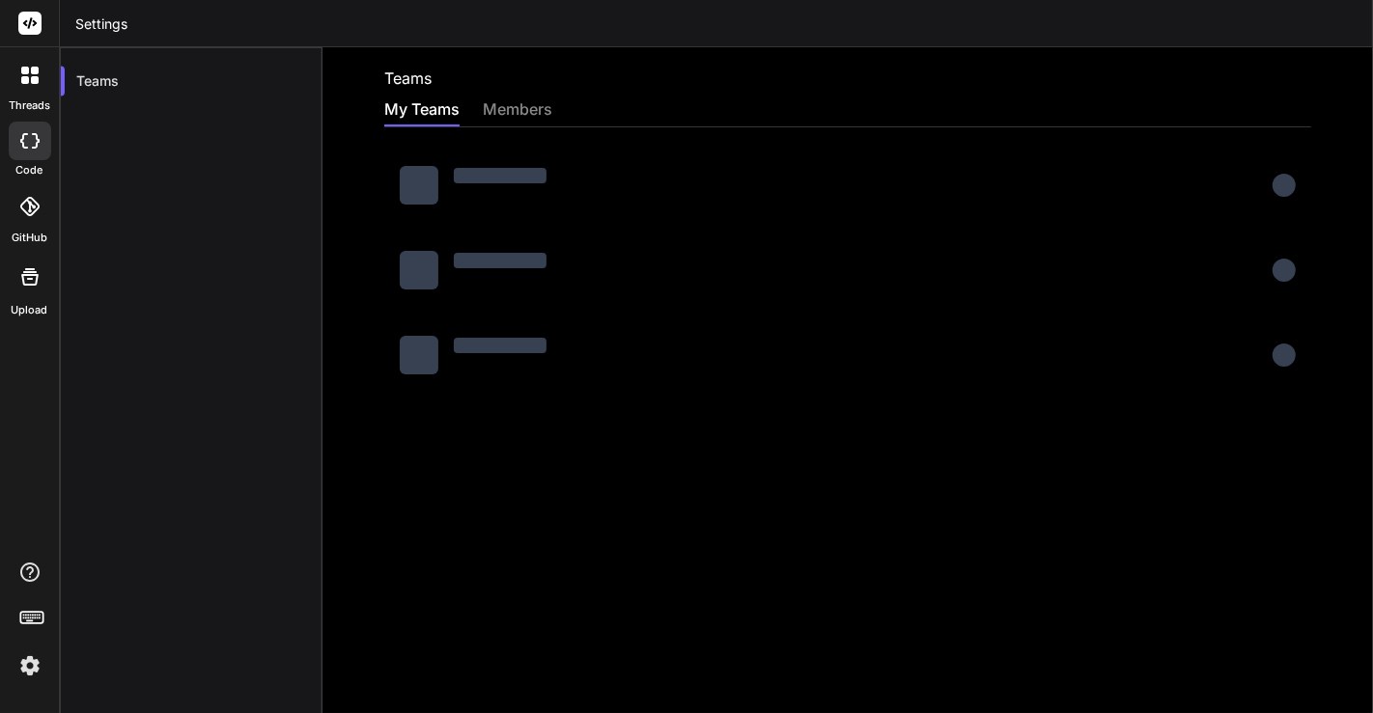
click at [20, 665] on img at bounding box center [30, 666] width 33 height 33
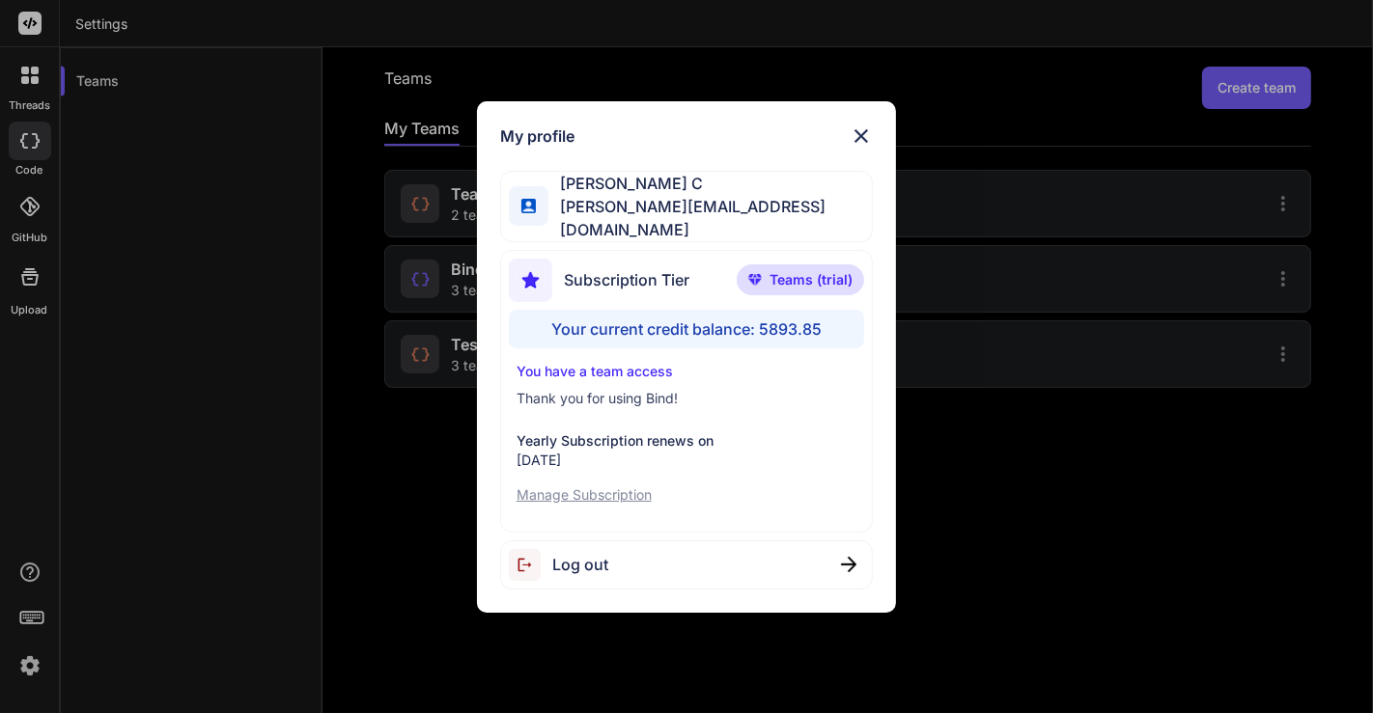
click at [290, 205] on div "My profile Saravanan C saravanan@witarist.com Subscription Tier Teams (trial) Y…" at bounding box center [686, 356] width 1373 height 713
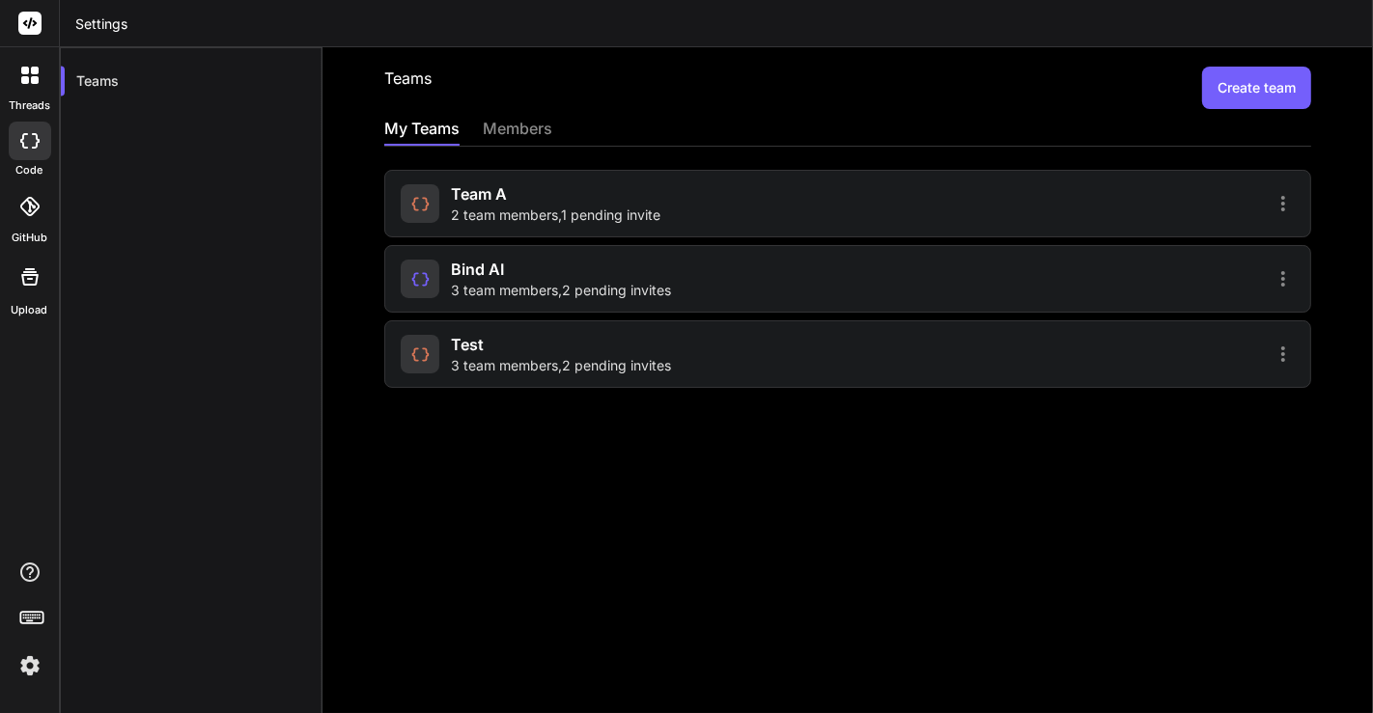
click at [30, 75] on icon at bounding box center [29, 75] width 17 height 17
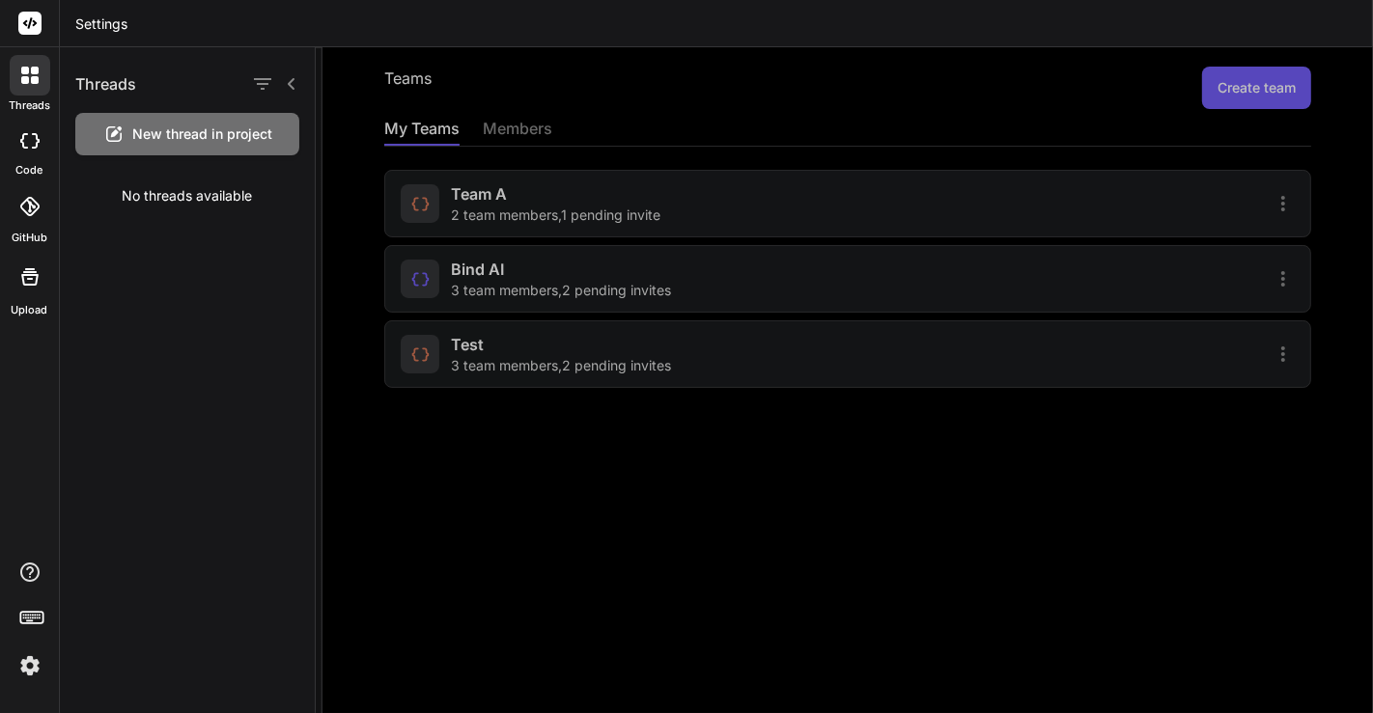
click at [164, 133] on span "New thread in project" at bounding box center [203, 134] width 140 height 19
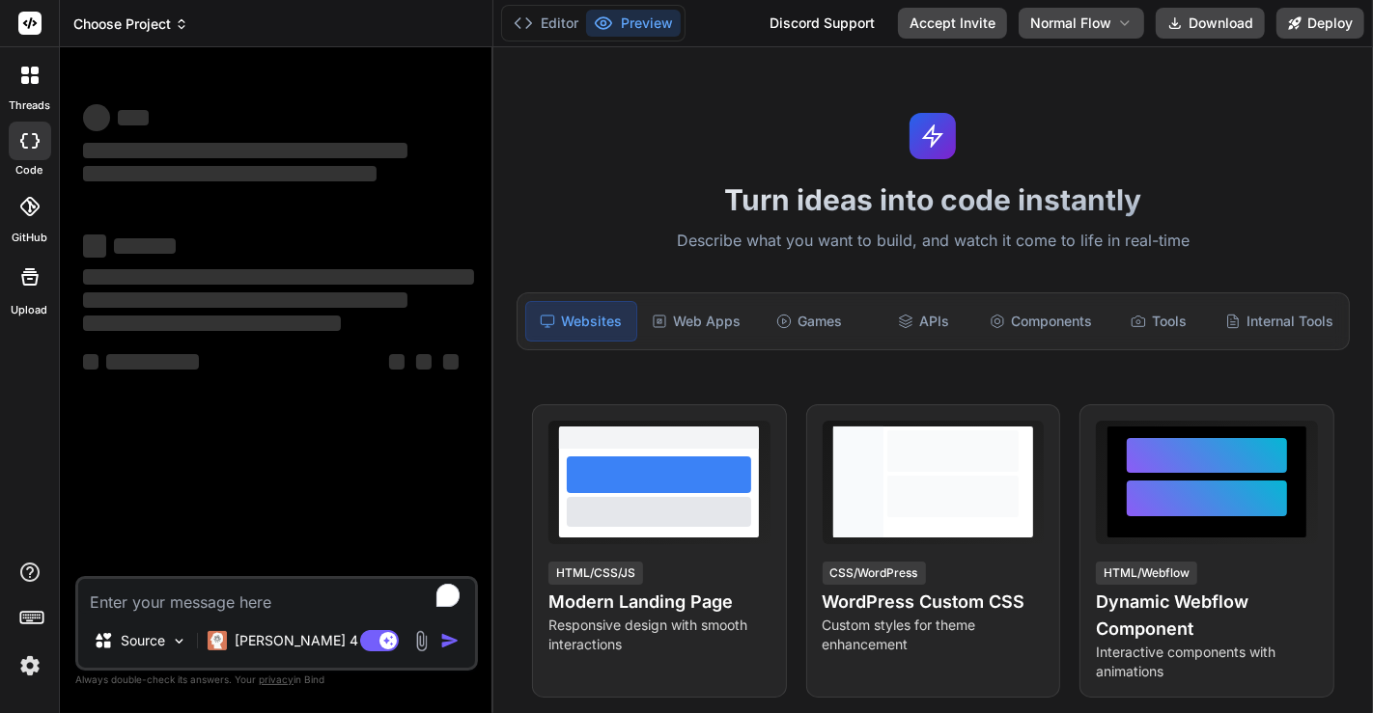
click at [124, 14] on span "Choose Project" at bounding box center [130, 23] width 115 height 19
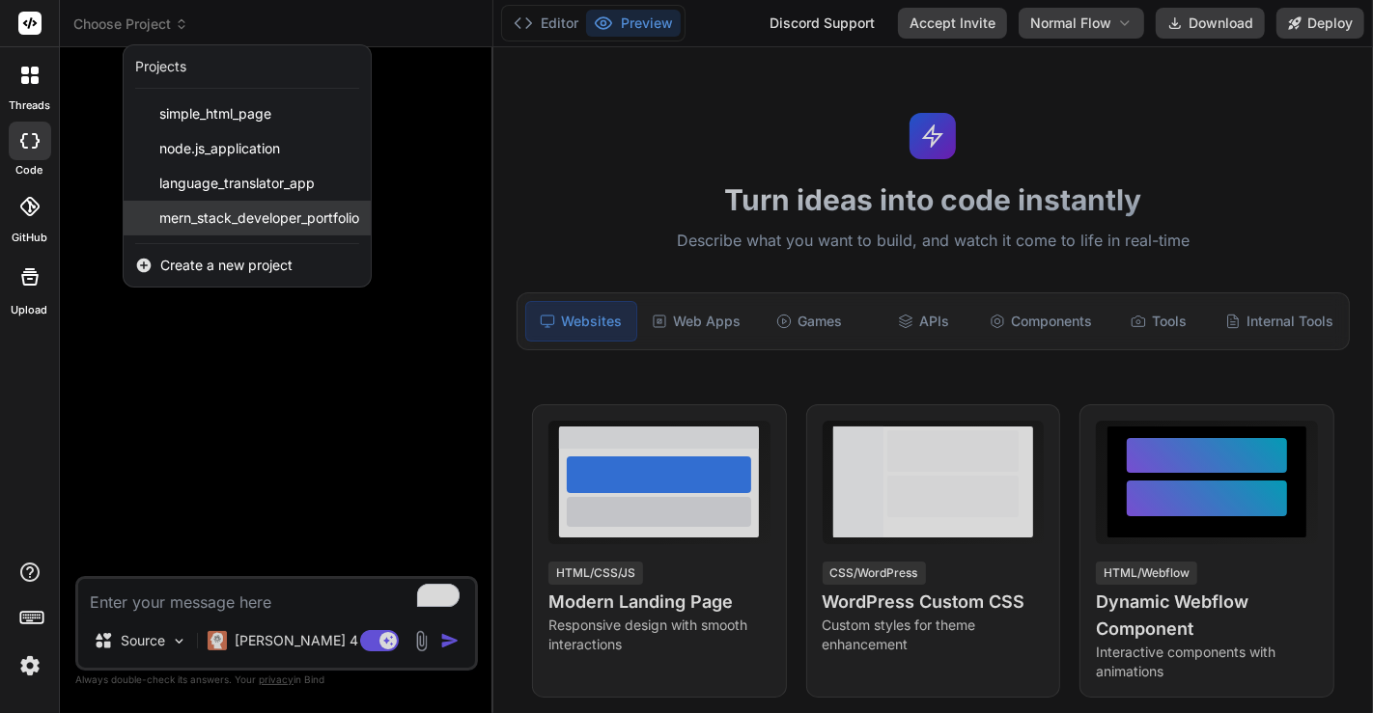
click at [202, 222] on span "mern_stack_developer_portfolio" at bounding box center [259, 218] width 200 height 19
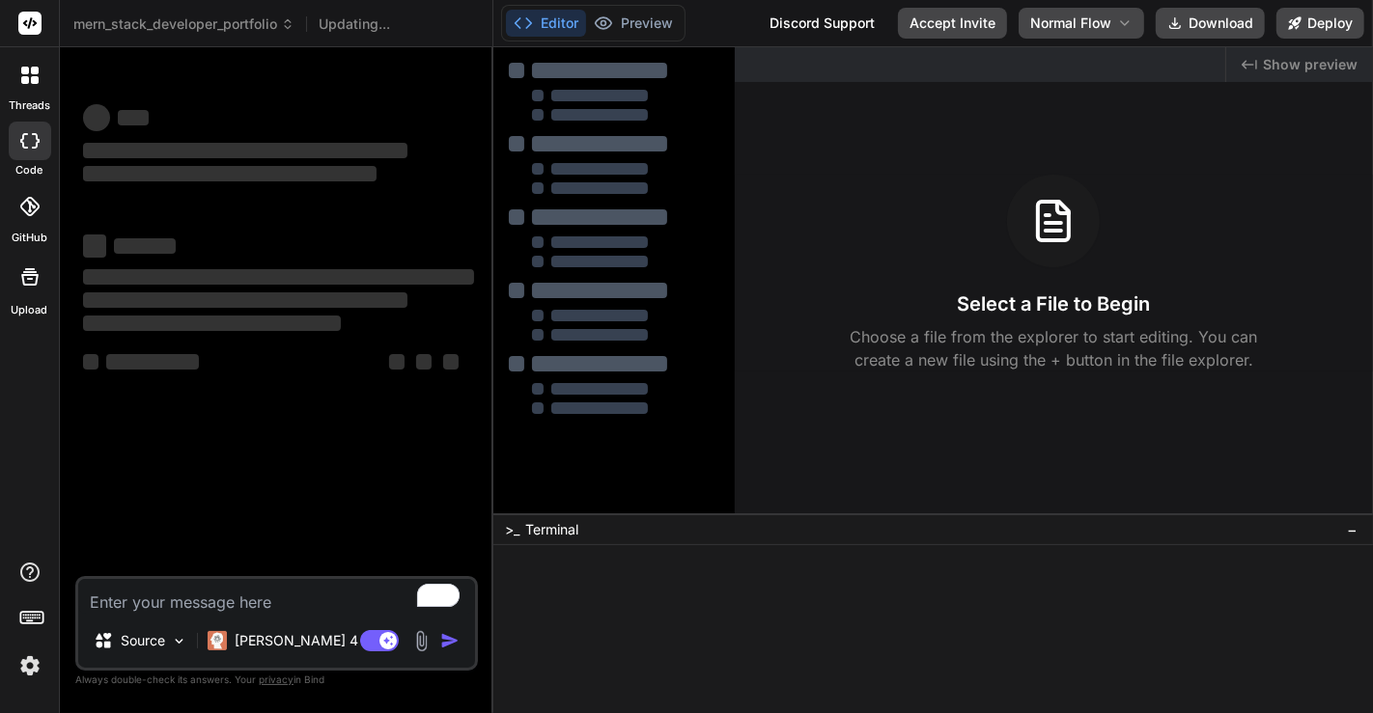
type textarea "x"
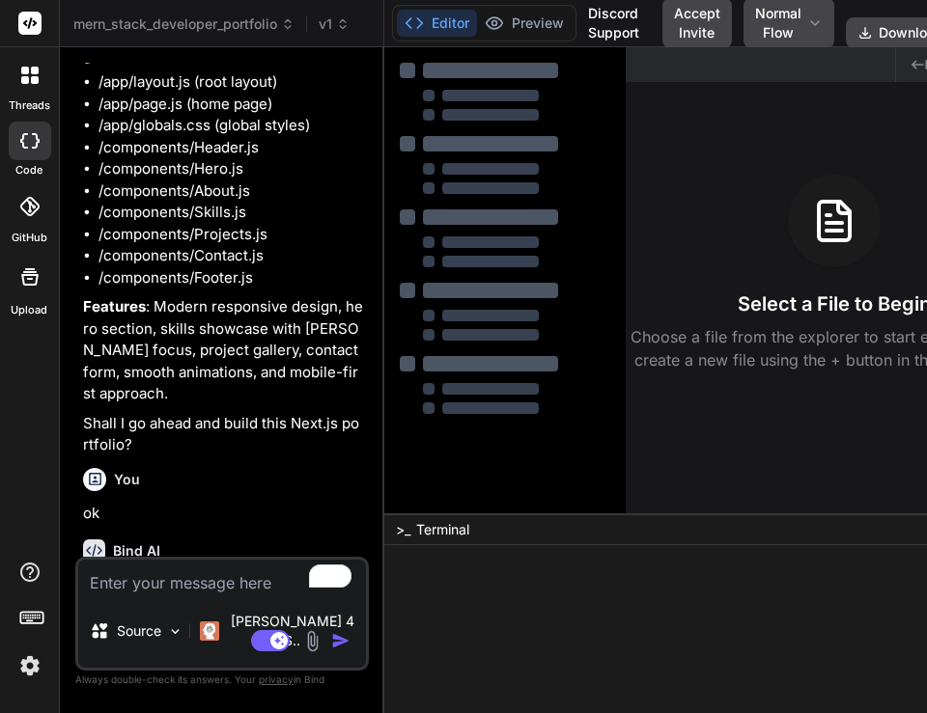
scroll to position [875, 0]
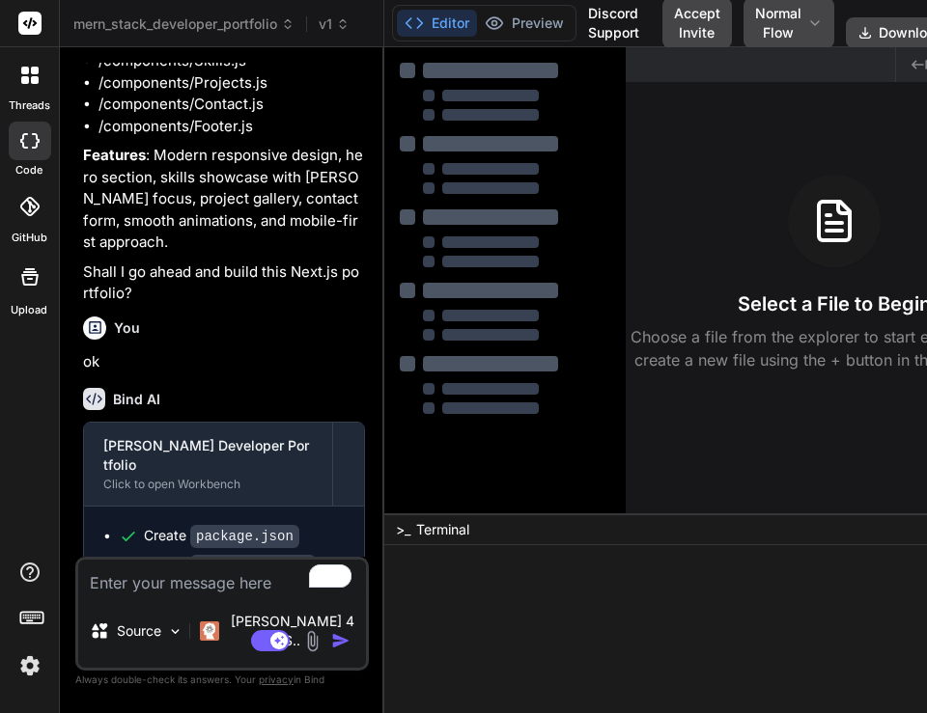
click at [19, 668] on img at bounding box center [30, 666] width 33 height 33
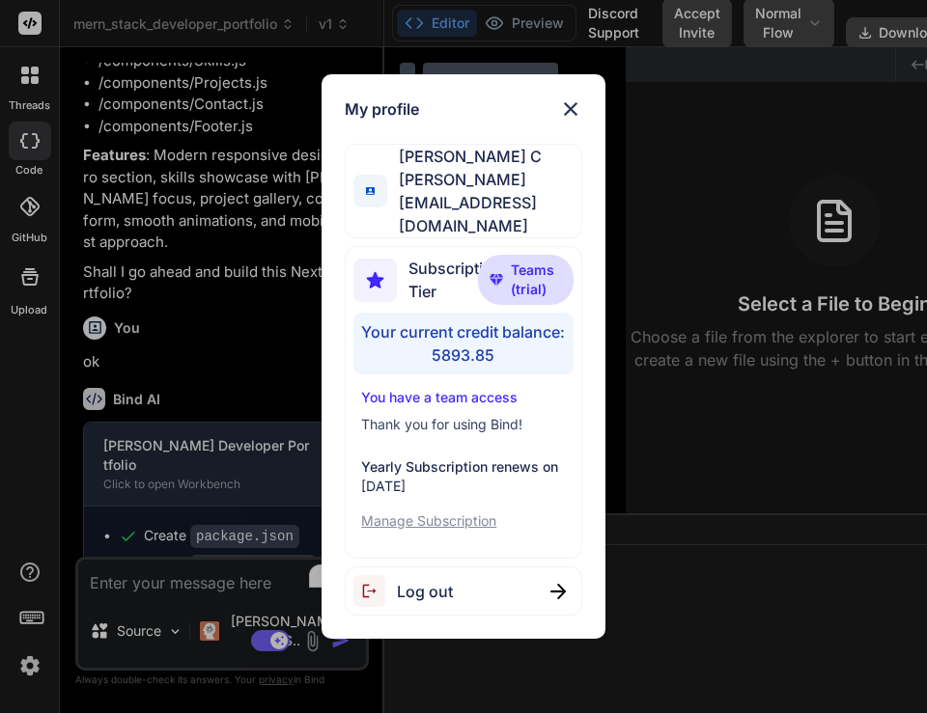
click at [692, 247] on div "My profile Saravanan C saravanan@witarist.com Subscription Tier Teams (trial) Y…" at bounding box center [463, 356] width 927 height 713
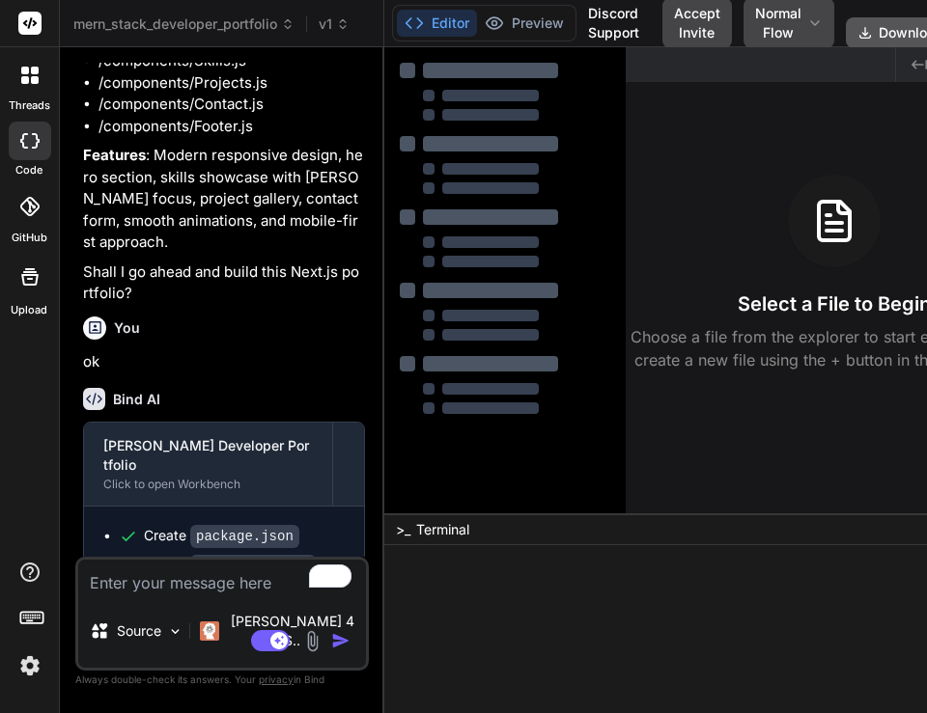
click at [891, 34] on button "Download" at bounding box center [900, 32] width 109 height 31
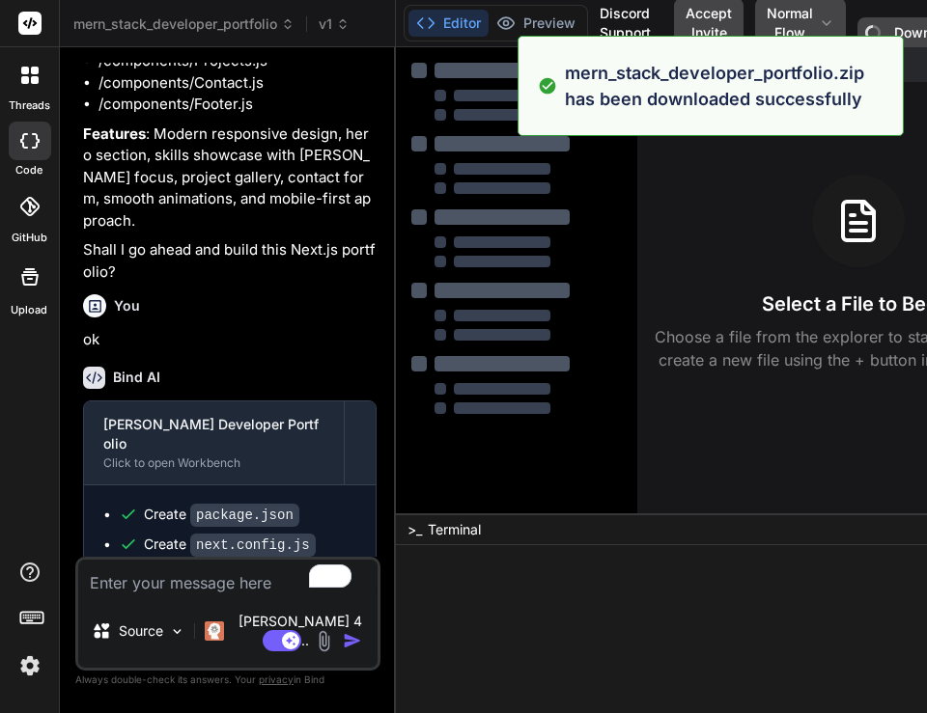
scroll to position [832, 0]
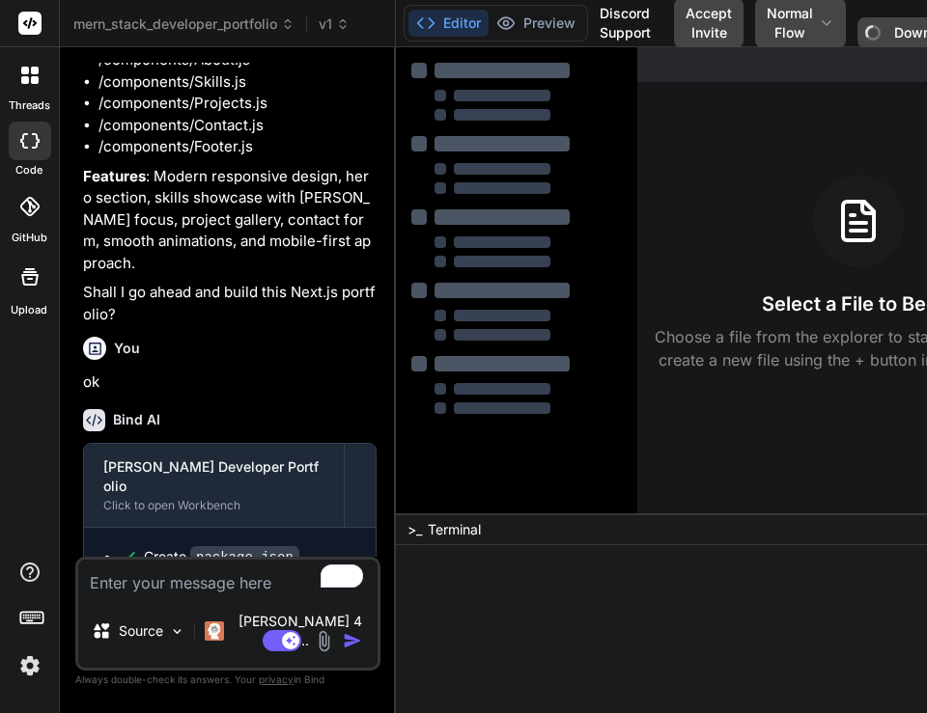
click at [734, 226] on div "Select a File to Begin Choose a file from the explorer to start editing. You ca…" at bounding box center [857, 273] width 441 height 197
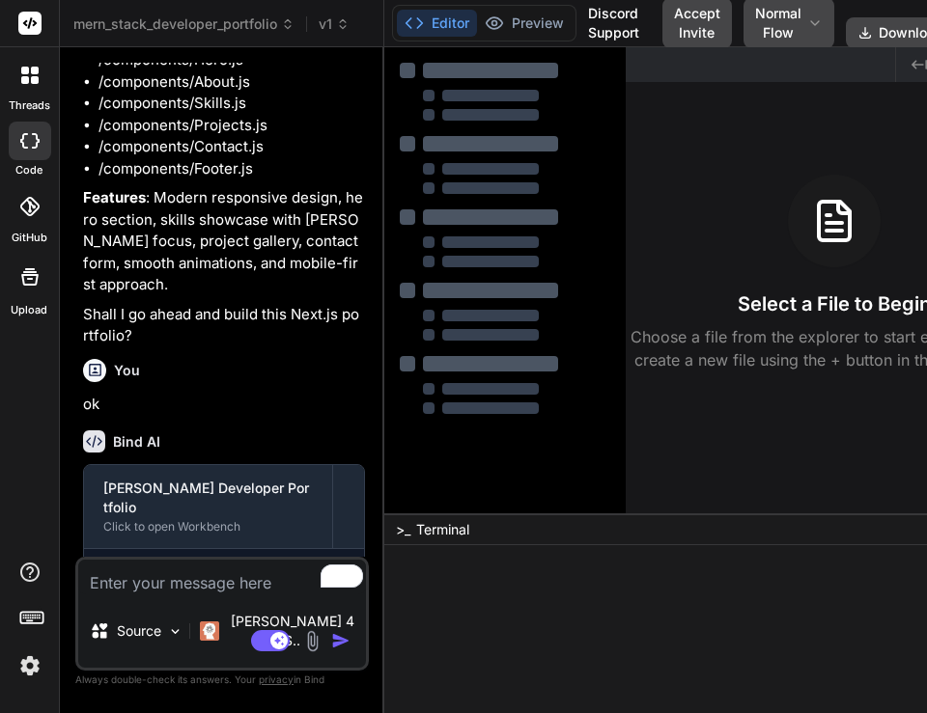
scroll to position [875, 0]
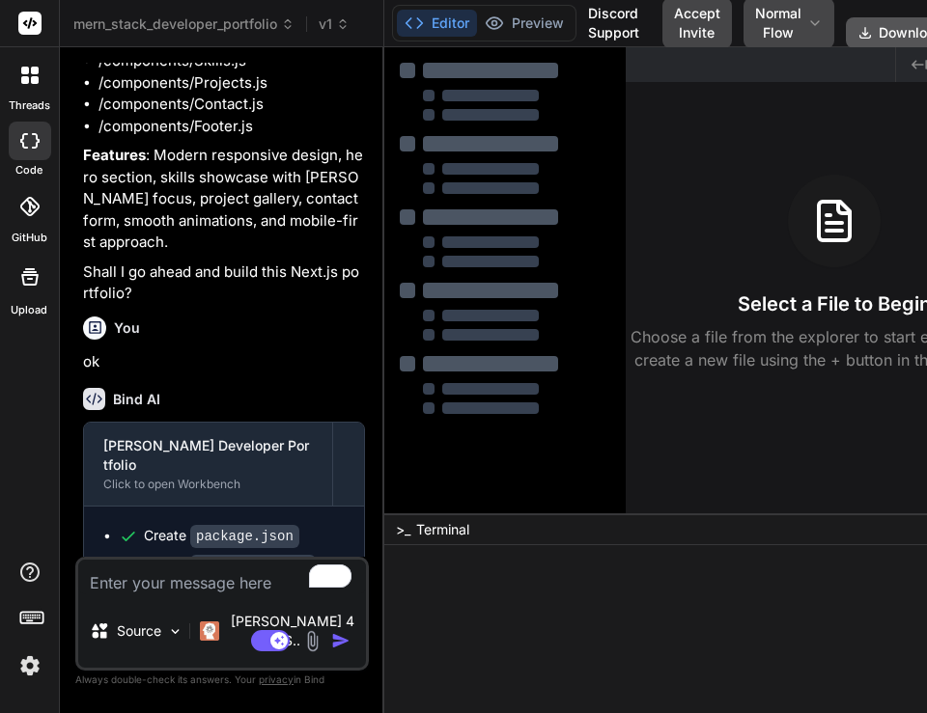
click at [879, 20] on button "Download" at bounding box center [900, 32] width 109 height 31
click at [27, 667] on img at bounding box center [30, 666] width 33 height 33
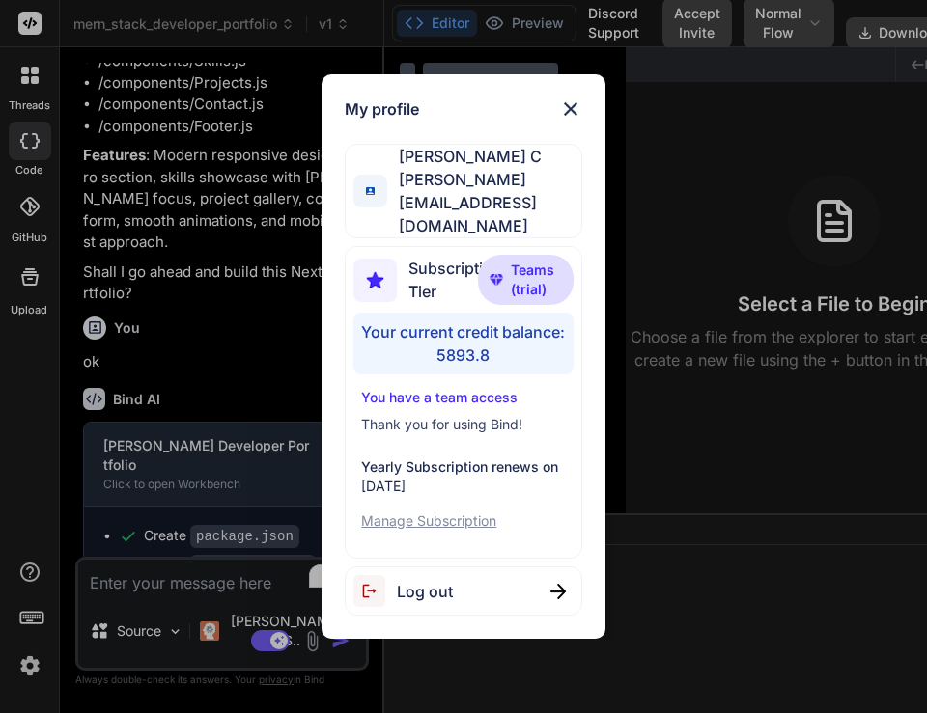
click at [247, 363] on div "My profile Saravanan C [EMAIL_ADDRESS][DOMAIN_NAME] Subscription Tier Teams (tr…" at bounding box center [463, 356] width 927 height 713
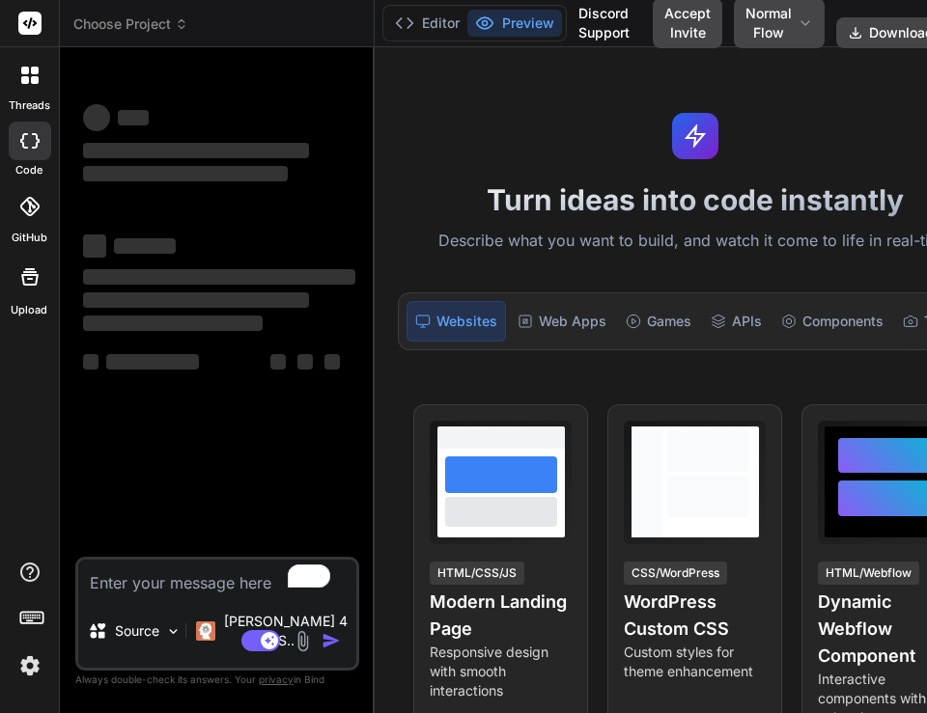
click at [27, 666] on img at bounding box center [30, 666] width 33 height 33
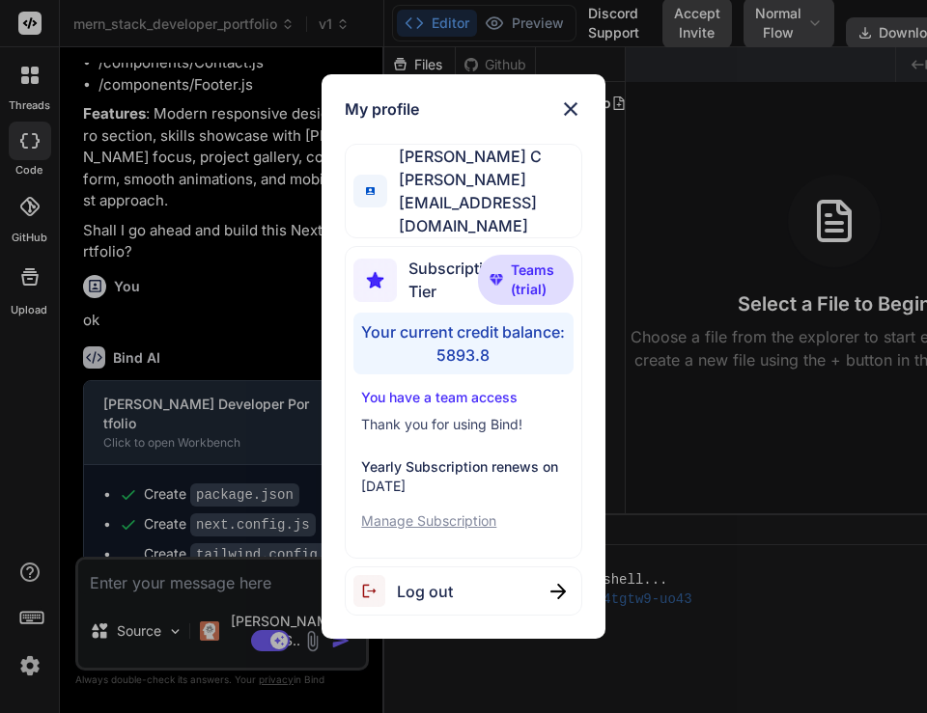
scroll to position [960, 0]
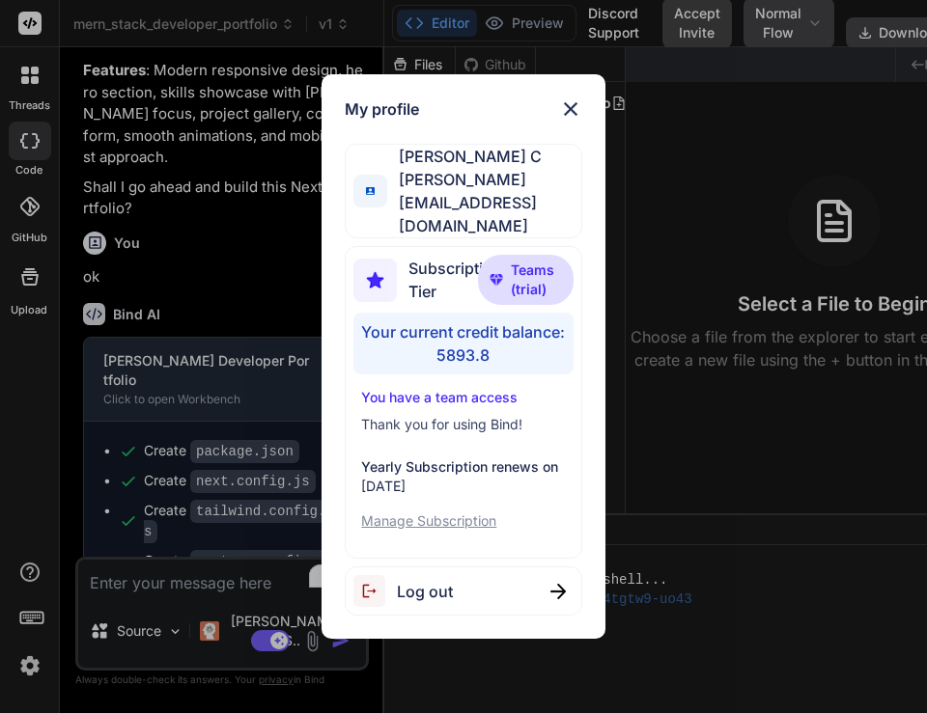
click at [712, 219] on div "My profile Saravanan C [EMAIL_ADDRESS][DOMAIN_NAME] Subscription Tier Teams (tr…" at bounding box center [463, 356] width 927 height 713
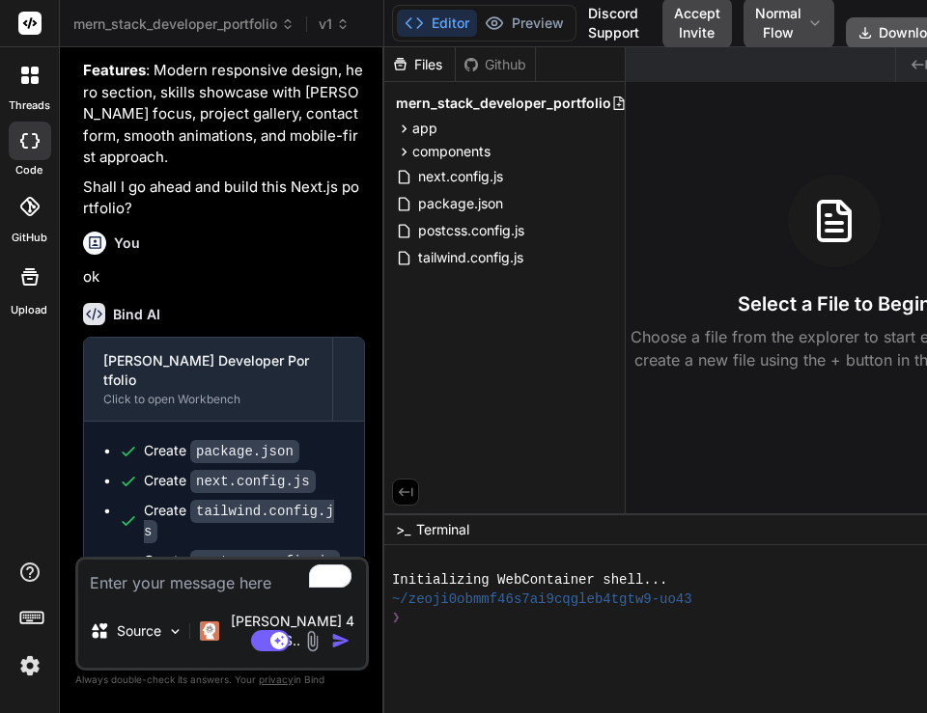
click at [864, 34] on icon at bounding box center [865, 33] width 11 height 11
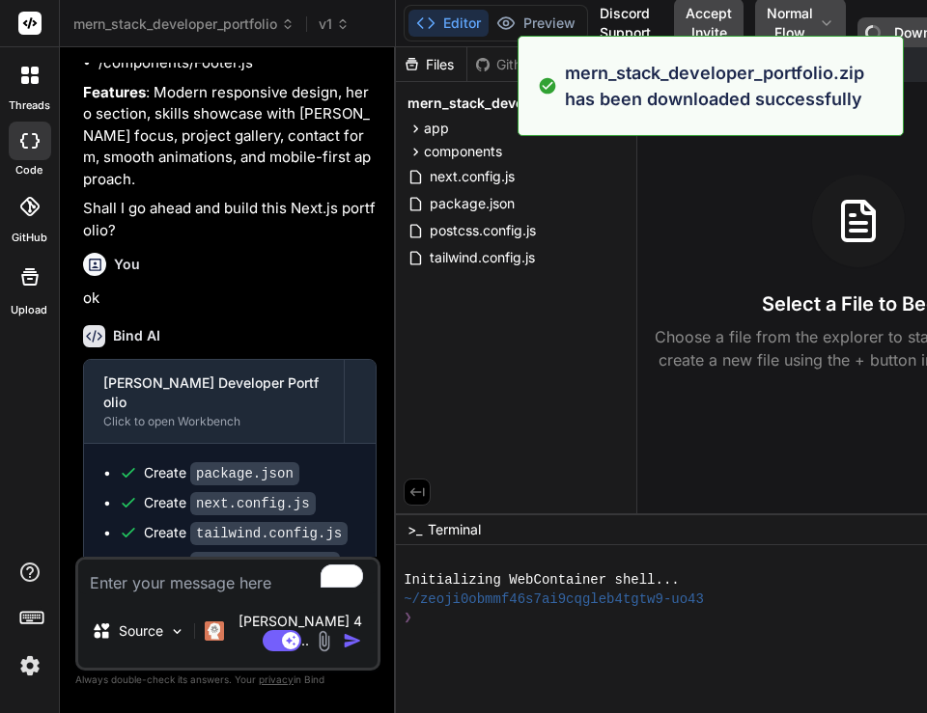
click at [30, 664] on img at bounding box center [30, 666] width 33 height 33
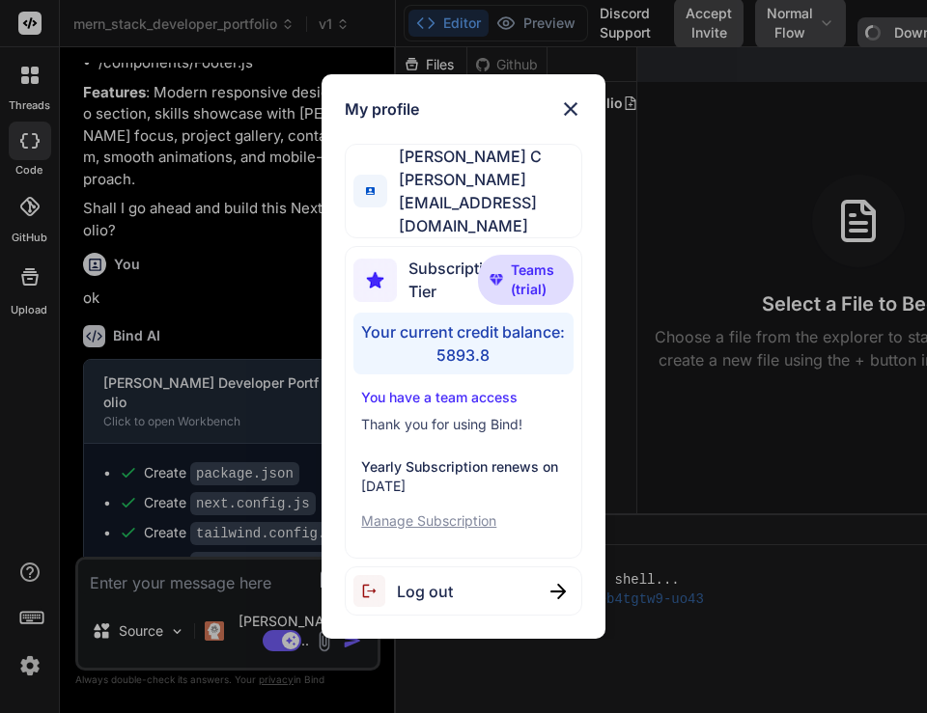
type textarea "x"
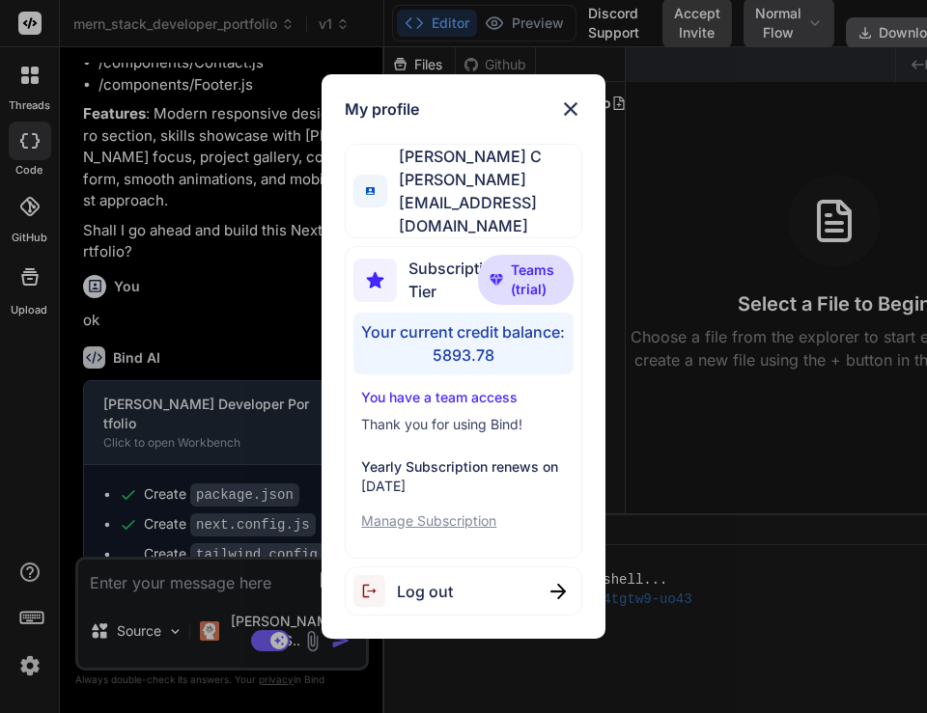
scroll to position [960, 0]
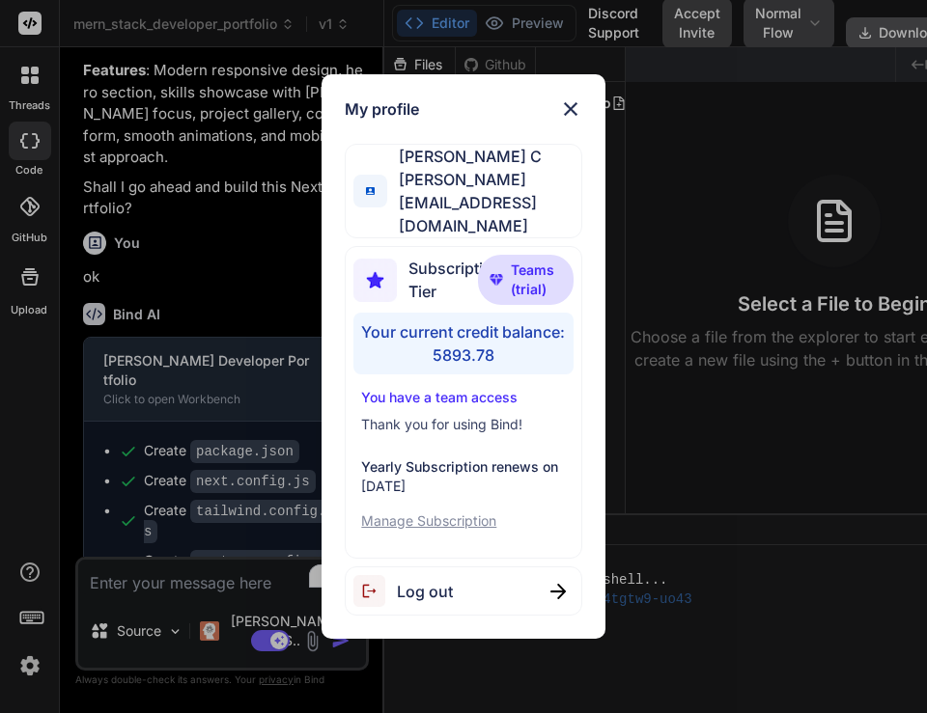
click at [229, 319] on div "My profile Saravanan C [EMAIL_ADDRESS][DOMAIN_NAME] Subscription Tier Teams (tr…" at bounding box center [463, 356] width 927 height 713
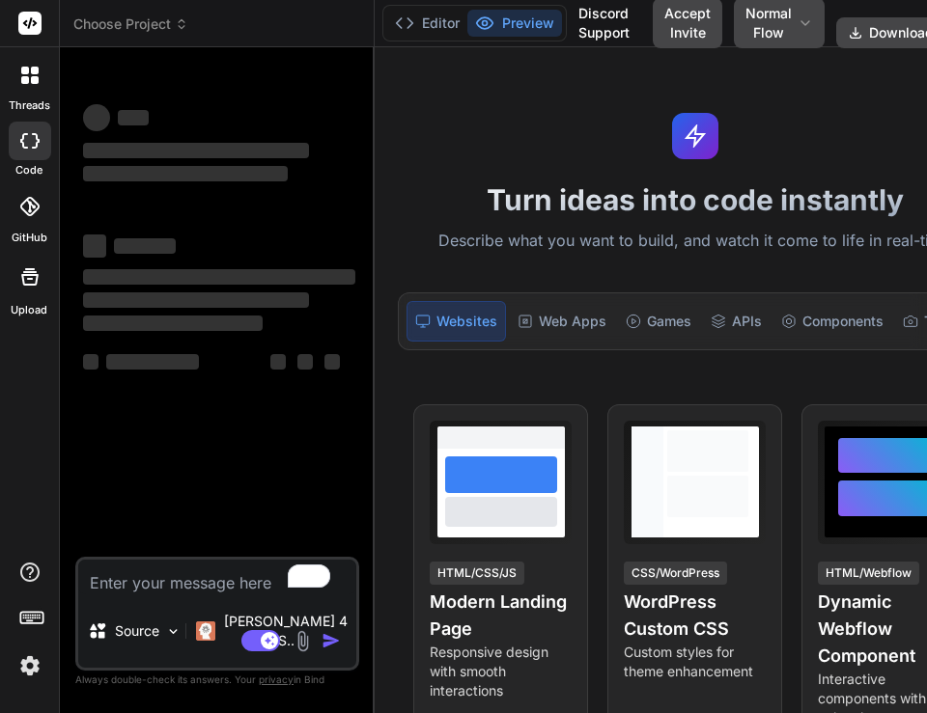
click at [32, 664] on img at bounding box center [30, 666] width 33 height 33
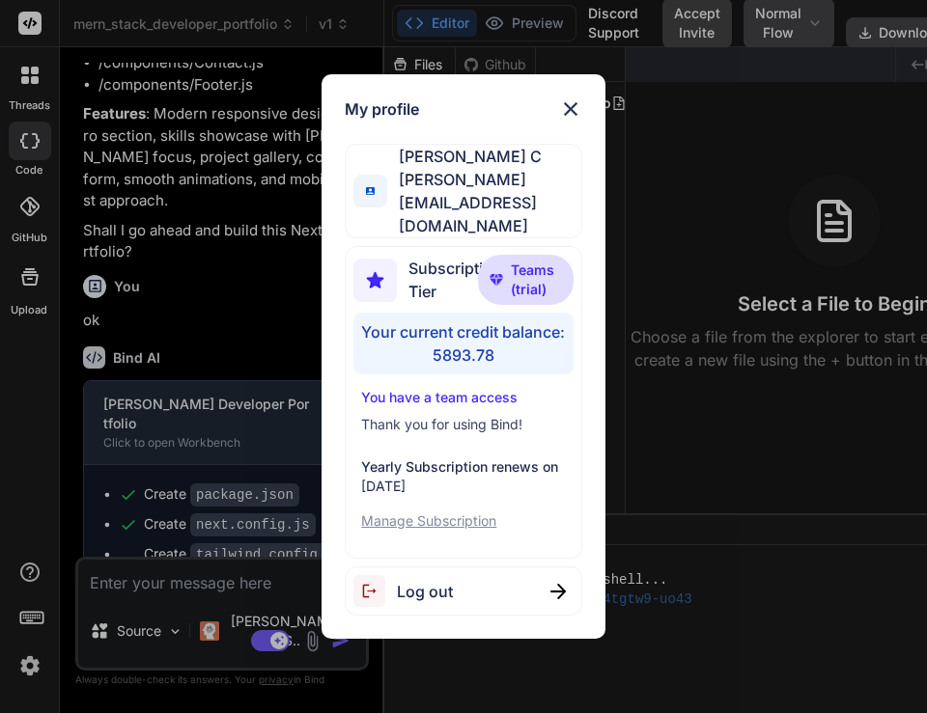
scroll to position [960, 0]
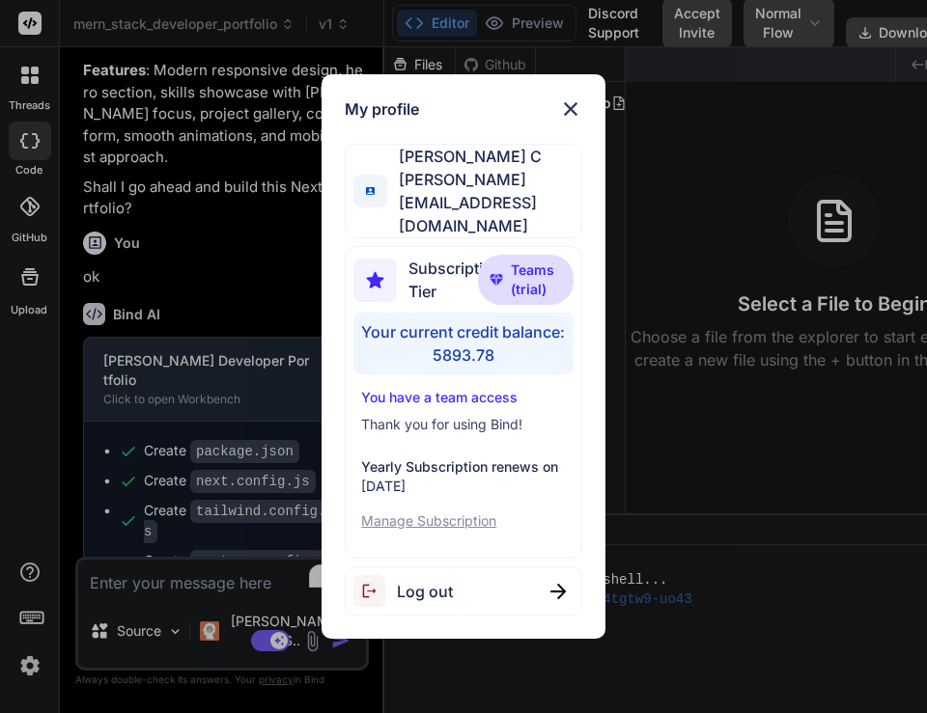
click at [704, 221] on div "My profile Saravanan C [EMAIL_ADDRESS][DOMAIN_NAME] Subscription Tier Teams (tr…" at bounding box center [463, 356] width 927 height 713
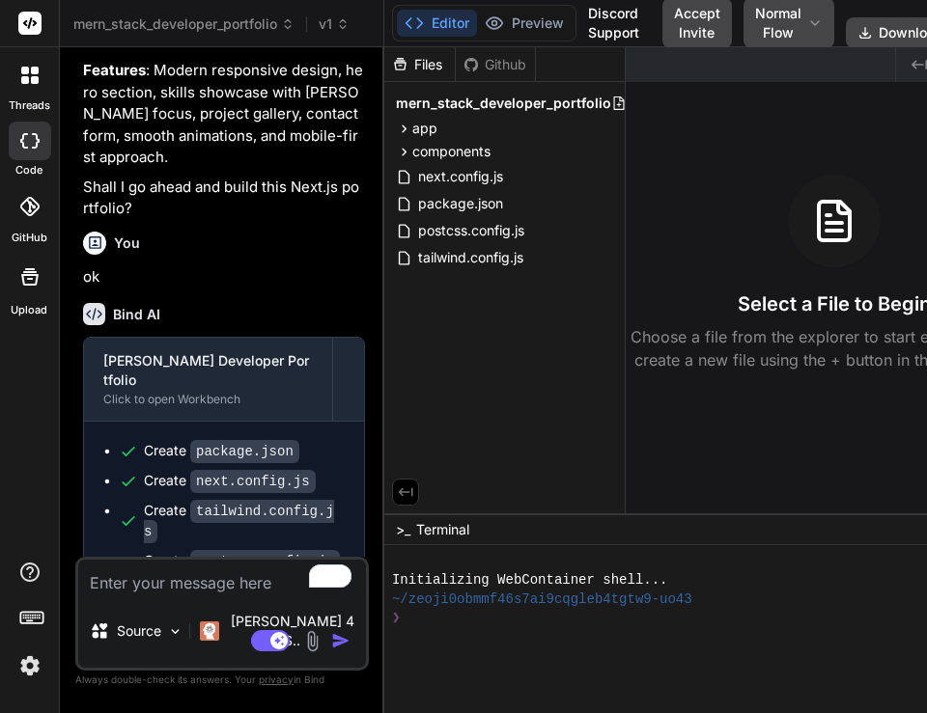
click at [37, 656] on img at bounding box center [30, 666] width 33 height 33
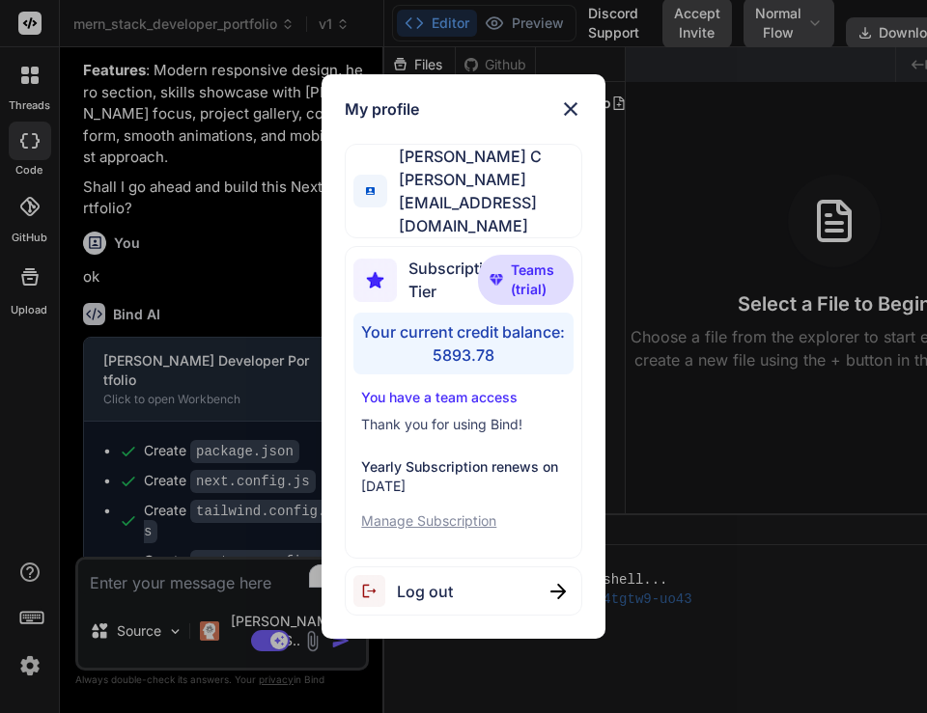
click at [468, 572] on div "Log out" at bounding box center [463, 591] width 237 height 49
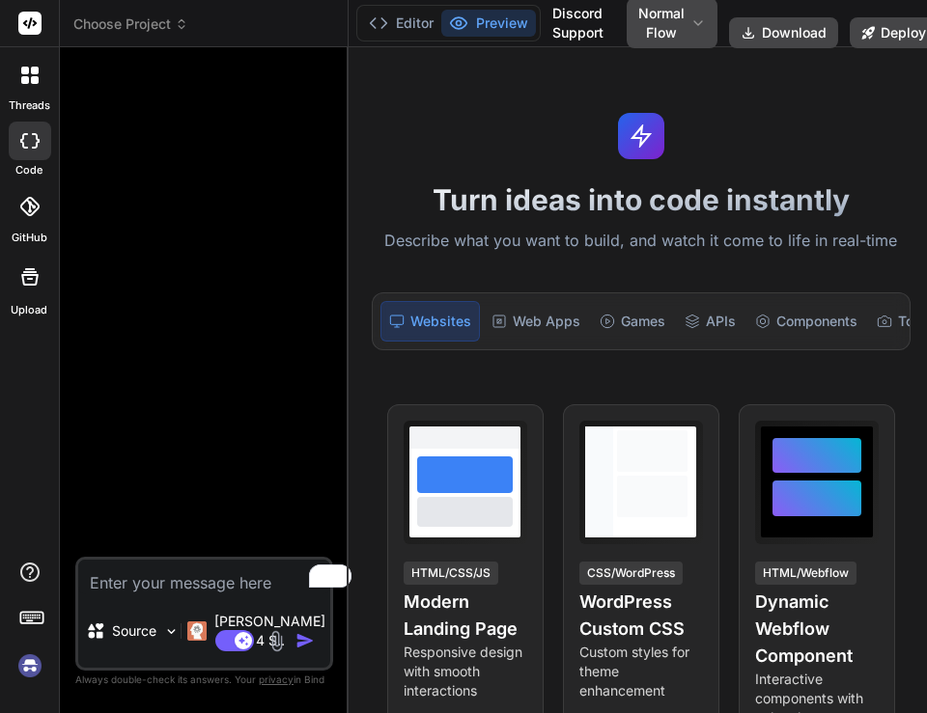
scroll to position [0, 0]
click at [33, 666] on img at bounding box center [30, 666] width 33 height 33
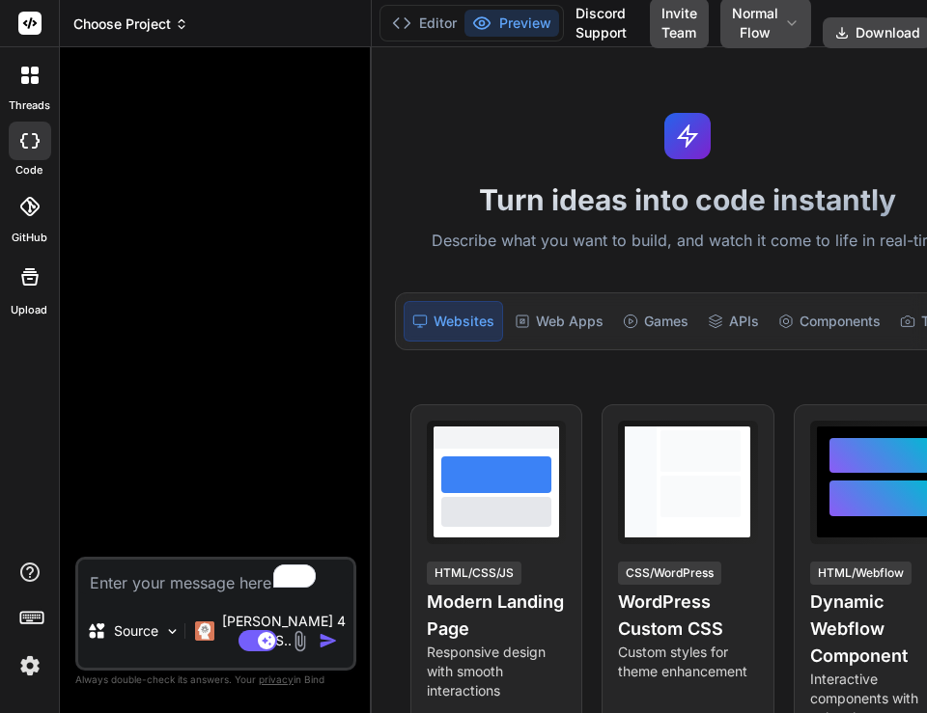
click at [132, 32] on span "Choose Project" at bounding box center [130, 23] width 115 height 19
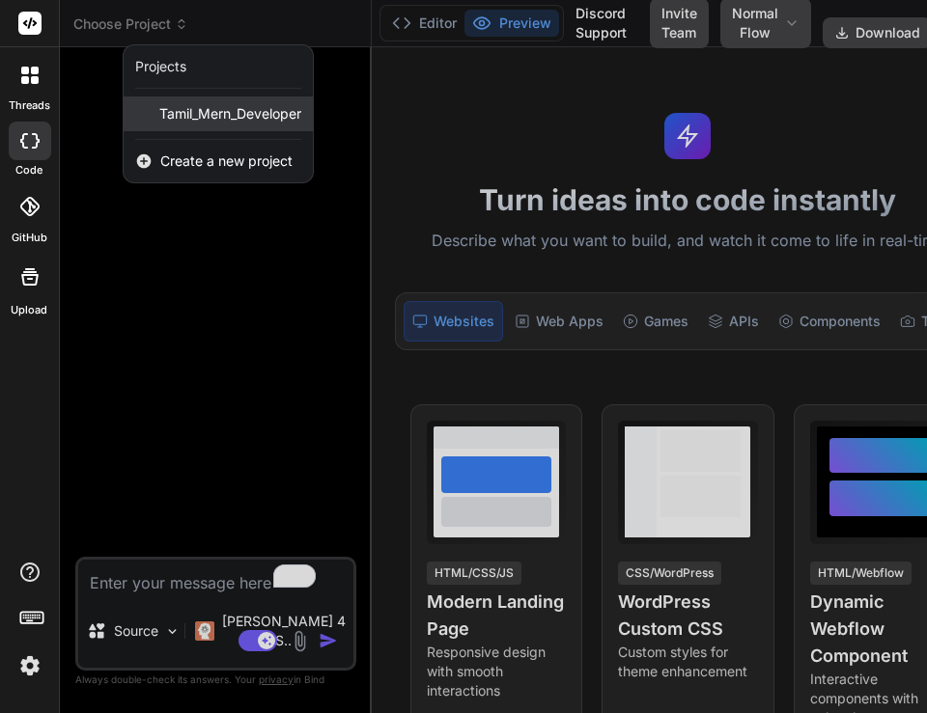
click at [193, 116] on span "Tamil_Mern_Developer" at bounding box center [230, 113] width 142 height 19
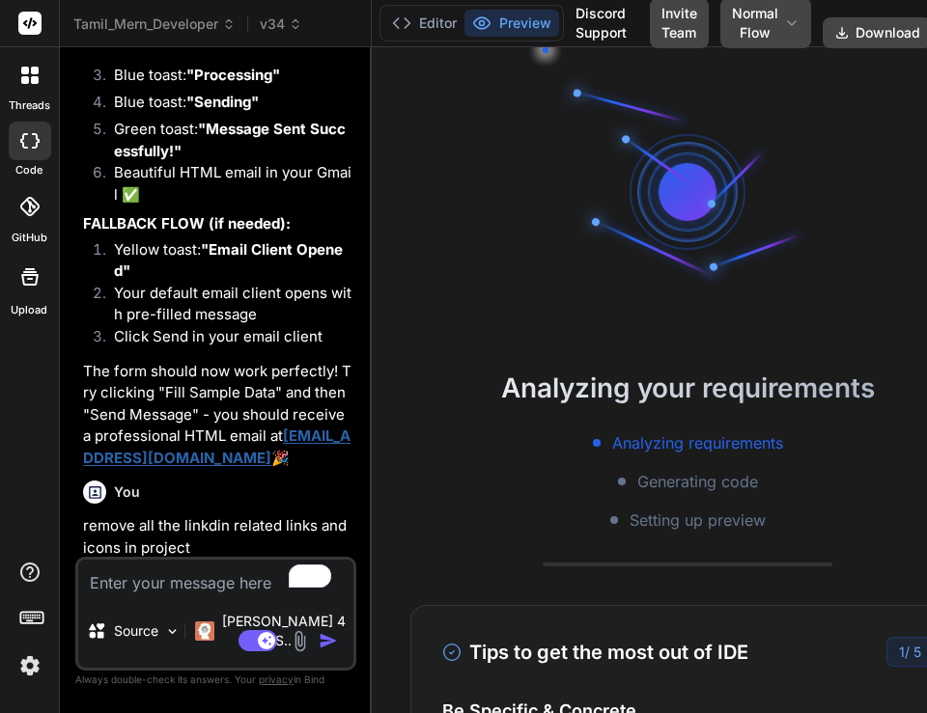
scroll to position [6882, 0]
click at [277, 26] on span "v34" at bounding box center [281, 23] width 42 height 19
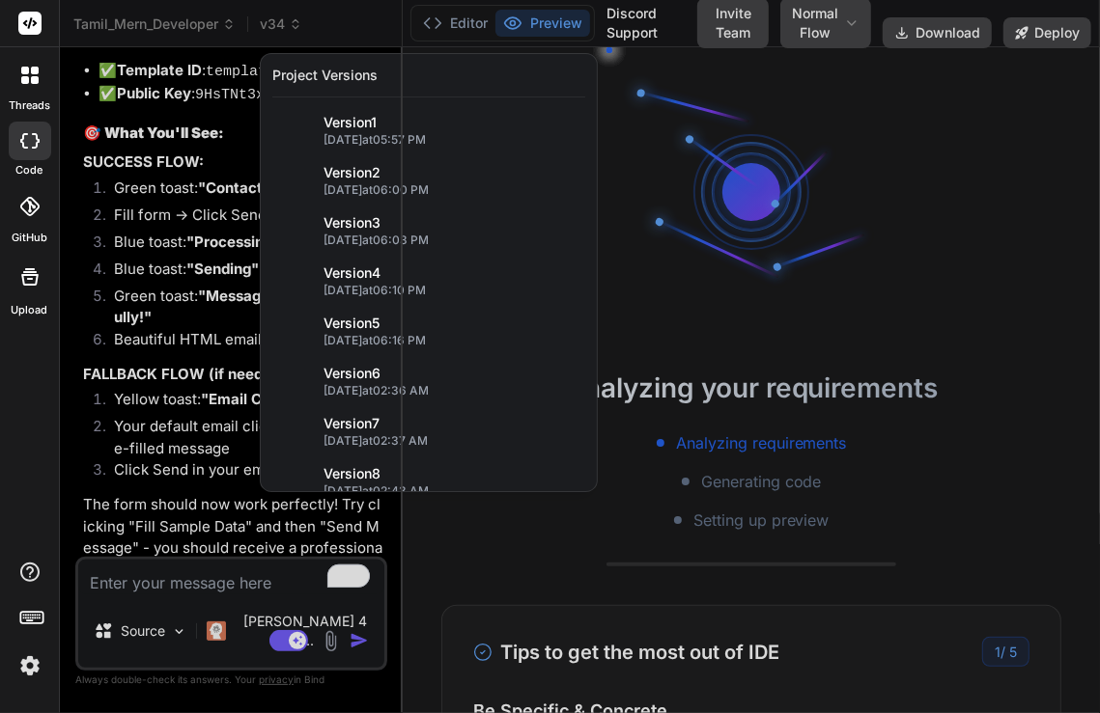
scroll to position [297, 0]
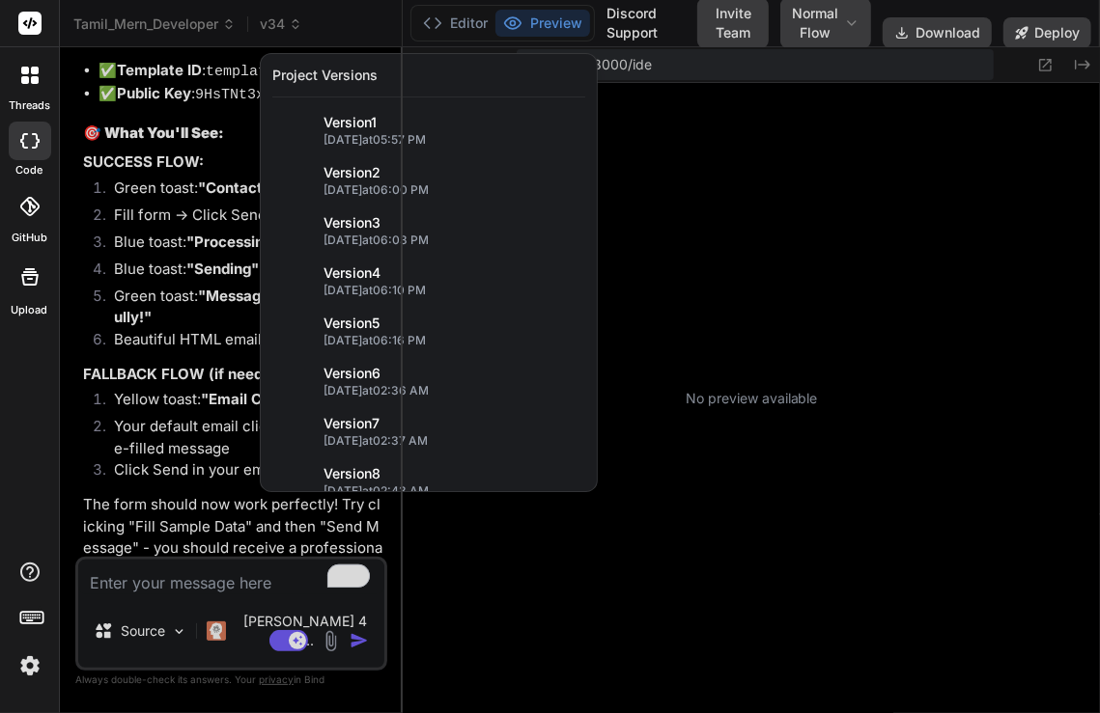
click at [926, 37] on div at bounding box center [550, 356] width 1100 height 713
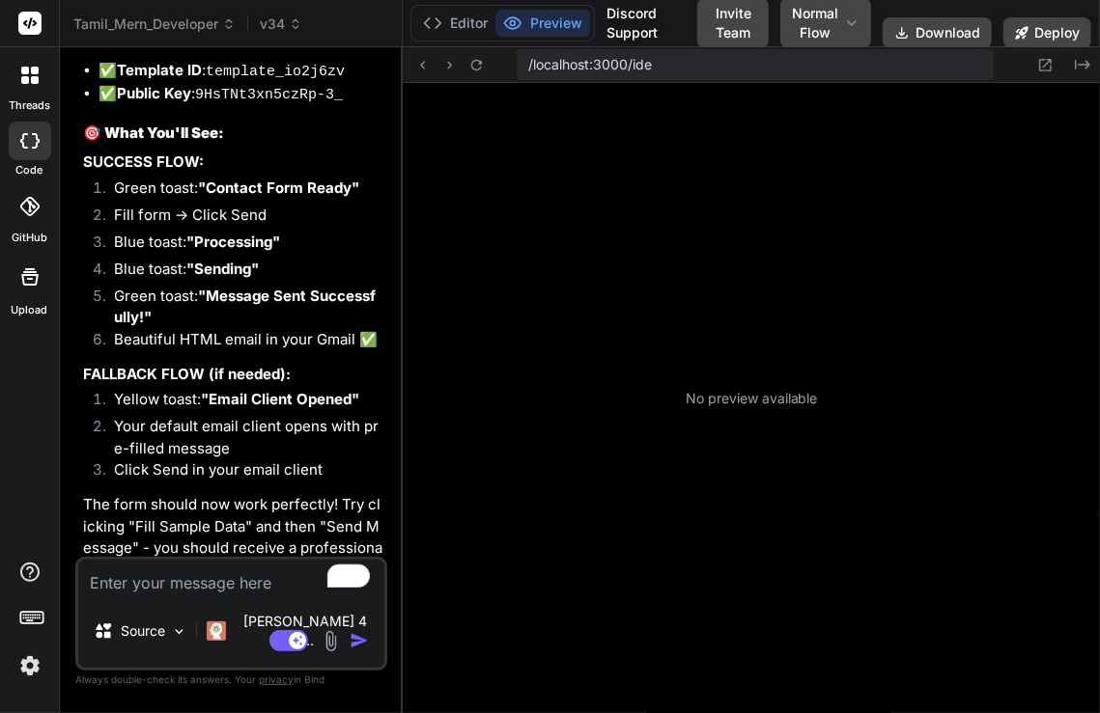
click at [926, 37] on button "Deploy" at bounding box center [1047, 32] width 88 height 31
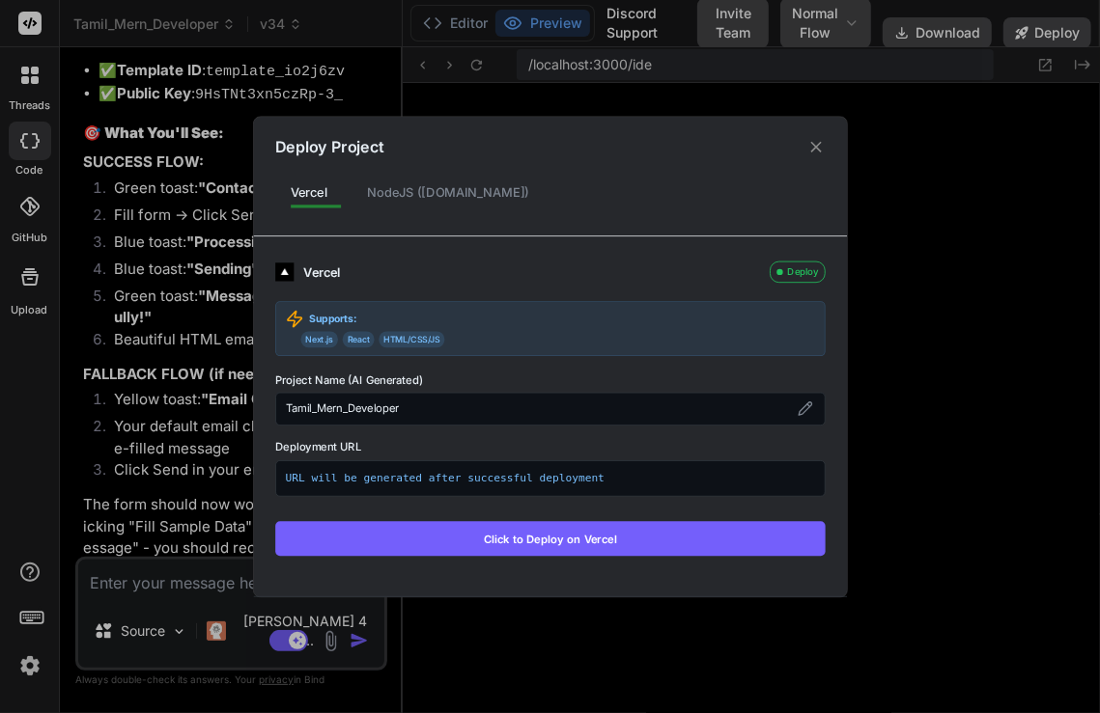
click at [926, 37] on div "Deploy Project Vercel NodeJS ([DOMAIN_NAME]) Vercel Deploy Supports: Next.js Re…" at bounding box center [550, 356] width 1100 height 713
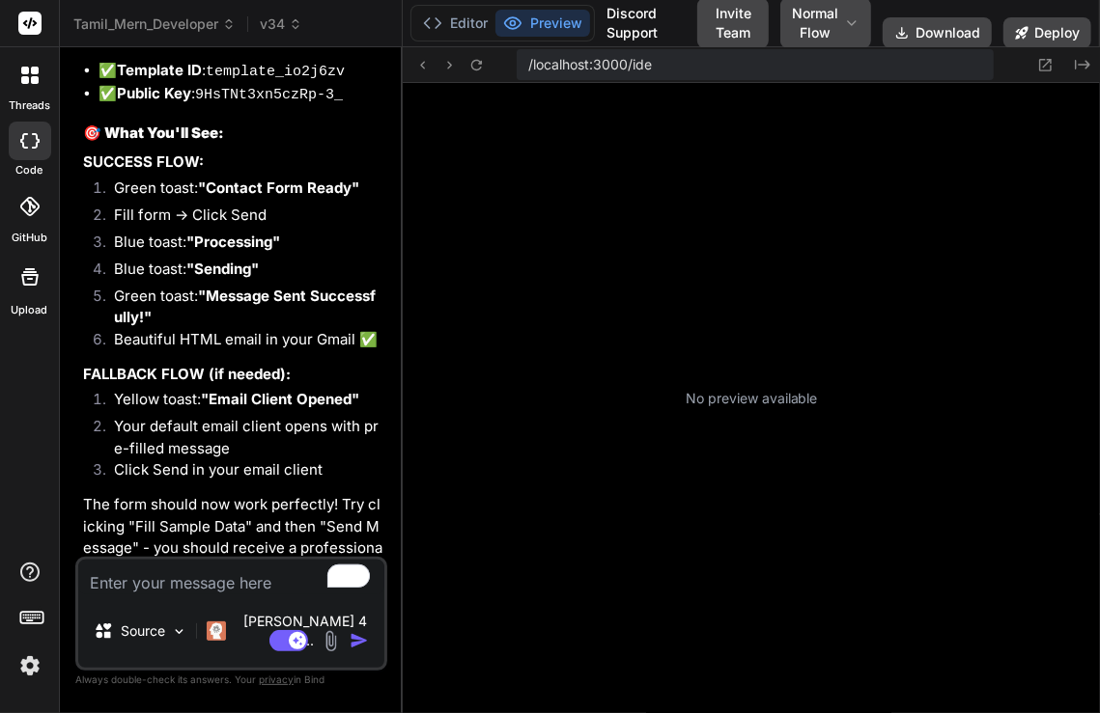
scroll to position [390, 0]
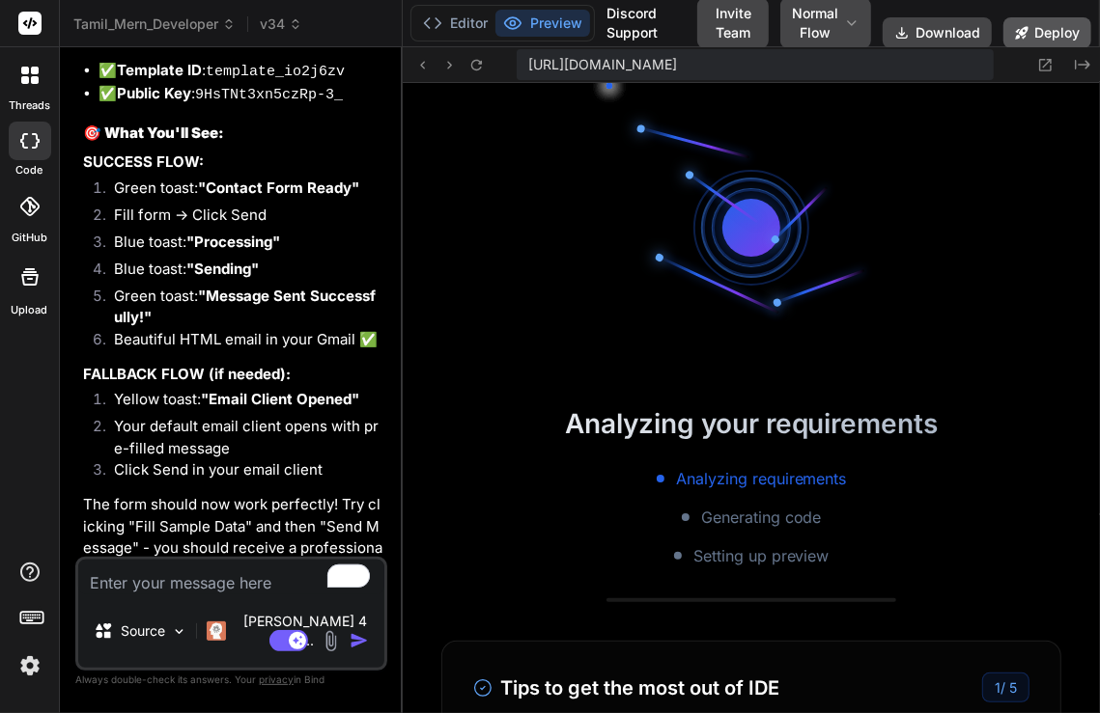
click at [926, 28] on button "Deploy" at bounding box center [1047, 32] width 88 height 31
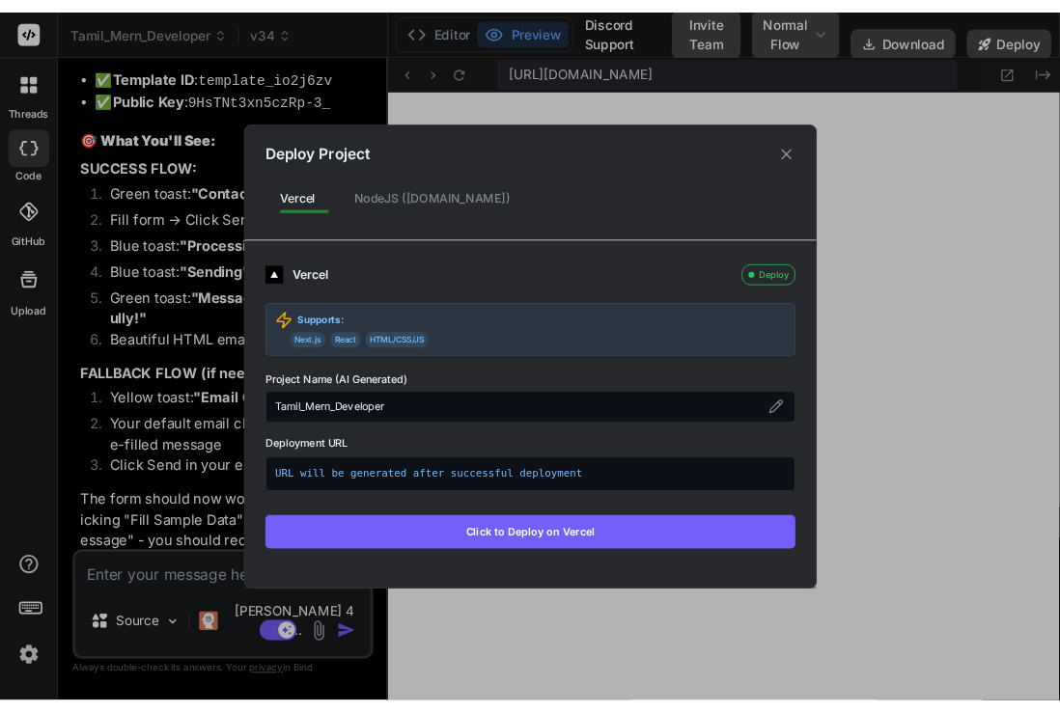
scroll to position [1004, 0]
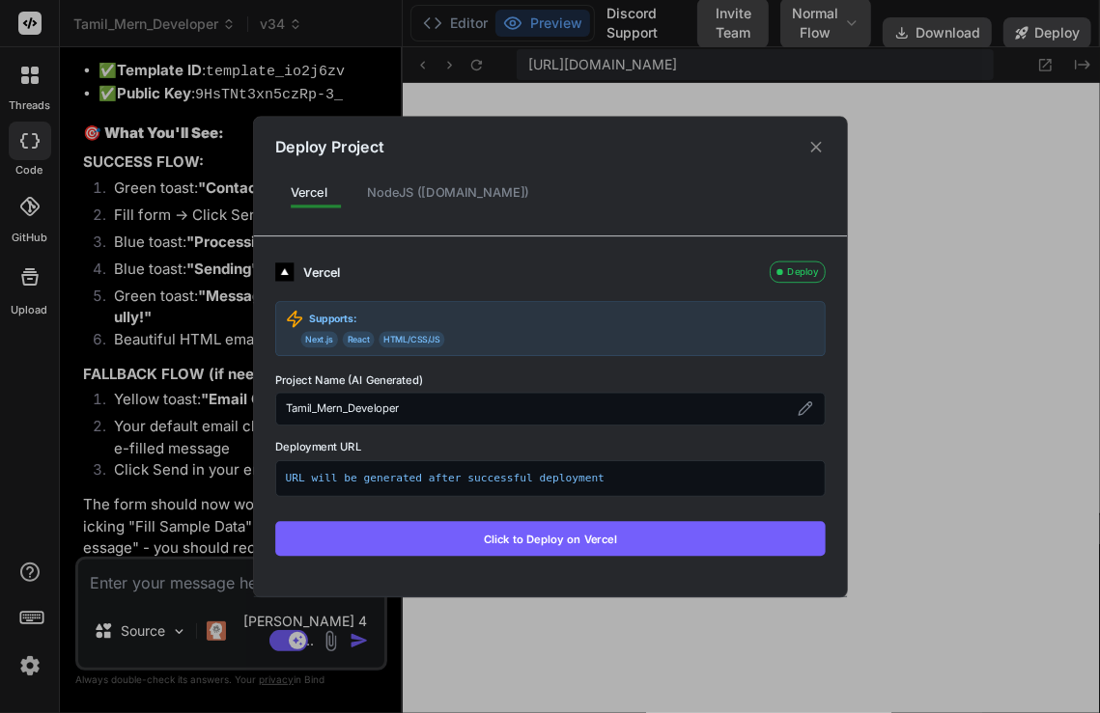
click at [816, 155] on icon at bounding box center [815, 146] width 18 height 18
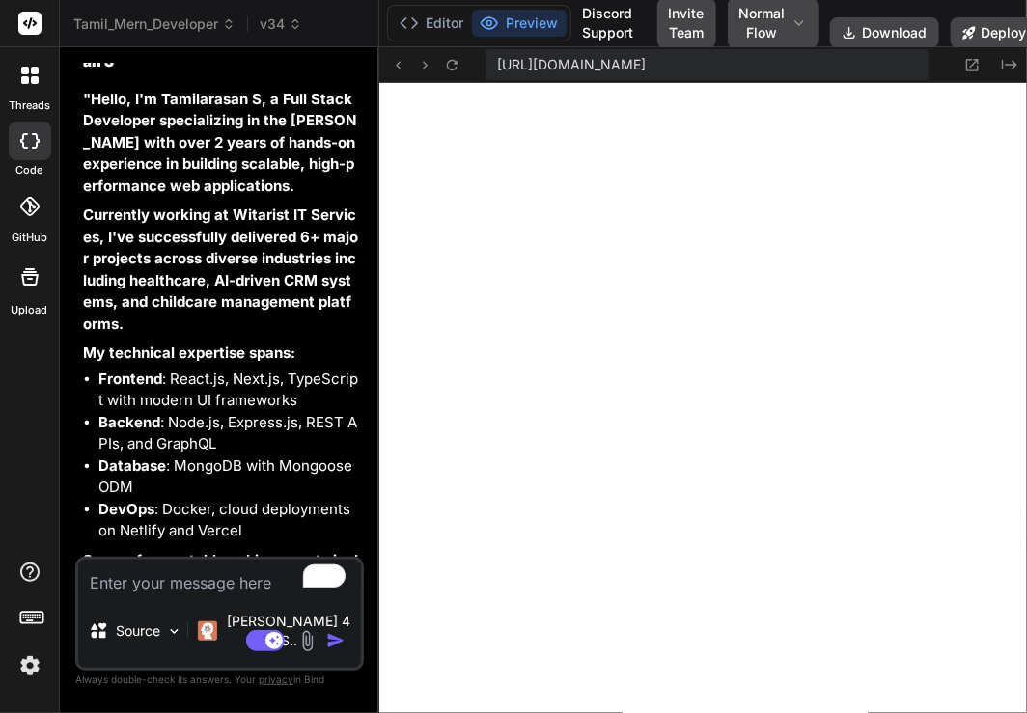
scroll to position [8114, 0]
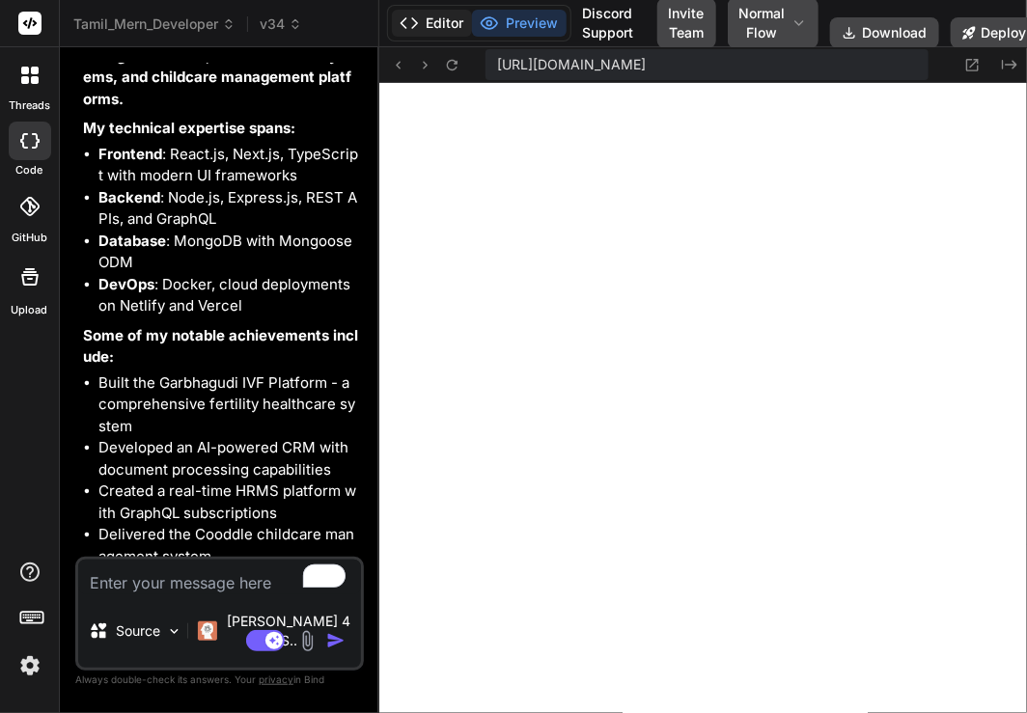
click at [437, 17] on button "Editor" at bounding box center [432, 23] width 80 height 27
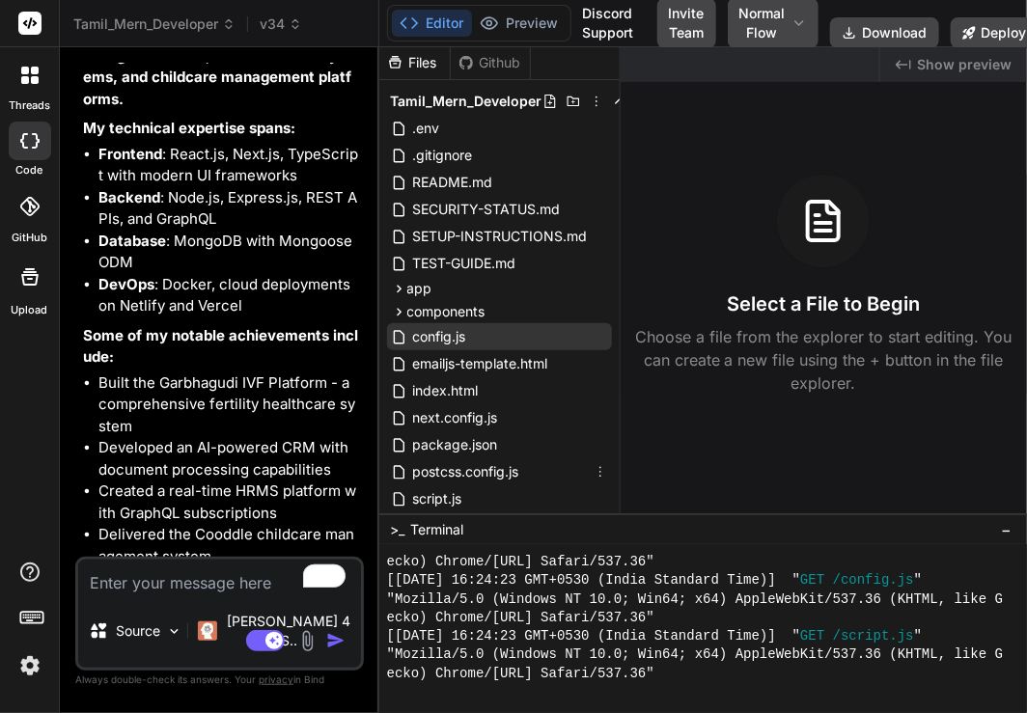
scroll to position [0, 0]
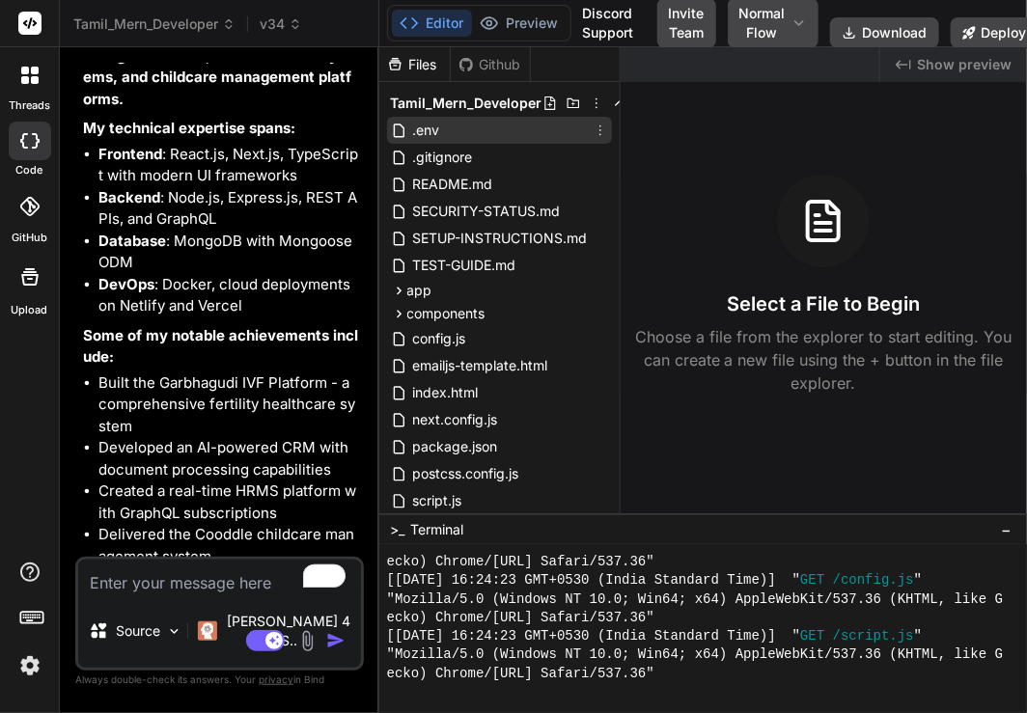
click at [441, 124] on span ".env" at bounding box center [426, 130] width 31 height 23
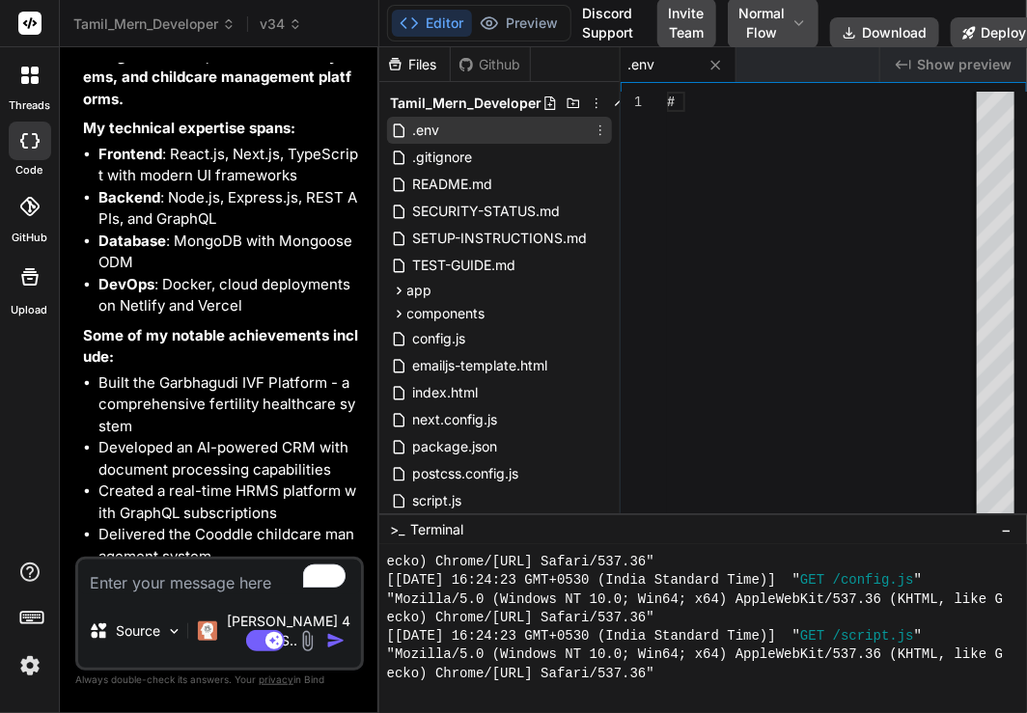
type textarea "x"
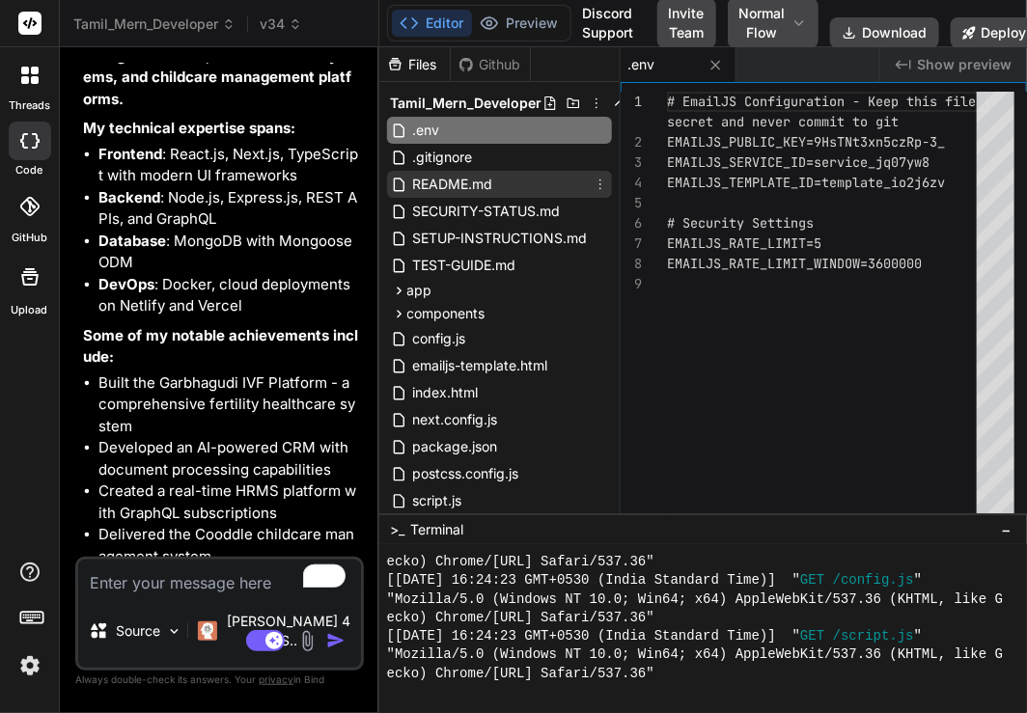
click at [435, 182] on span "README.md" at bounding box center [453, 184] width 84 height 23
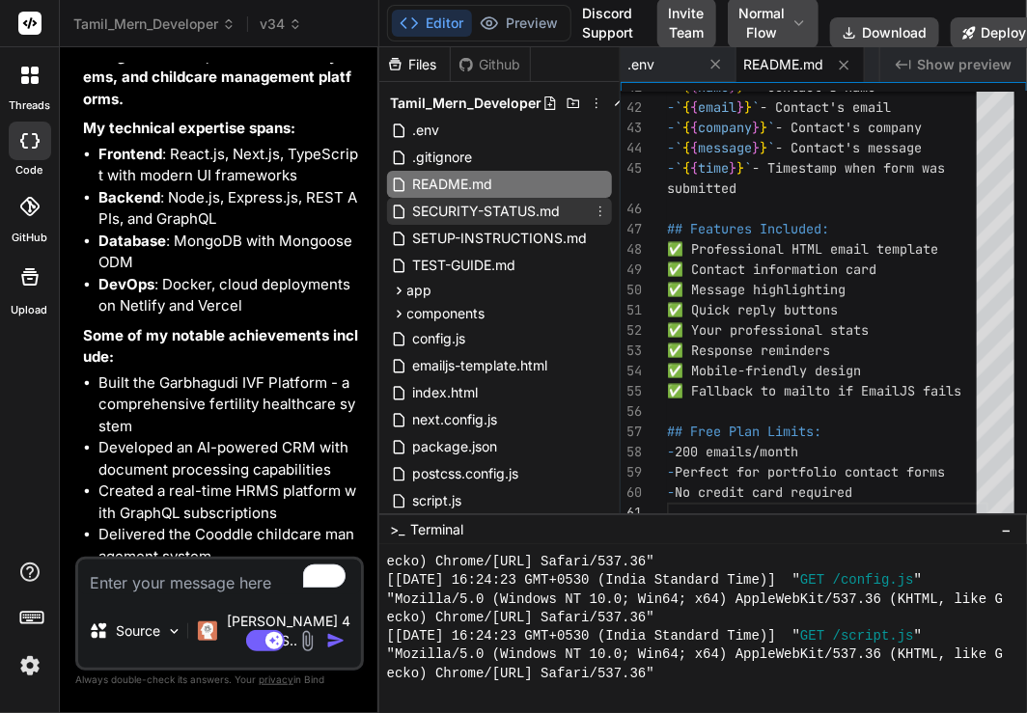
click at [533, 213] on span "SECURITY-STATUS.md" at bounding box center [487, 211] width 152 height 23
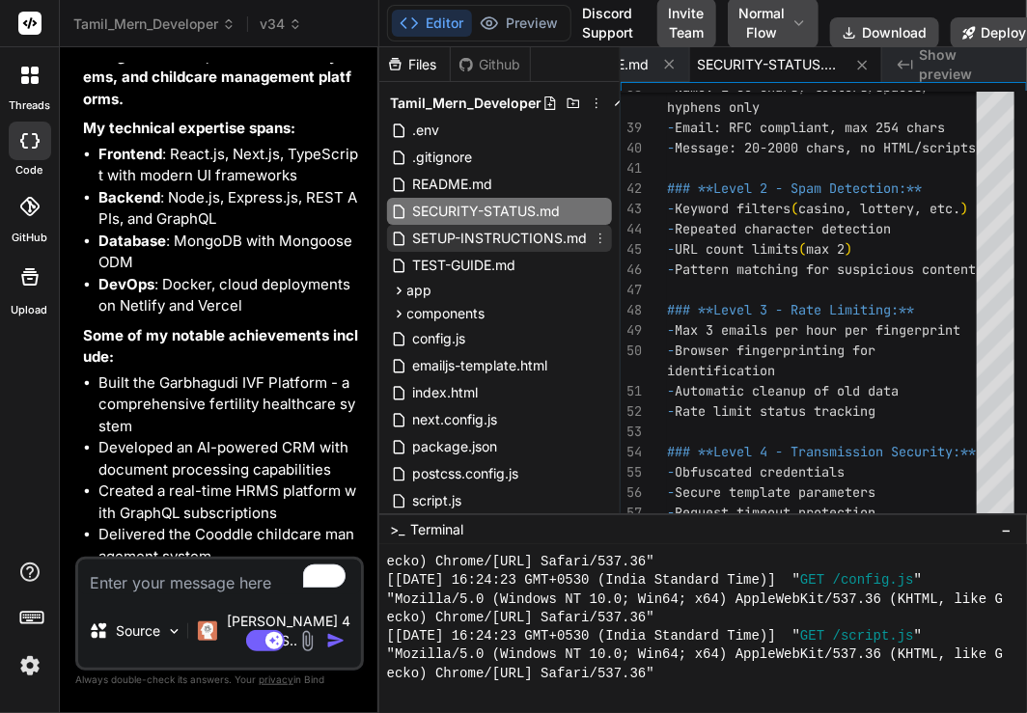
click at [504, 236] on span "SETUP-INSTRUCTIONS.md" at bounding box center [500, 238] width 179 height 23
type textarea "## 🧪 Testing: 1. Fill out the contact form 2. Check browser console for success…"
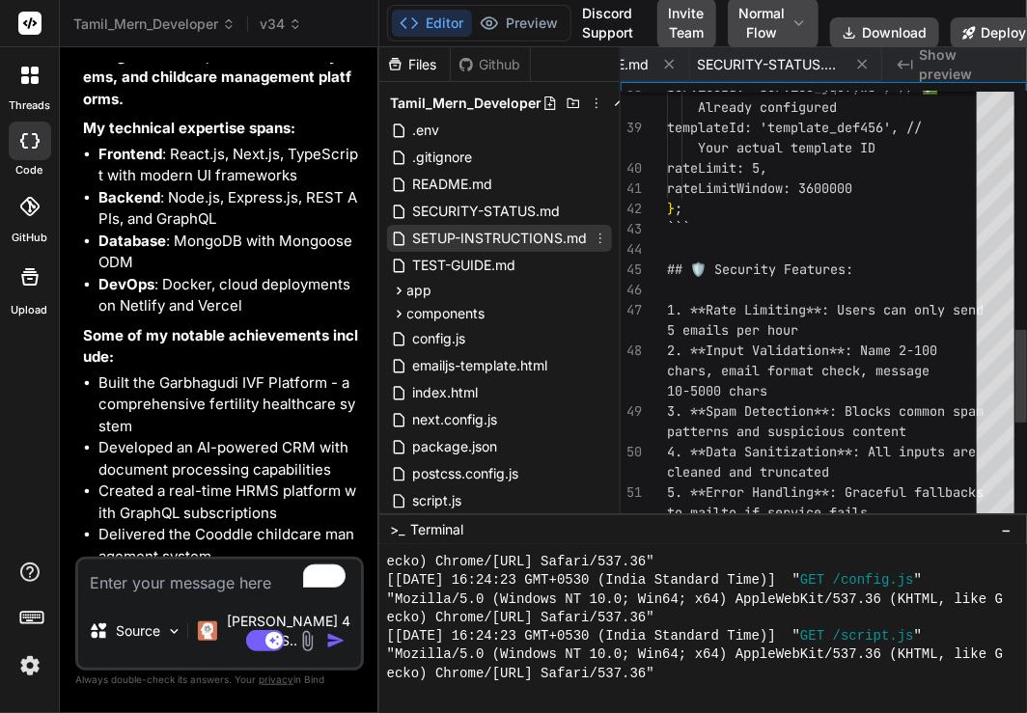
scroll to position [0, 368]
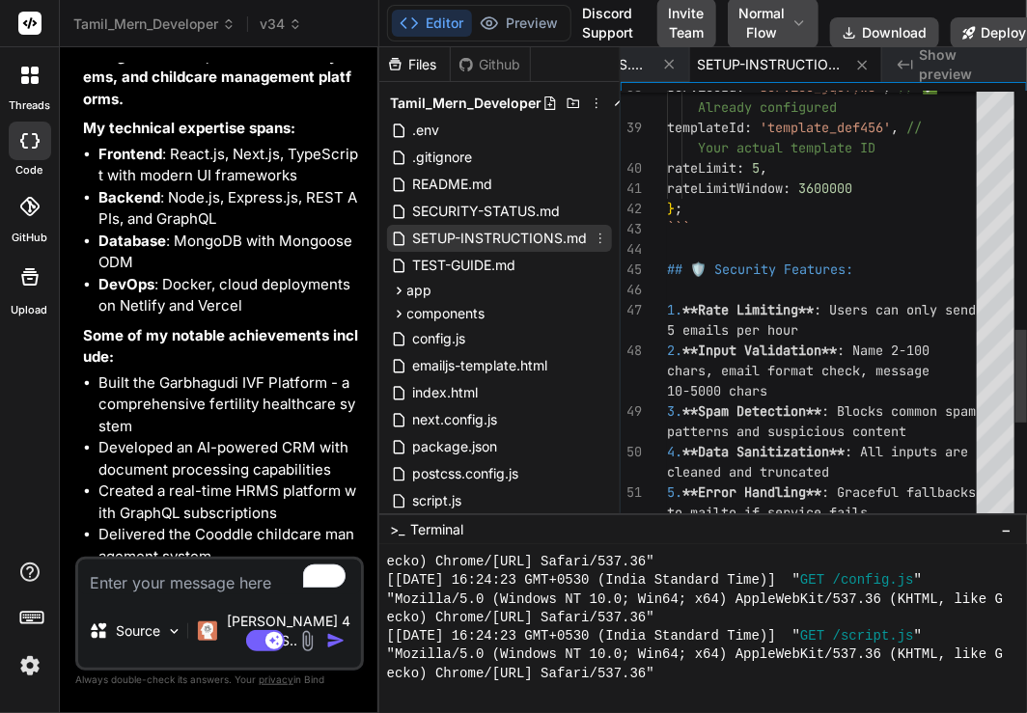
type textarea "x"
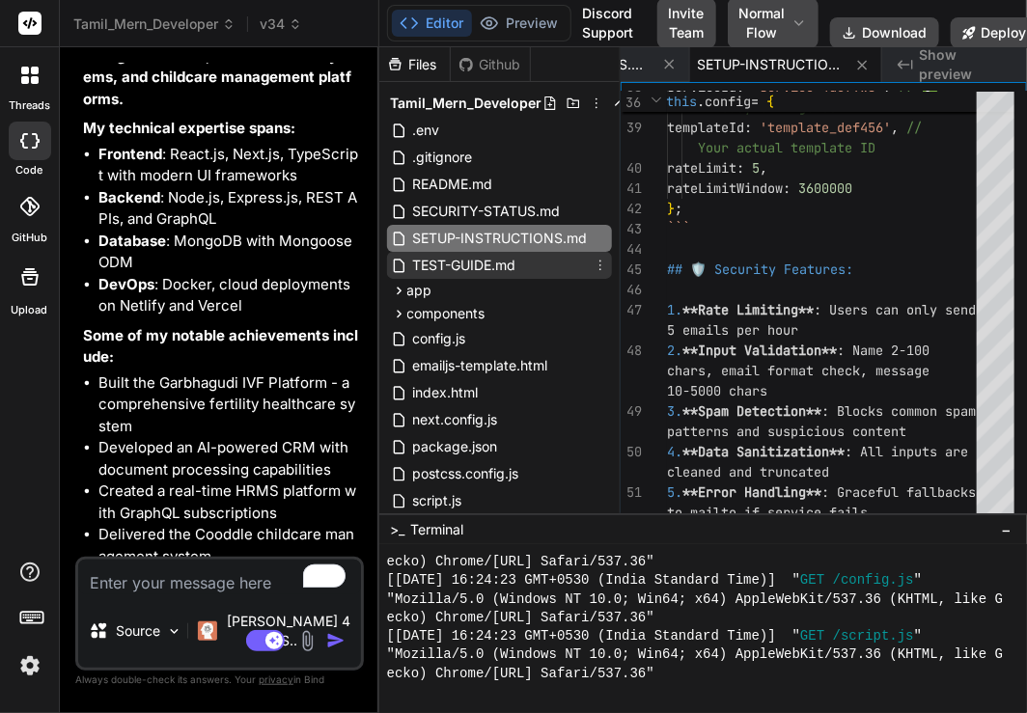
click at [461, 261] on span "TEST-GUIDE.md" at bounding box center [464, 265] width 107 height 23
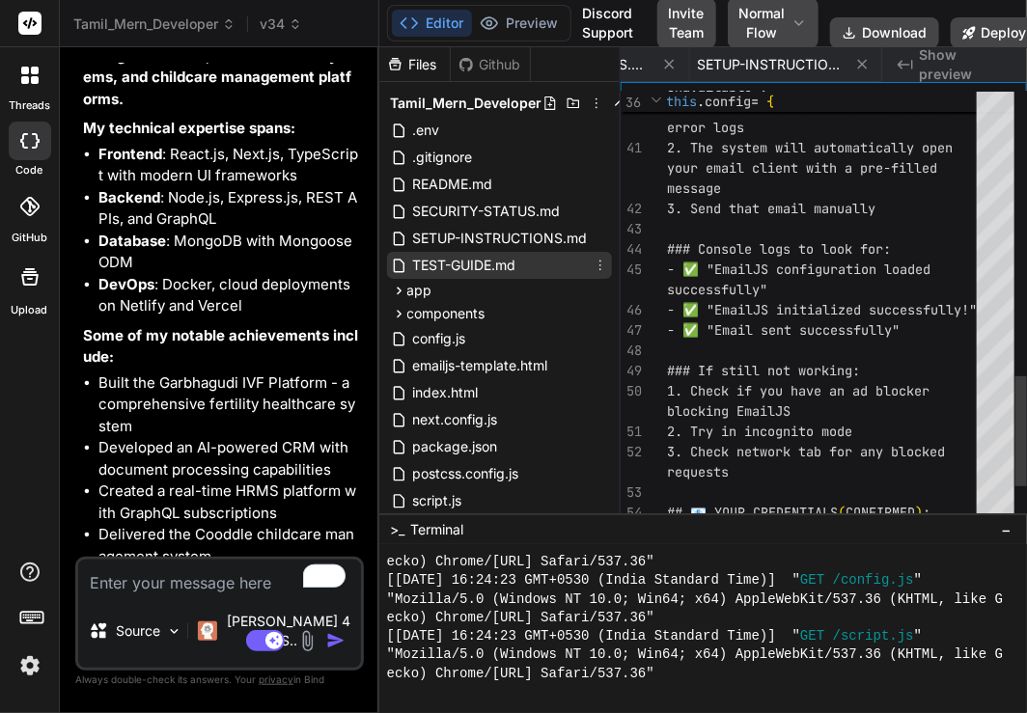
scroll to position [0, 521]
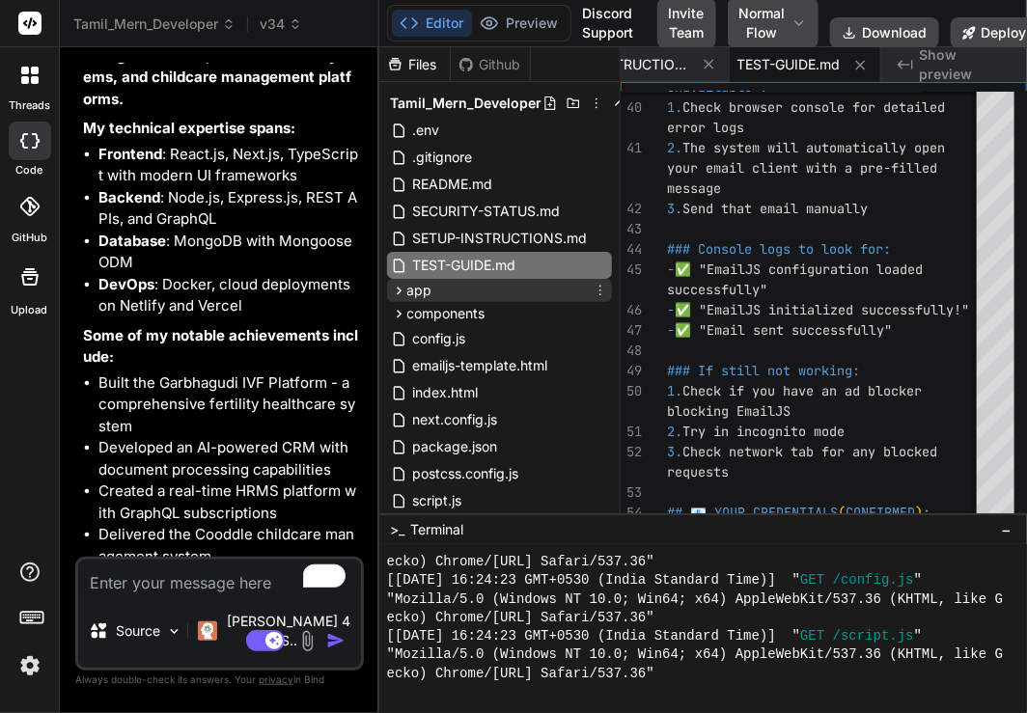
click at [424, 293] on span "app" at bounding box center [419, 290] width 25 height 19
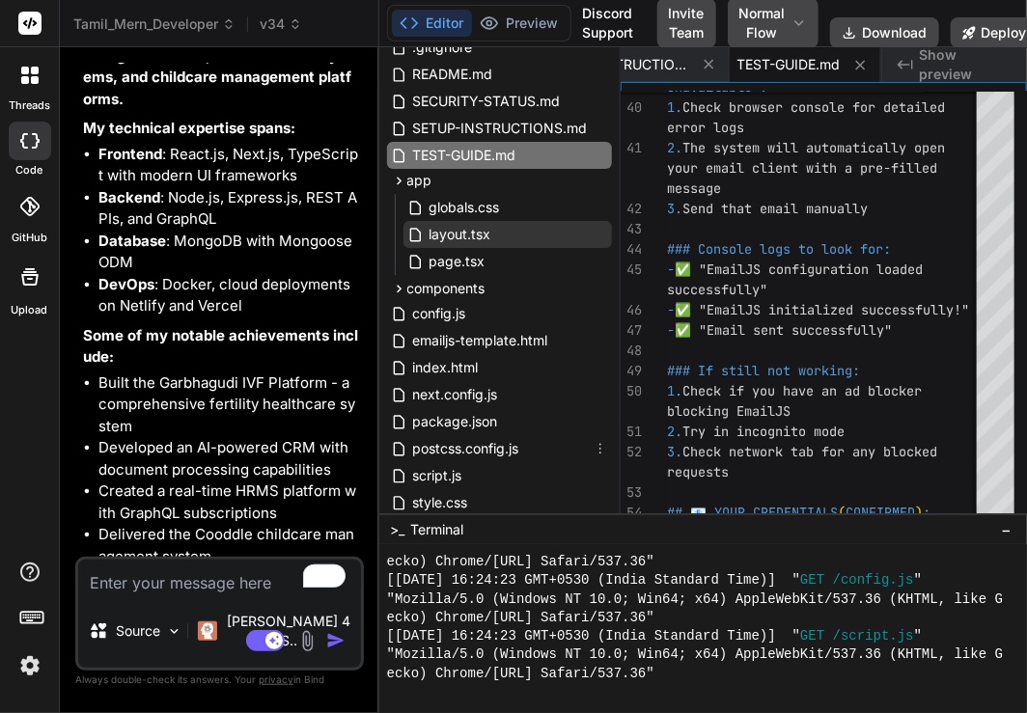
scroll to position [108, 0]
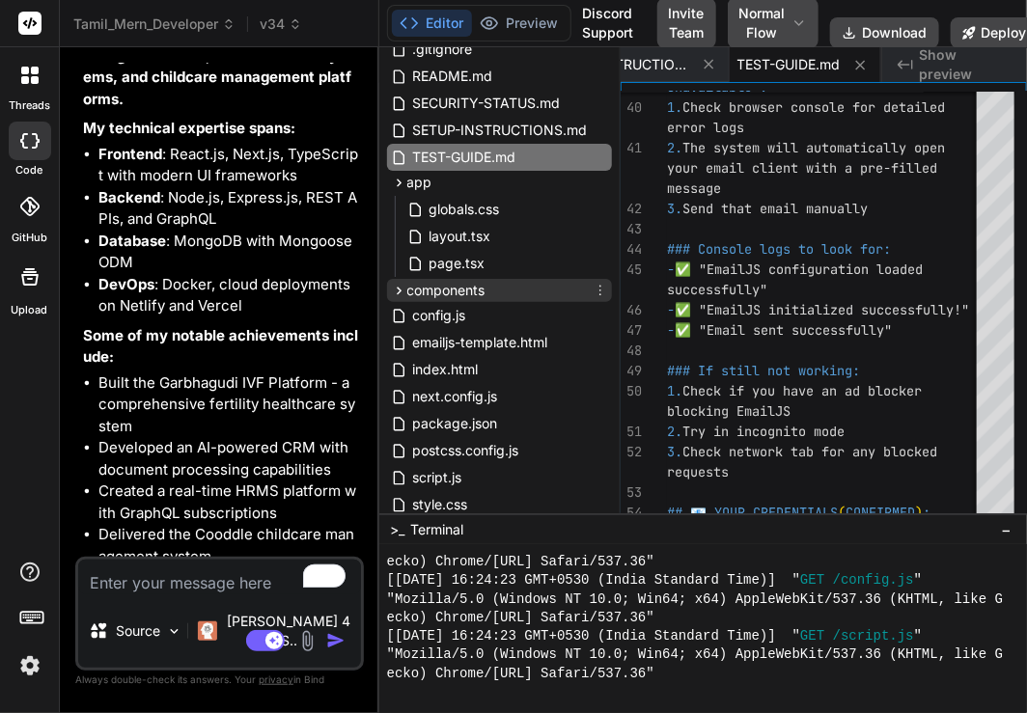
click at [421, 288] on span "components" at bounding box center [446, 290] width 78 height 19
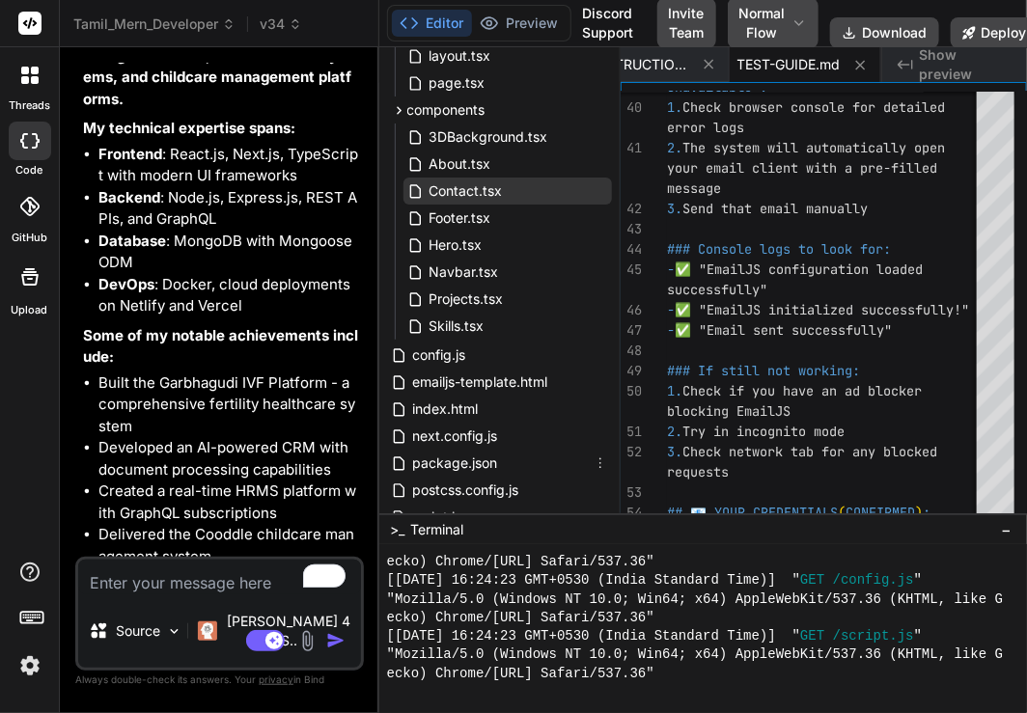
scroll to position [337, 0]
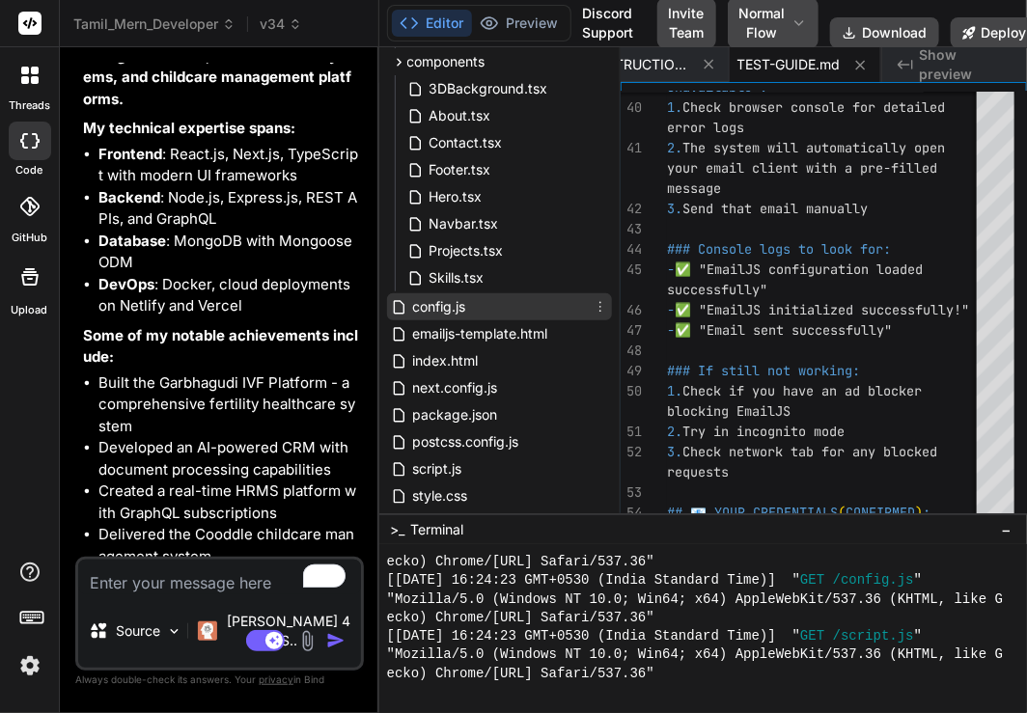
click span "config.js"
type textarea "} } // Export [PERSON_NAME] instance window.secureConfig = new SecureConfig();"
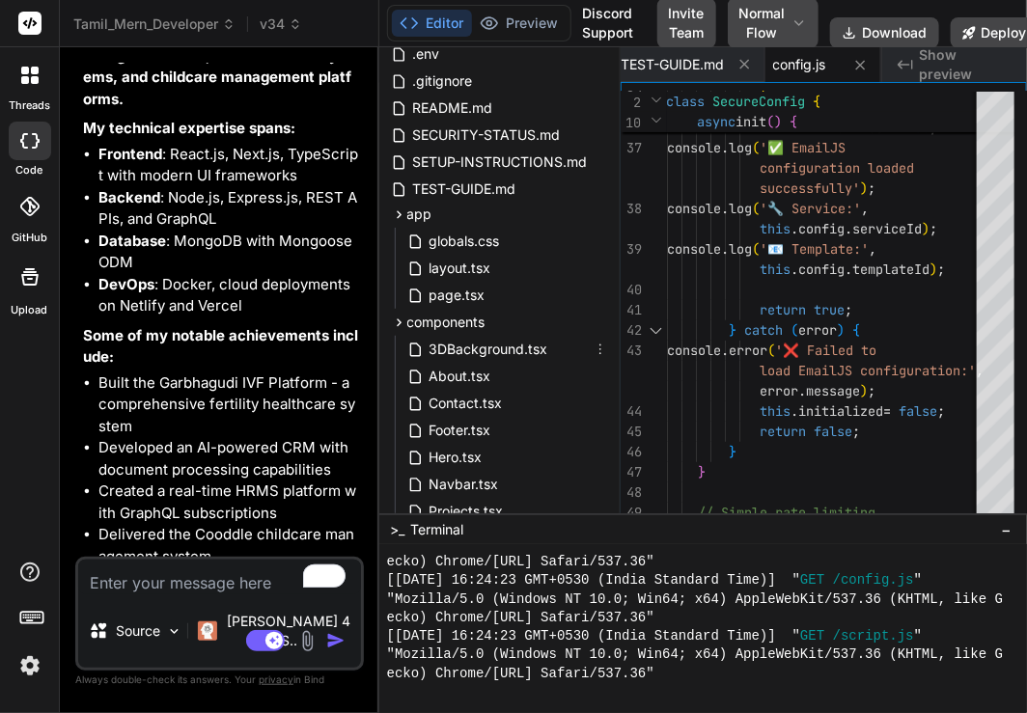
scroll to position [432, 0]
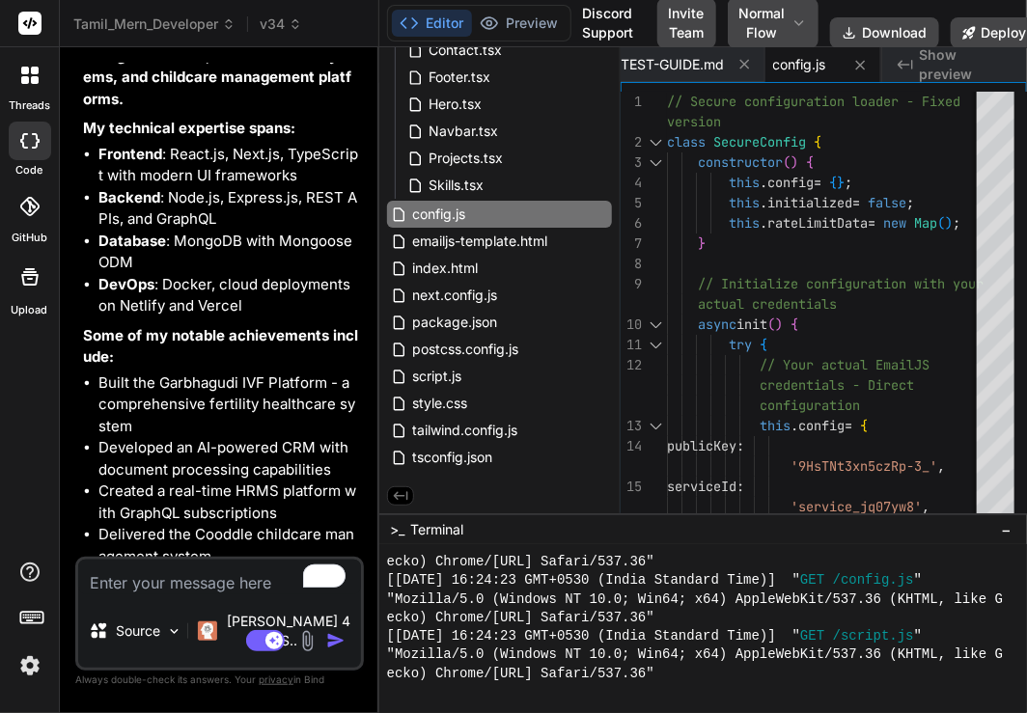
click img
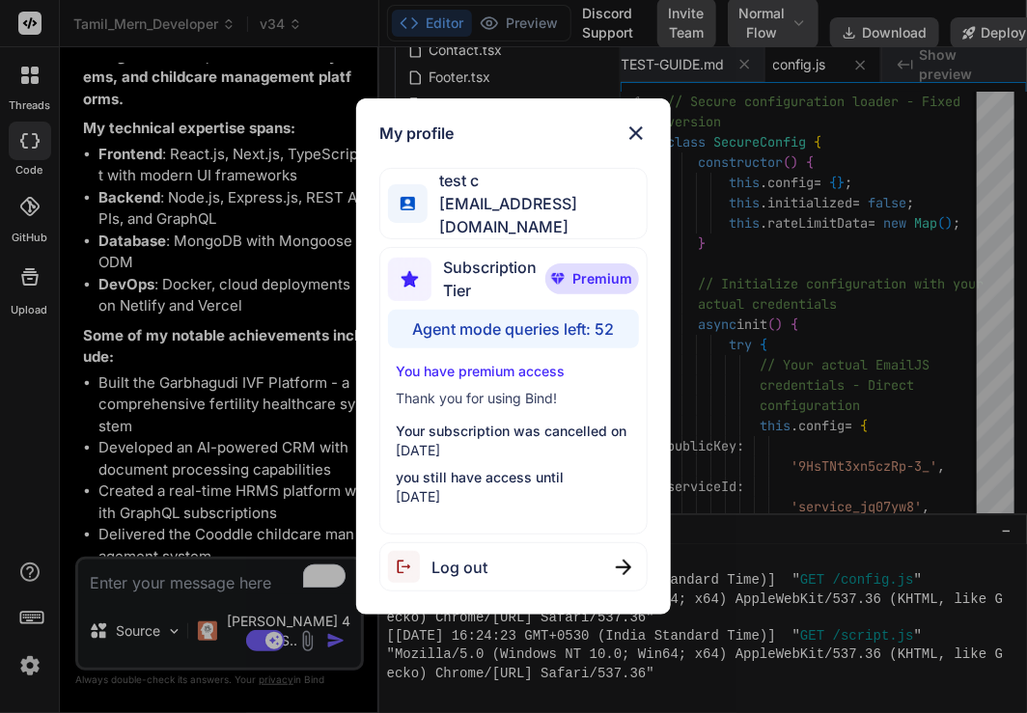
click span "Log out"
type textarea "x"
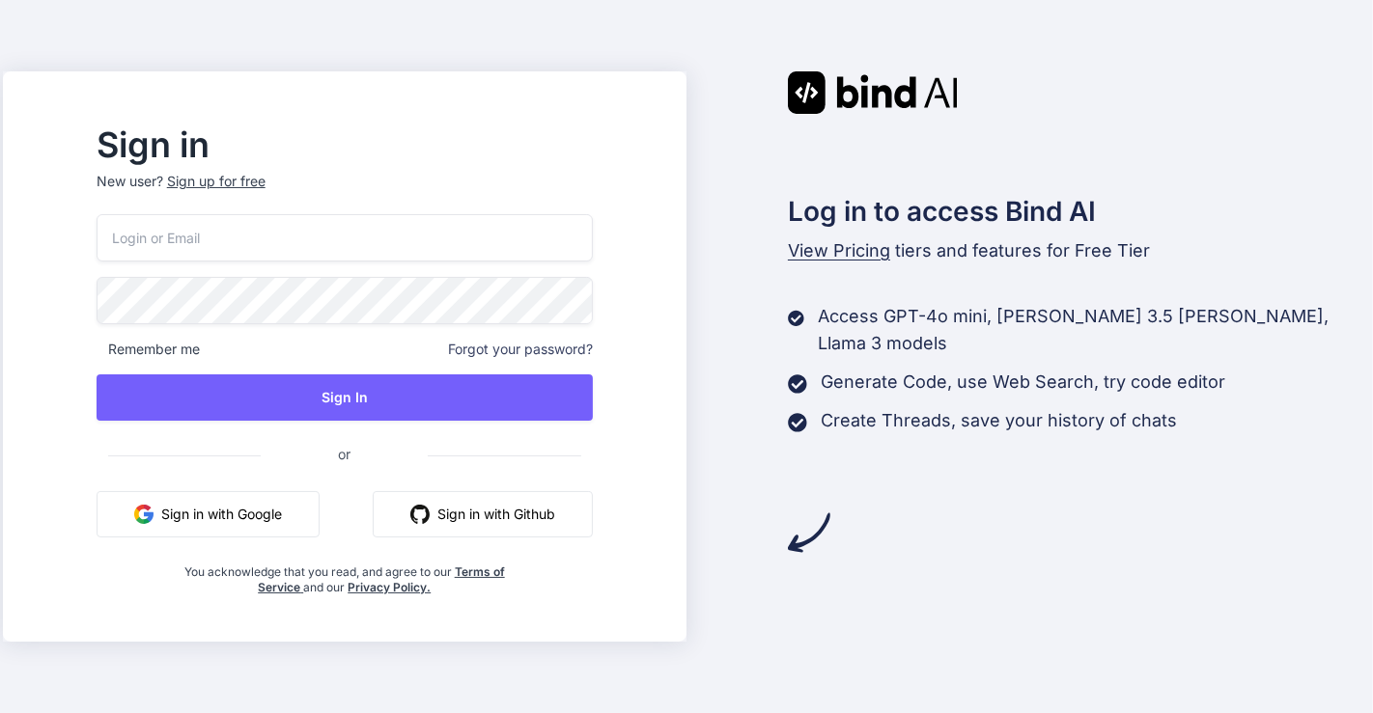
type input "[EMAIL_ADDRESS][DOMAIN_NAME]"
click at [313, 234] on input "[EMAIL_ADDRESS][DOMAIN_NAME]" at bounding box center [345, 237] width 496 height 47
type input "[EMAIL_ADDRESS][DOMAIN_NAME]"
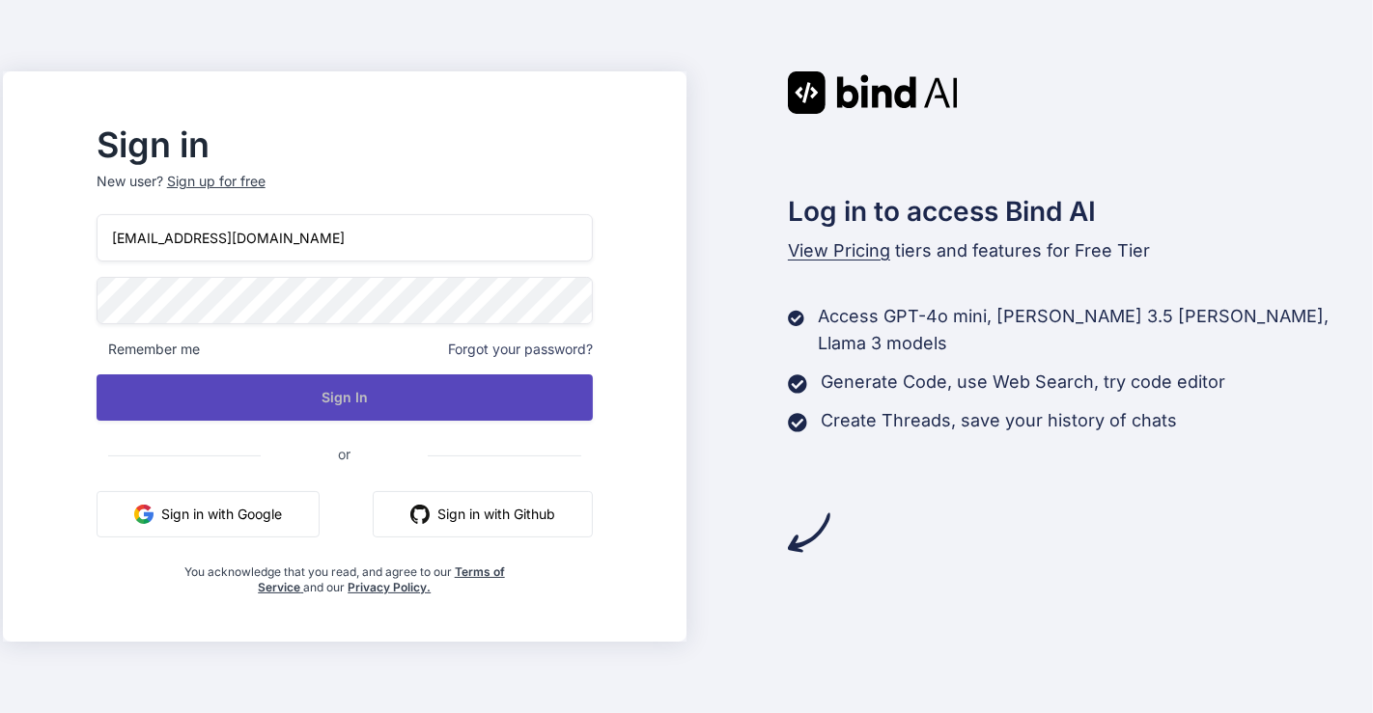
click at [406, 398] on button "Sign In" at bounding box center [345, 398] width 496 height 46
